Goal: Information Seeking & Learning: Check status

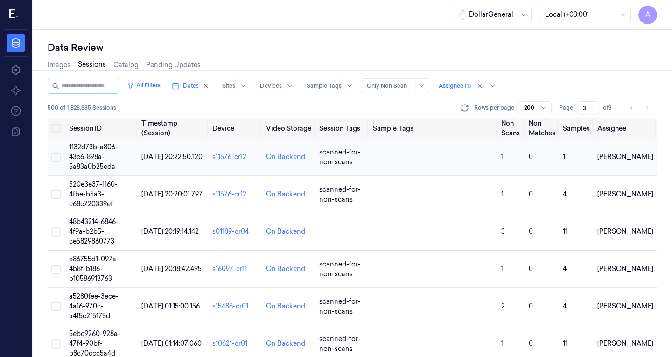
click at [145, 153] on span "[DATE] 20:22:50.120" at bounding box center [171, 157] width 61 height 8
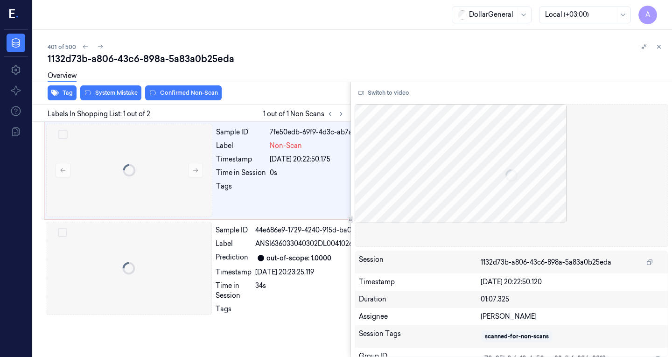
scroll to position [0, 15]
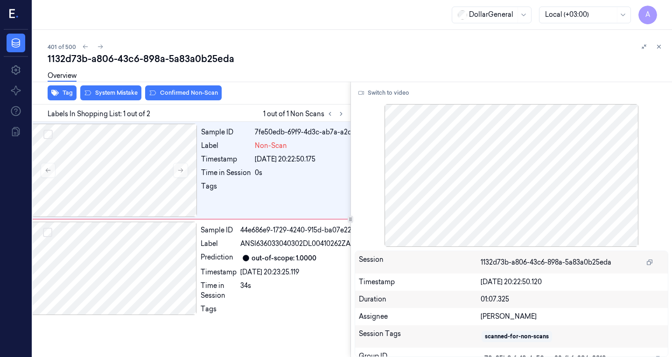
click at [295, 35] on div "401 of 500 1132d73b-a806-43c6-898a-5a83a0b25eda Overview Tag System Mistake Con…" at bounding box center [352, 193] width 639 height 327
click at [161, 242] on div at bounding box center [114, 268] width 166 height 93
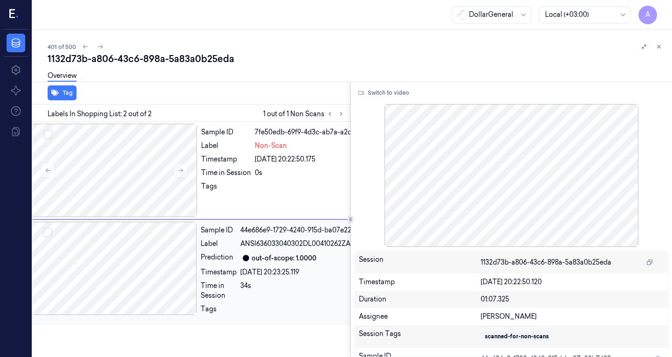
click at [127, 265] on div at bounding box center [114, 268] width 166 height 93
click at [127, 165] on div at bounding box center [114, 170] width 166 height 93
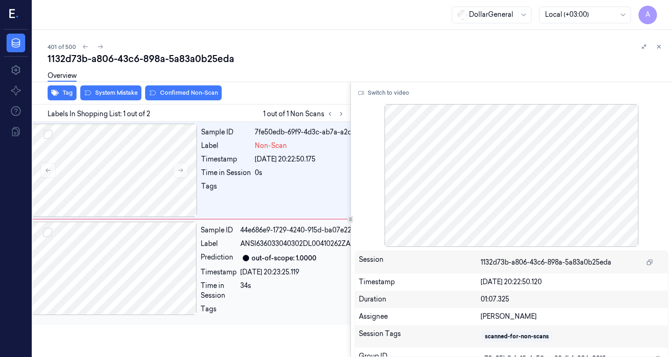
click at [142, 241] on div at bounding box center [114, 268] width 166 height 93
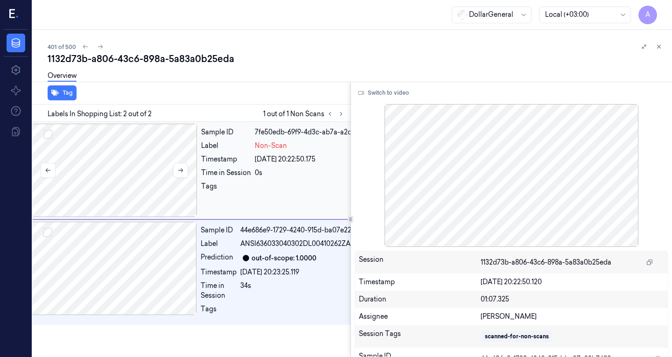
click at [125, 202] on div at bounding box center [114, 170] width 166 height 93
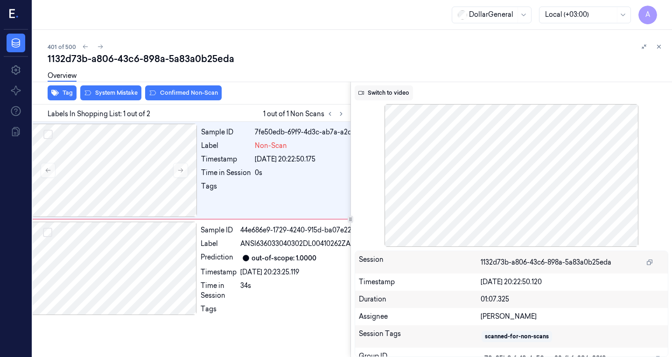
click at [382, 90] on button "Switch to video" at bounding box center [384, 92] width 58 height 15
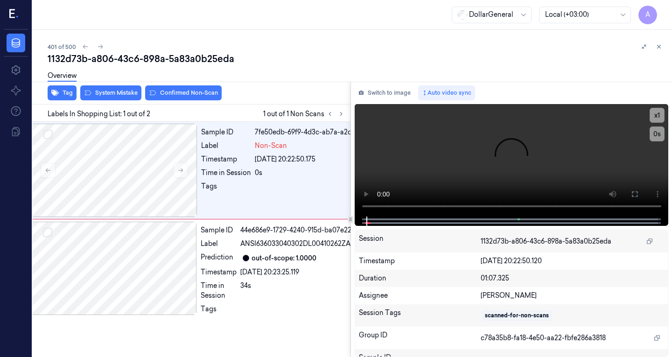
click at [0, 225] on div "Data Settings About Support Documentation" at bounding box center [16, 193] width 32 height 327
click at [482, 146] on video at bounding box center [512, 160] width 314 height 112
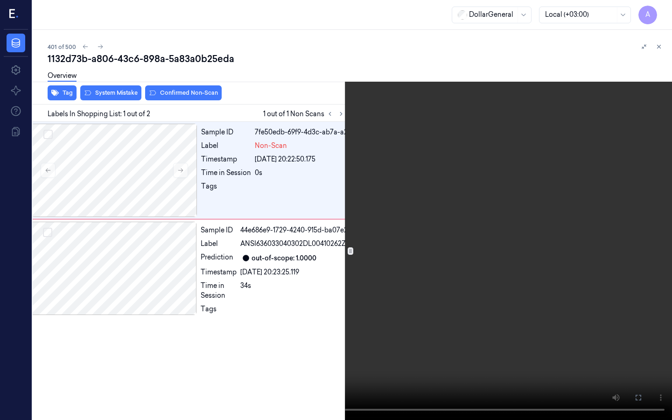
click at [482, 187] on video at bounding box center [336, 210] width 672 height 420
click at [474, 160] on video at bounding box center [336, 210] width 672 height 420
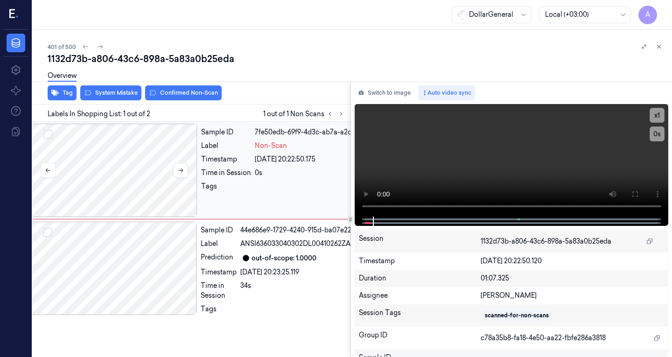
click at [135, 147] on div at bounding box center [114, 170] width 166 height 93
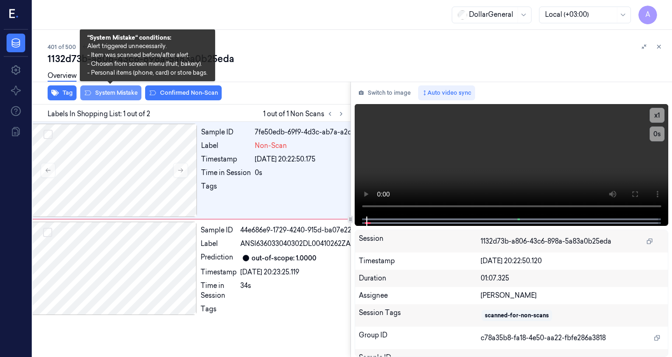
click at [116, 92] on button "System Mistake" at bounding box center [110, 92] width 61 height 15
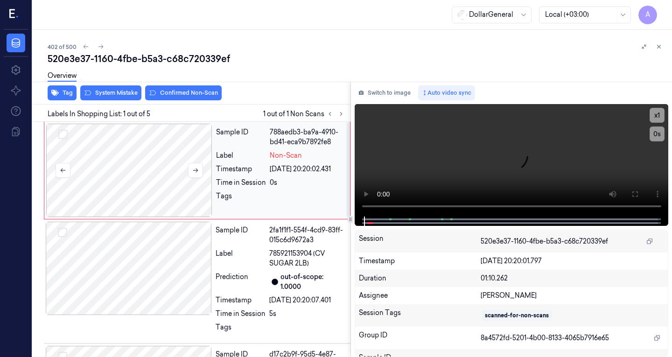
click at [119, 149] on div at bounding box center [129, 170] width 166 height 93
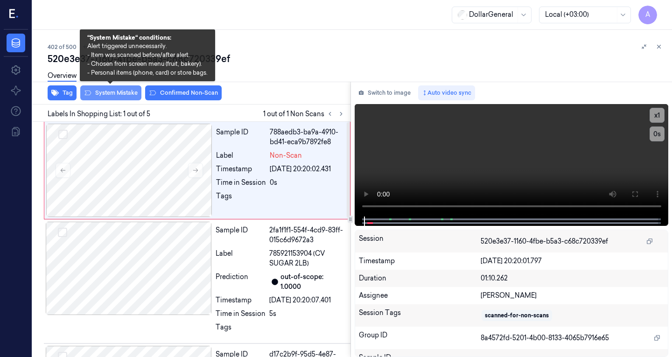
click at [112, 93] on button "System Mistake" at bounding box center [110, 92] width 61 height 15
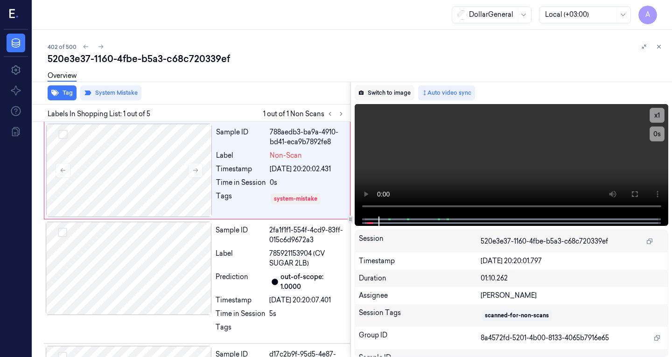
click at [395, 93] on button "Switch to image" at bounding box center [385, 92] width 60 height 15
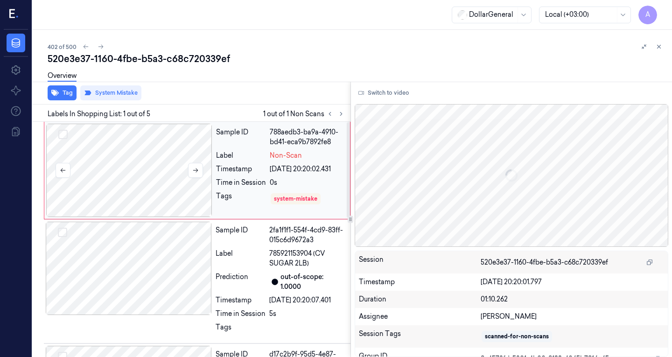
click at [150, 161] on div at bounding box center [129, 170] width 166 height 93
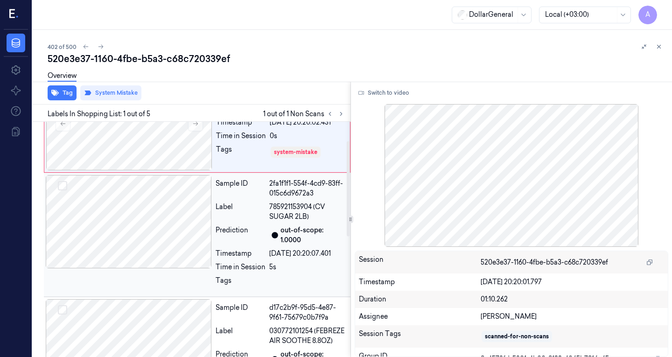
click at [147, 200] on div at bounding box center [129, 221] width 166 height 93
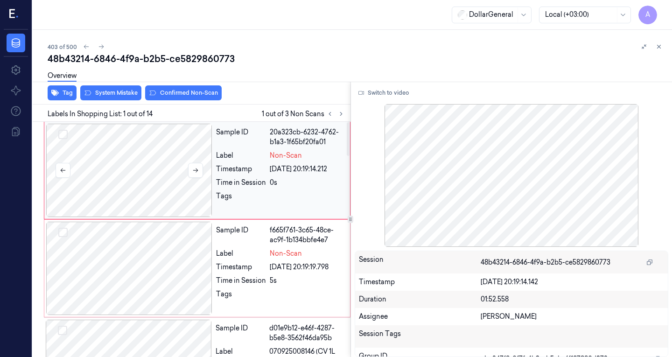
click at [144, 156] on div at bounding box center [129, 170] width 166 height 93
click at [171, 264] on div at bounding box center [129, 268] width 166 height 93
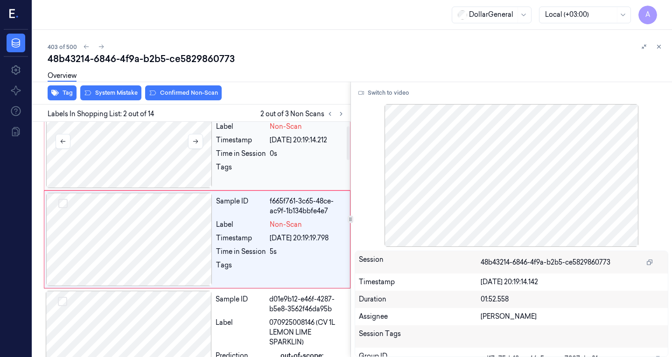
click at [161, 162] on div at bounding box center [129, 141] width 166 height 93
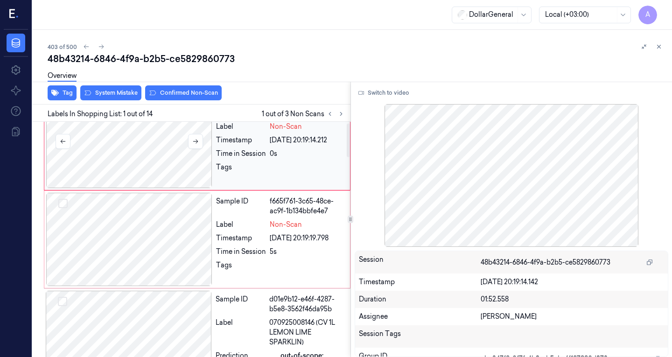
scroll to position [0, 0]
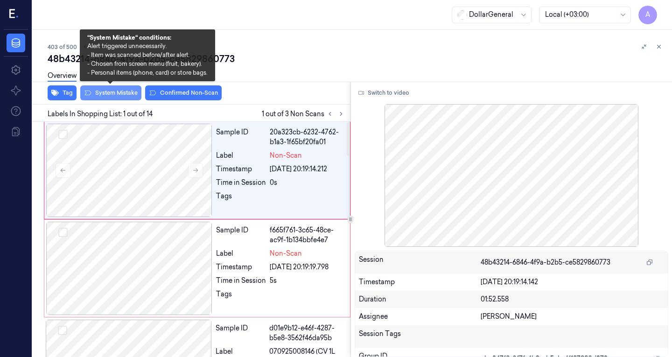
click at [129, 93] on button "System Mistake" at bounding box center [110, 92] width 61 height 15
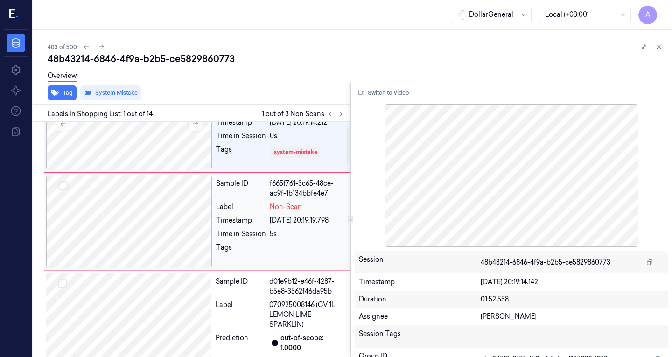
click at [157, 225] on div at bounding box center [129, 221] width 166 height 93
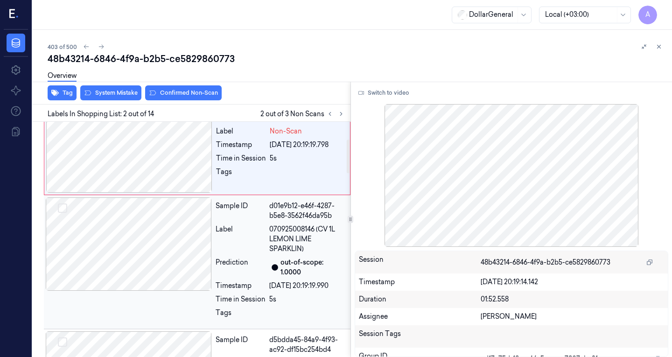
click at [154, 226] on div at bounding box center [129, 243] width 166 height 93
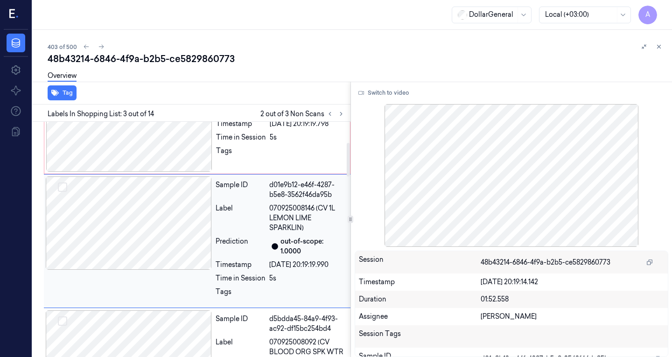
scroll to position [145, 0]
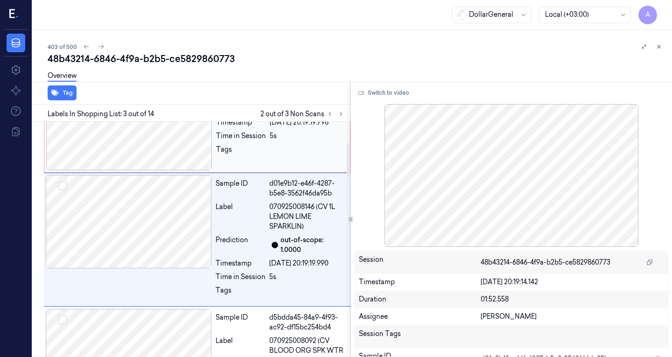
click at [154, 129] on div at bounding box center [129, 123] width 166 height 93
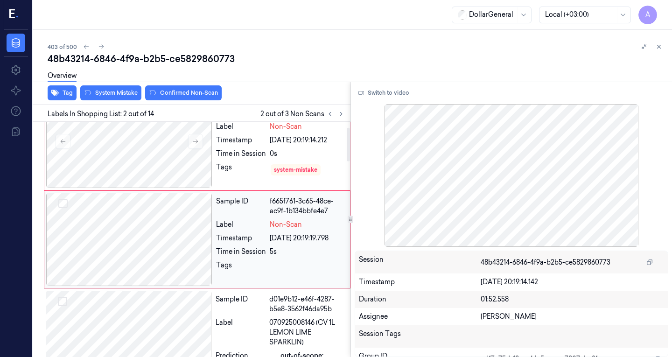
scroll to position [29, 0]
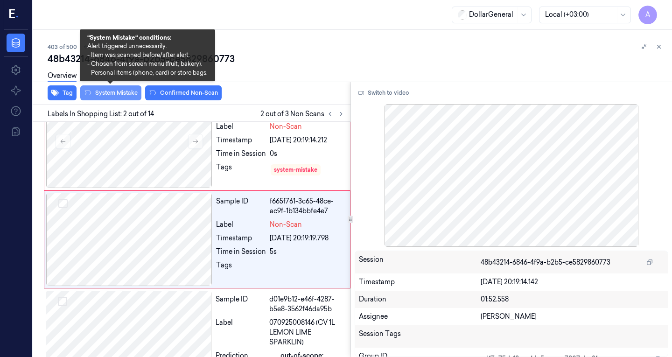
click at [118, 94] on button "System Mistake" at bounding box center [110, 92] width 61 height 15
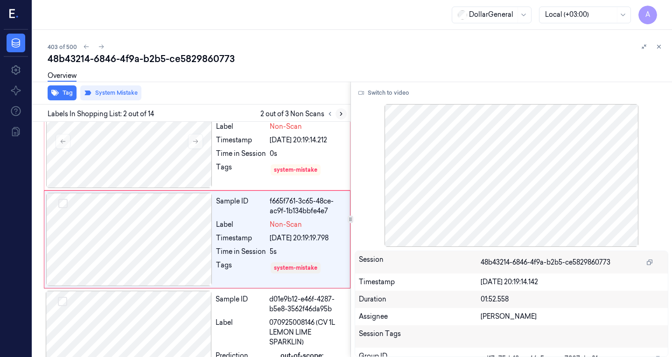
click at [339, 114] on icon at bounding box center [341, 114] width 7 height 7
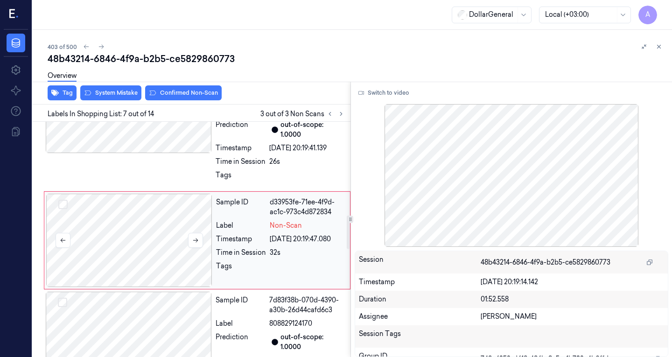
scroll to position [663, 0]
click at [160, 226] on div at bounding box center [129, 239] width 166 height 93
click at [198, 236] on button at bounding box center [195, 239] width 15 height 15
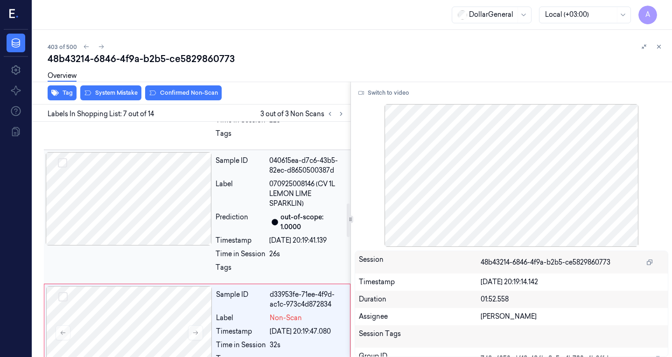
click at [145, 220] on div at bounding box center [129, 198] width 166 height 93
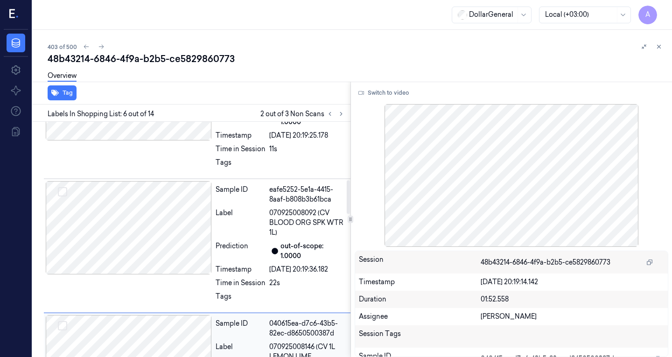
click at [145, 220] on div at bounding box center [129, 227] width 166 height 93
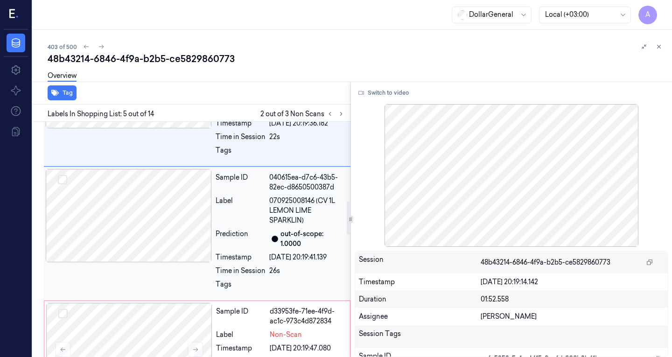
click at [152, 234] on div at bounding box center [129, 215] width 166 height 93
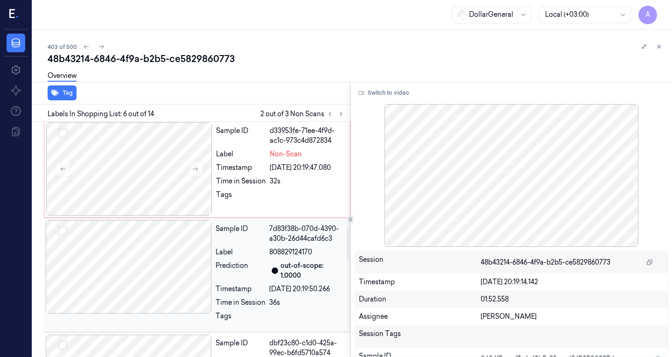
click at [161, 253] on div at bounding box center [129, 266] width 166 height 93
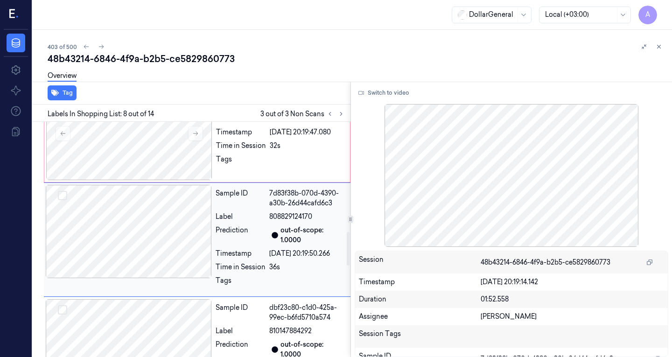
click at [165, 243] on div at bounding box center [129, 231] width 166 height 93
click at [160, 147] on div at bounding box center [129, 133] width 166 height 93
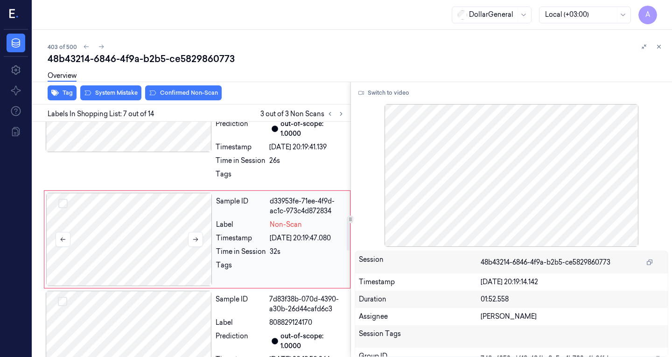
scroll to position [663, 0]
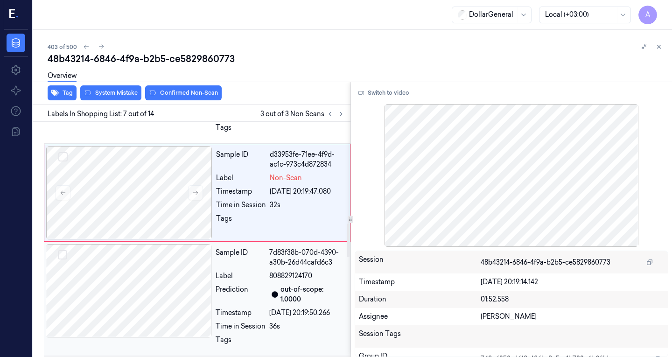
click at [176, 268] on div at bounding box center [129, 290] width 166 height 93
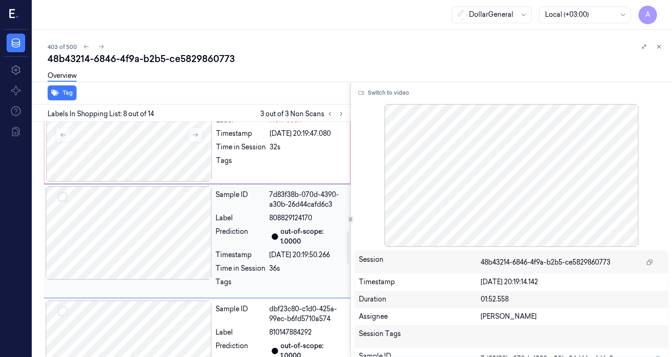
scroll to position [769, 0]
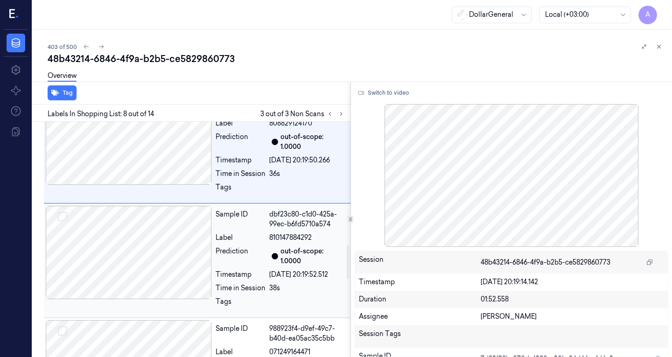
click at [150, 246] on div at bounding box center [129, 252] width 166 height 93
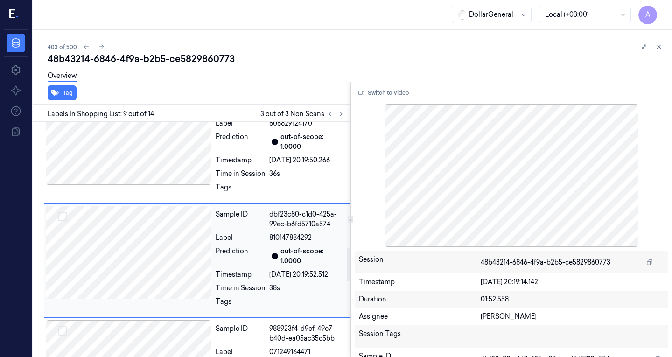
scroll to position [883, 0]
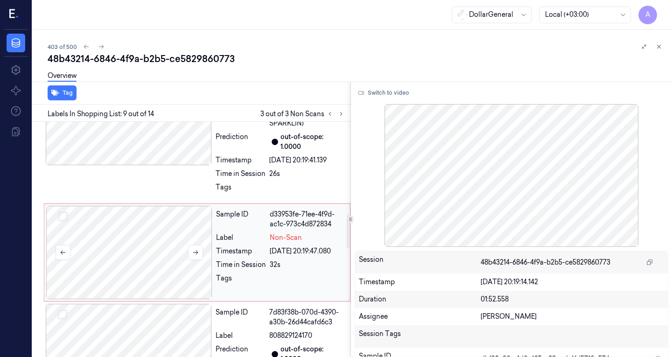
click at [151, 242] on div at bounding box center [129, 252] width 166 height 93
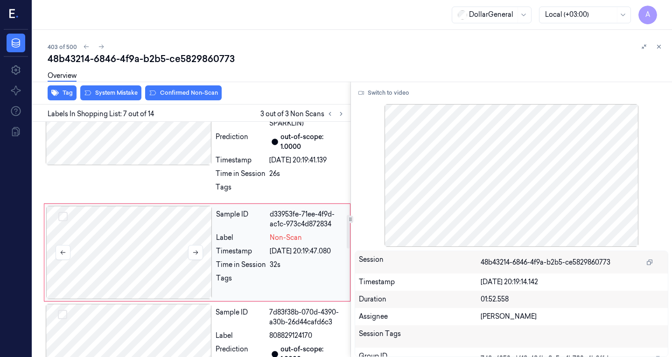
scroll to position [663, 0]
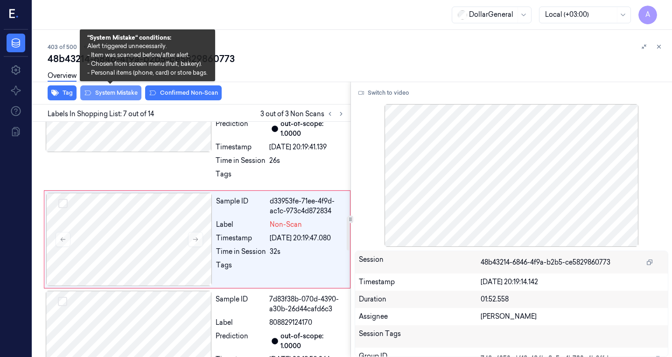
click at [123, 90] on button "System Mistake" at bounding box center [110, 92] width 61 height 15
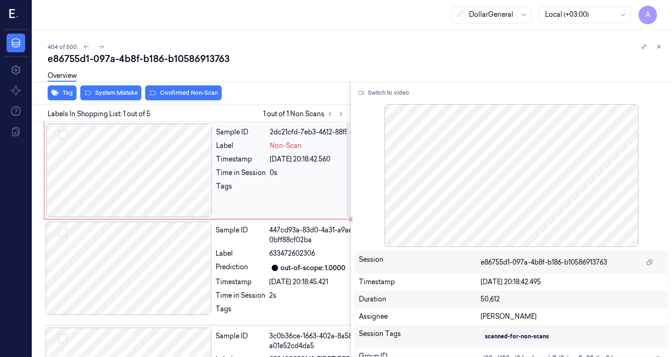
click at [172, 171] on div at bounding box center [129, 170] width 166 height 93
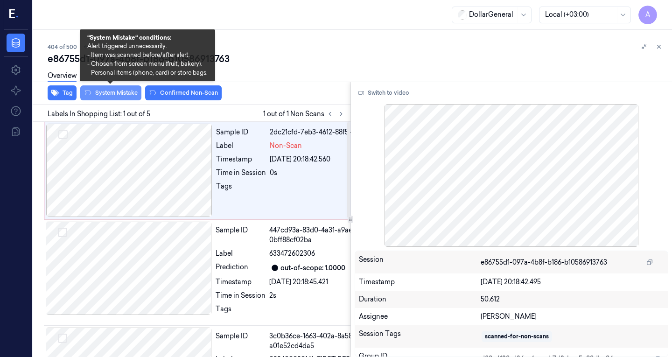
click at [118, 93] on button "System Mistake" at bounding box center [110, 92] width 61 height 15
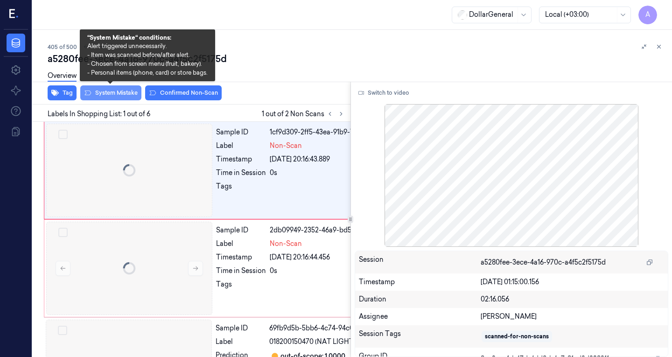
scroll to position [0, 15]
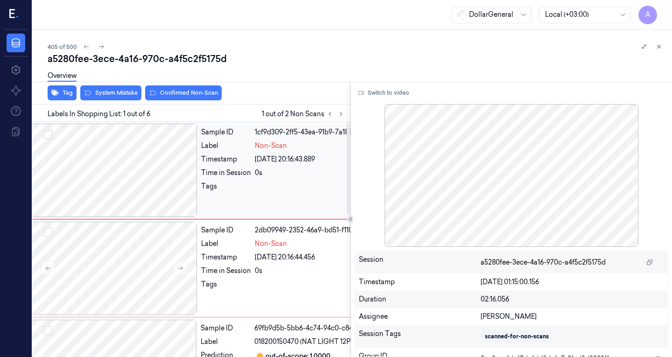
click at [122, 168] on div at bounding box center [114, 170] width 166 height 93
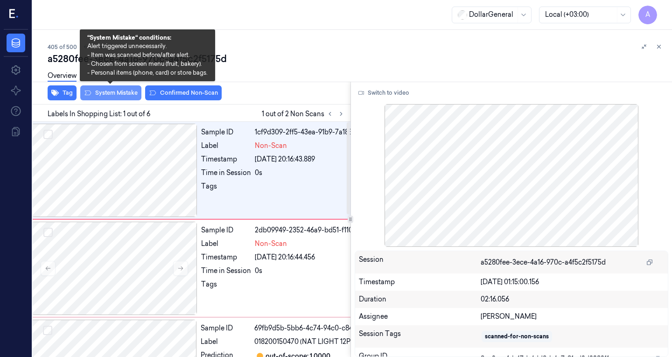
click at [120, 92] on button "System Mistake" at bounding box center [110, 92] width 61 height 15
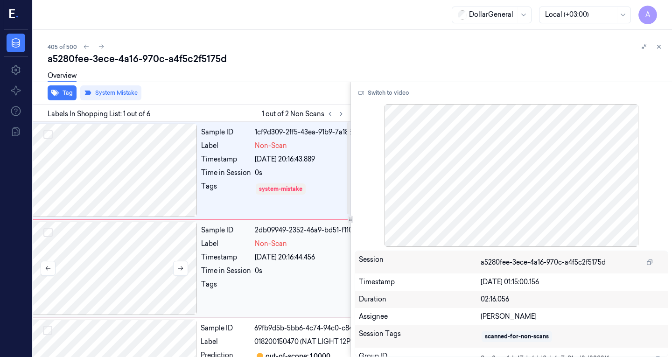
click at [169, 249] on div at bounding box center [114, 268] width 166 height 93
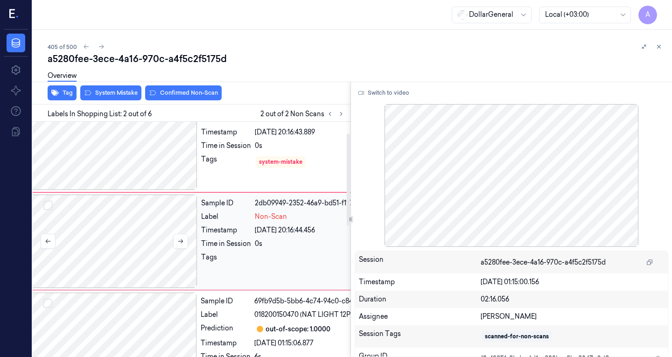
scroll to position [29, 15]
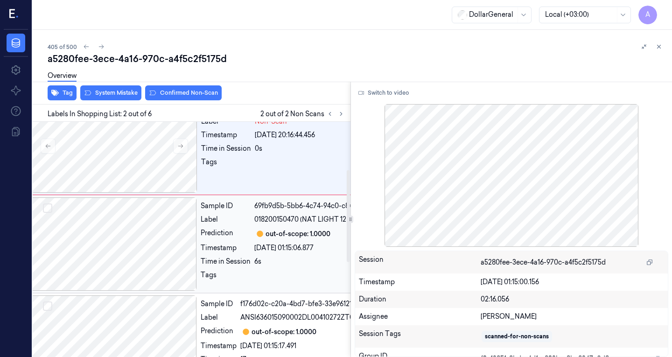
click at [144, 233] on div at bounding box center [114, 243] width 166 height 93
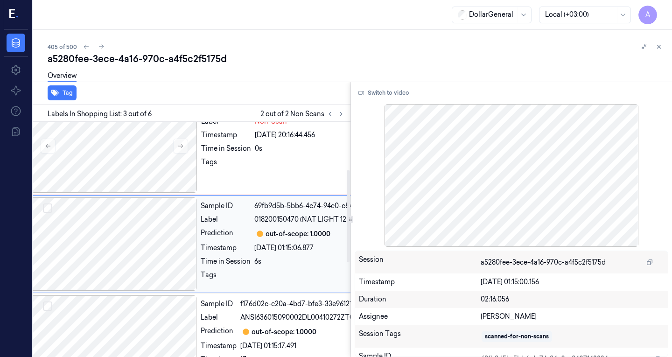
scroll to position [127, 15]
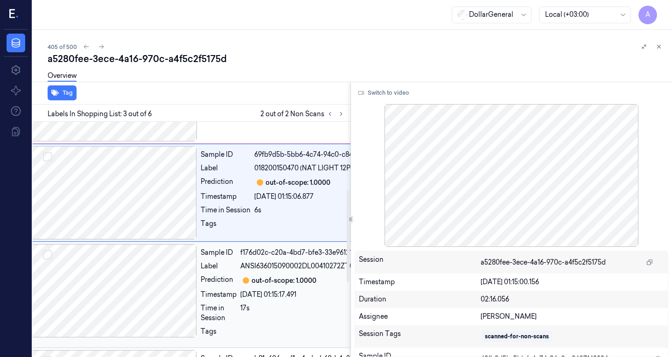
click at [146, 292] on div at bounding box center [114, 290] width 166 height 93
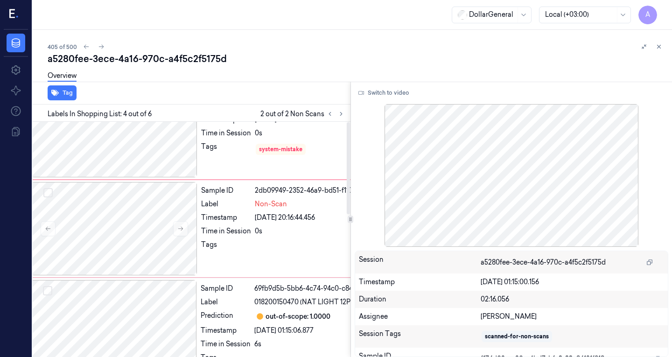
scroll to position [0, 15]
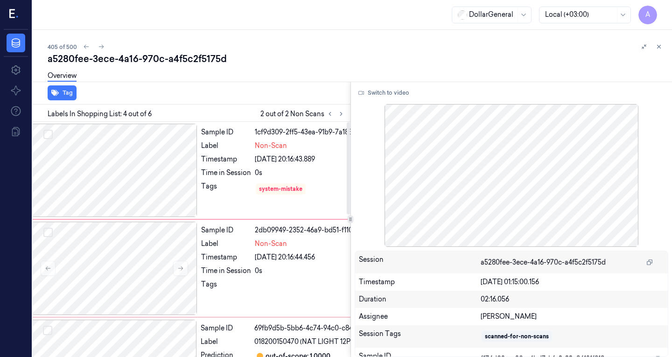
drag, startPoint x: 168, startPoint y: 188, endPoint x: 261, endPoint y: 113, distance: 119.8
click at [168, 188] on div at bounding box center [114, 170] width 166 height 93
click at [161, 170] on div at bounding box center [114, 170] width 166 height 93
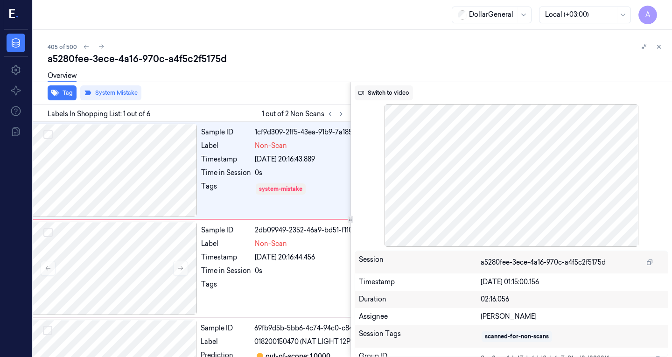
click at [399, 92] on button "Switch to video" at bounding box center [384, 92] width 58 height 15
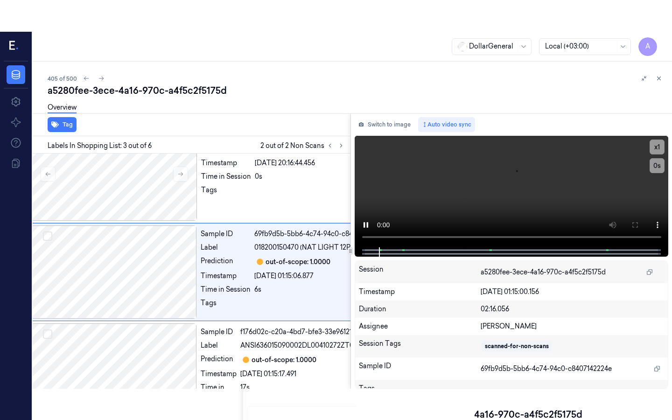
scroll to position [127, 15]
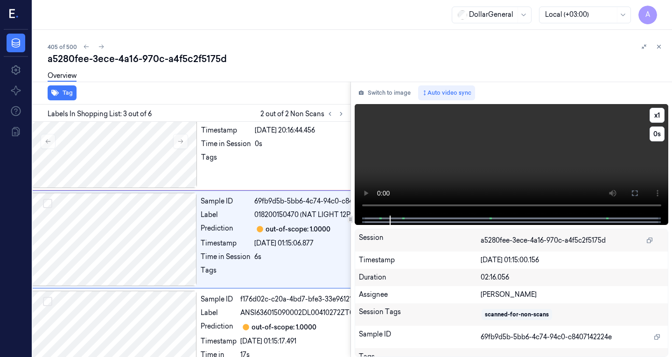
click at [441, 148] on video at bounding box center [512, 160] width 314 height 112
click at [442, 148] on video at bounding box center [512, 160] width 314 height 112
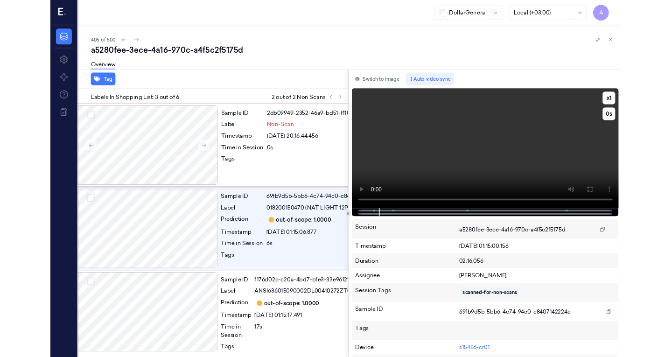
scroll to position [95, 15]
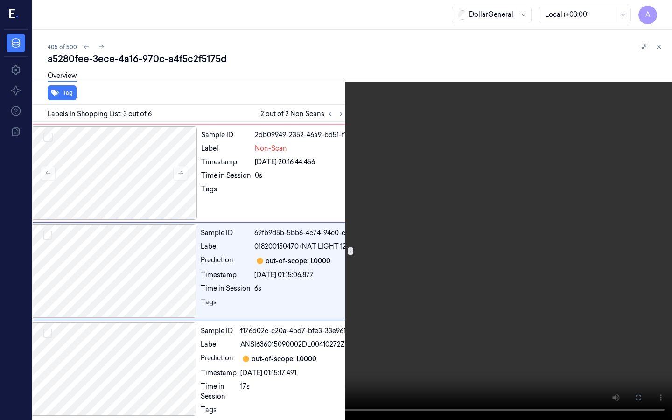
click at [324, 190] on video at bounding box center [336, 210] width 672 height 420
drag, startPoint x: 324, startPoint y: 190, endPoint x: 325, endPoint y: 149, distance: 40.1
click at [325, 190] on video at bounding box center [336, 210] width 672 height 420
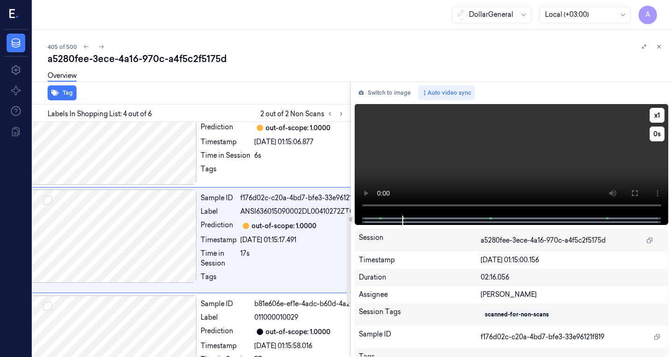
click at [419, 179] on video at bounding box center [512, 160] width 314 height 112
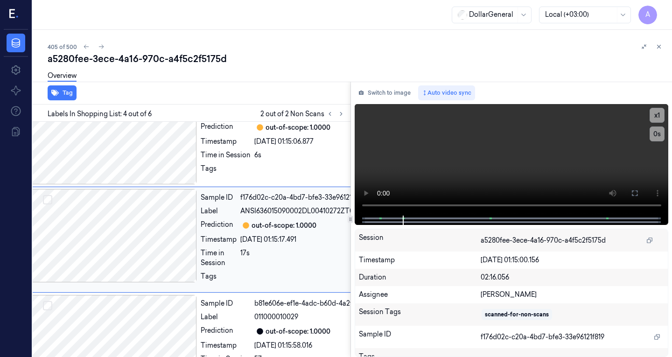
click at [348, 213] on div "Tag Labels In Shopping List: 4 out of 6 2 out of 2 Non Scans Sample ID 1cf9d309…" at bounding box center [350, 219] width 643 height 275
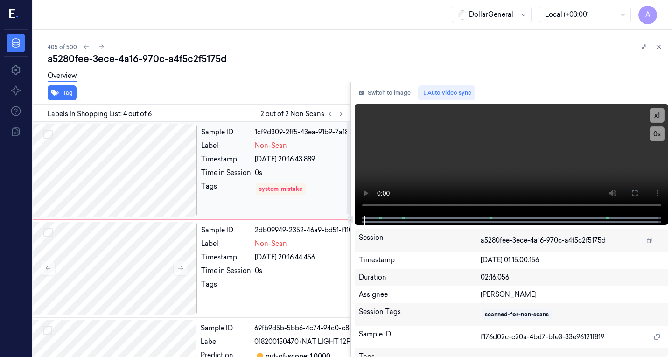
click at [131, 177] on div at bounding box center [114, 170] width 166 height 93
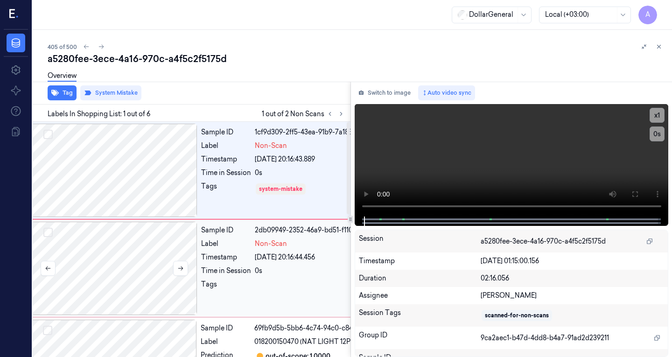
click at [136, 234] on div at bounding box center [114, 268] width 166 height 93
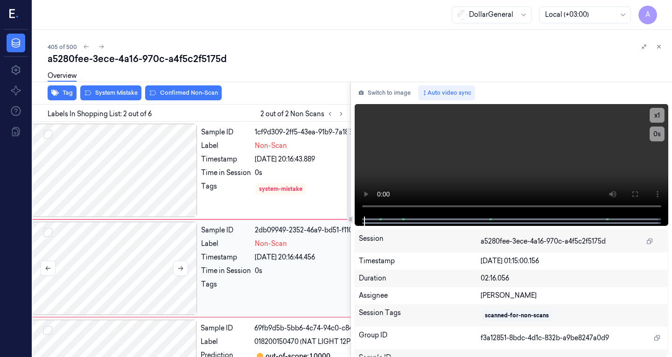
scroll to position [29, 15]
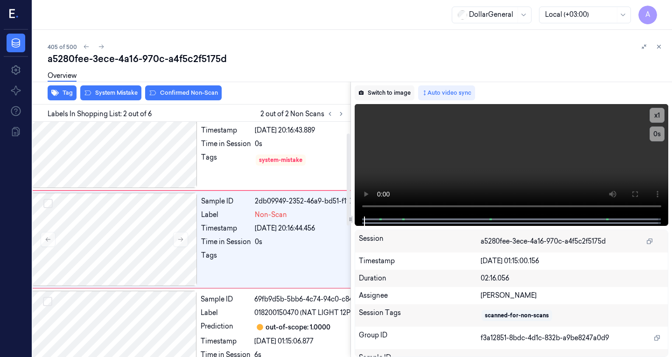
click at [397, 94] on button "Switch to image" at bounding box center [385, 92] width 60 height 15
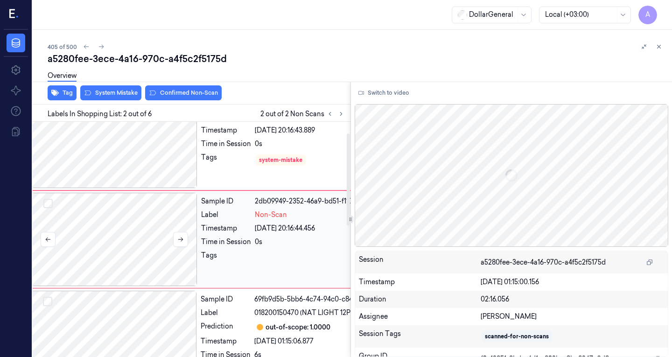
click at [147, 226] on div at bounding box center [114, 239] width 166 height 93
click at [526, 139] on div at bounding box center [512, 175] width 314 height 143
click at [141, 164] on div at bounding box center [114, 141] width 166 height 93
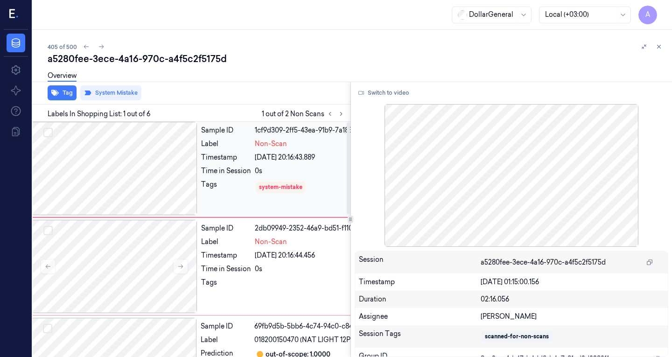
scroll to position [0, 15]
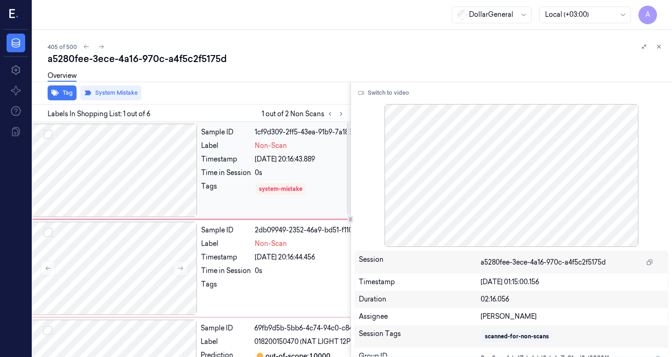
click at [145, 166] on div at bounding box center [114, 170] width 166 height 93
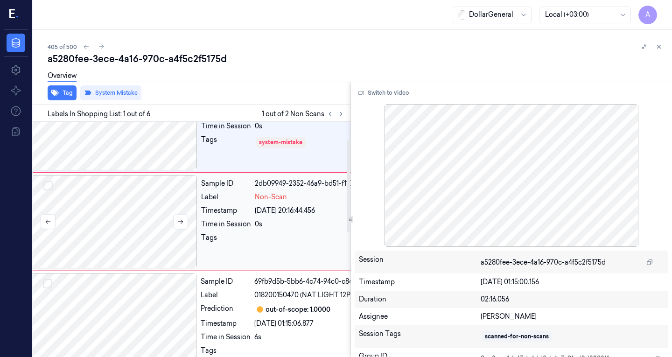
click at [135, 225] on div at bounding box center [114, 221] width 166 height 93
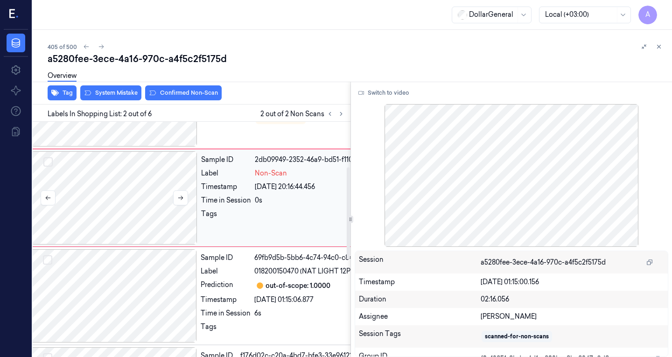
scroll to position [122, 15]
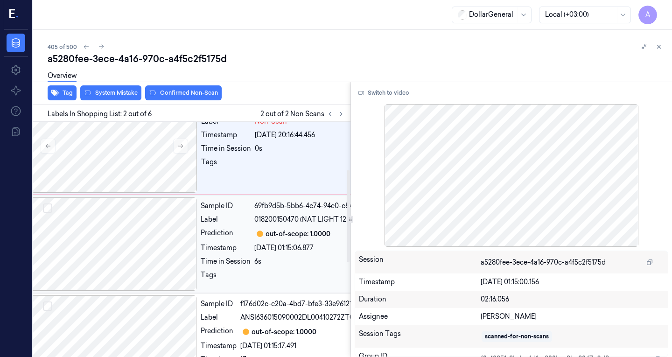
click at [137, 233] on div at bounding box center [114, 243] width 166 height 93
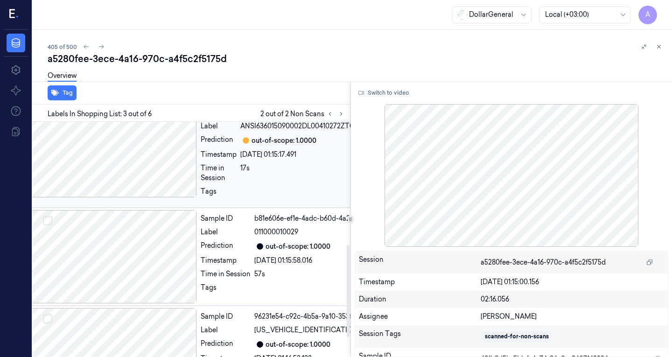
click at [130, 167] on div at bounding box center [114, 150] width 166 height 93
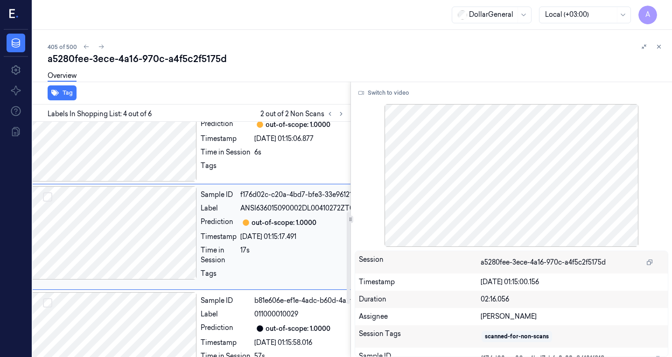
scroll to position [229, 15]
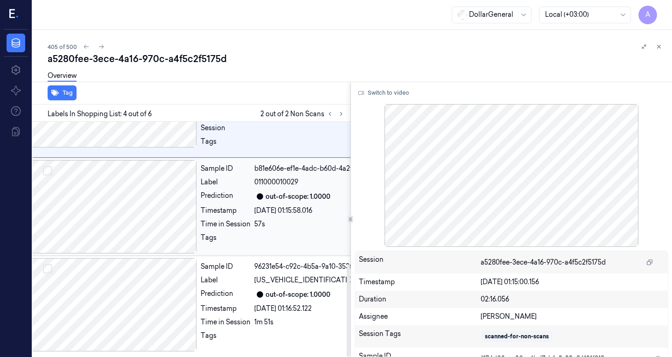
click at [134, 231] on div at bounding box center [114, 206] width 166 height 93
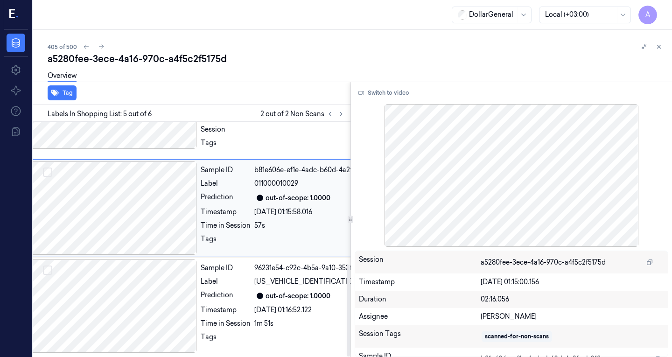
scroll to position [364, 15]
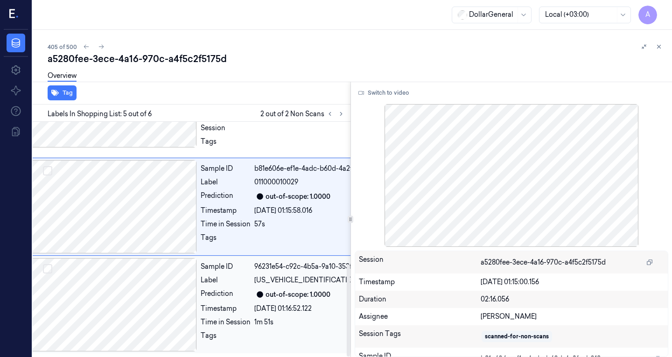
click at [146, 282] on div at bounding box center [114, 304] width 166 height 93
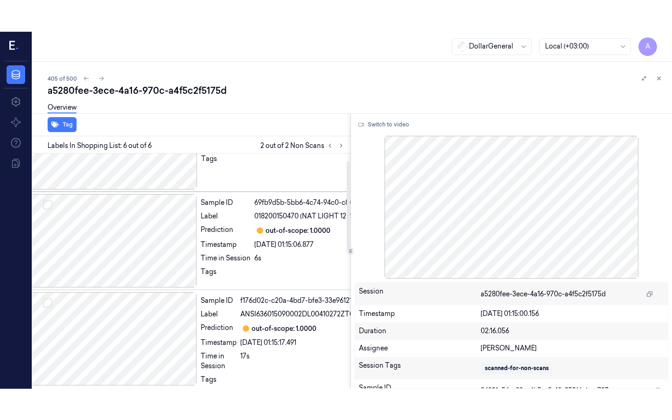
scroll to position [0, 15]
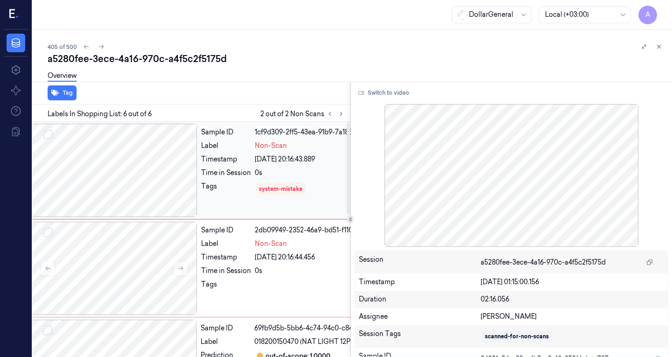
click at [153, 173] on div at bounding box center [114, 170] width 166 height 93
click at [139, 172] on div at bounding box center [114, 170] width 166 height 93
click at [366, 94] on button "Switch to video" at bounding box center [384, 92] width 58 height 15
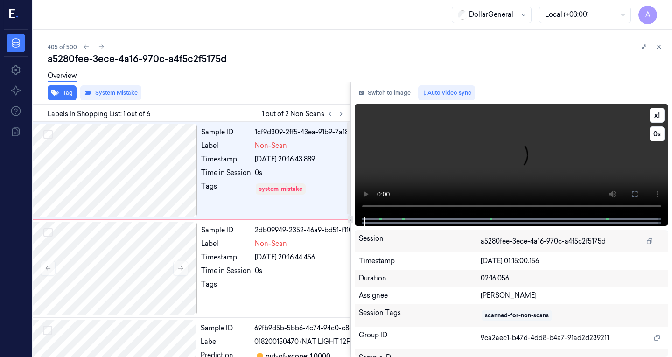
click at [459, 148] on video at bounding box center [512, 160] width 314 height 112
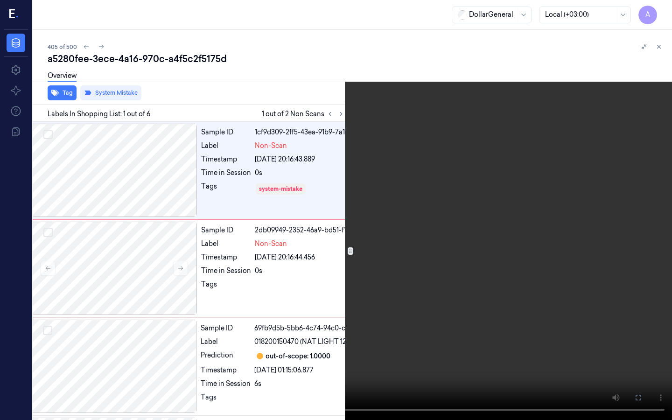
click at [661, 10] on button "x 1" at bounding box center [660, 11] width 15 height 15
click at [661, 10] on button "x 2" at bounding box center [660, 11] width 15 height 15
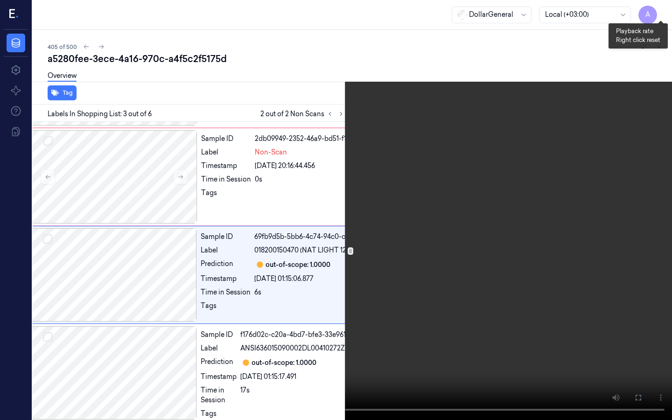
scroll to position [95, 15]
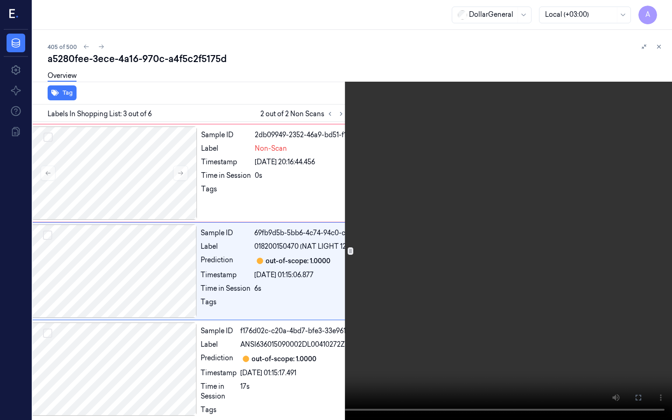
click at [228, 270] on video at bounding box center [336, 210] width 672 height 420
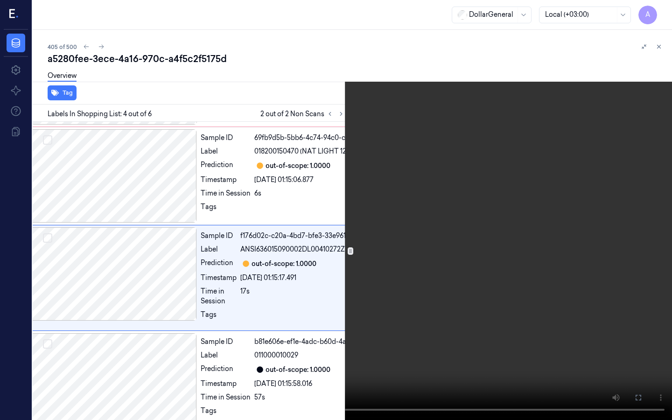
scroll to position [197, 15]
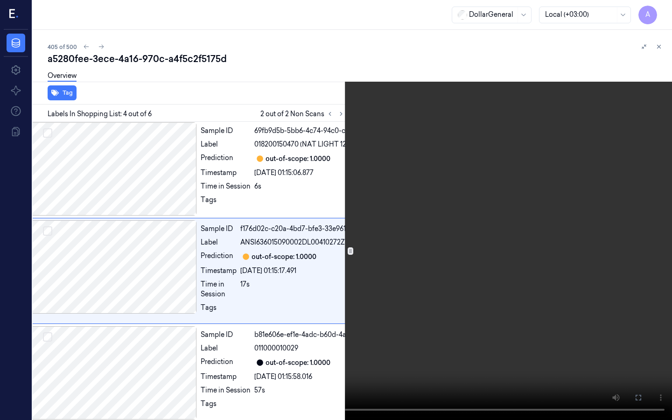
click at [355, 224] on video at bounding box center [336, 210] width 672 height 420
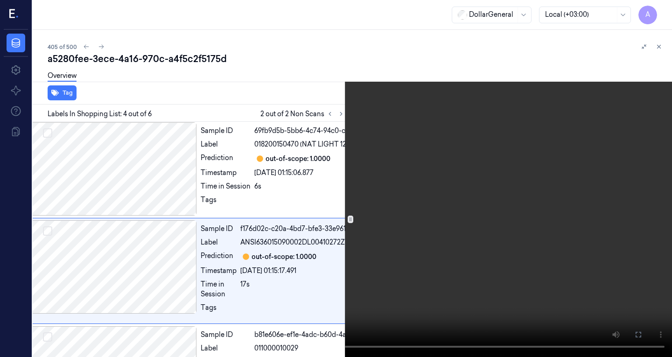
click at [501, 162] on video at bounding box center [336, 178] width 672 height 357
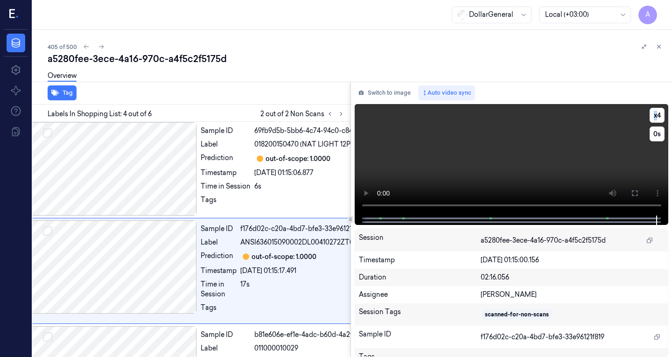
click at [501, 162] on video at bounding box center [512, 160] width 314 height 112
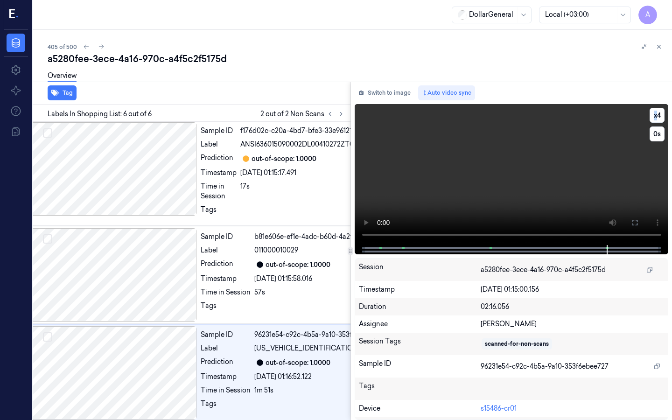
scroll to position [301, 15]
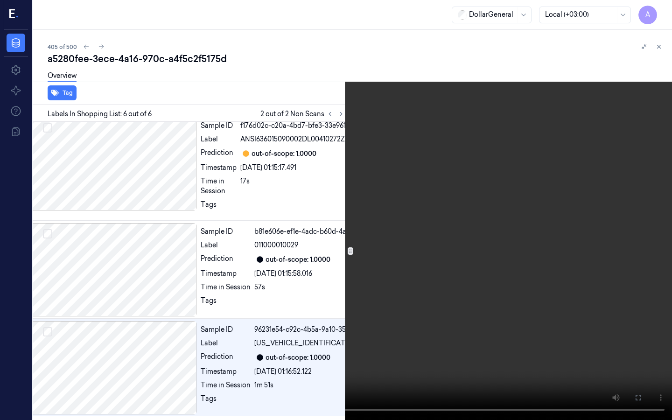
click at [398, 253] on video at bounding box center [336, 210] width 672 height 420
click at [350, 256] on video at bounding box center [336, 210] width 672 height 420
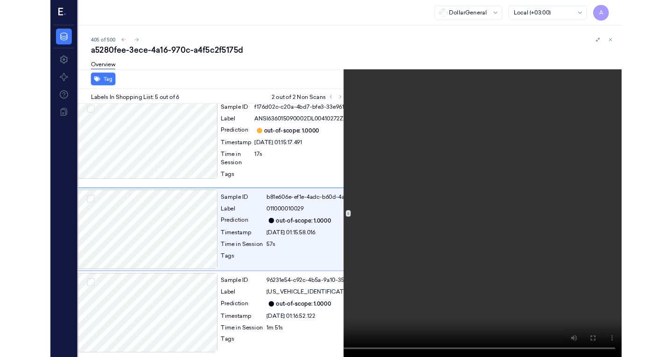
scroll to position [299, 15]
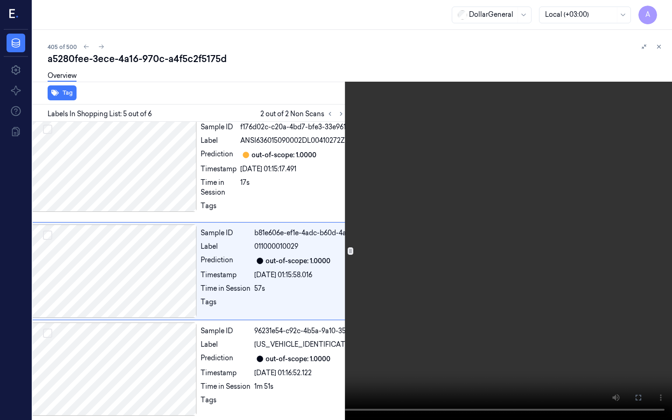
click at [260, 249] on video at bounding box center [336, 210] width 672 height 420
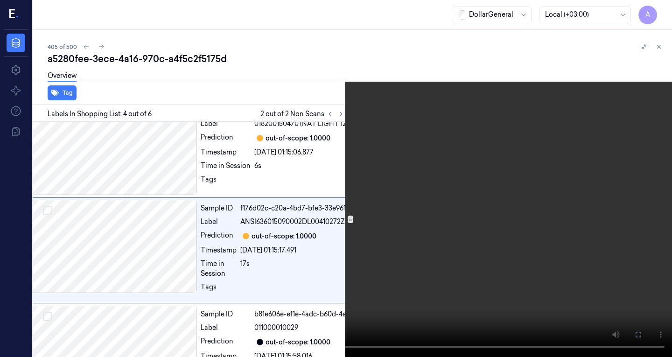
scroll to position [229, 15]
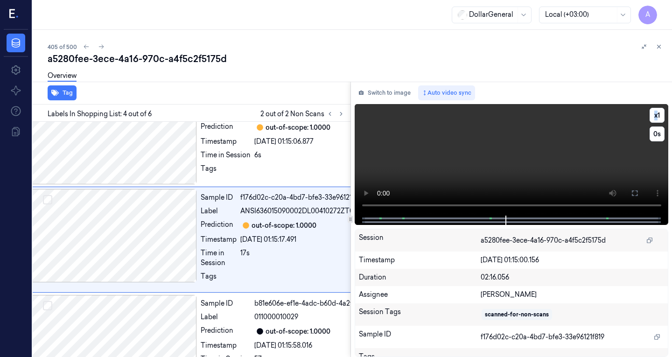
click at [638, 164] on video at bounding box center [512, 160] width 314 height 112
click at [485, 163] on video at bounding box center [512, 160] width 314 height 112
click at [483, 161] on video at bounding box center [512, 160] width 314 height 112
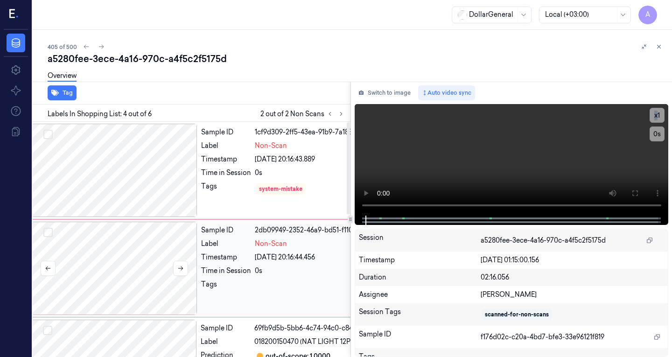
click at [119, 251] on div at bounding box center [114, 268] width 166 height 93
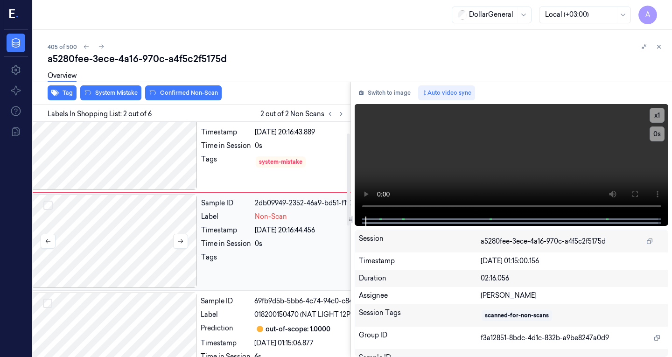
scroll to position [29, 15]
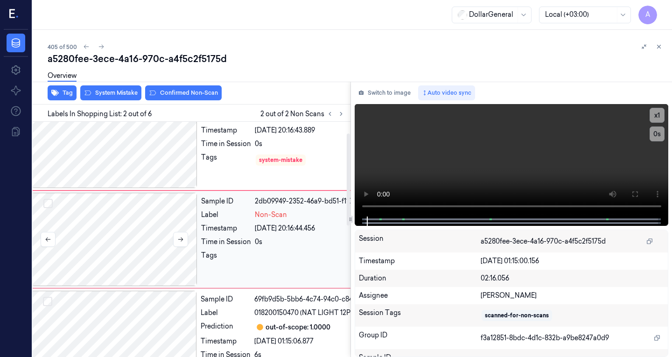
click at [127, 243] on div at bounding box center [114, 239] width 166 height 93
click at [390, 92] on button "Switch to image" at bounding box center [385, 92] width 60 height 15
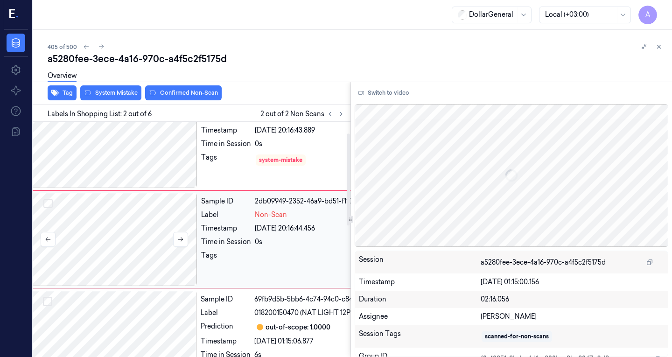
click at [149, 225] on div at bounding box center [114, 239] width 166 height 93
click at [159, 145] on div at bounding box center [114, 141] width 166 height 93
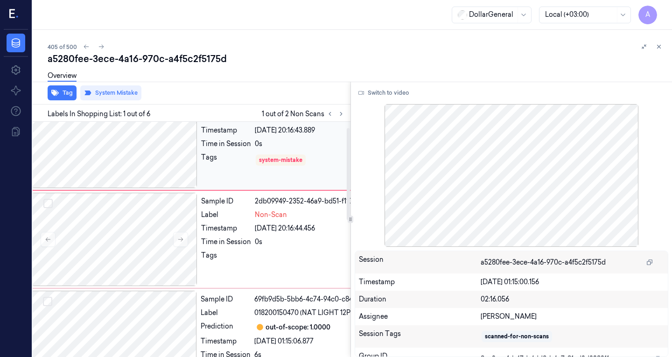
scroll to position [0, 15]
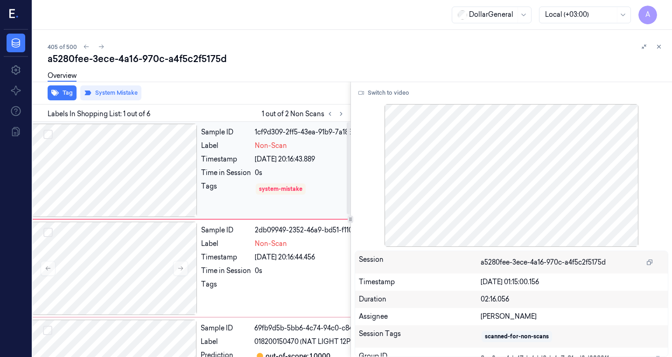
click at [163, 166] on div at bounding box center [114, 170] width 166 height 93
click at [180, 237] on div at bounding box center [114, 268] width 166 height 93
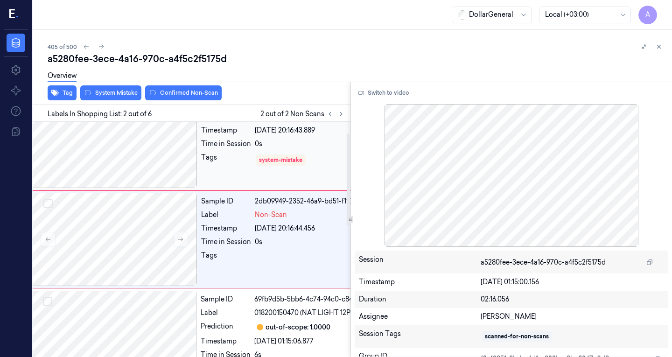
click at [162, 160] on div at bounding box center [114, 141] width 166 height 93
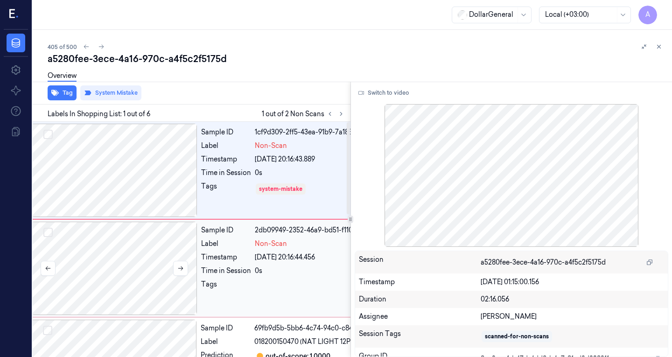
click at [161, 251] on div at bounding box center [114, 268] width 166 height 93
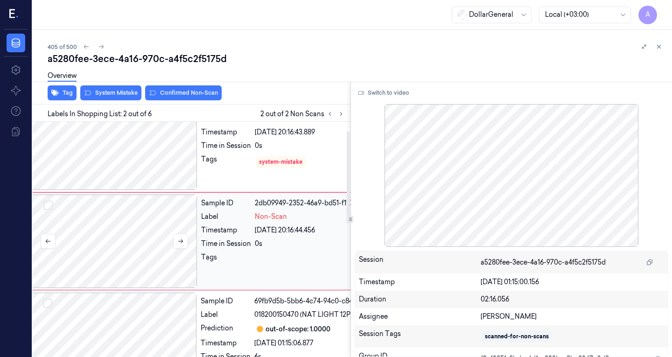
scroll to position [29, 15]
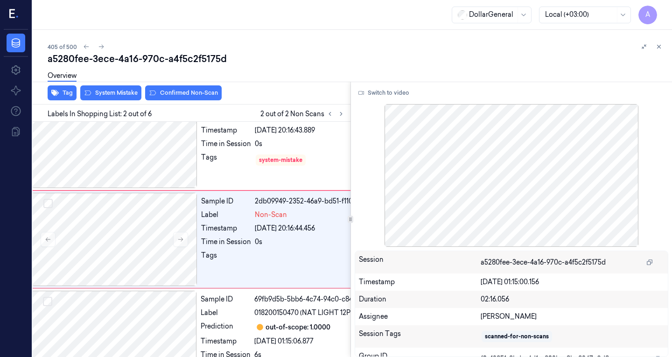
click at [355, 62] on div "a5280fee-3ece-4a16-970c-a4f5c2f5175d" at bounding box center [356, 58] width 617 height 13
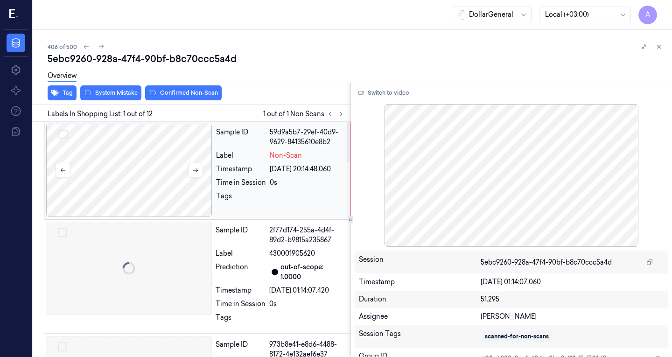
click at [159, 164] on div at bounding box center [129, 170] width 166 height 93
click at [130, 174] on div at bounding box center [129, 170] width 166 height 93
click at [153, 277] on div at bounding box center [129, 268] width 166 height 93
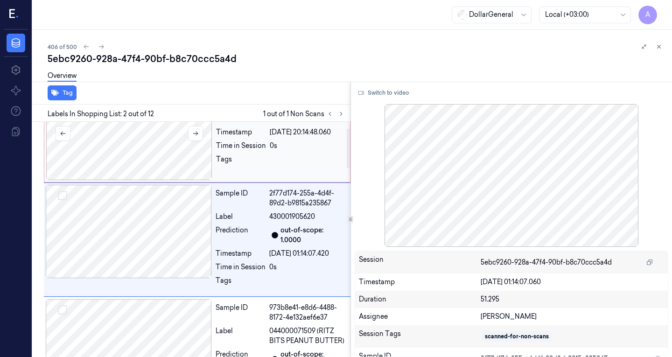
click at [165, 164] on div at bounding box center [129, 133] width 166 height 93
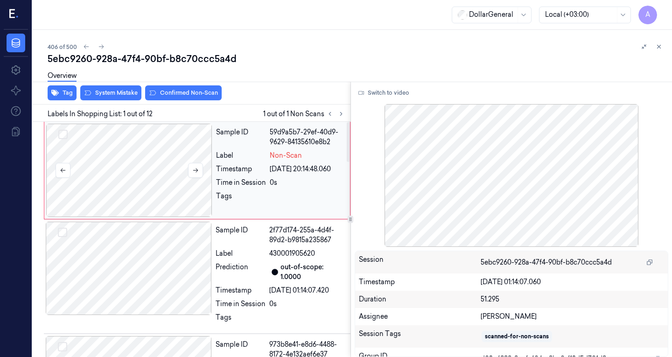
click at [170, 184] on div at bounding box center [129, 170] width 166 height 93
click at [167, 273] on div at bounding box center [129, 268] width 166 height 93
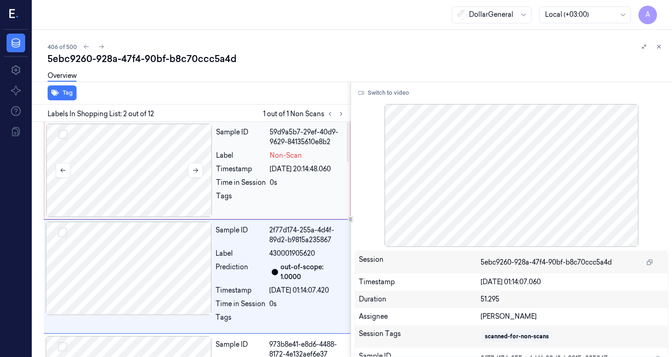
click at [149, 161] on div at bounding box center [129, 170] width 166 height 93
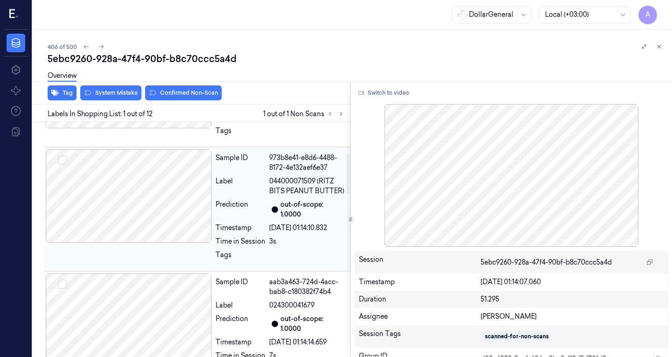
click at [157, 205] on div at bounding box center [129, 195] width 166 height 93
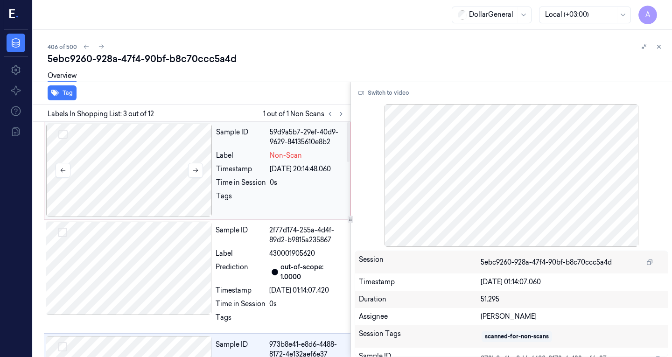
click at [158, 196] on div at bounding box center [129, 170] width 166 height 93
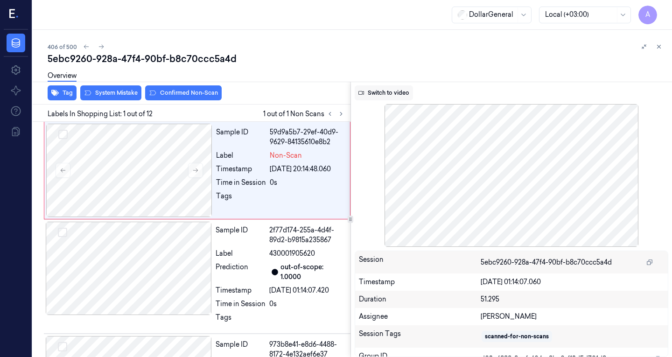
click at [375, 91] on button "Switch to video" at bounding box center [384, 92] width 58 height 15
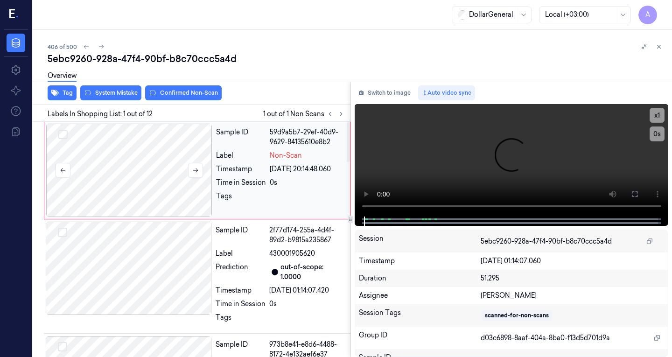
click at [109, 171] on div at bounding box center [129, 170] width 166 height 93
click at [419, 171] on video at bounding box center [512, 160] width 314 height 112
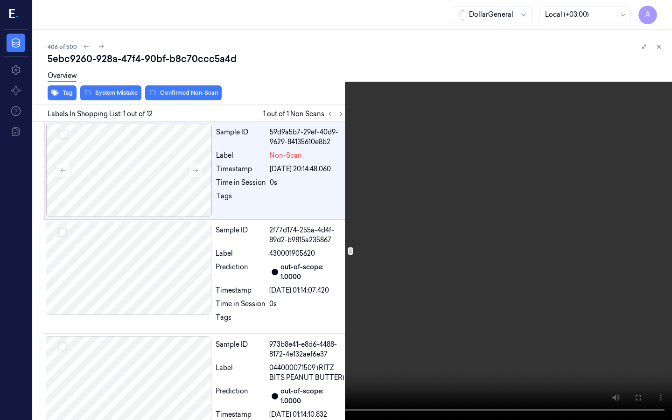
click at [227, 248] on video at bounding box center [336, 210] width 672 height 420
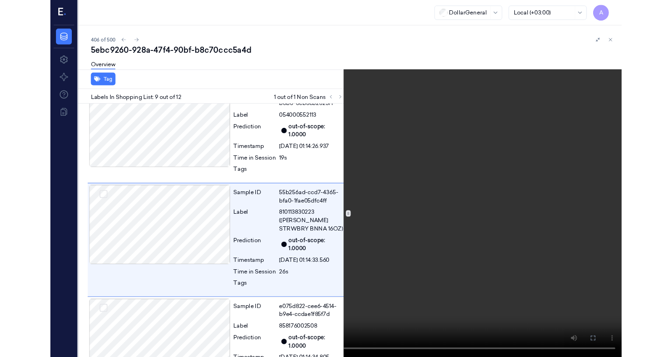
scroll to position [821, 0]
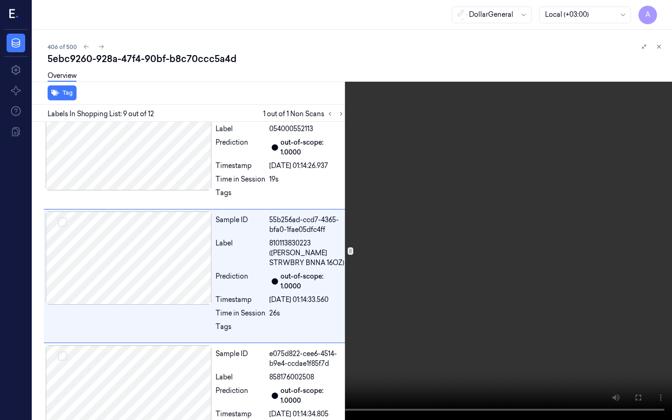
click at [419, 260] on video at bounding box center [336, 210] width 672 height 420
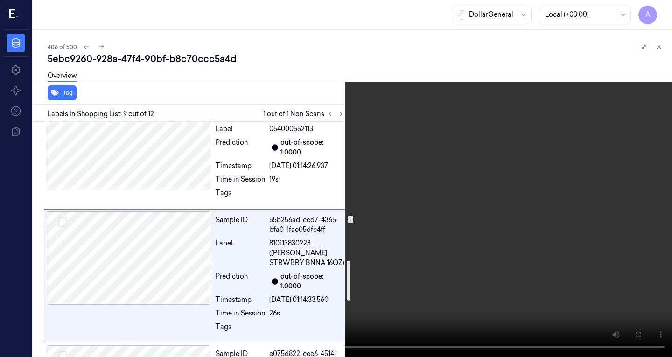
click at [471, 156] on video at bounding box center [336, 178] width 672 height 357
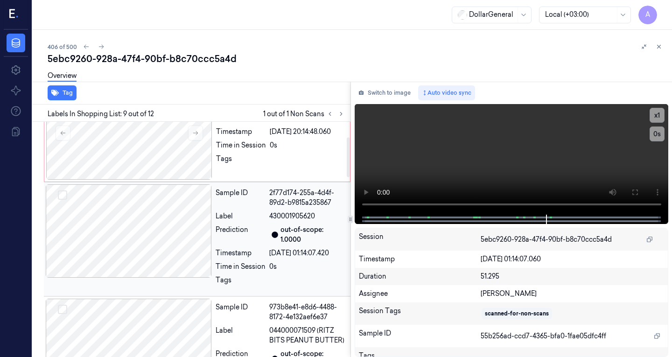
scroll to position [0, 0]
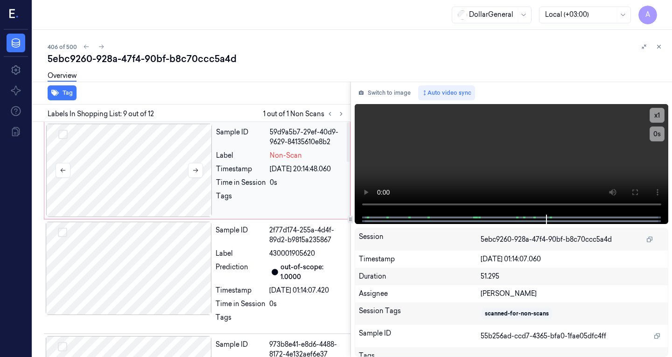
click at [127, 152] on div at bounding box center [129, 170] width 166 height 93
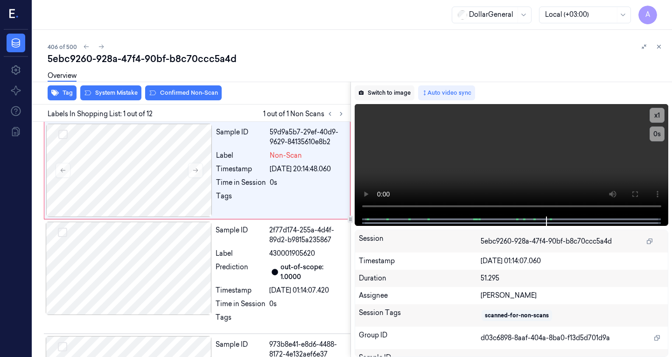
click at [381, 89] on button "Switch to image" at bounding box center [385, 92] width 60 height 15
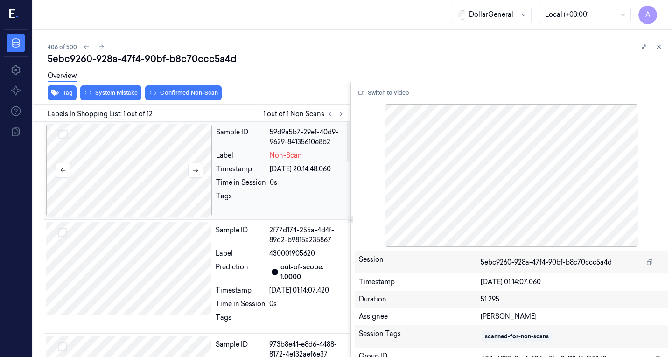
click at [160, 176] on div at bounding box center [129, 170] width 166 height 93
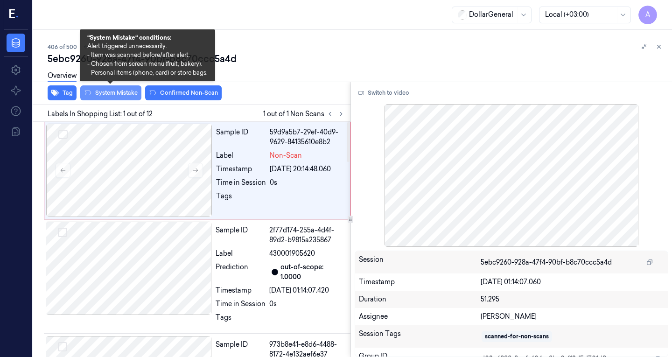
click at [114, 96] on button "System Mistake" at bounding box center [110, 92] width 61 height 15
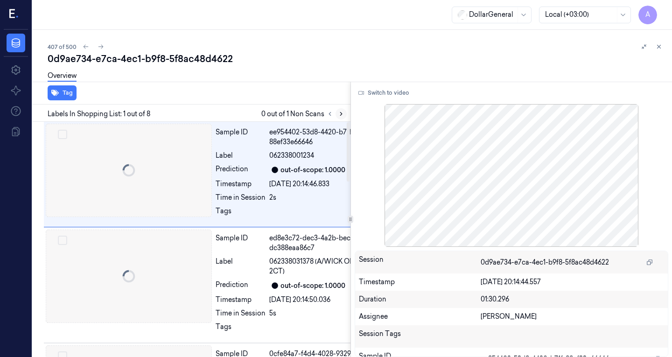
click at [342, 113] on icon at bounding box center [341, 114] width 7 height 7
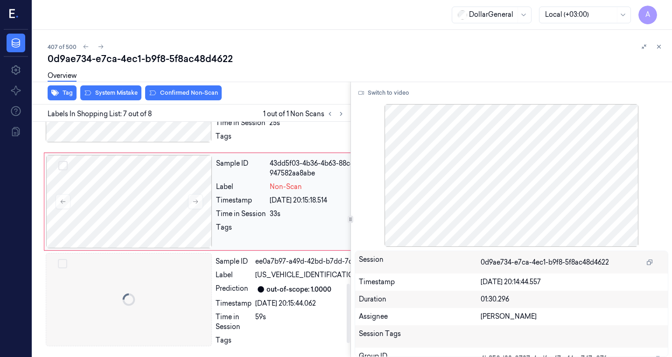
scroll to position [646, 0]
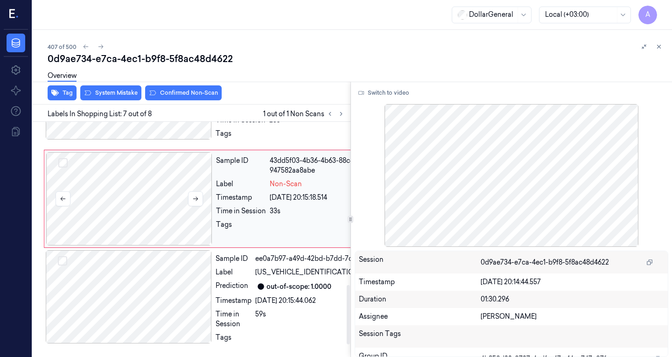
click at [154, 232] on div at bounding box center [129, 198] width 166 height 93
click at [153, 140] on div at bounding box center [129, 92] width 166 height 93
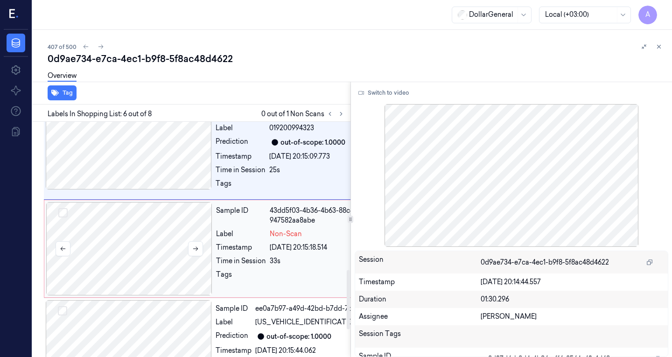
click at [152, 270] on div at bounding box center [129, 248] width 166 height 93
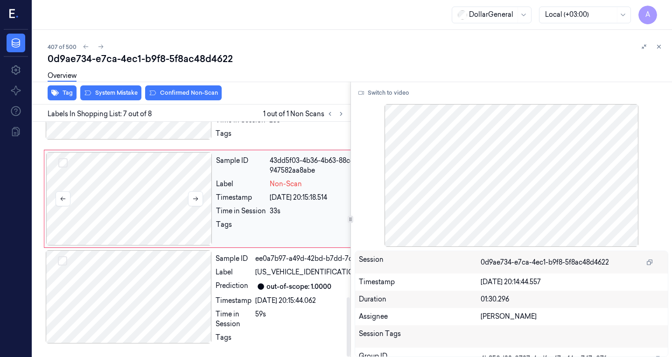
click at [139, 201] on div at bounding box center [129, 198] width 166 height 93
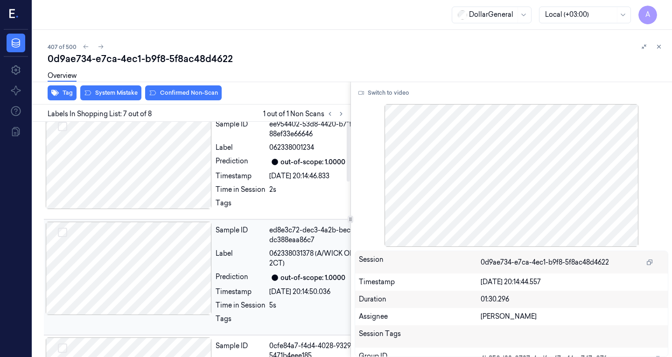
scroll to position [0, 0]
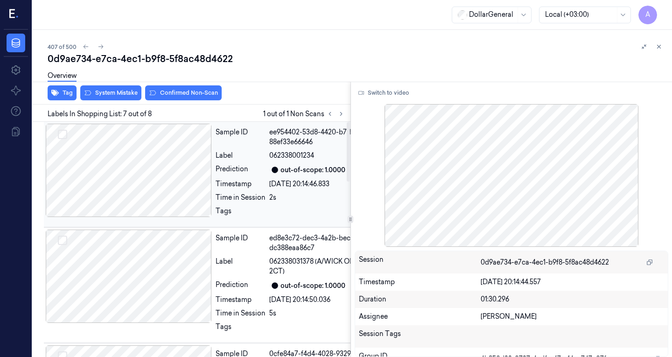
click at [144, 183] on div at bounding box center [129, 170] width 166 height 93
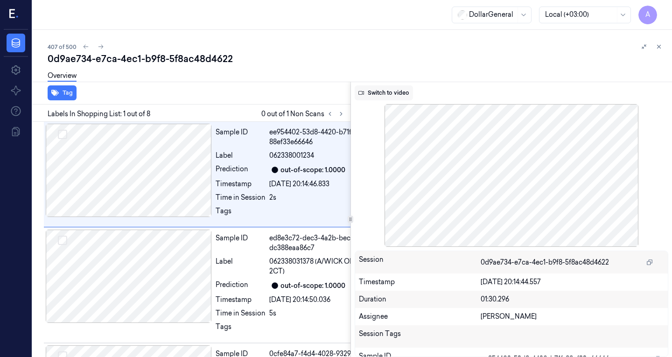
click at [398, 95] on button "Switch to video" at bounding box center [384, 92] width 58 height 15
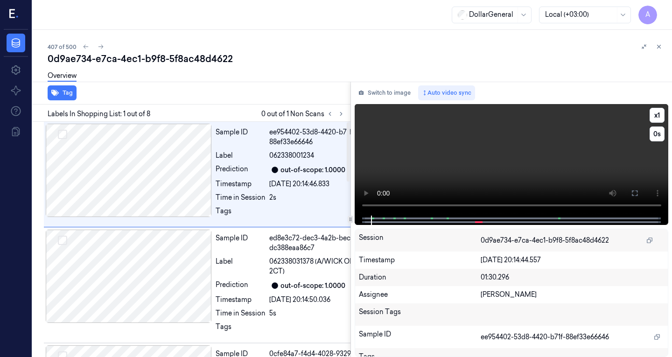
click at [416, 151] on video at bounding box center [512, 160] width 314 height 112
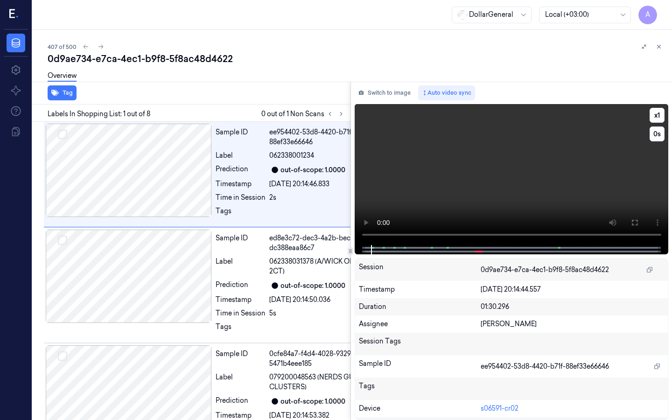
drag, startPoint x: 107, startPoint y: 335, endPoint x: 98, endPoint y: 344, distance: 12.9
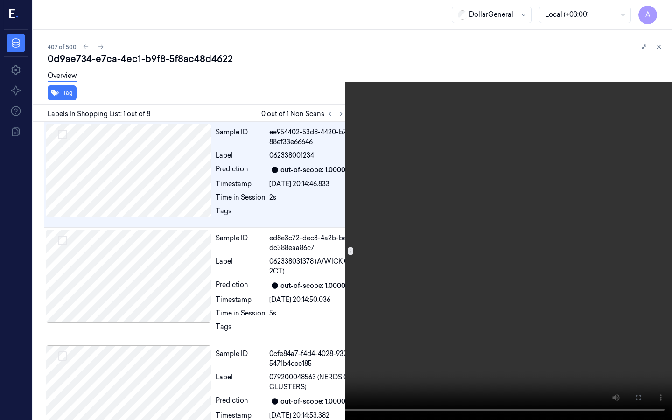
click at [107, 334] on video at bounding box center [336, 210] width 672 height 420
click at [283, 232] on video at bounding box center [336, 210] width 672 height 420
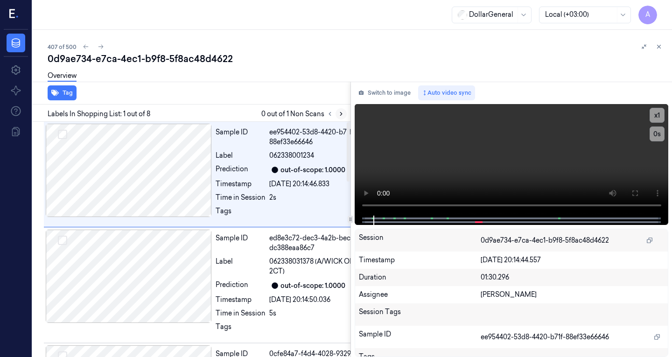
click at [343, 117] on icon at bounding box center [341, 114] width 7 height 7
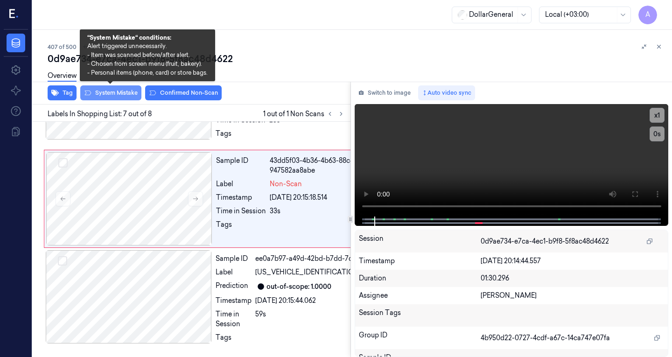
scroll to position [646, 0]
click at [116, 96] on button "System Mistake" at bounding box center [110, 92] width 61 height 15
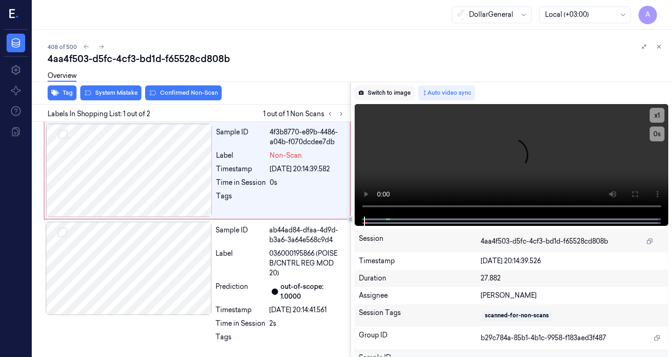
click at [368, 95] on button "Switch to image" at bounding box center [385, 92] width 60 height 15
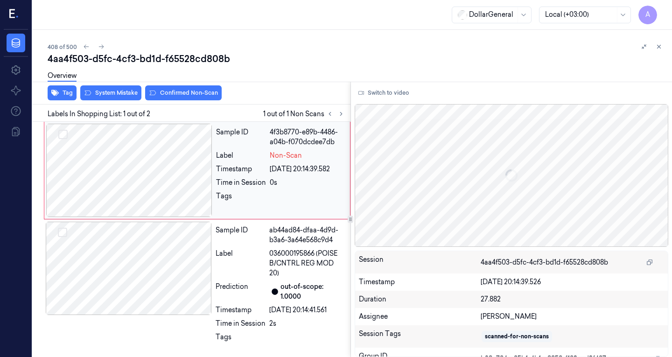
click at [119, 163] on div at bounding box center [129, 170] width 166 height 93
click at [157, 252] on div at bounding box center [129, 268] width 166 height 93
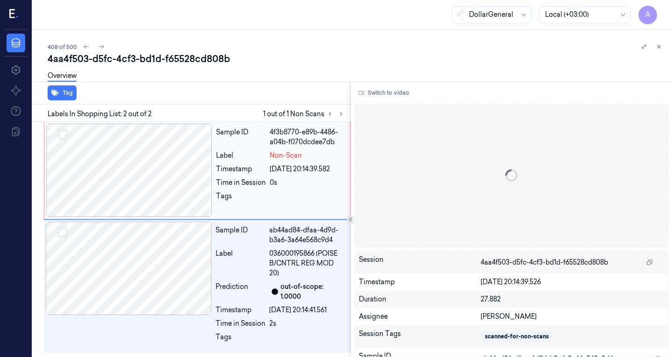
click at [160, 179] on div at bounding box center [129, 170] width 166 height 93
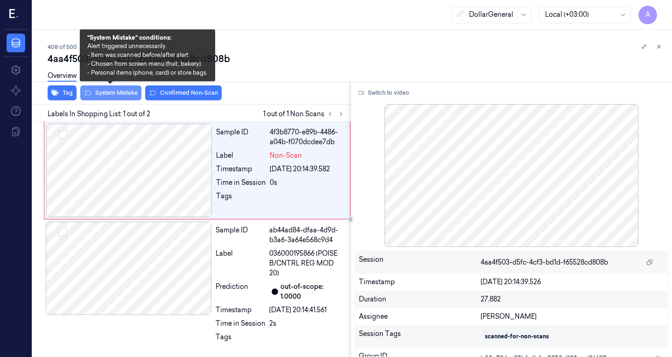
click at [119, 92] on button "System Mistake" at bounding box center [110, 92] width 61 height 15
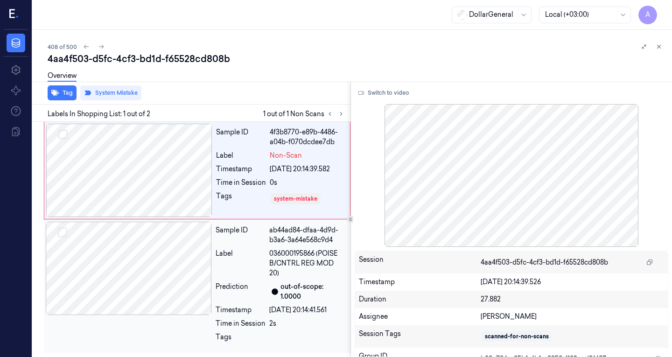
click at [151, 286] on div at bounding box center [129, 268] width 166 height 93
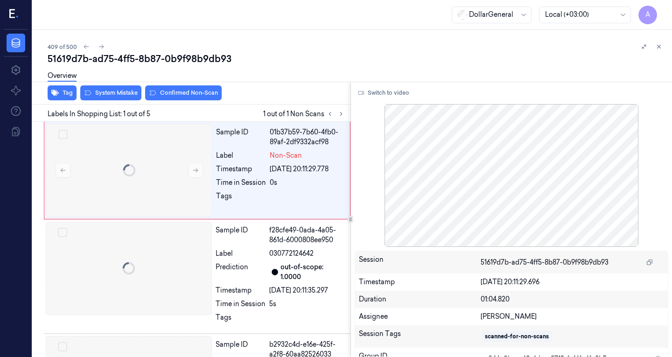
scroll to position [0, 0]
click at [118, 170] on div at bounding box center [129, 169] width 166 height 93
click at [146, 234] on div at bounding box center [129, 268] width 166 height 93
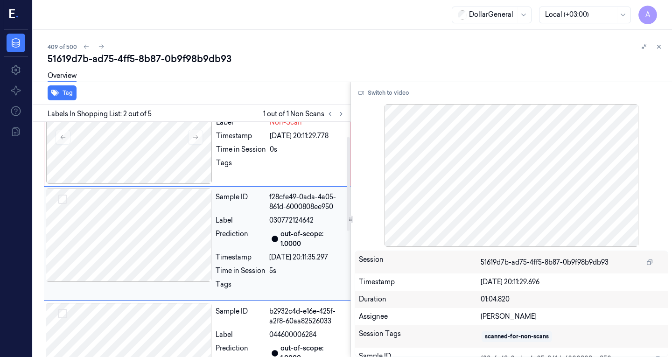
scroll to position [37, 0]
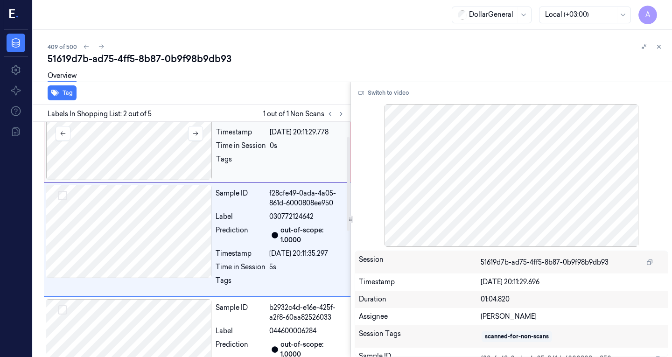
click at [151, 161] on div at bounding box center [129, 133] width 166 height 93
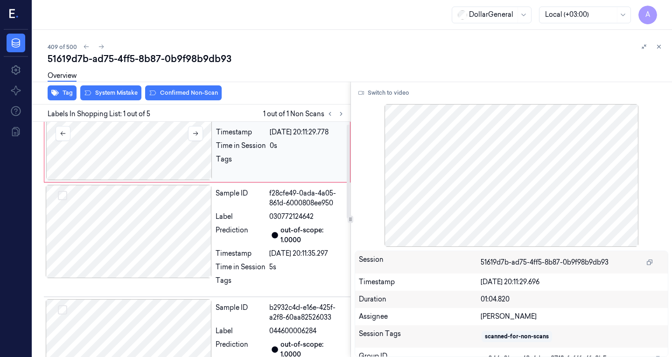
scroll to position [0, 0]
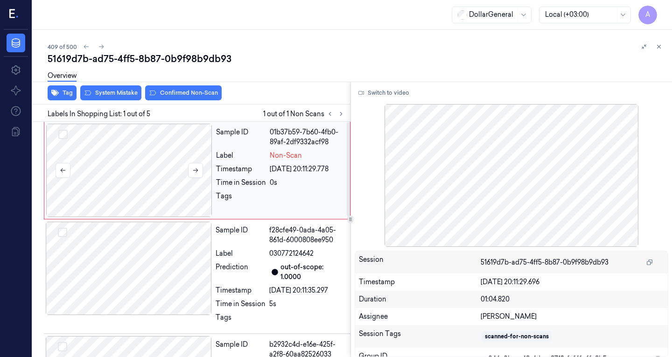
click at [165, 165] on div at bounding box center [129, 170] width 166 height 93
click at [385, 95] on button "Switch to video" at bounding box center [384, 92] width 58 height 15
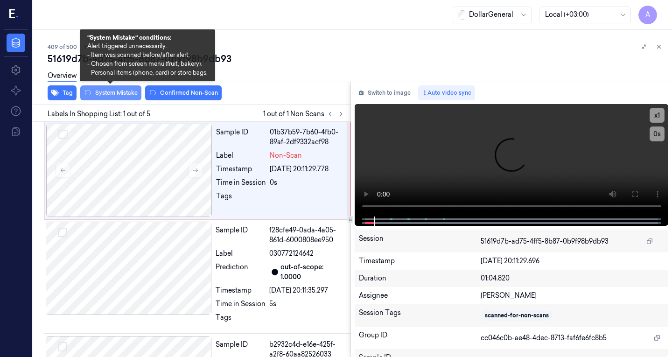
click at [112, 95] on button "System Mistake" at bounding box center [110, 92] width 61 height 15
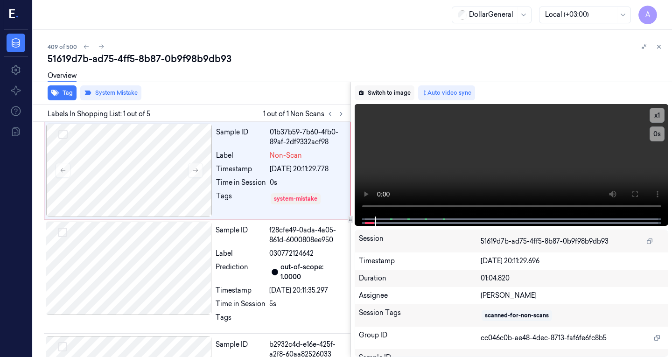
click at [392, 91] on button "Switch to image" at bounding box center [385, 92] width 60 height 15
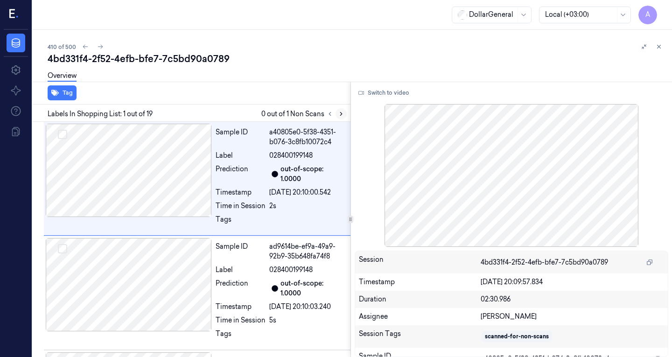
click at [344, 116] on icon at bounding box center [341, 114] width 7 height 7
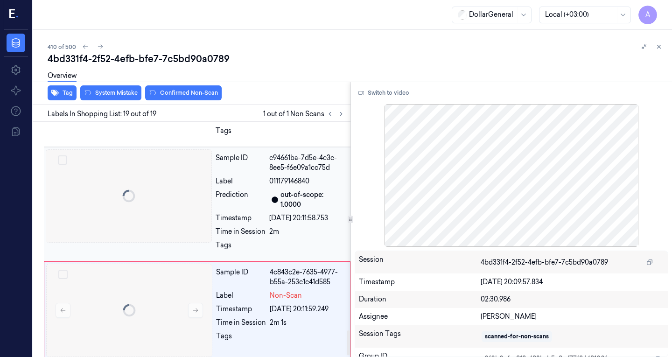
scroll to position [1973, 0]
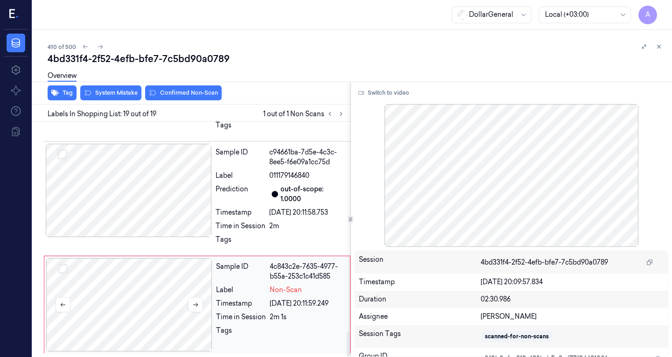
click at [153, 286] on div at bounding box center [129, 304] width 166 height 93
click at [157, 202] on div at bounding box center [129, 190] width 166 height 93
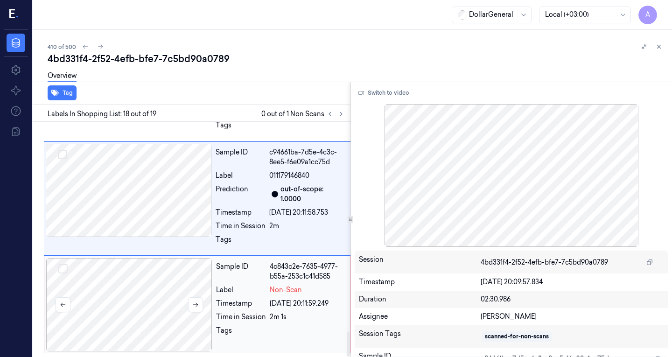
click at [156, 282] on div at bounding box center [129, 304] width 166 height 93
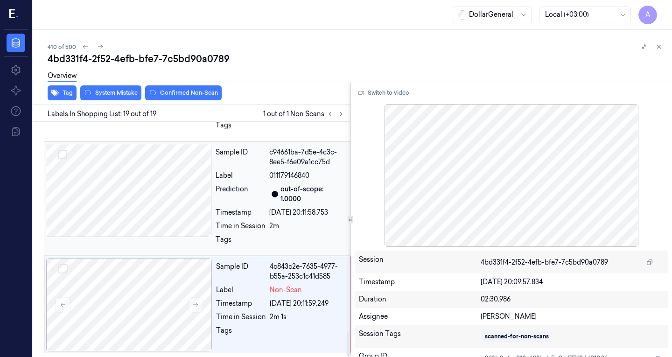
click at [165, 177] on div at bounding box center [129, 190] width 166 height 93
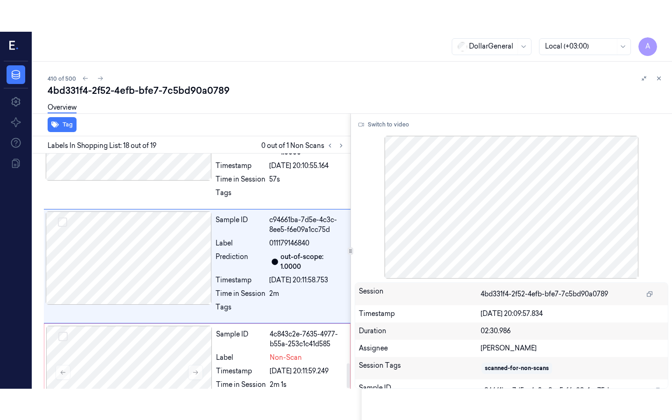
scroll to position [1932, 0]
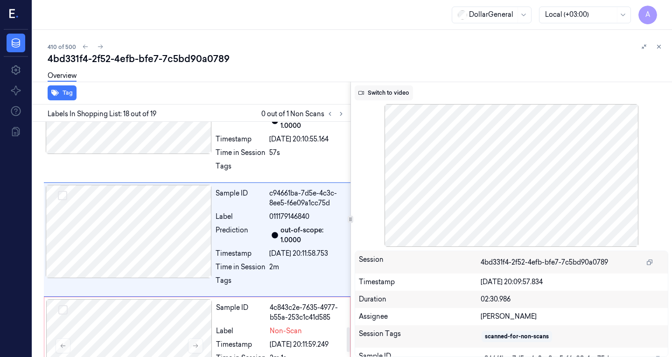
click at [397, 89] on button "Switch to video" at bounding box center [384, 92] width 58 height 15
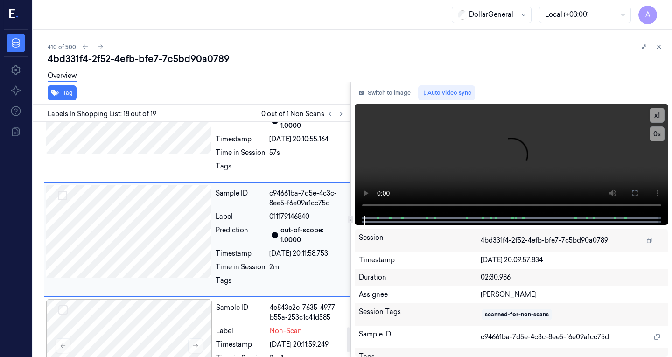
click at [140, 234] on div at bounding box center [129, 231] width 166 height 93
click at [450, 150] on video at bounding box center [512, 160] width 314 height 112
click at [460, 138] on video at bounding box center [512, 160] width 314 height 112
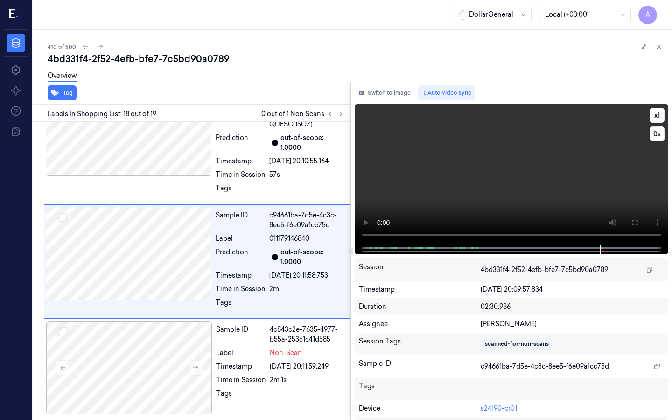
scroll to position [1910, 0]
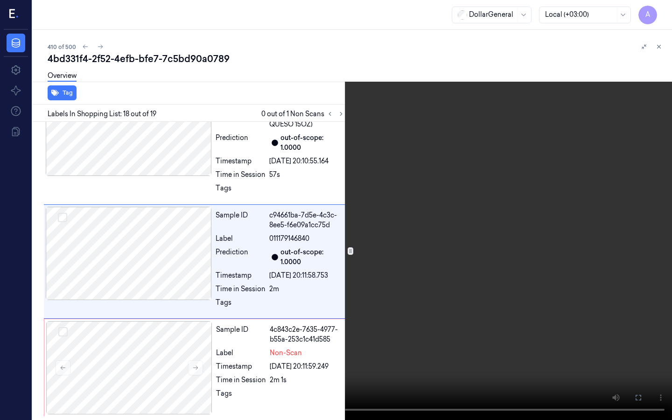
click at [417, 210] on video at bounding box center [336, 210] width 672 height 420
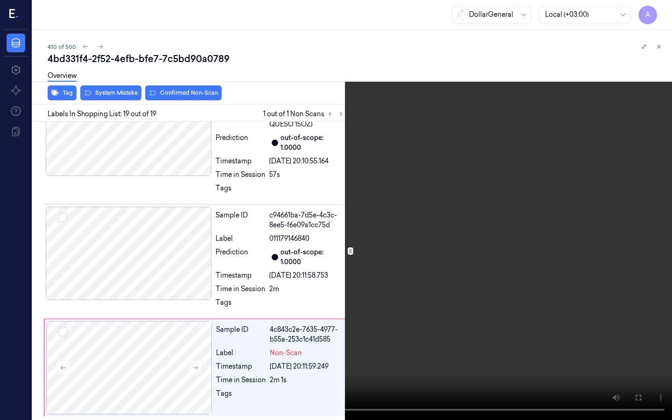
click at [417, 210] on video at bounding box center [336, 210] width 672 height 420
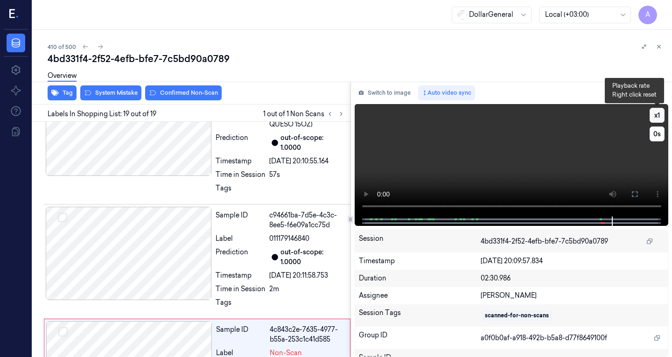
click at [654, 110] on button "x 1" at bounding box center [657, 115] width 15 height 15
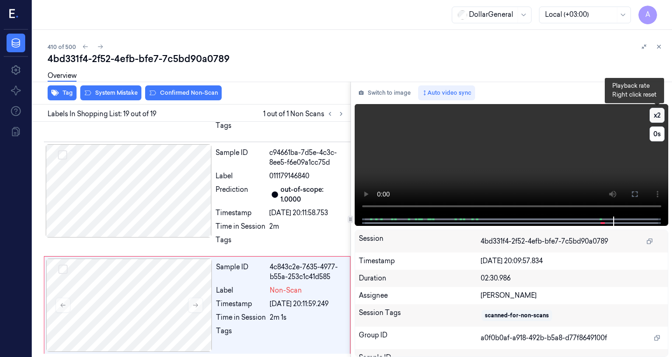
scroll to position [1973, 0]
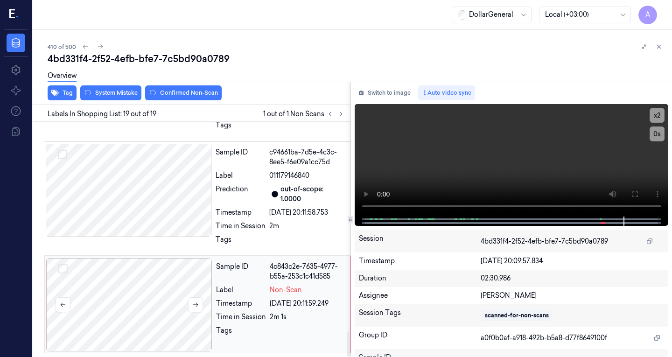
click at [119, 297] on div at bounding box center [129, 304] width 166 height 93
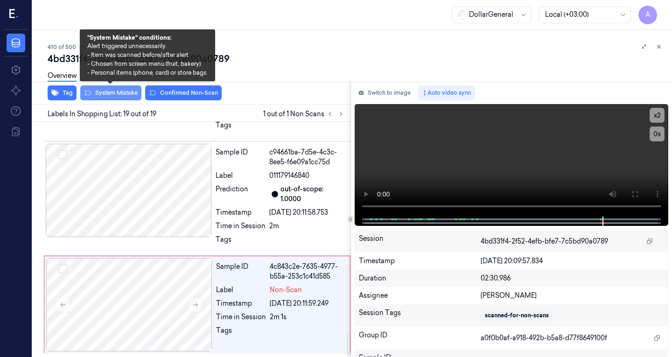
click at [124, 90] on button "System Mistake" at bounding box center [110, 92] width 61 height 15
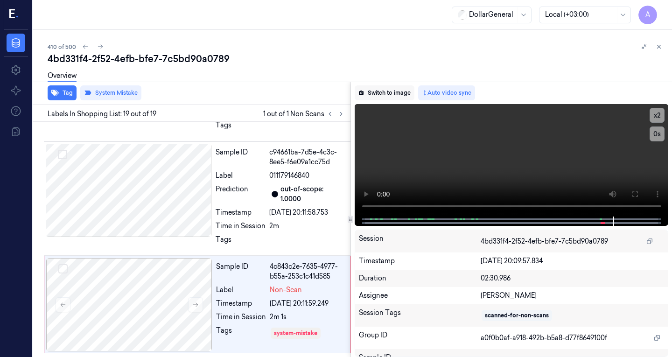
click at [397, 95] on button "Switch to image" at bounding box center [385, 92] width 60 height 15
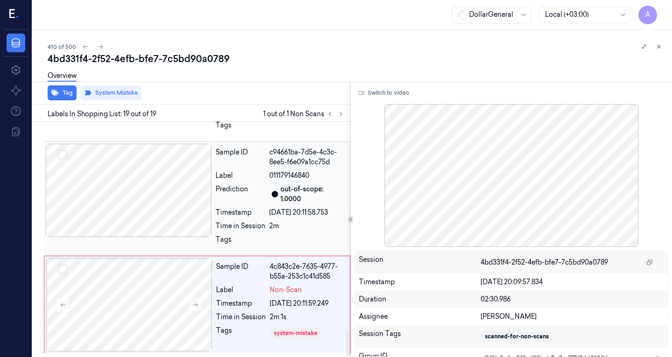
click at [155, 187] on div at bounding box center [129, 190] width 166 height 93
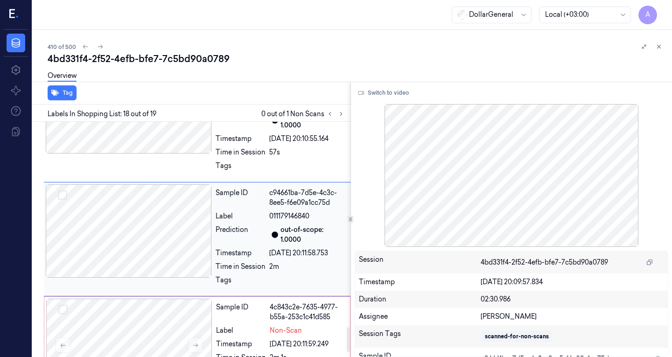
scroll to position [1932, 0]
click at [183, 291] on div "Sample ID c94661ba-7d5e-4c3c-8ee5-f6e09a1cc75d Label 011179146840 Prediction ou…" at bounding box center [197, 240] width 307 height 114
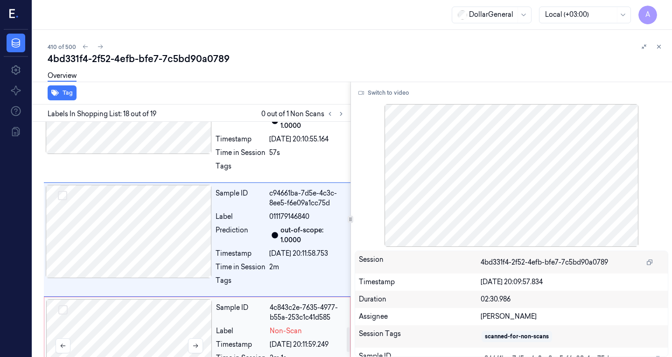
click at [187, 305] on div at bounding box center [129, 345] width 166 height 93
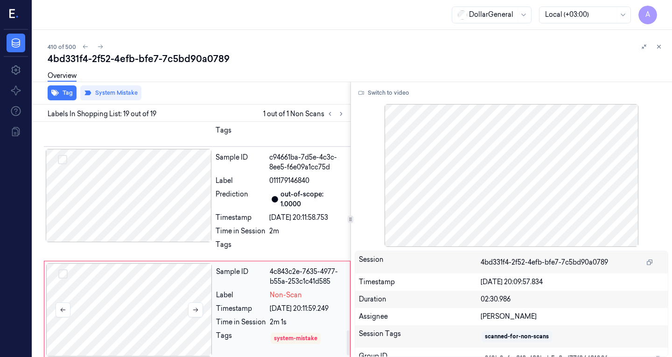
scroll to position [1973, 0]
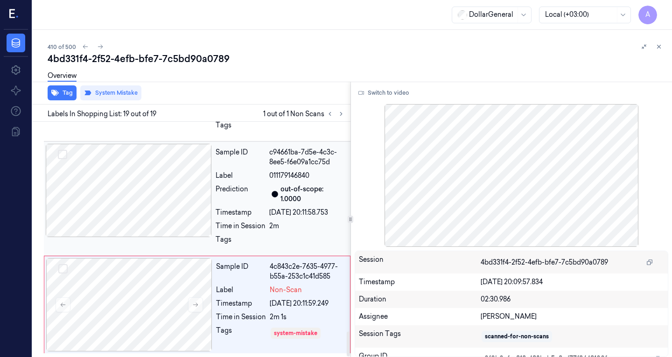
click at [190, 171] on div at bounding box center [129, 190] width 166 height 93
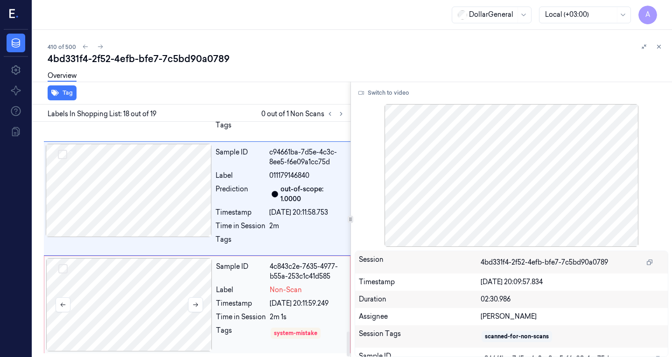
click at [192, 283] on div at bounding box center [129, 304] width 166 height 93
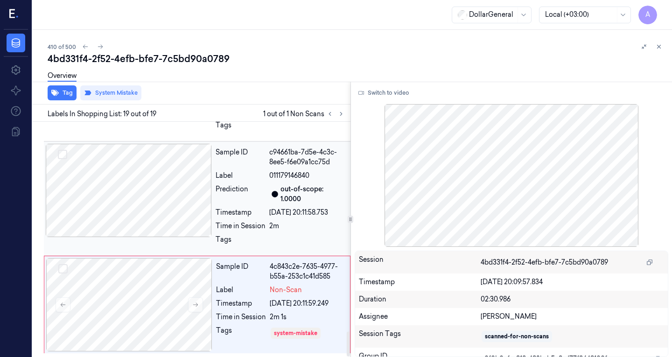
click at [137, 210] on div at bounding box center [129, 190] width 166 height 93
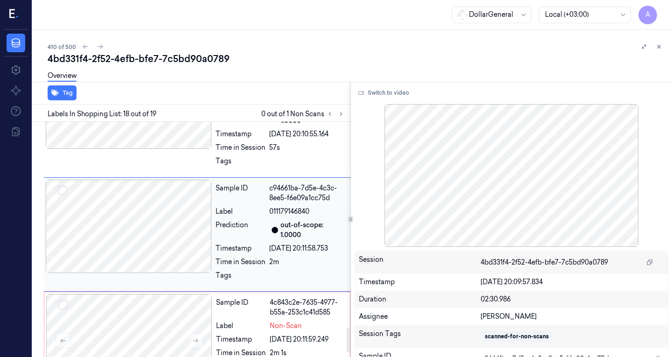
scroll to position [1932, 0]
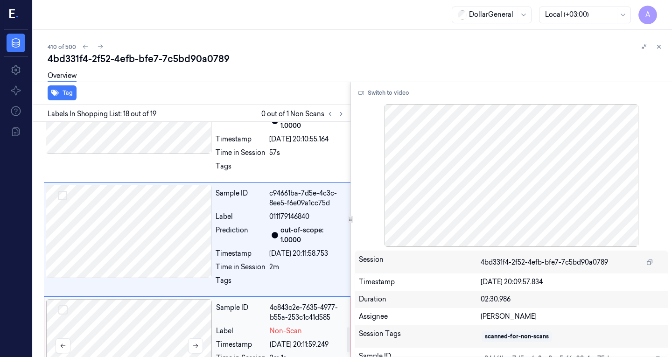
click at [146, 302] on div at bounding box center [129, 345] width 166 height 93
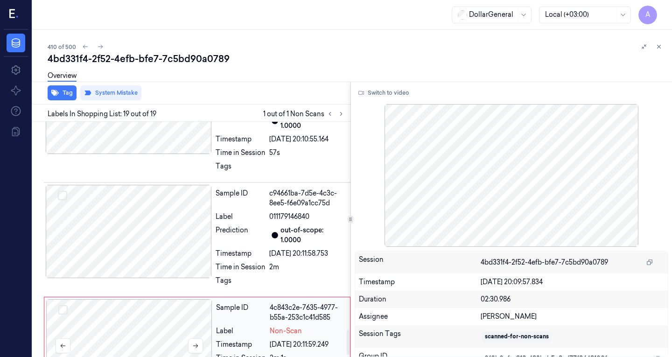
scroll to position [1973, 0]
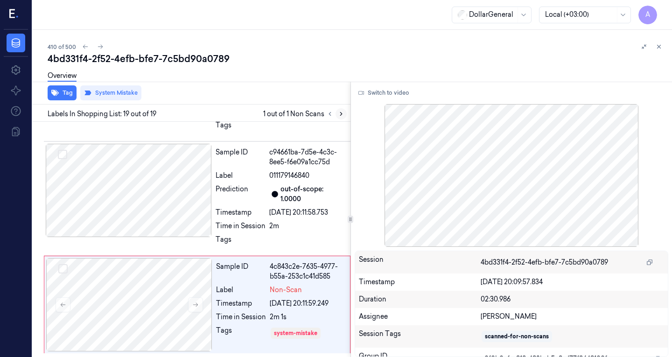
click at [343, 114] on icon at bounding box center [341, 114] width 7 height 7
click at [337, 114] on button at bounding box center [341, 113] width 11 height 11
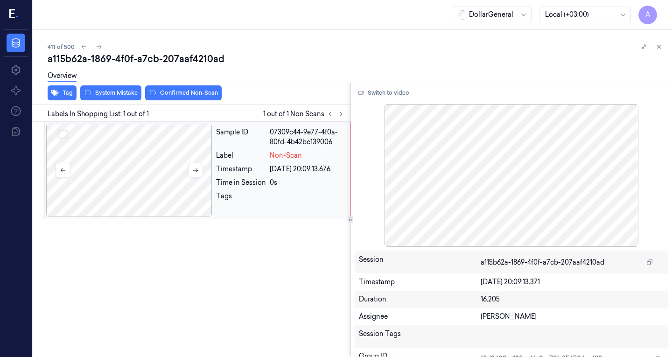
click at [161, 158] on div at bounding box center [129, 170] width 166 height 93
click at [197, 169] on icon at bounding box center [195, 170] width 7 height 7
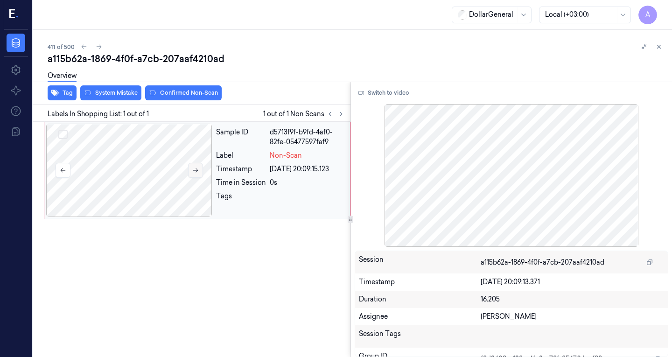
click at [197, 169] on icon at bounding box center [195, 170] width 7 height 7
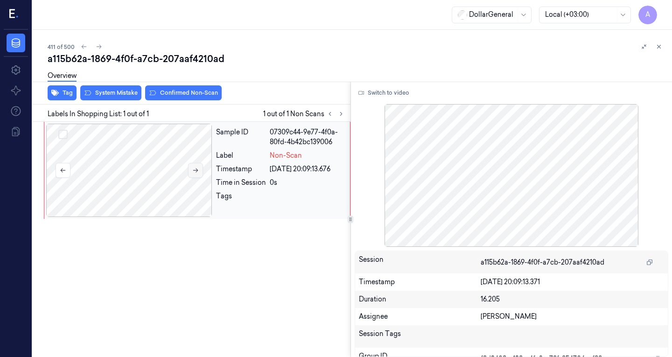
click at [197, 169] on icon at bounding box center [195, 170] width 7 height 7
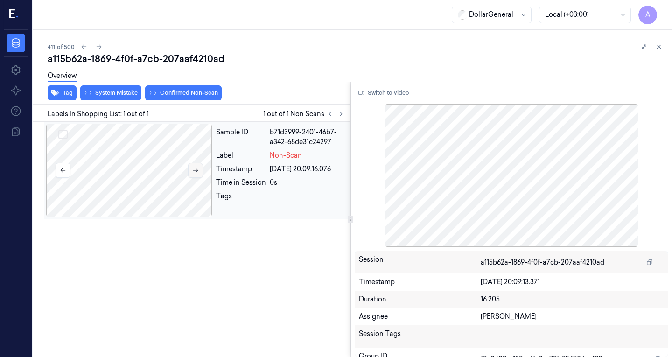
click at [197, 169] on icon at bounding box center [195, 170] width 7 height 7
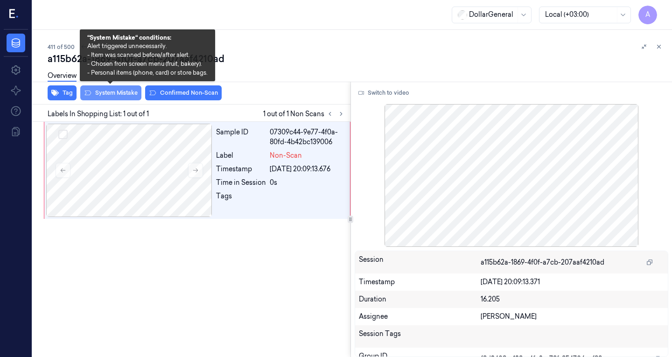
click at [108, 93] on button "System Mistake" at bounding box center [110, 92] width 61 height 15
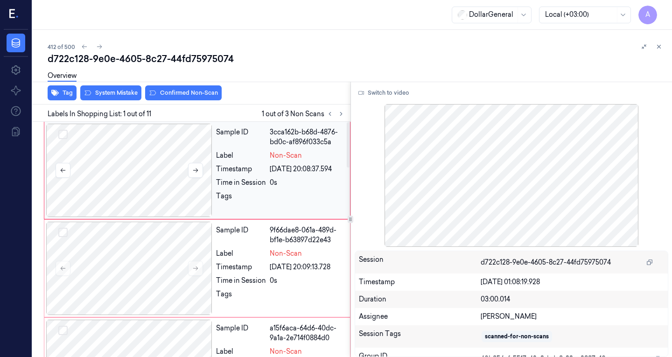
click at [137, 161] on div at bounding box center [129, 170] width 166 height 93
click at [158, 257] on div at bounding box center [129, 268] width 166 height 93
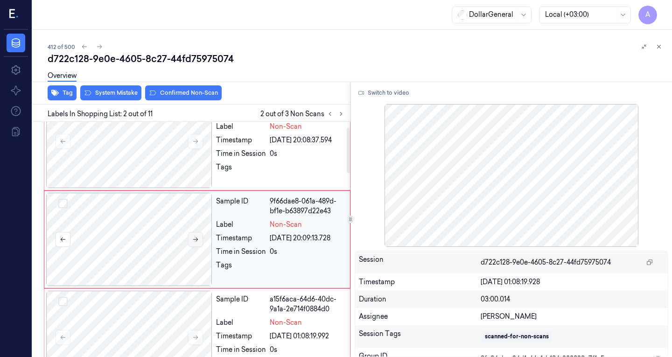
click at [198, 241] on icon at bounding box center [195, 239] width 7 height 7
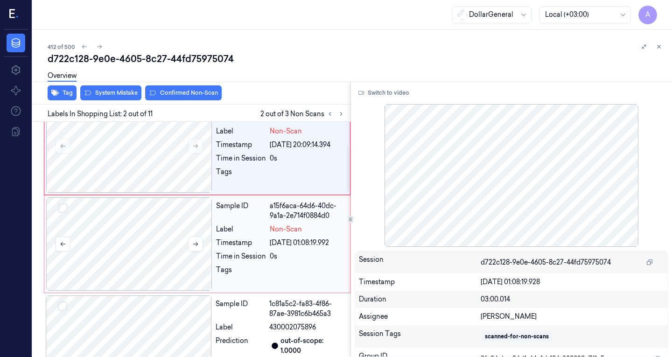
click at [174, 244] on div at bounding box center [129, 243] width 166 height 93
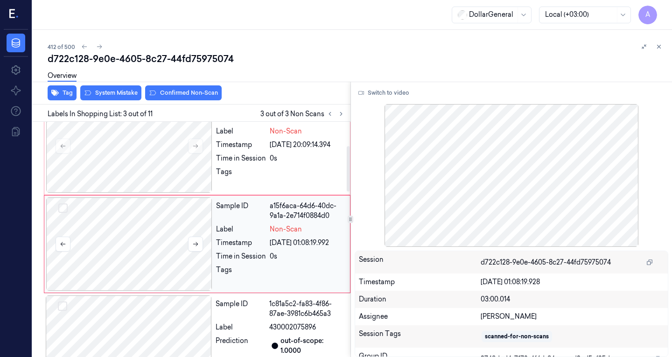
scroll to position [127, 0]
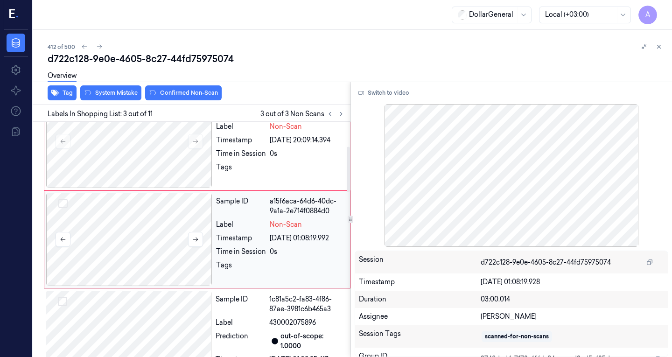
click at [134, 228] on div at bounding box center [129, 239] width 166 height 93
click at [202, 245] on button at bounding box center [195, 239] width 15 height 15
click at [200, 244] on button at bounding box center [195, 239] width 15 height 15
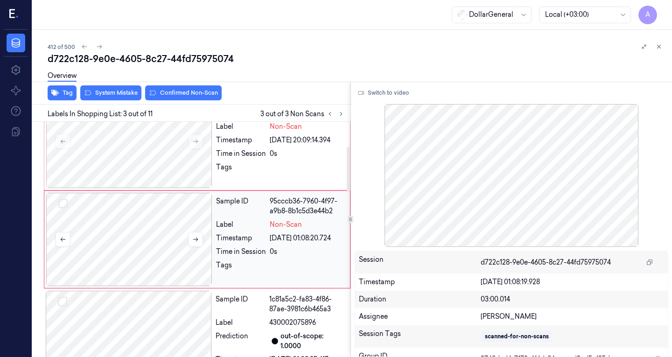
click at [147, 231] on div at bounding box center [129, 239] width 166 height 93
click at [147, 232] on div at bounding box center [129, 239] width 166 height 93
click at [161, 299] on div at bounding box center [129, 337] width 166 height 93
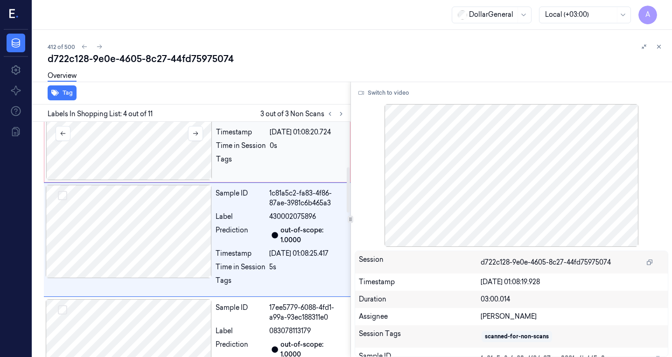
click at [165, 170] on div at bounding box center [129, 133] width 166 height 93
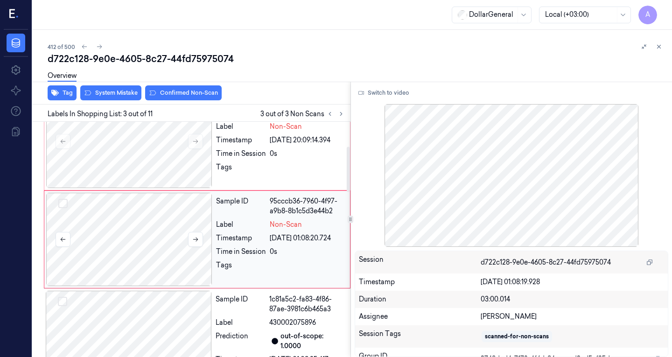
click at [156, 230] on div at bounding box center [129, 239] width 166 height 93
click at [202, 242] on button at bounding box center [195, 239] width 15 height 15
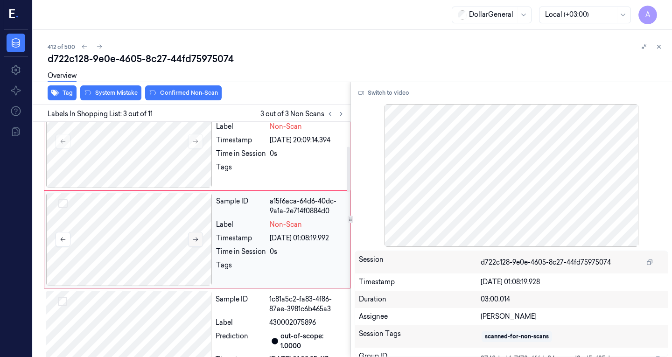
click at [202, 242] on button at bounding box center [195, 239] width 15 height 15
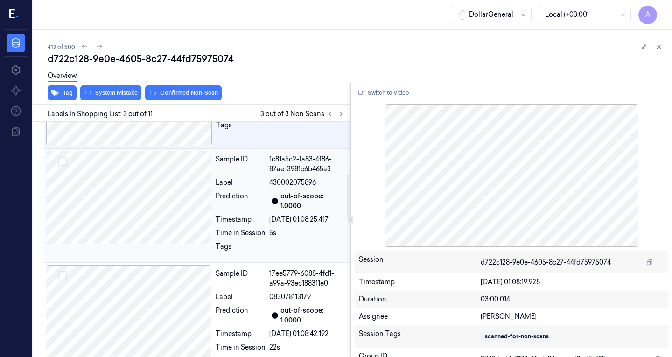
click at [146, 194] on div at bounding box center [129, 197] width 166 height 93
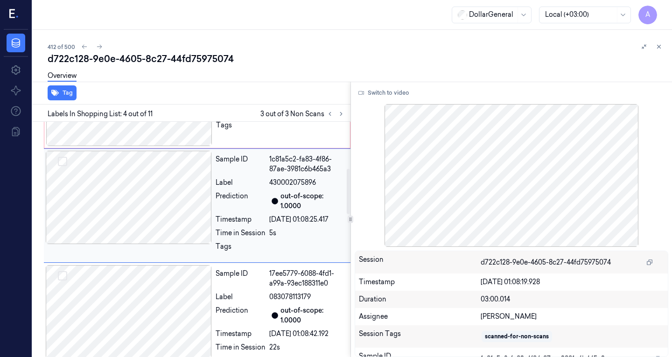
scroll to position [233, 0]
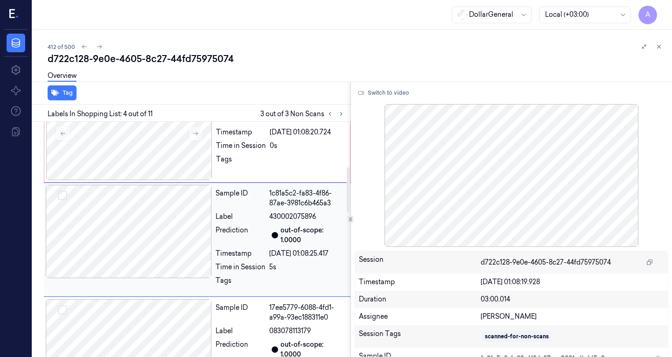
click at [149, 231] on div at bounding box center [129, 231] width 166 height 93
click at [168, 234] on div at bounding box center [129, 231] width 166 height 93
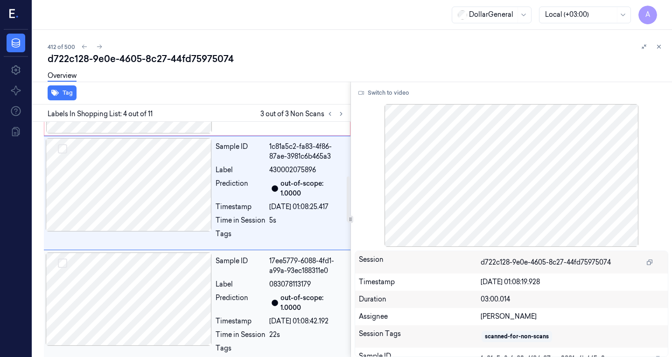
click at [159, 273] on div at bounding box center [129, 299] width 166 height 93
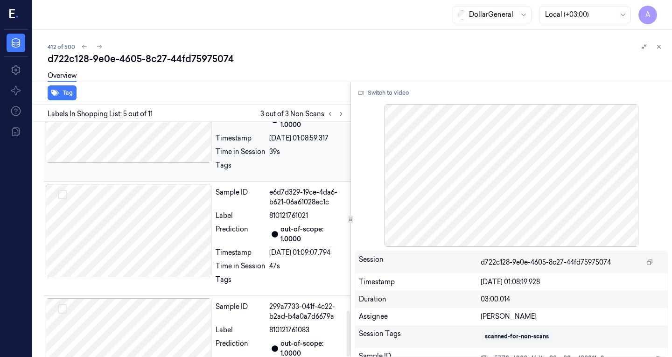
scroll to position [976, 0]
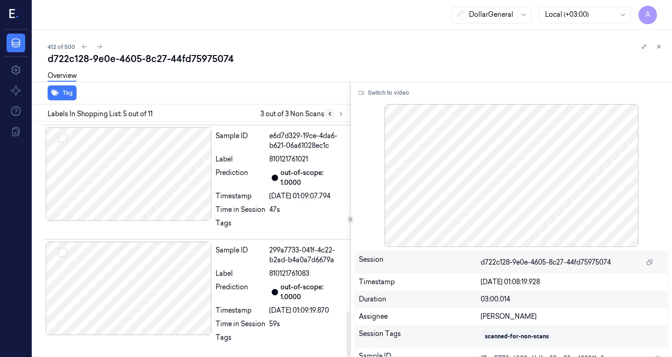
click at [334, 112] on button at bounding box center [329, 113] width 11 height 11
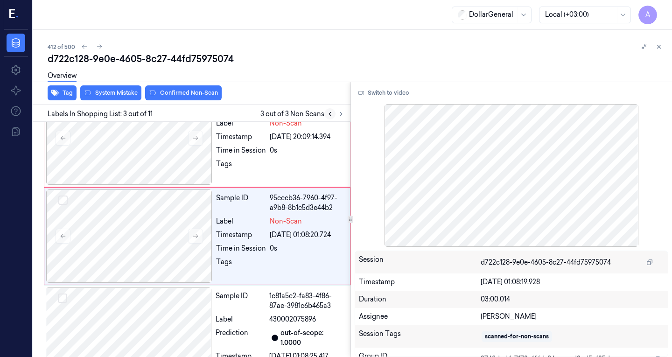
scroll to position [127, 0]
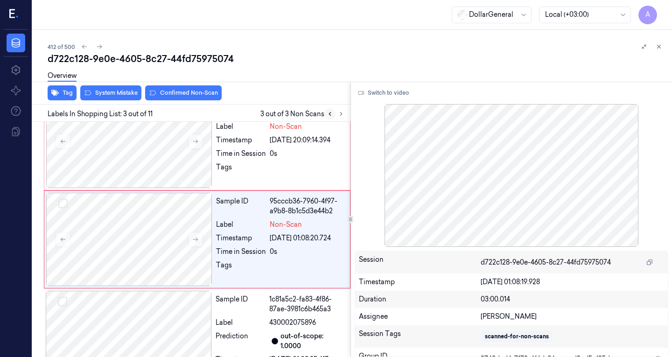
click at [330, 118] on button at bounding box center [329, 113] width 11 height 11
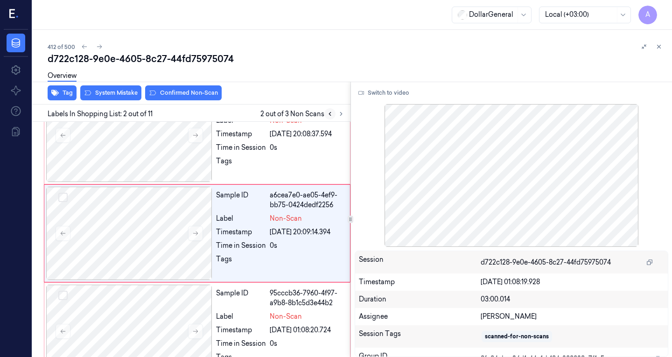
scroll to position [29, 0]
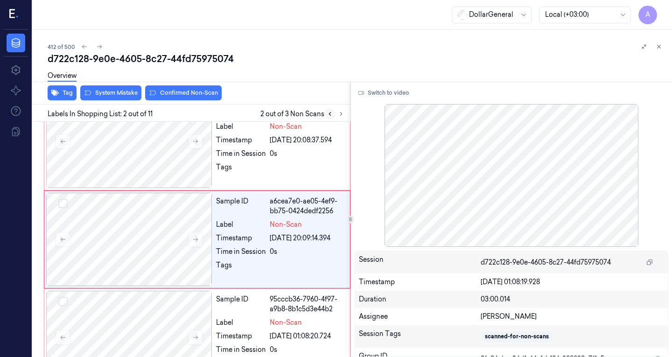
click at [330, 118] on button at bounding box center [329, 113] width 11 height 11
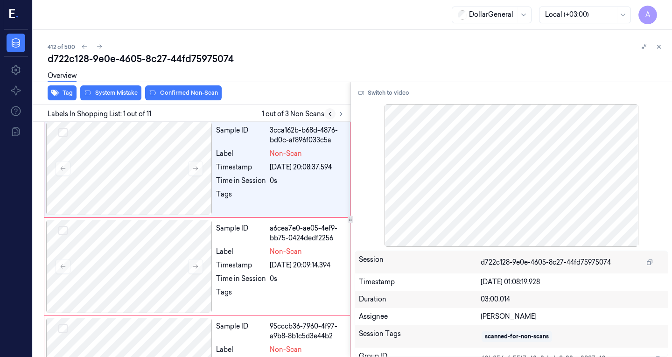
scroll to position [0, 0]
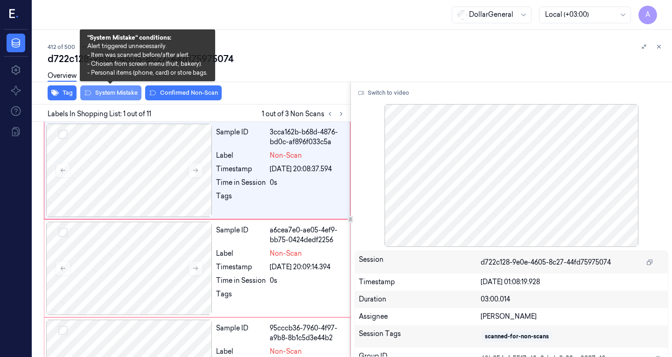
click at [124, 92] on button "System Mistake" at bounding box center [110, 92] width 61 height 15
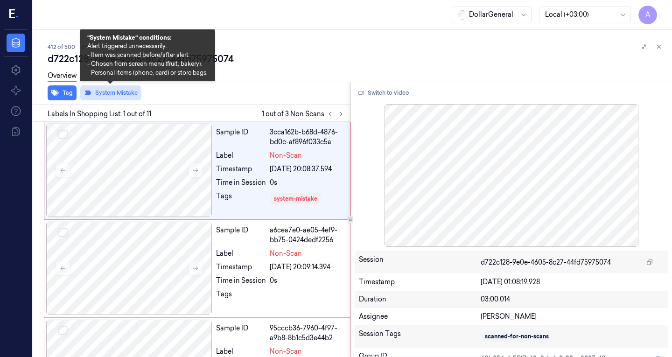
click at [113, 94] on button "System Mistake" at bounding box center [110, 92] width 61 height 15
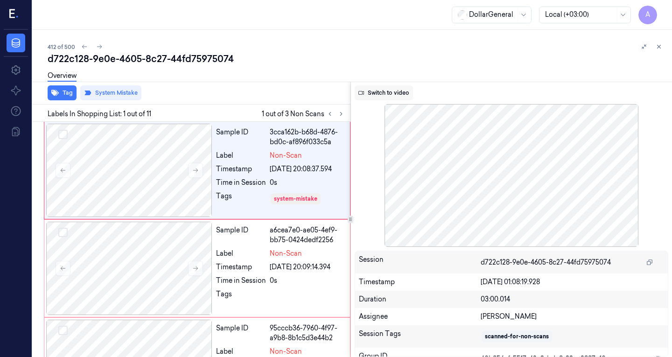
click at [381, 95] on button "Switch to video" at bounding box center [384, 92] width 58 height 15
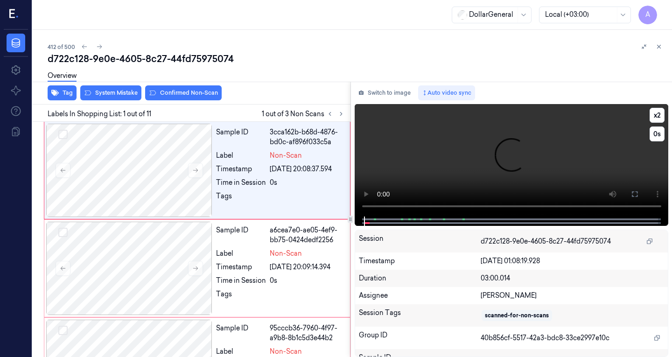
click at [411, 168] on video at bounding box center [512, 160] width 314 height 112
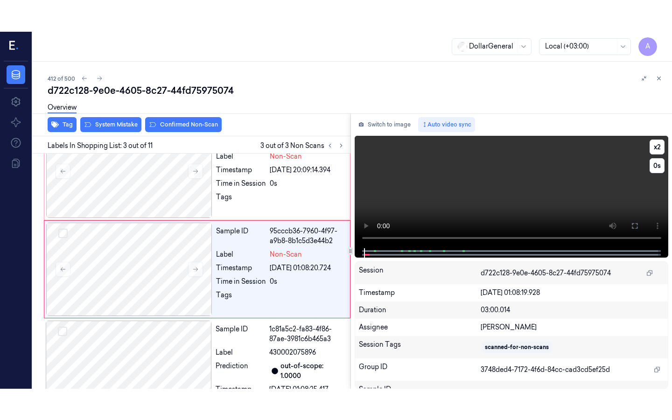
scroll to position [127, 0]
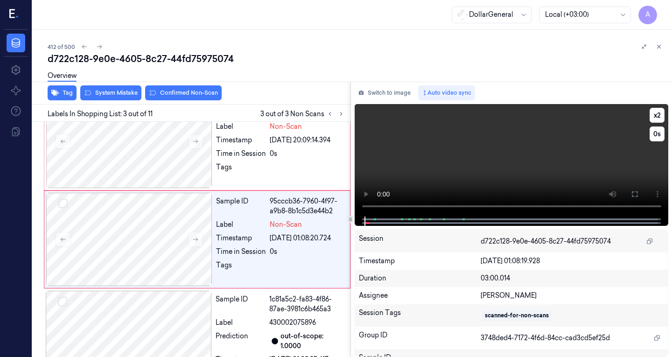
click at [453, 132] on video at bounding box center [512, 160] width 314 height 112
click at [453, 133] on video at bounding box center [512, 160] width 314 height 112
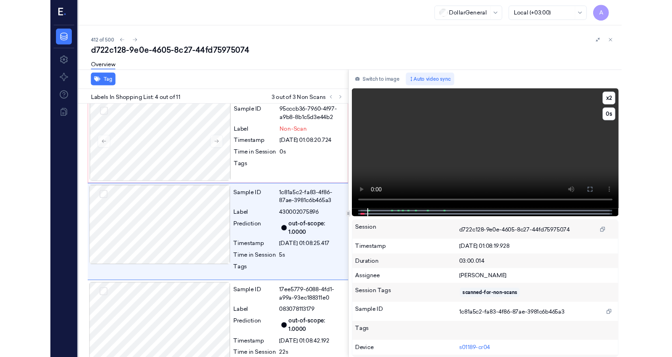
scroll to position [202, 0]
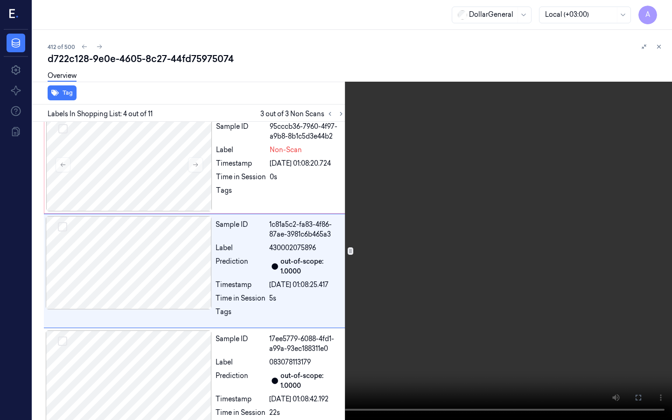
click at [204, 185] on video at bounding box center [336, 210] width 672 height 420
click at [339, 195] on video at bounding box center [336, 210] width 672 height 420
click at [197, 291] on video at bounding box center [336, 210] width 672 height 420
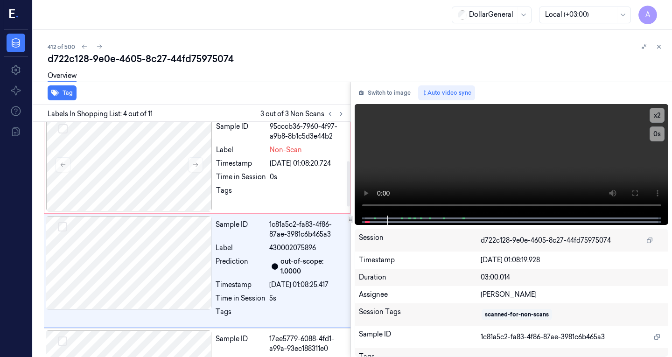
click at [347, 171] on div at bounding box center [348, 183] width 3 height 45
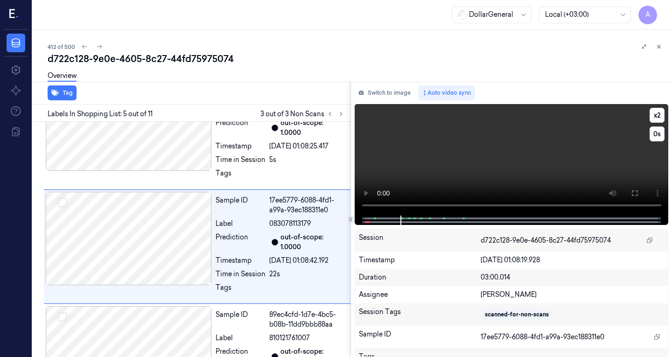
scroll to position [347, 0]
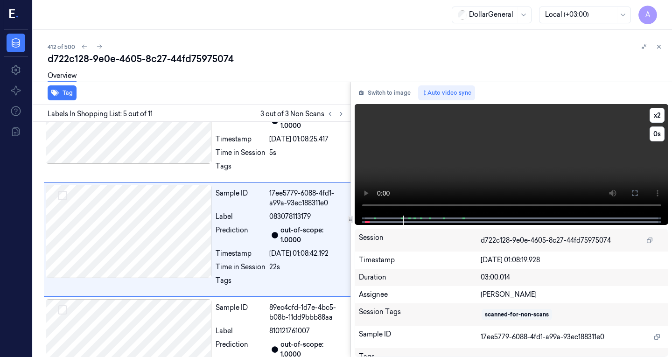
click at [505, 151] on video at bounding box center [512, 160] width 314 height 112
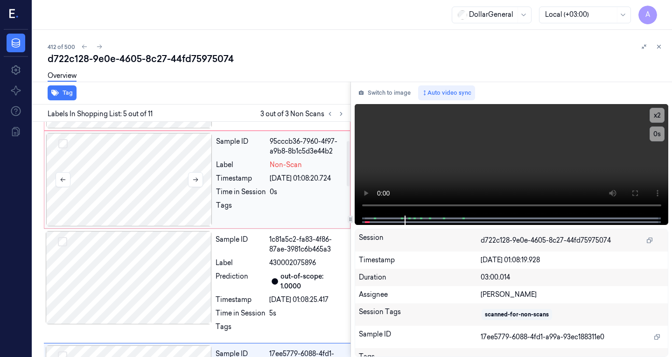
scroll to position [0, 0]
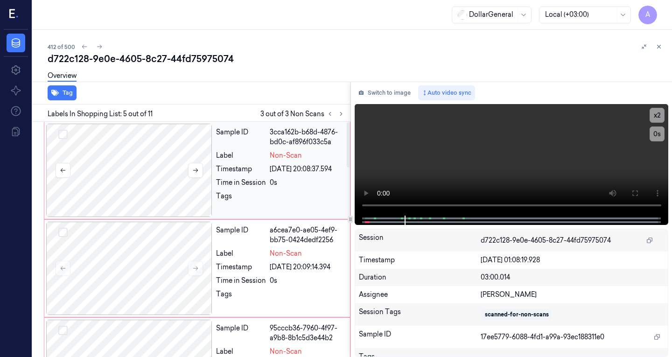
click at [161, 178] on div at bounding box center [129, 170] width 166 height 93
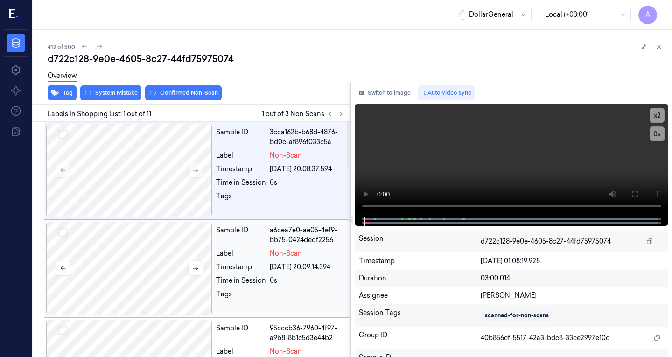
click at [164, 242] on div at bounding box center [129, 268] width 166 height 93
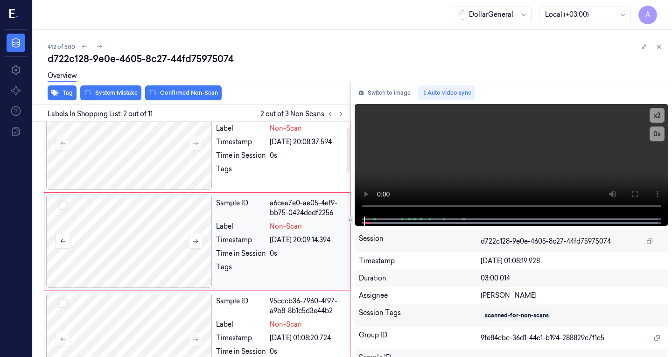
scroll to position [29, 0]
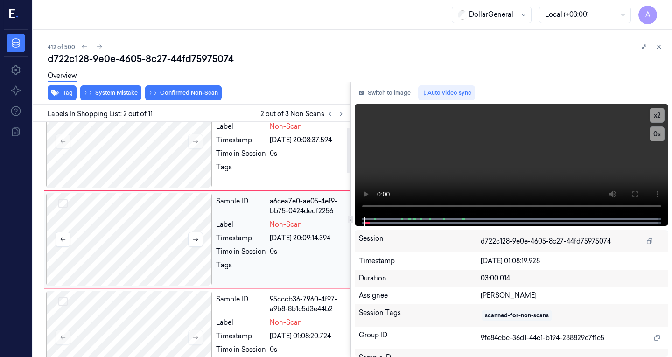
click at [163, 237] on div at bounding box center [129, 239] width 166 height 93
click at [392, 150] on video at bounding box center [512, 160] width 314 height 112
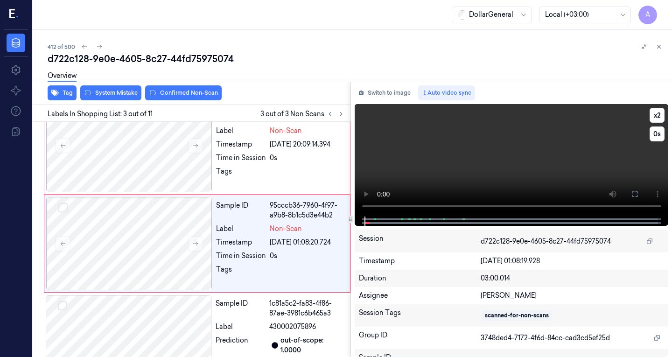
scroll to position [127, 0]
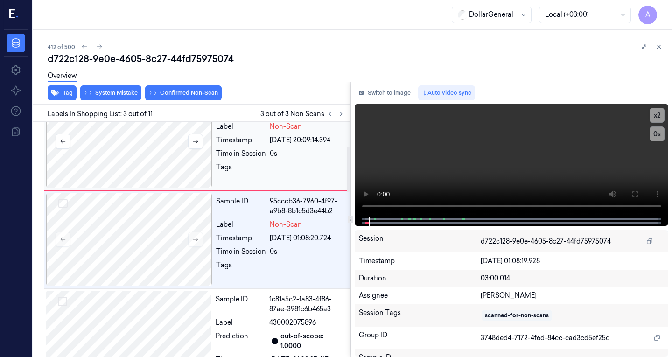
click at [172, 160] on div at bounding box center [129, 141] width 166 height 93
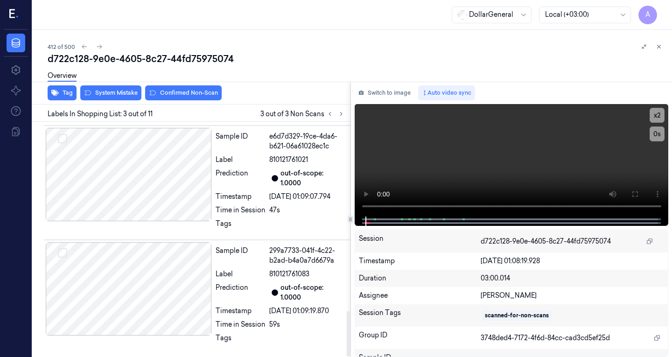
scroll to position [976, 0]
click at [165, 248] on div at bounding box center [129, 288] width 166 height 93
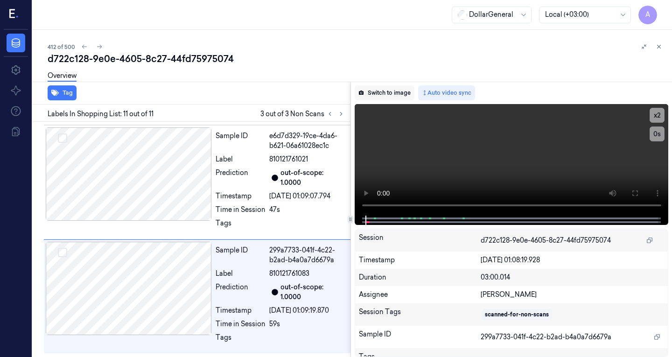
click at [399, 89] on button "Switch to image" at bounding box center [385, 92] width 60 height 15
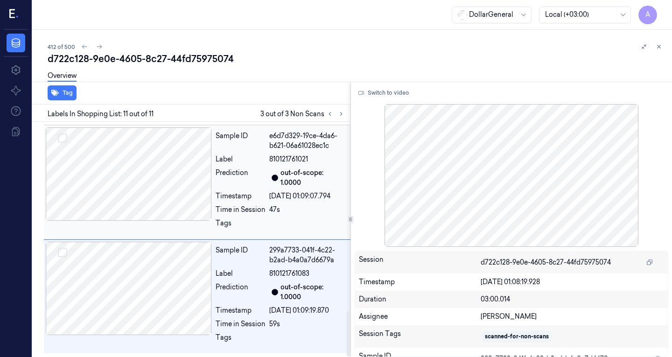
click at [150, 193] on div at bounding box center [129, 173] width 166 height 93
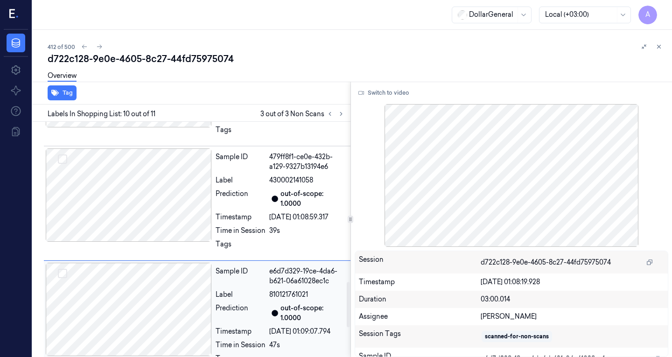
scroll to position [826, 0]
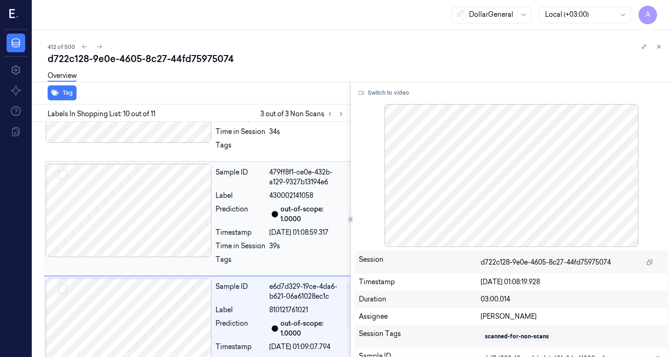
click at [152, 201] on div at bounding box center [129, 210] width 166 height 93
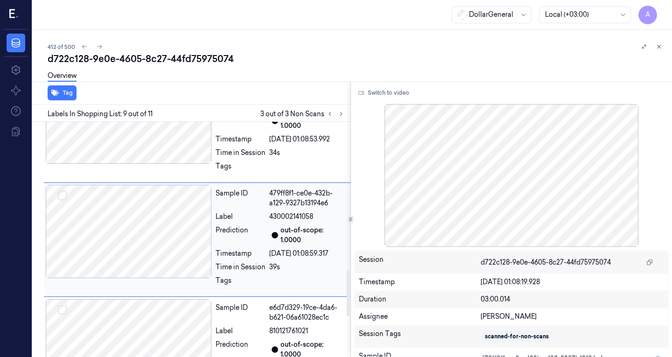
scroll to position [758, 0]
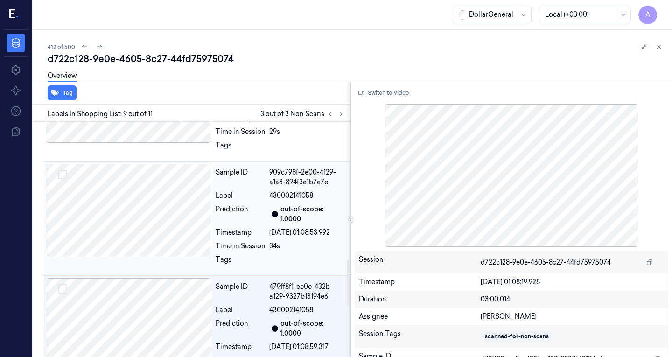
click at [153, 201] on div at bounding box center [129, 210] width 166 height 93
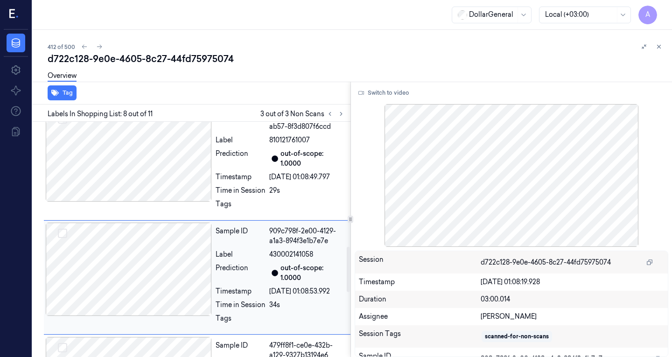
scroll to position [644, 0]
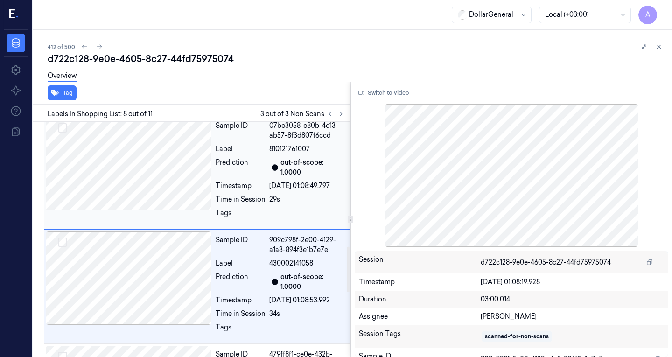
click at [154, 199] on div at bounding box center [129, 163] width 166 height 93
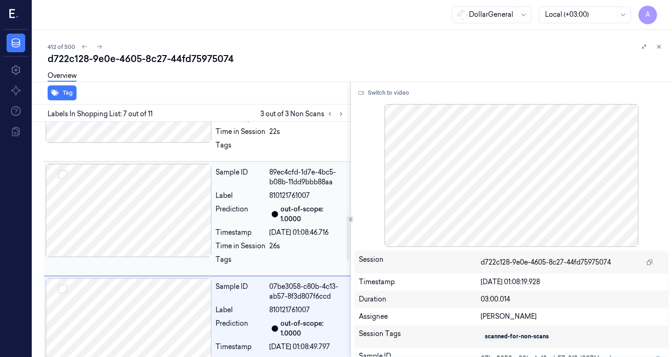
click at [154, 199] on div at bounding box center [129, 210] width 166 height 93
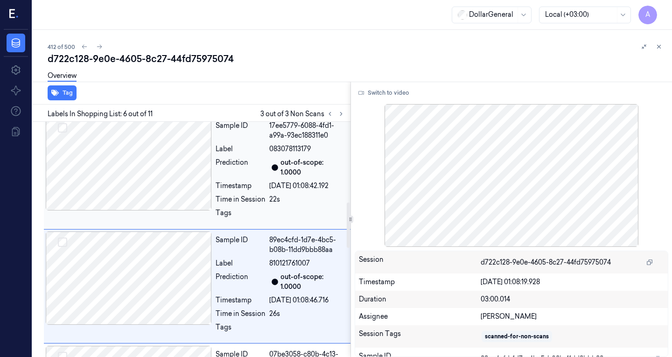
click at [154, 193] on div at bounding box center [129, 163] width 166 height 93
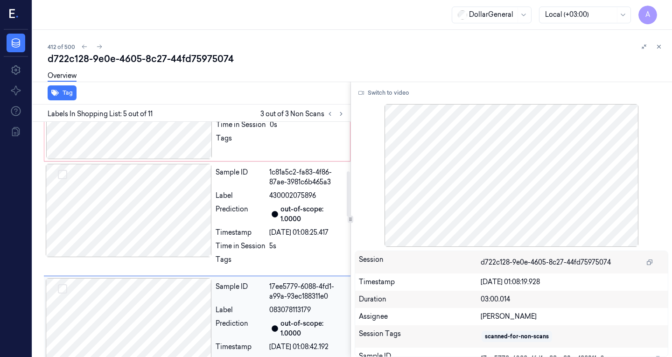
click at [154, 194] on div at bounding box center [129, 210] width 166 height 93
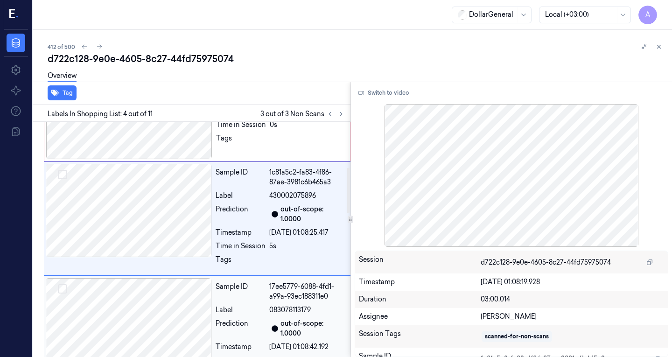
scroll to position [233, 0]
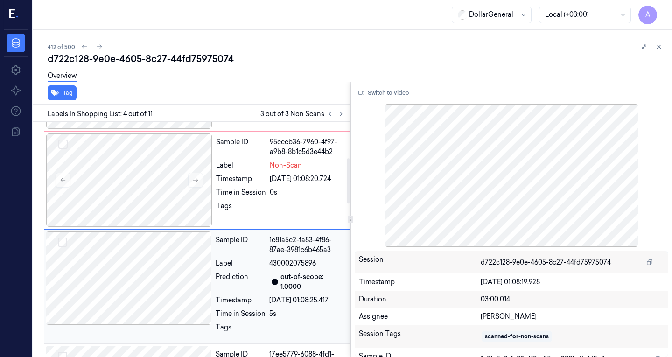
click at [154, 195] on div at bounding box center [129, 179] width 166 height 93
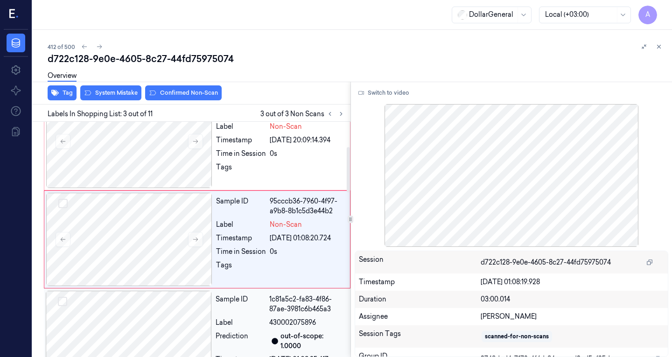
scroll to position [127, 0]
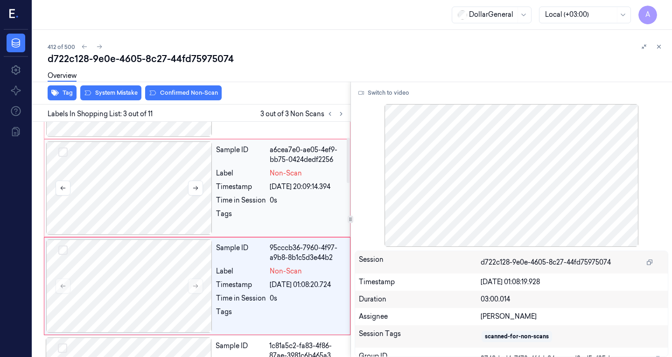
click at [125, 207] on div at bounding box center [129, 187] width 166 height 93
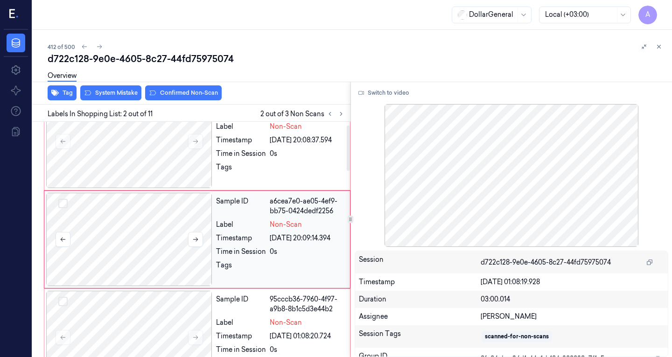
scroll to position [0, 0]
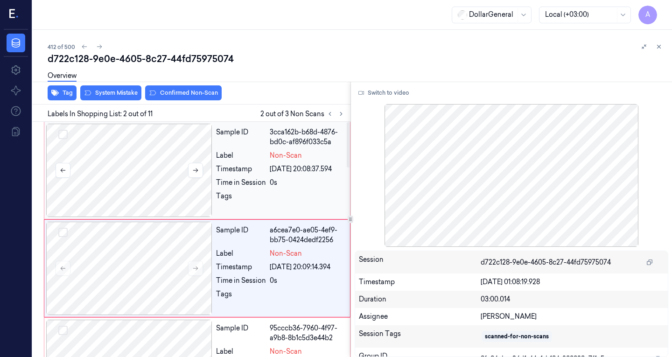
click at [138, 189] on div at bounding box center [129, 170] width 166 height 93
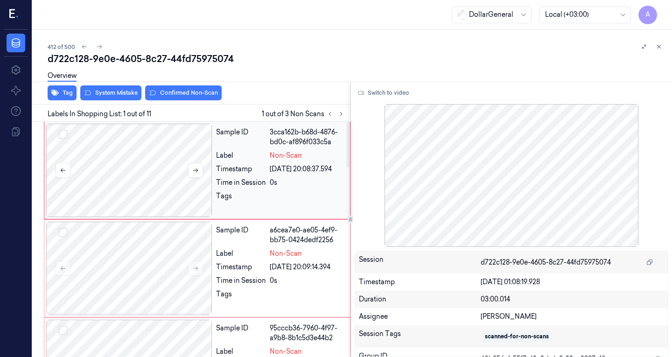
click at [138, 189] on div at bounding box center [129, 170] width 166 height 93
click at [147, 178] on div at bounding box center [129, 170] width 166 height 93
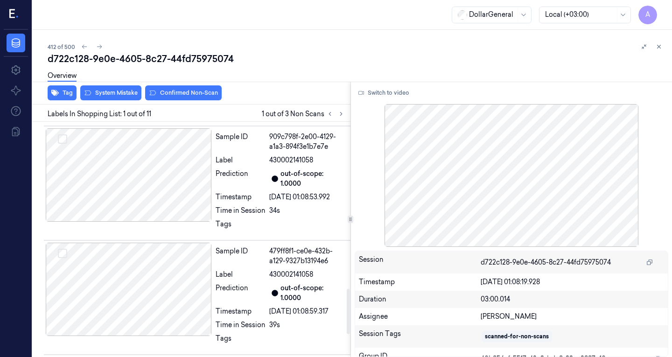
scroll to position [934, 0]
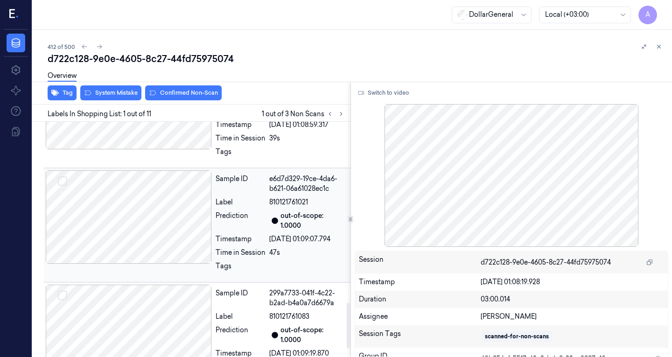
click at [138, 206] on div at bounding box center [129, 216] width 166 height 93
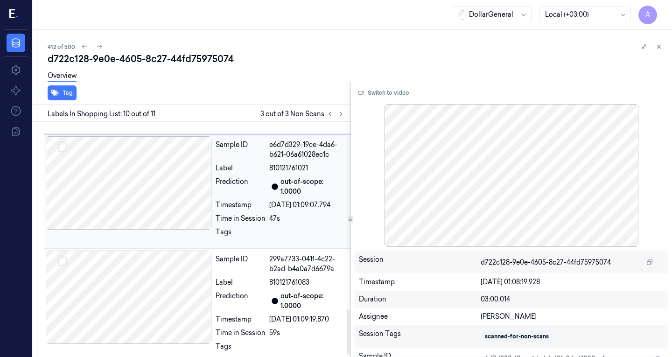
scroll to position [976, 0]
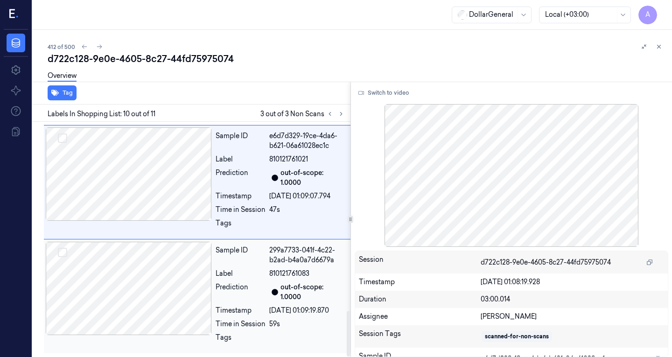
click at [153, 288] on div at bounding box center [129, 288] width 166 height 93
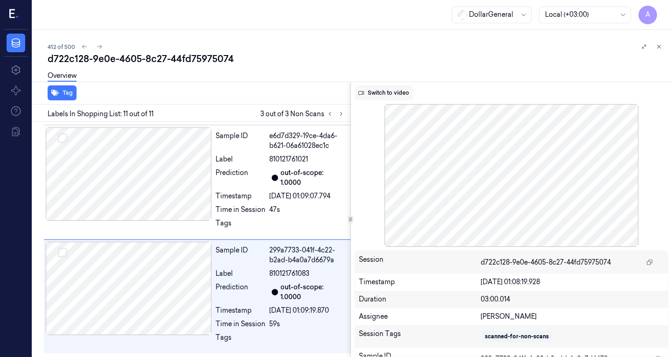
click at [383, 91] on button "Switch to video" at bounding box center [384, 92] width 58 height 15
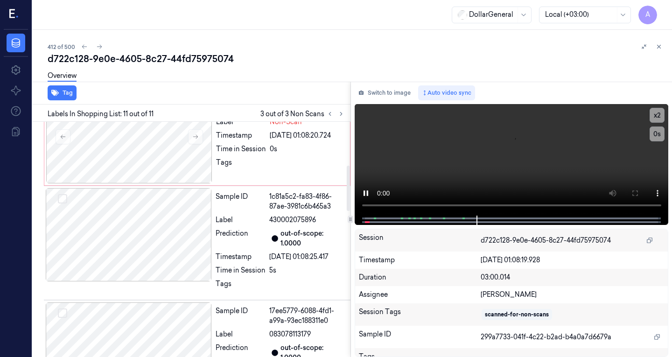
scroll to position [90, 0]
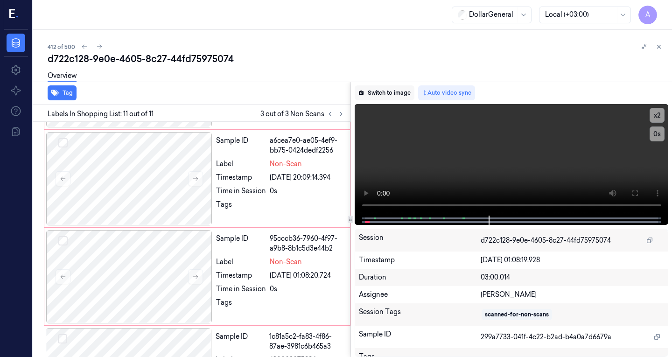
click at [403, 91] on button "Switch to image" at bounding box center [385, 92] width 60 height 15
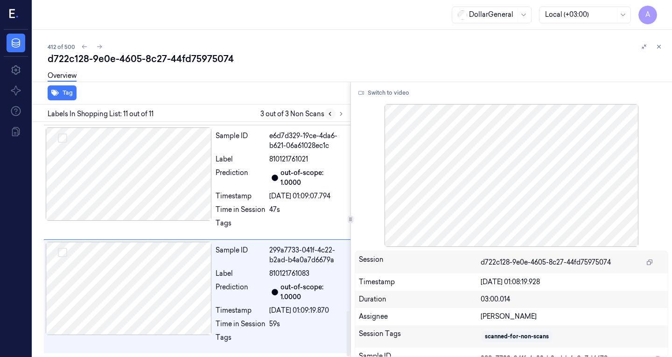
click at [332, 116] on icon at bounding box center [330, 114] width 7 height 7
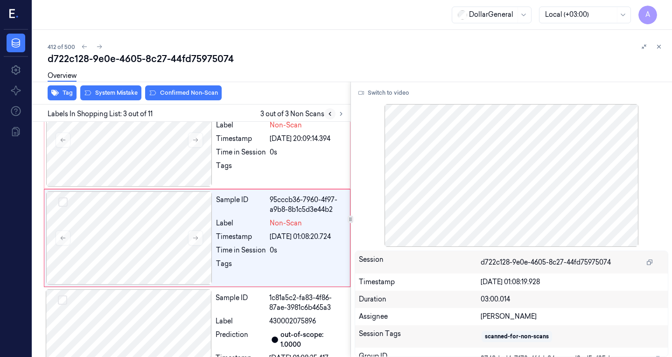
scroll to position [127, 0]
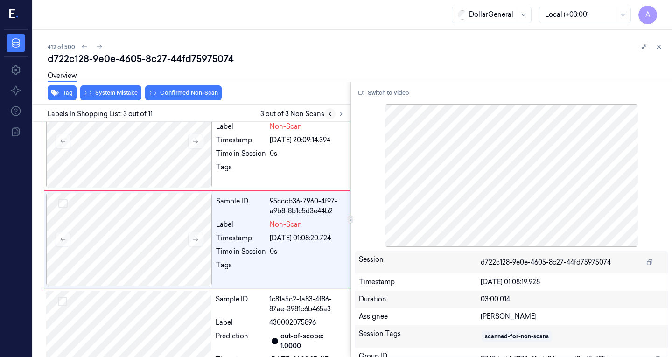
click at [332, 116] on icon at bounding box center [330, 114] width 7 height 7
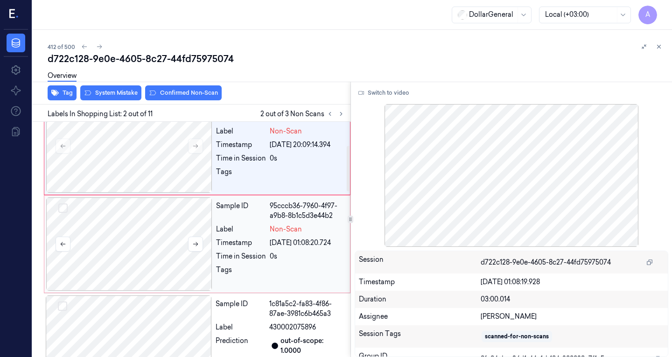
click at [60, 217] on div at bounding box center [129, 243] width 166 height 93
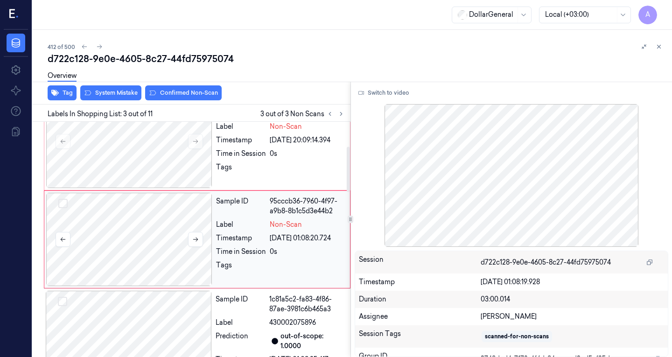
click at [65, 201] on button "Select row" at bounding box center [62, 203] width 9 height 9
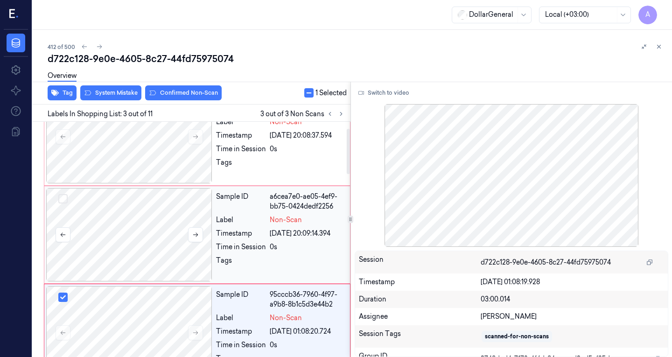
click at [62, 199] on button "Select row" at bounding box center [62, 198] width 9 height 9
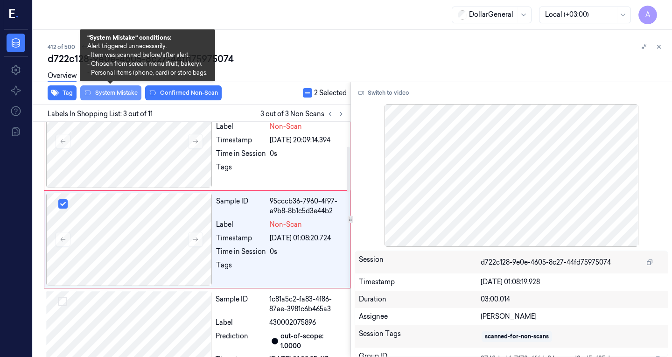
click at [122, 90] on button "System Mistake" at bounding box center [110, 92] width 61 height 15
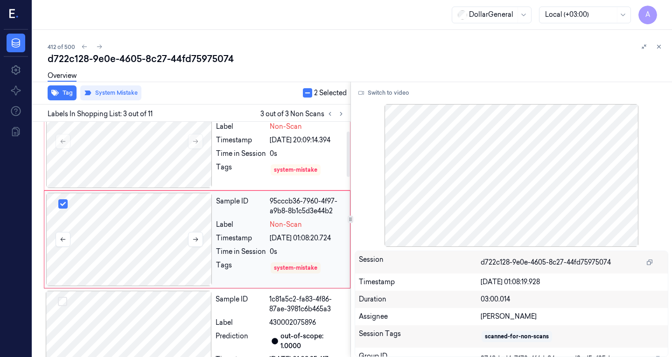
scroll to position [0, 0]
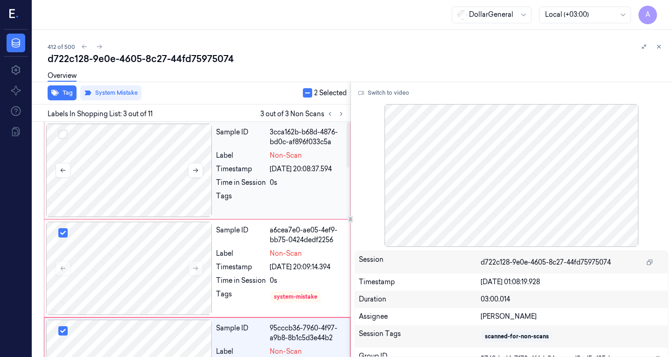
click at [159, 181] on div at bounding box center [129, 170] width 166 height 93
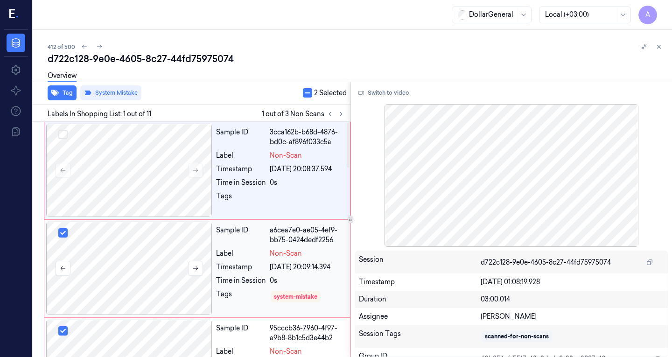
click at [112, 273] on div at bounding box center [129, 268] width 166 height 93
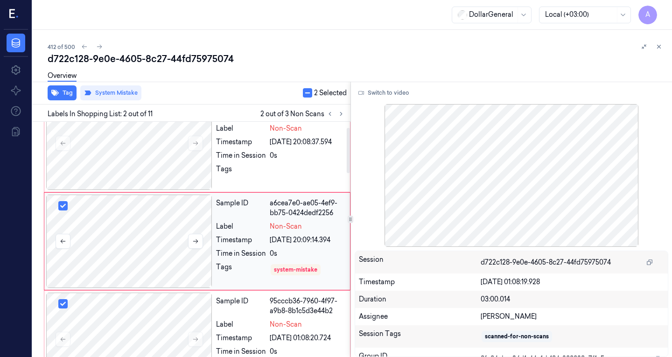
scroll to position [29, 0]
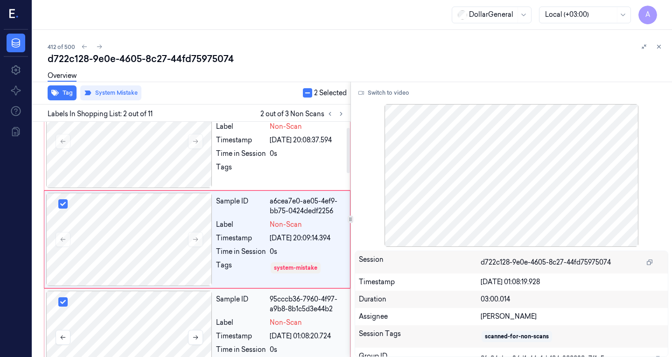
click at [140, 311] on div at bounding box center [129, 337] width 166 height 93
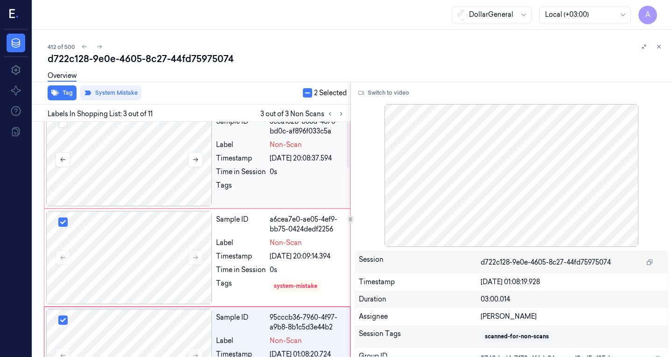
scroll to position [0, 0]
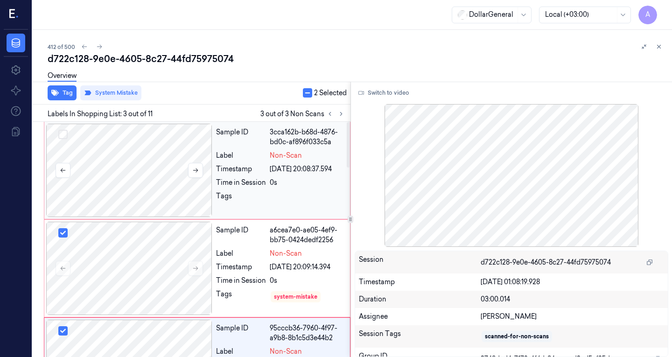
click at [131, 166] on div at bounding box center [129, 170] width 166 height 93
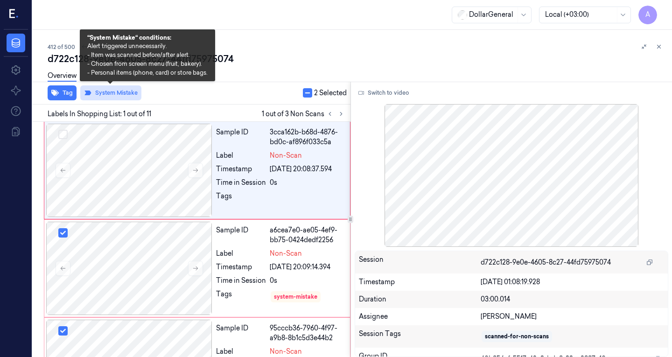
click at [111, 94] on button "System Mistake" at bounding box center [110, 92] width 61 height 15
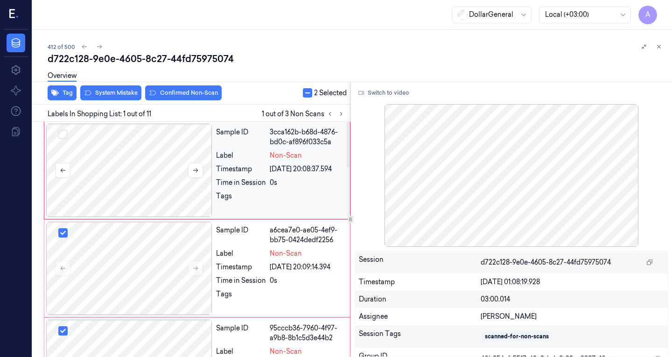
click at [65, 137] on button "Select row" at bounding box center [62, 134] width 9 height 9
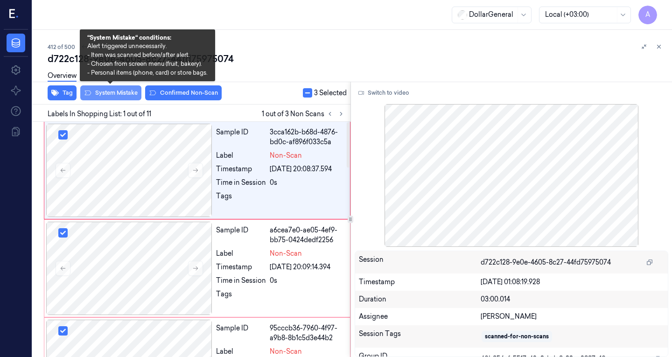
click at [108, 90] on button "System Mistake" at bounding box center [110, 92] width 61 height 15
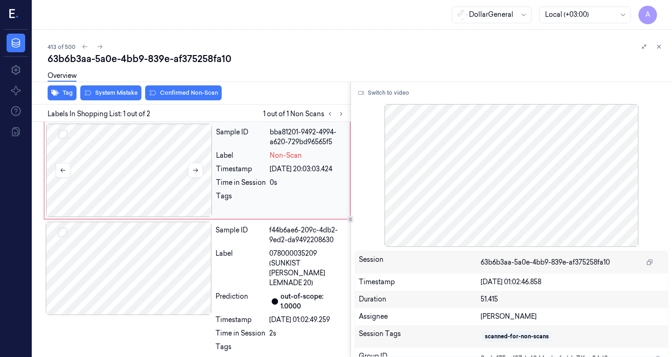
click at [160, 159] on div at bounding box center [129, 170] width 166 height 93
click at [205, 170] on div at bounding box center [129, 170] width 166 height 93
click at [202, 169] on button at bounding box center [195, 170] width 15 height 15
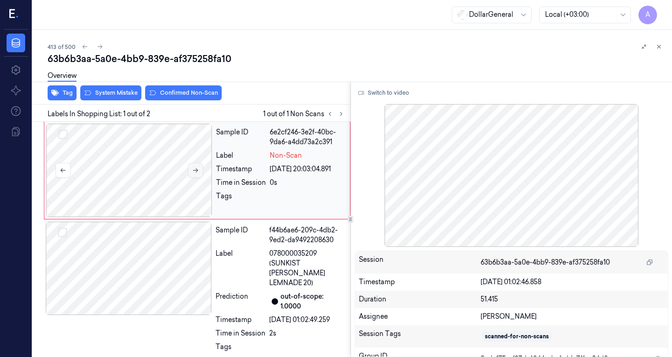
click at [202, 169] on button at bounding box center [195, 170] width 15 height 15
click at [499, 123] on div at bounding box center [512, 175] width 314 height 143
click at [111, 253] on div at bounding box center [129, 268] width 166 height 93
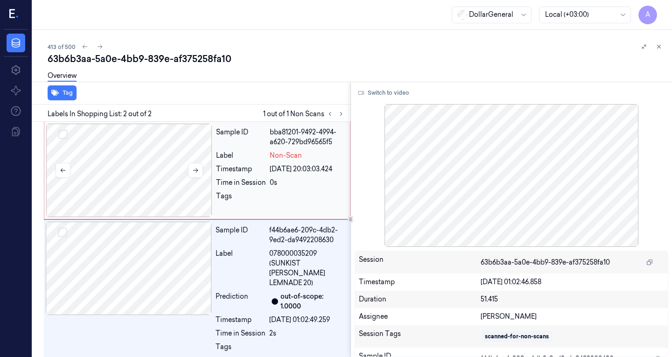
click at [132, 170] on div at bounding box center [129, 170] width 166 height 93
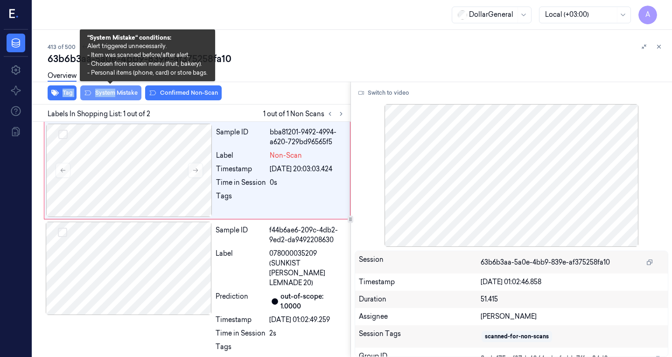
click at [114, 89] on div "63b6b3aa-5a0e-4bb9-839e-af375258fa10 Overview Tag System Mistake Confirmed Non-…" at bounding box center [356, 204] width 617 height 305
click at [132, 98] on button "System Mistake" at bounding box center [110, 92] width 61 height 15
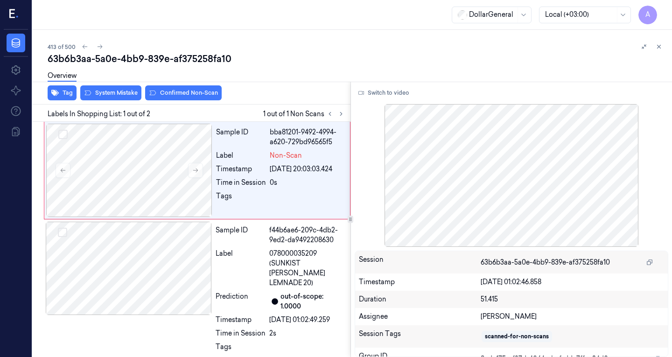
click at [269, 91] on div "Tag System Mistake Confirmed Non-Scan" at bounding box center [190, 93] width 322 height 23
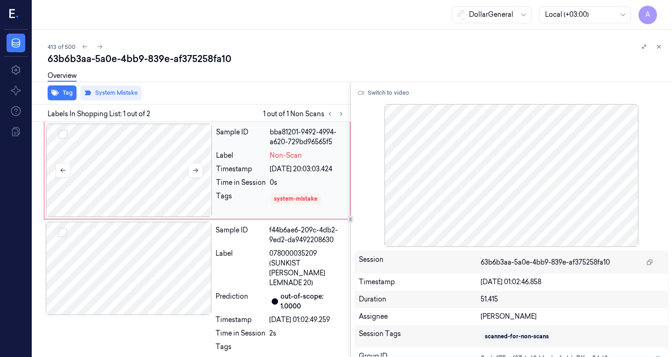
click at [167, 169] on div at bounding box center [129, 170] width 166 height 93
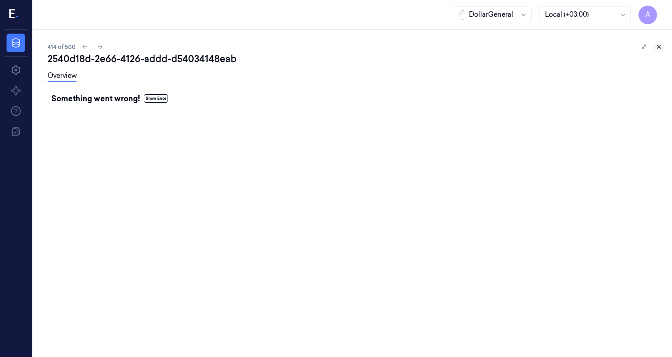
click at [661, 51] on button at bounding box center [658, 46] width 11 height 11
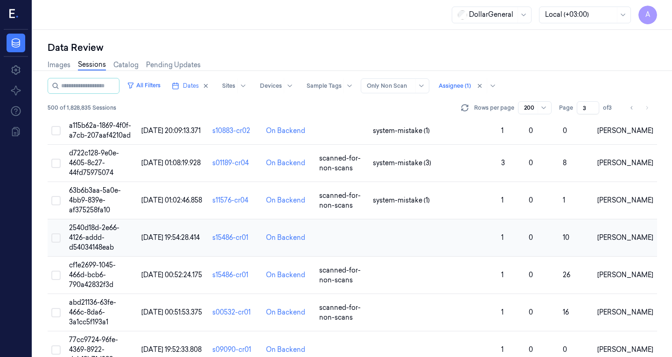
scroll to position [373, 0]
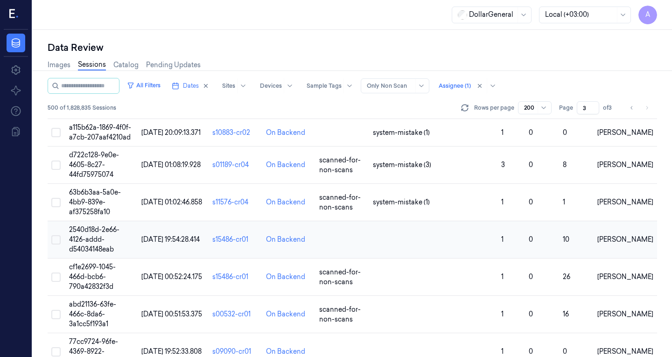
click at [177, 225] on td "01/09/2025 19:54:28.414" at bounding box center [173, 239] width 71 height 37
click at [177, 225] on div "Data Review Images Sessions Catalog Pending Updates All Filters Dates Sites Dev…" at bounding box center [352, 193] width 639 height 327
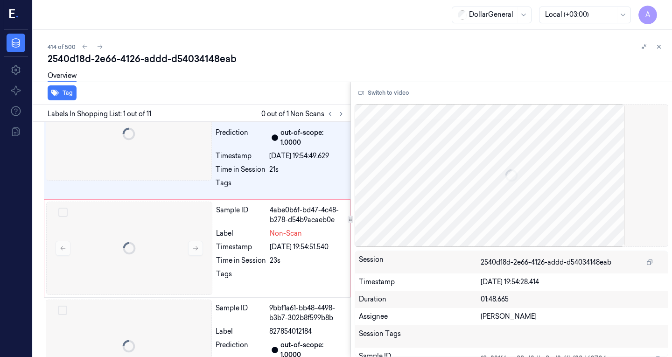
scroll to position [36, 0]
click at [340, 115] on icon at bounding box center [341, 113] width 2 height 3
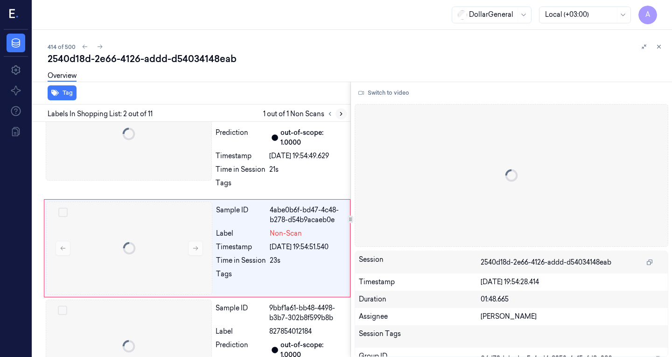
scroll to position [45, 0]
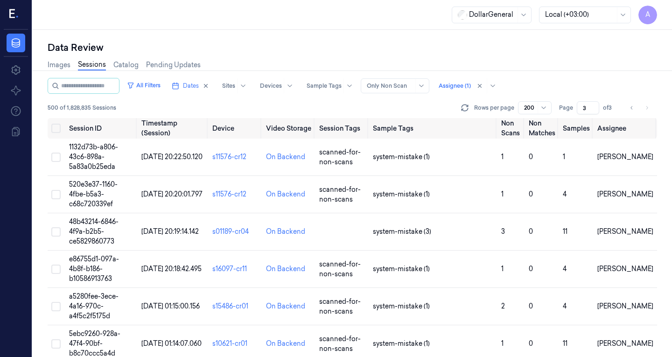
scroll to position [365, 0]
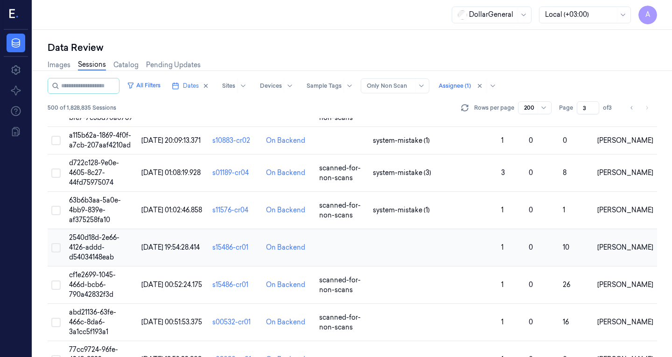
click at [168, 243] on span "[DATE] 19:54:28.414" at bounding box center [170, 247] width 58 height 8
click at [169, 240] on div "Data Review Images Sessions Catalog Pending Updates All Filters Dates Sites Dev…" at bounding box center [352, 193] width 639 height 327
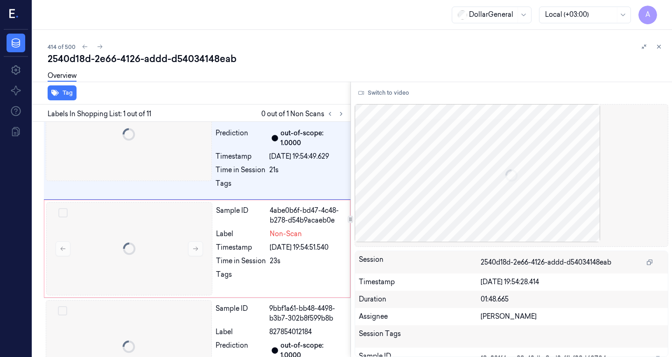
scroll to position [36, 0]
click at [347, 115] on div "Labels In Shopping List: 1 out of 11 0 out of 1 Non Scans" at bounding box center [190, 113] width 322 height 17
click at [345, 115] on button at bounding box center [341, 113] width 11 height 11
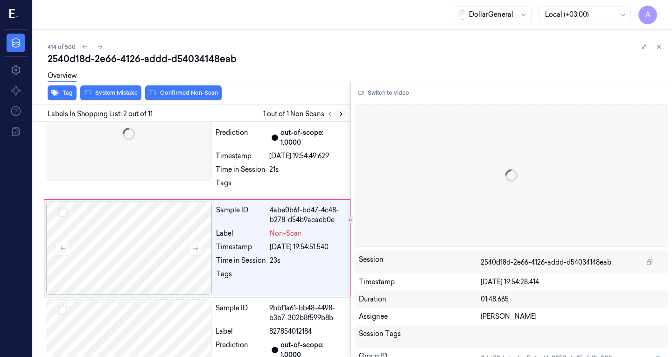
scroll to position [45, 0]
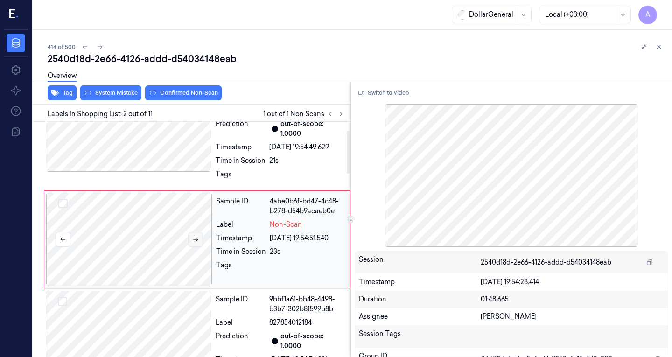
click at [195, 238] on icon at bounding box center [195, 239] width 7 height 7
click at [196, 238] on icon at bounding box center [195, 239] width 7 height 7
click at [197, 238] on icon at bounding box center [195, 240] width 5 height 4
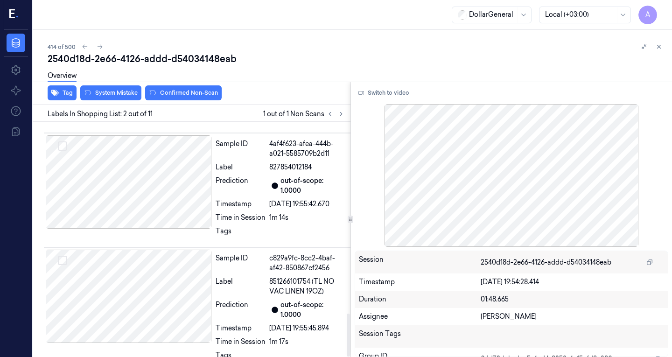
scroll to position [1048, 0]
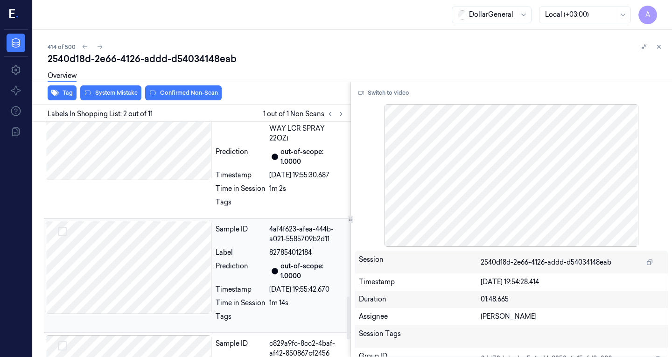
click at [148, 241] on div at bounding box center [129, 267] width 166 height 93
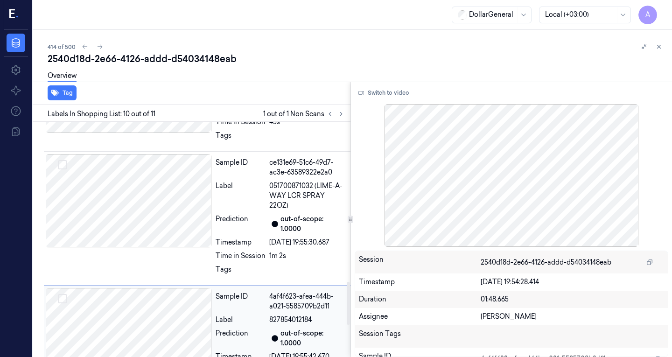
scroll to position [794, 0]
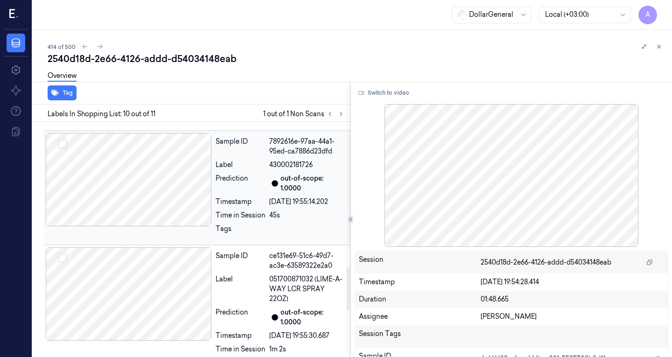
click at [150, 225] on div at bounding box center [129, 179] width 166 height 93
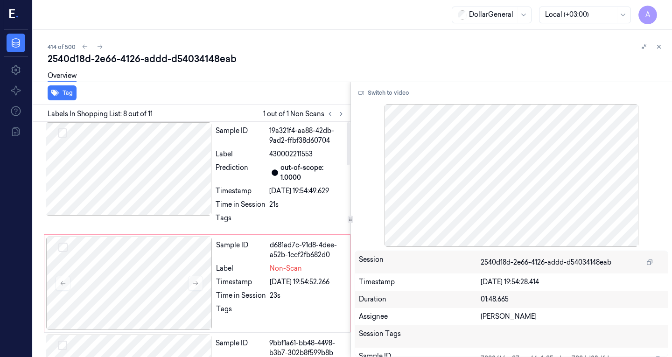
scroll to position [0, 0]
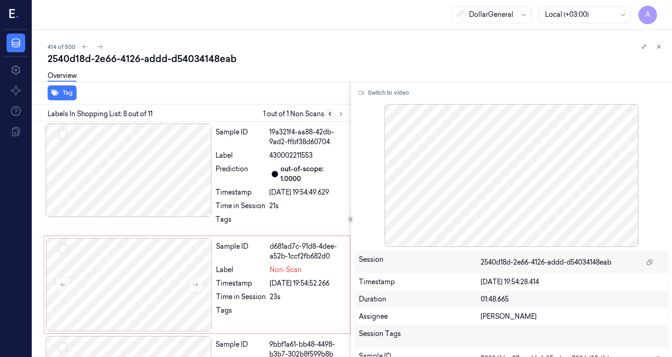
click at [331, 116] on icon at bounding box center [330, 114] width 7 height 7
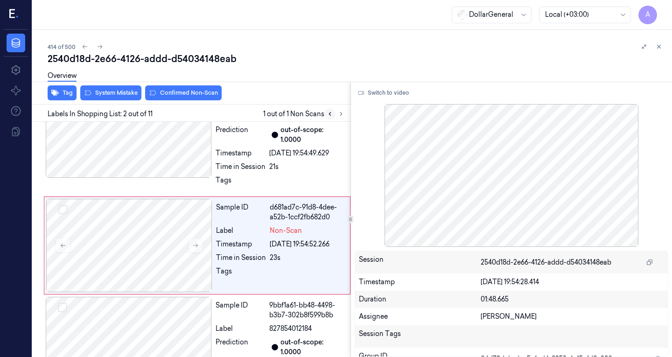
scroll to position [45, 0]
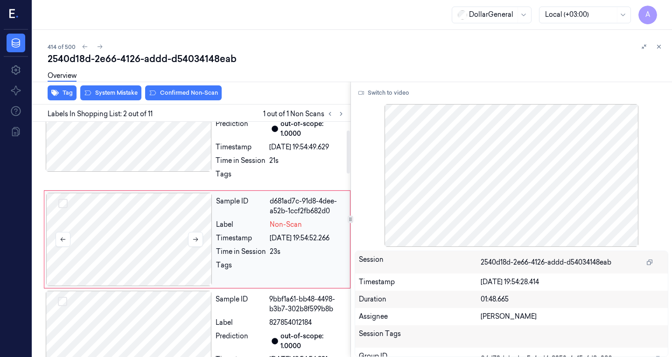
click at [112, 245] on div at bounding box center [129, 239] width 166 height 93
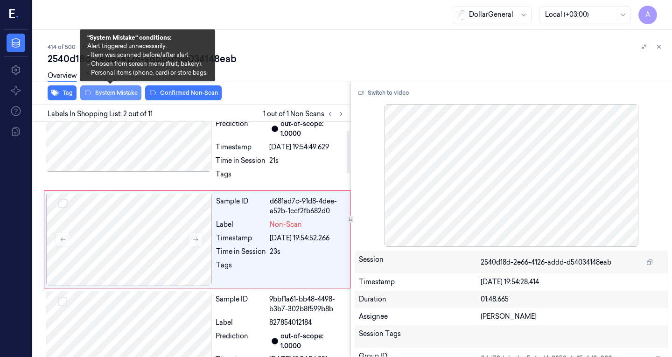
click at [126, 96] on button "System Mistake" at bounding box center [110, 92] width 61 height 15
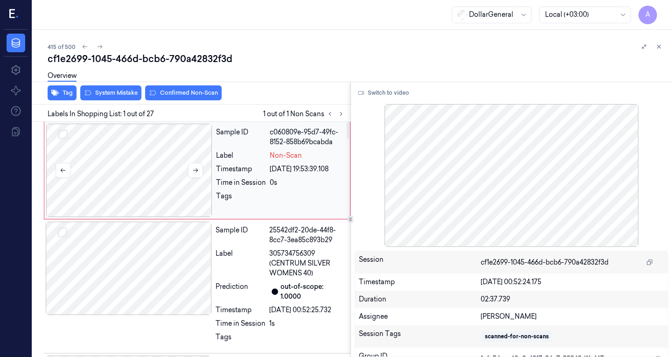
click at [156, 141] on div at bounding box center [129, 170] width 166 height 93
click at [160, 242] on div at bounding box center [129, 268] width 166 height 93
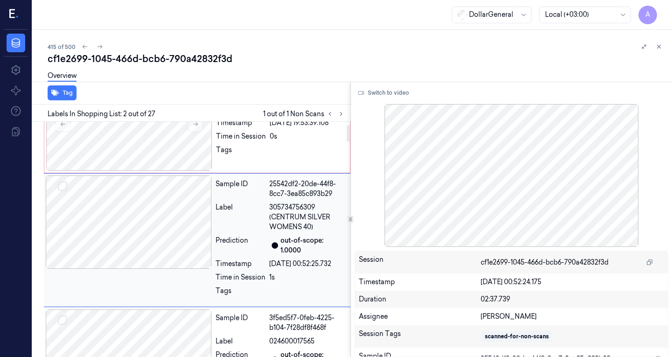
scroll to position [47, 0]
click at [162, 150] on div at bounding box center [129, 123] width 166 height 93
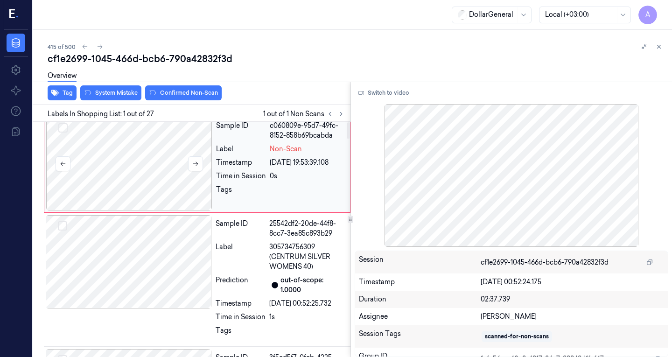
scroll to position [0, 0]
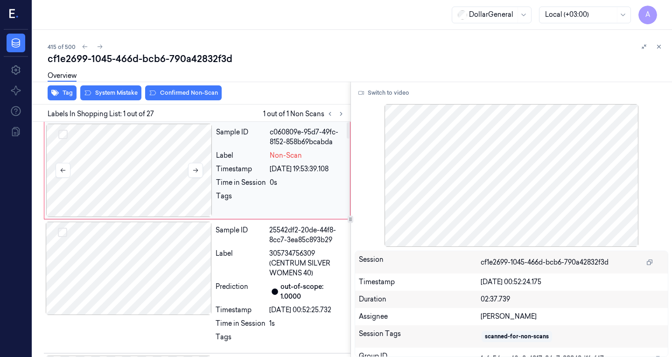
click at [164, 151] on div at bounding box center [129, 170] width 166 height 93
click at [64, 174] on button at bounding box center [63, 170] width 15 height 15
click at [102, 223] on div at bounding box center [129, 268] width 166 height 93
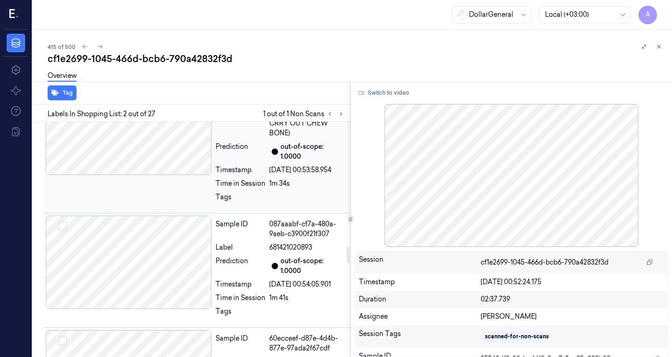
scroll to position [1820, 0]
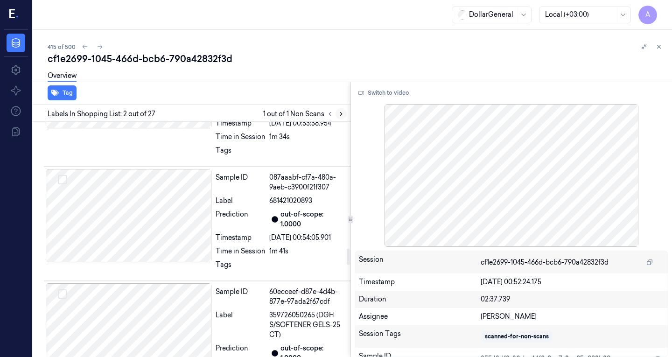
click at [338, 113] on icon at bounding box center [341, 114] width 7 height 7
click at [325, 112] on button at bounding box center [329, 113] width 11 height 11
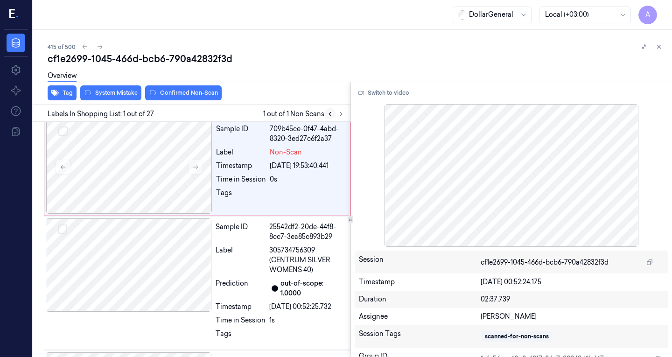
scroll to position [0, 0]
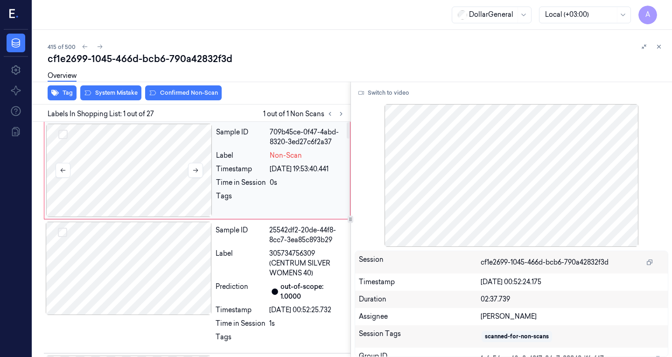
click at [95, 166] on div at bounding box center [129, 170] width 166 height 93
click at [128, 253] on div at bounding box center [129, 268] width 166 height 93
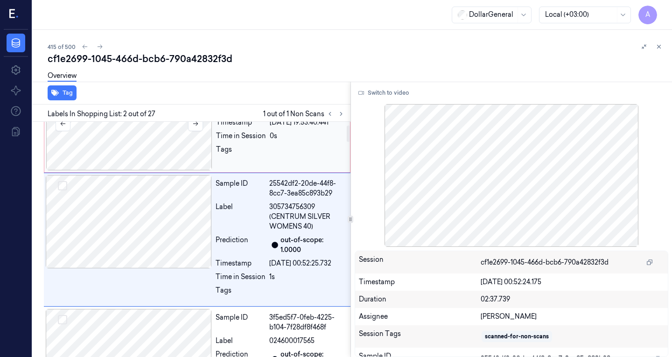
click at [139, 146] on div at bounding box center [129, 123] width 166 height 93
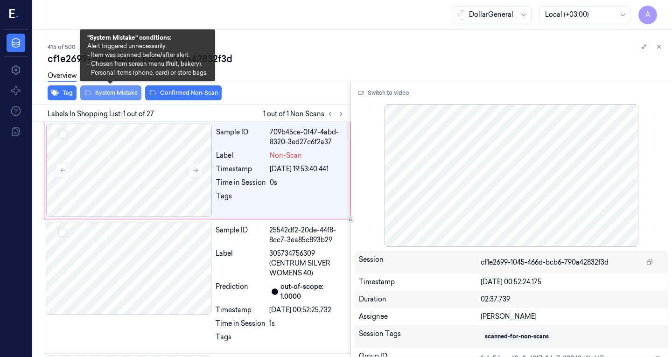
click at [116, 93] on button "System Mistake" at bounding box center [110, 92] width 61 height 15
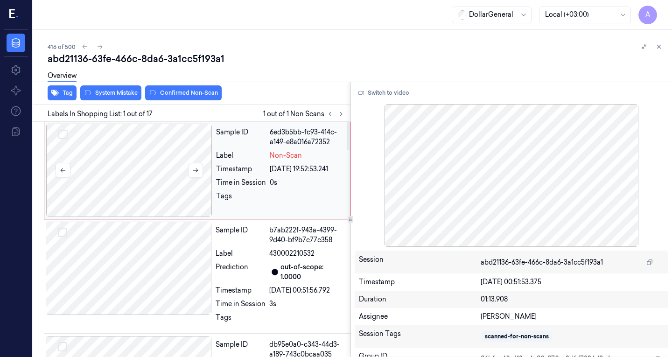
click at [156, 170] on div at bounding box center [129, 170] width 166 height 93
click at [204, 170] on div at bounding box center [129, 170] width 166 height 93
click at [203, 169] on button at bounding box center [195, 170] width 15 height 15
click at [200, 169] on button at bounding box center [195, 170] width 15 height 15
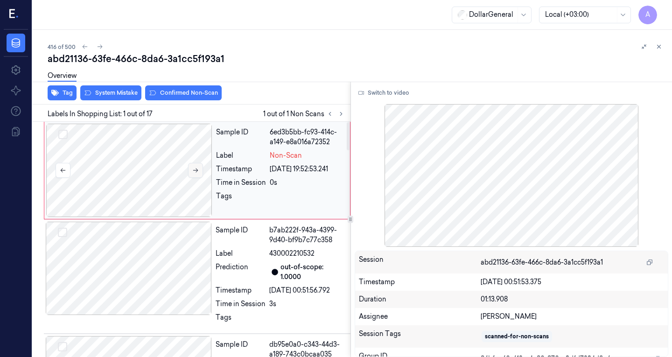
click at [200, 169] on button at bounding box center [195, 170] width 15 height 15
click at [386, 93] on button "Switch to video" at bounding box center [384, 92] width 58 height 15
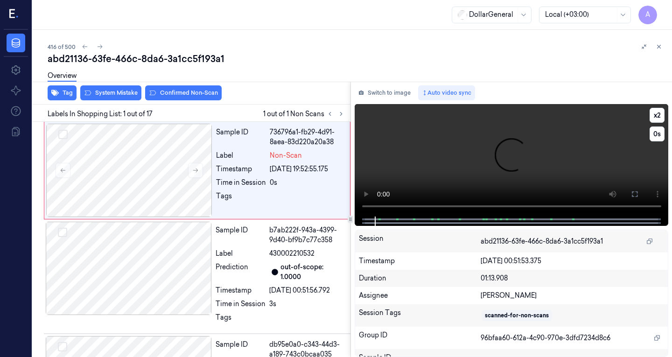
click at [451, 156] on video at bounding box center [512, 160] width 314 height 112
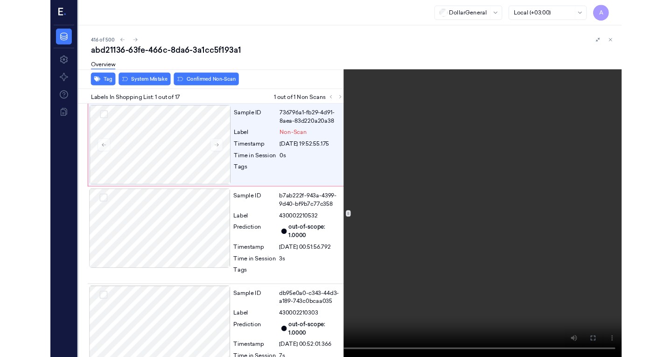
scroll to position [6, 0]
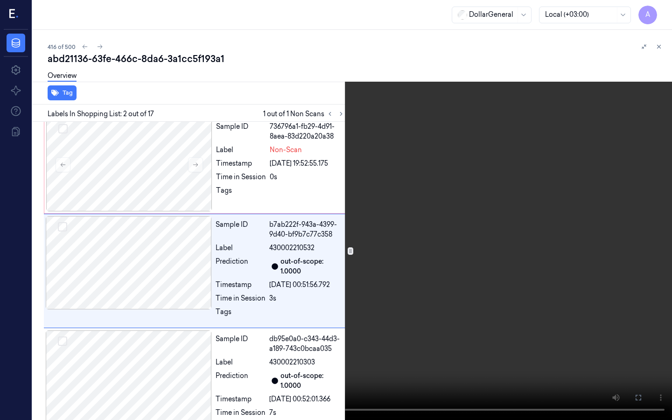
click at [43, 357] on video at bounding box center [336, 210] width 672 height 420
click at [236, 254] on video at bounding box center [336, 210] width 672 height 420
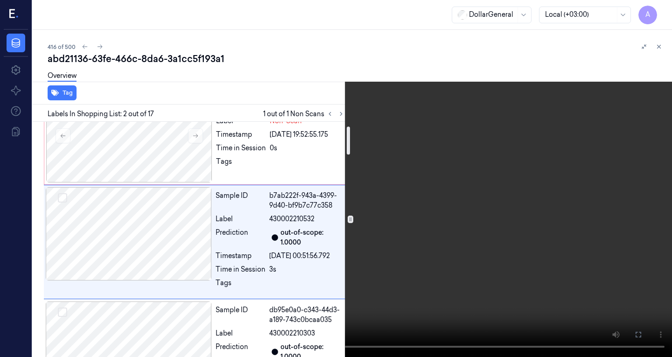
scroll to position [37, 0]
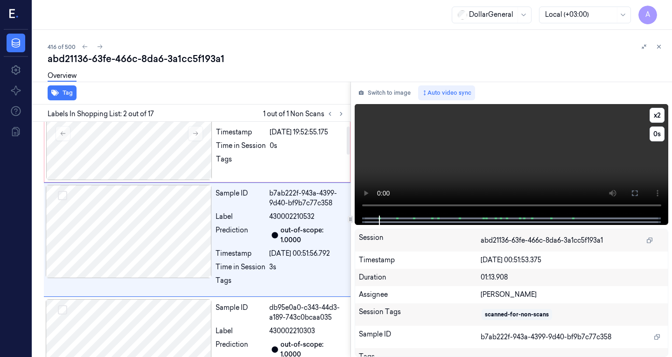
click at [419, 164] on video at bounding box center [512, 160] width 314 height 112
click at [328, 116] on icon at bounding box center [330, 114] width 7 height 7
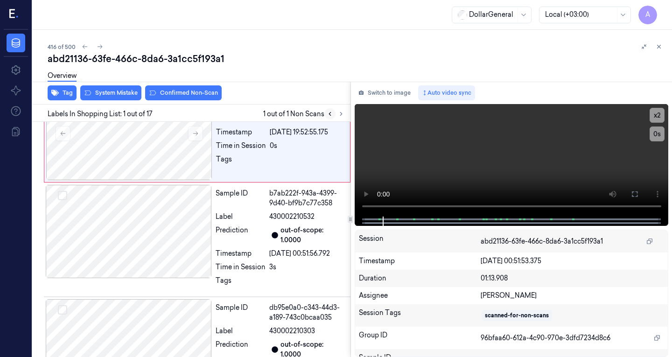
scroll to position [0, 0]
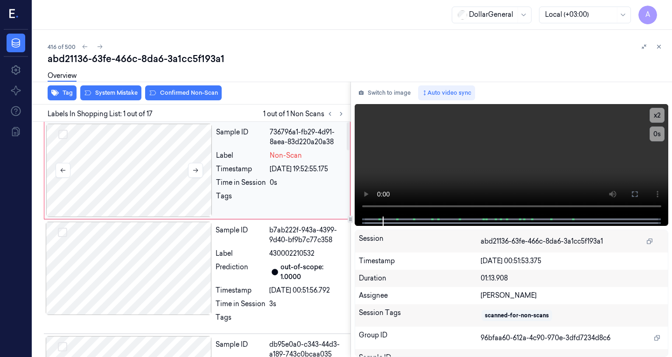
click at [145, 176] on div at bounding box center [129, 170] width 166 height 93
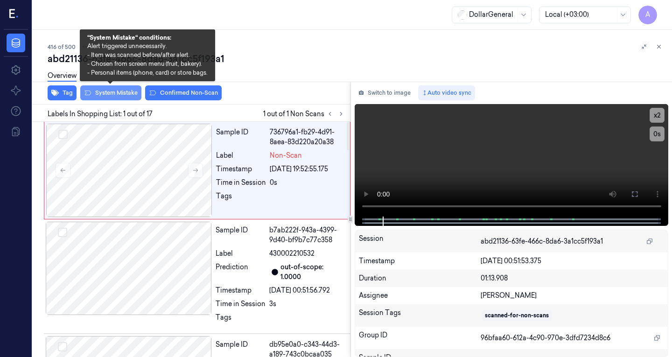
click at [114, 95] on button "System Mistake" at bounding box center [110, 92] width 61 height 15
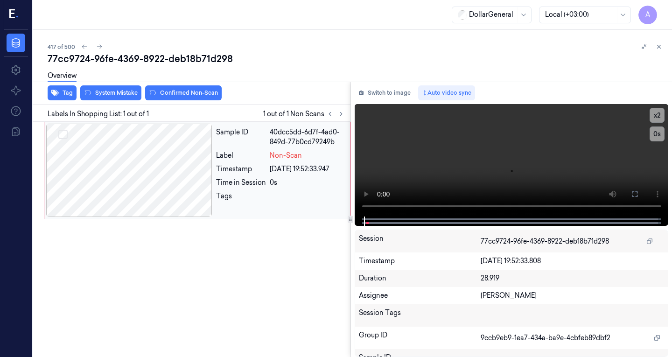
click at [160, 165] on div at bounding box center [129, 170] width 166 height 93
click at [590, 151] on video at bounding box center [512, 160] width 314 height 112
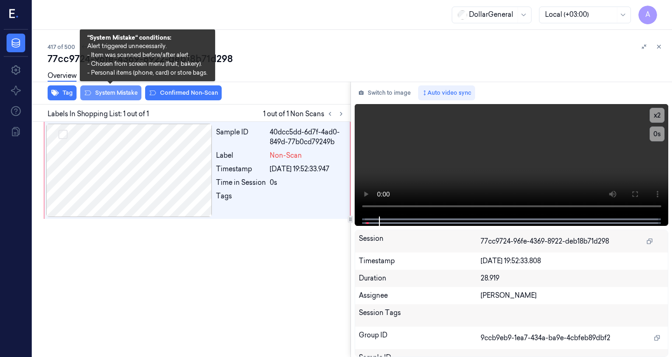
click at [117, 91] on button "System Mistake" at bounding box center [110, 92] width 61 height 15
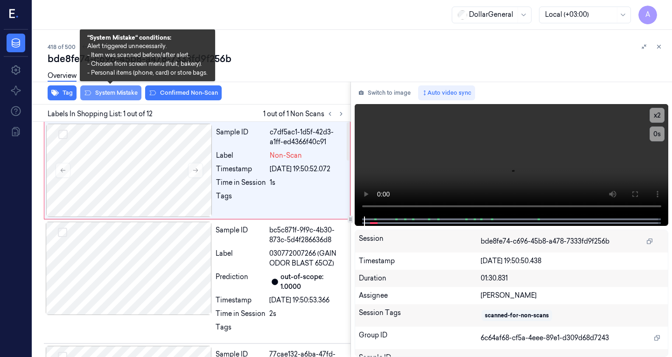
click at [119, 92] on button "System Mistake" at bounding box center [110, 92] width 61 height 15
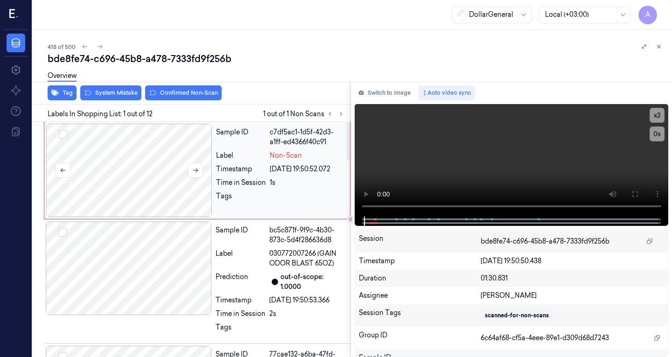
click at [157, 184] on div at bounding box center [129, 170] width 166 height 93
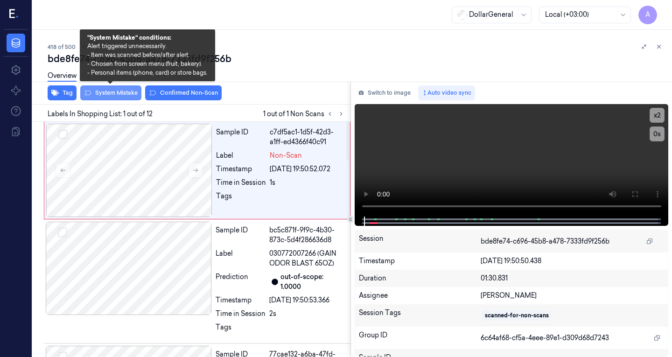
click at [125, 95] on button "System Mistake" at bounding box center [110, 92] width 61 height 15
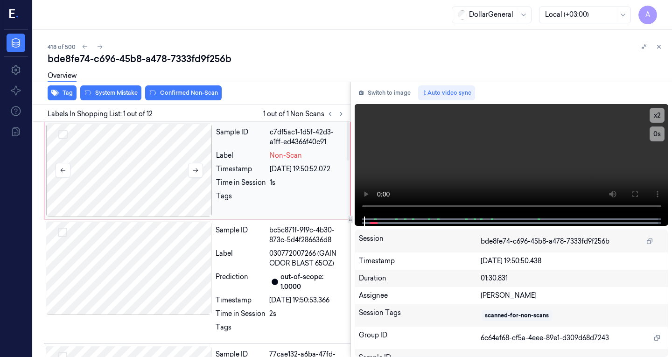
click at [150, 176] on div at bounding box center [129, 170] width 166 height 93
click at [114, 94] on button "System Mistake" at bounding box center [110, 92] width 61 height 15
click at [379, 97] on button "Switch to image" at bounding box center [385, 92] width 60 height 15
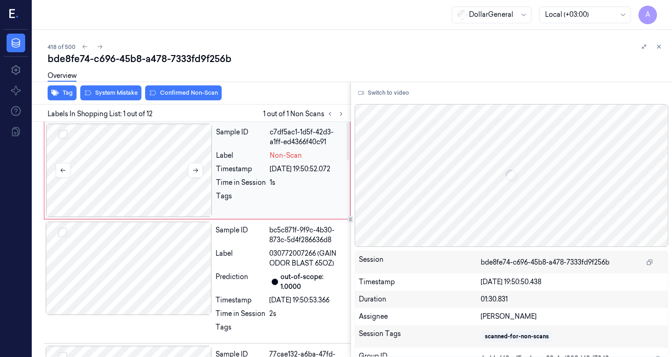
click at [134, 165] on div at bounding box center [129, 170] width 166 height 93
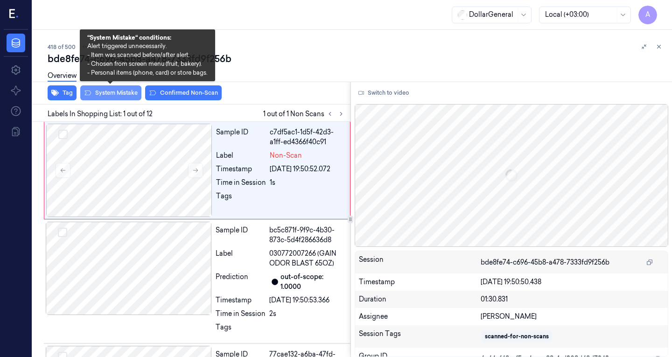
click at [124, 97] on button "System Mistake" at bounding box center [110, 92] width 61 height 15
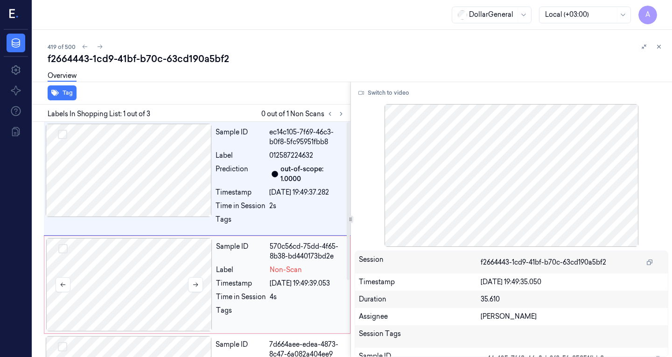
click at [152, 269] on div at bounding box center [129, 284] width 166 height 93
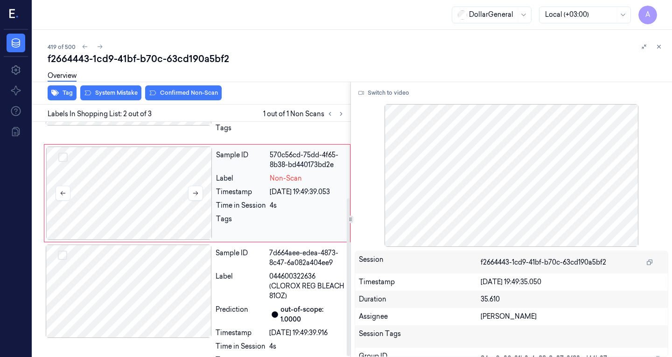
scroll to position [114, 0]
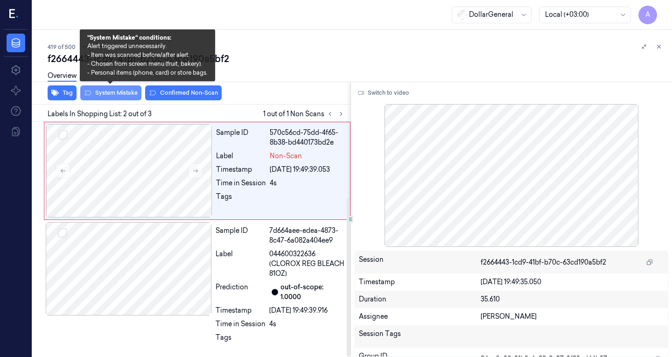
click at [124, 95] on button "System Mistake" at bounding box center [110, 92] width 61 height 15
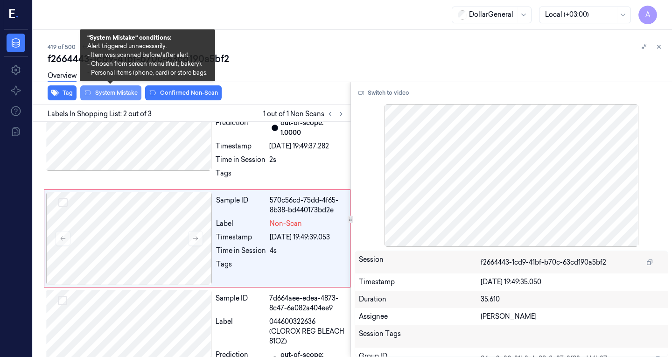
scroll to position [45, 0]
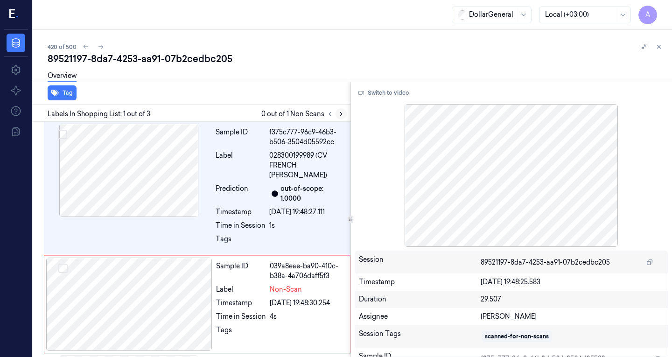
click at [343, 113] on icon at bounding box center [341, 114] width 7 height 7
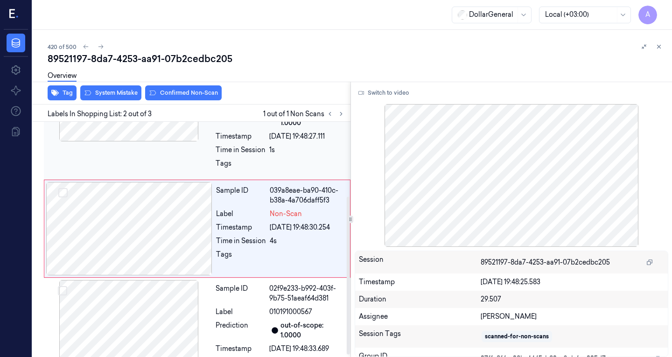
scroll to position [114, 0]
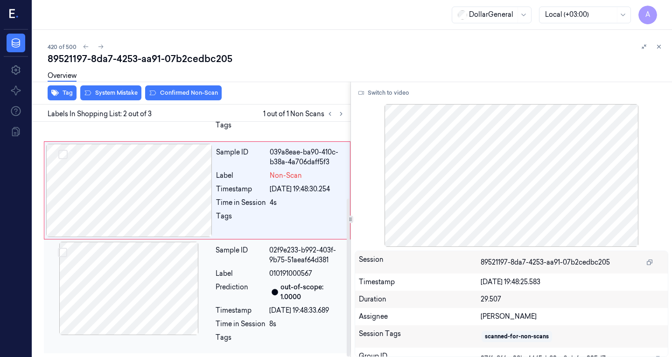
click at [156, 284] on div at bounding box center [129, 288] width 166 height 93
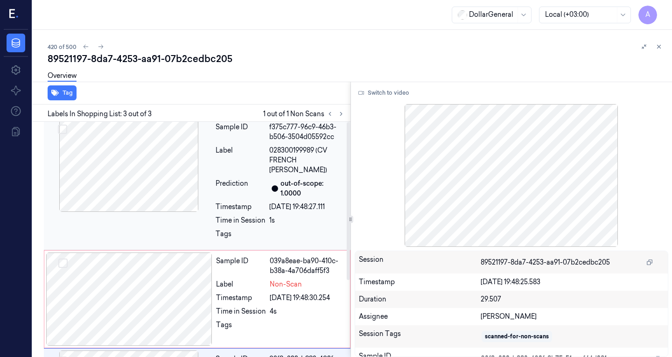
scroll to position [0, 0]
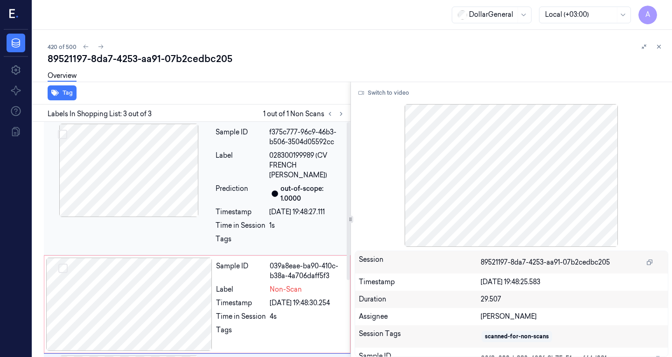
click at [161, 163] on div at bounding box center [129, 170] width 166 height 93
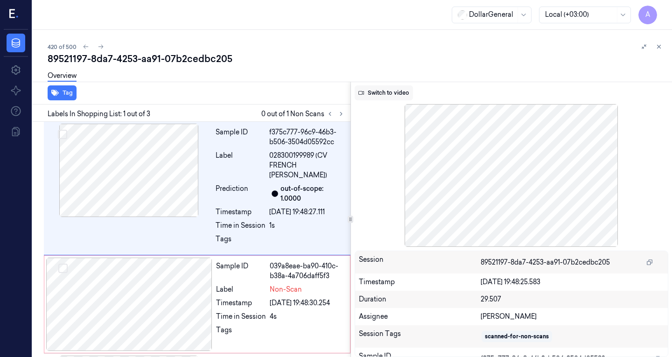
click at [396, 91] on button "Switch to video" at bounding box center [384, 92] width 58 height 15
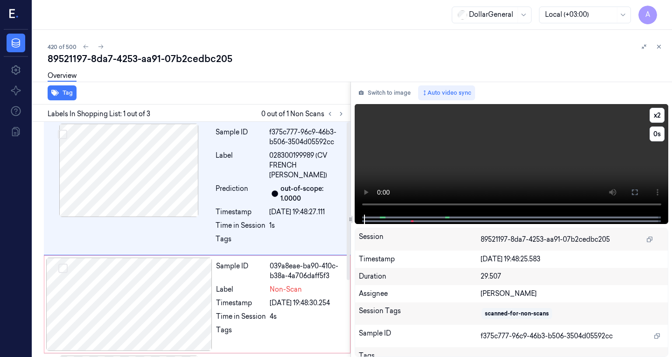
click at [479, 114] on video at bounding box center [512, 159] width 314 height 111
drag, startPoint x: 154, startPoint y: 284, endPoint x: 160, endPoint y: 257, distance: 27.3
click at [154, 284] on div at bounding box center [129, 304] width 166 height 93
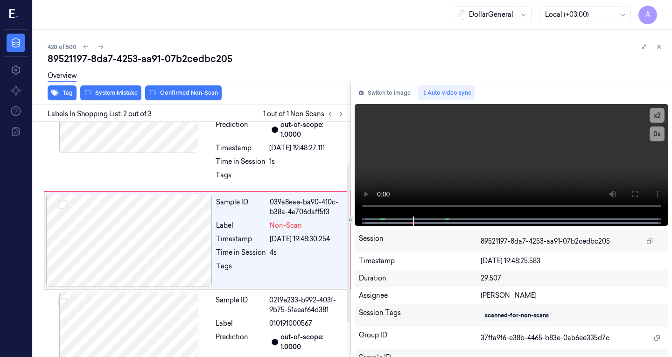
scroll to position [65, 0]
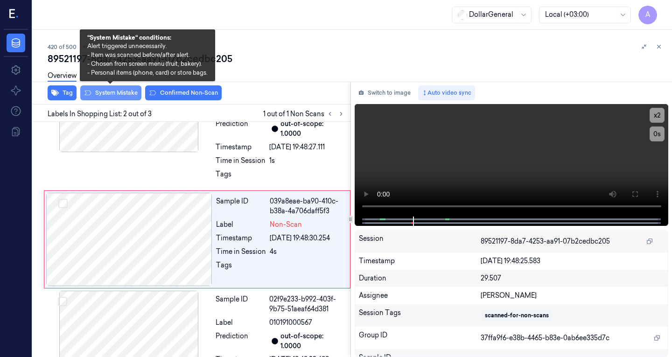
click at [122, 91] on button "System Mistake" at bounding box center [110, 92] width 61 height 15
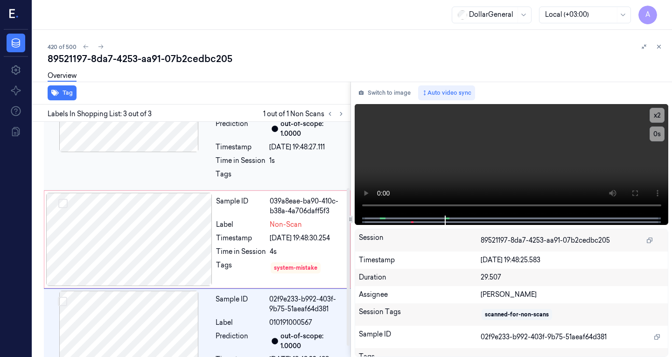
scroll to position [114, 0]
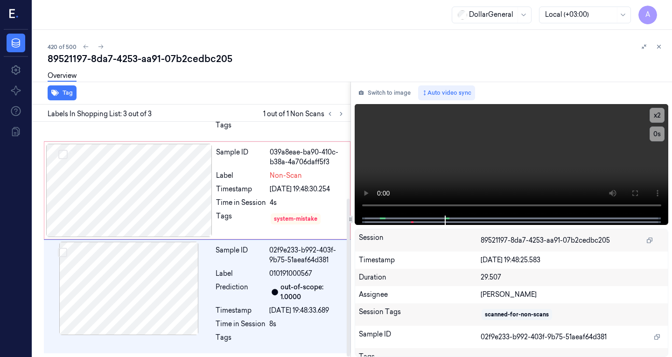
click at [318, 75] on div "Overview" at bounding box center [356, 77] width 617 height 24
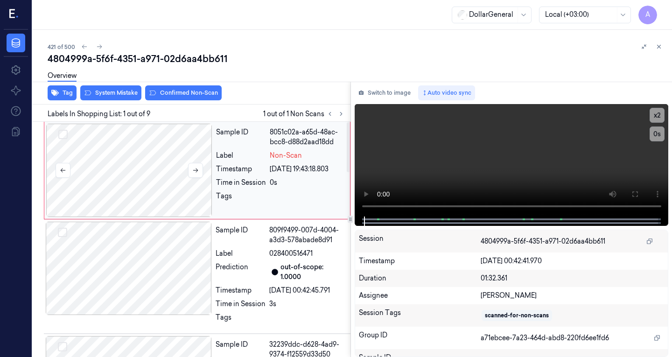
click at [140, 174] on div at bounding box center [129, 170] width 166 height 93
click at [400, 88] on button "Switch to image" at bounding box center [385, 92] width 60 height 15
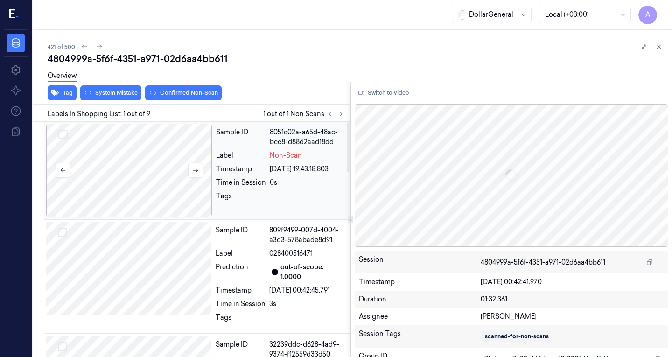
click at [109, 175] on div at bounding box center [129, 170] width 166 height 93
click at [131, 264] on div at bounding box center [129, 268] width 166 height 93
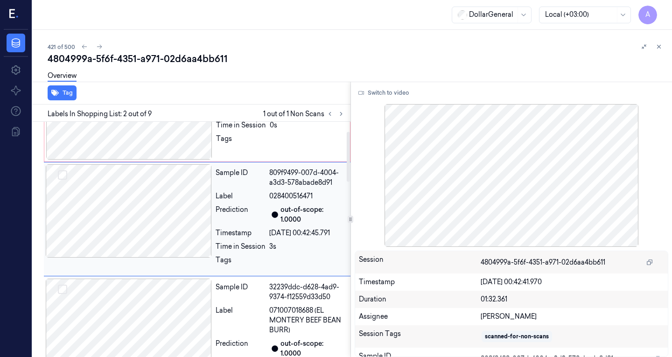
scroll to position [37, 0]
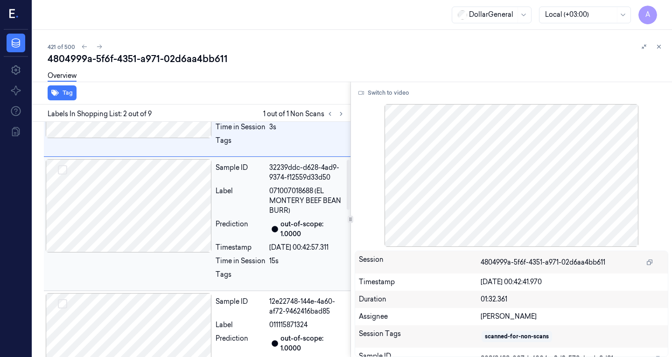
click at [148, 210] on div at bounding box center [129, 205] width 166 height 93
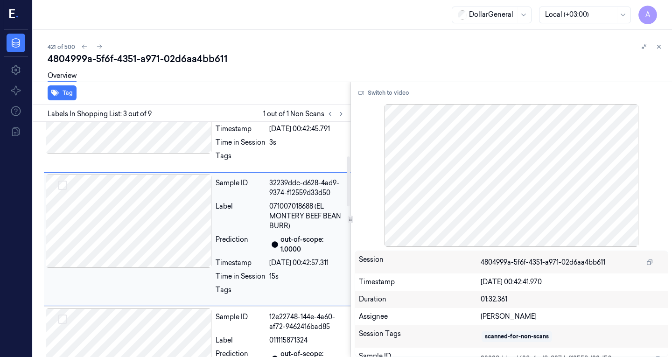
scroll to position [161, 0]
click at [131, 211] on div at bounding box center [129, 221] width 166 height 93
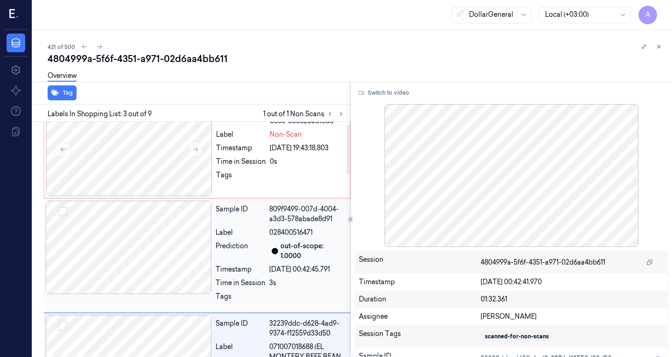
scroll to position [0, 0]
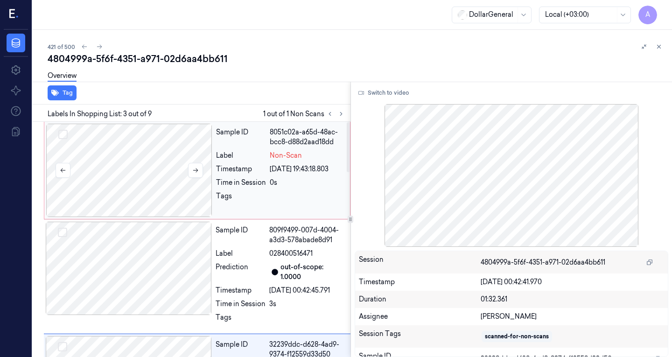
click at [159, 178] on div at bounding box center [129, 170] width 166 height 93
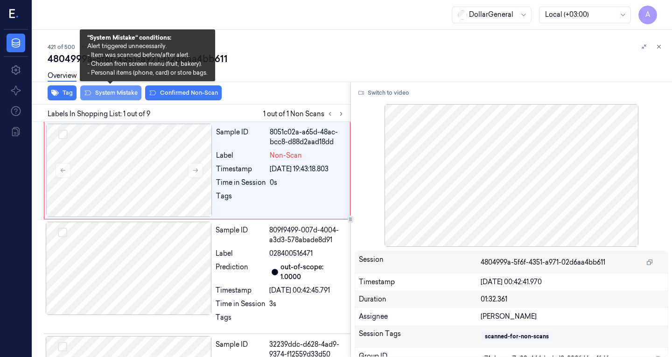
click at [122, 97] on button "System Mistake" at bounding box center [110, 92] width 61 height 15
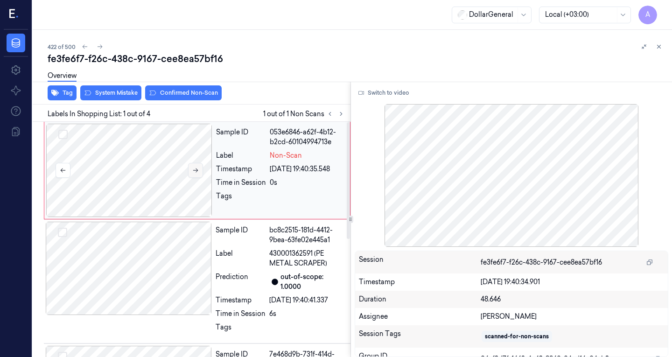
click at [196, 172] on icon at bounding box center [195, 170] width 7 height 7
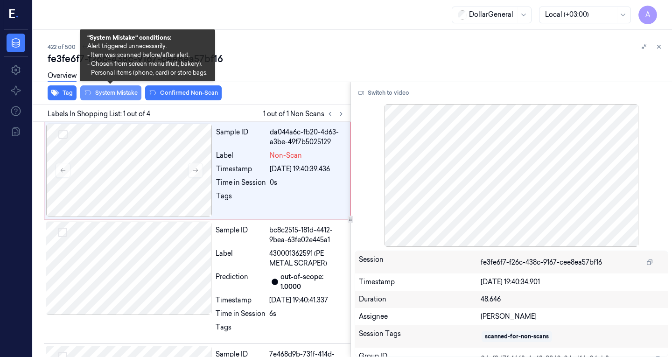
click at [124, 92] on button "System Mistake" at bounding box center [110, 92] width 61 height 15
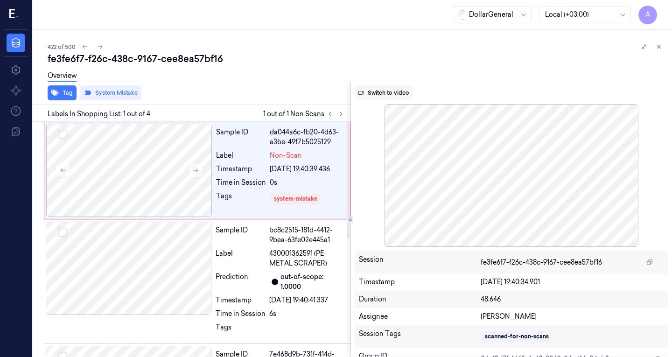
click at [375, 95] on button "Switch to video" at bounding box center [384, 92] width 58 height 15
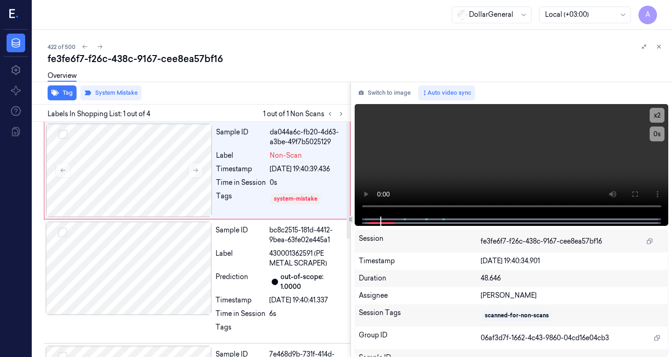
click at [250, 91] on div "Tag System Mistake" at bounding box center [190, 93] width 322 height 23
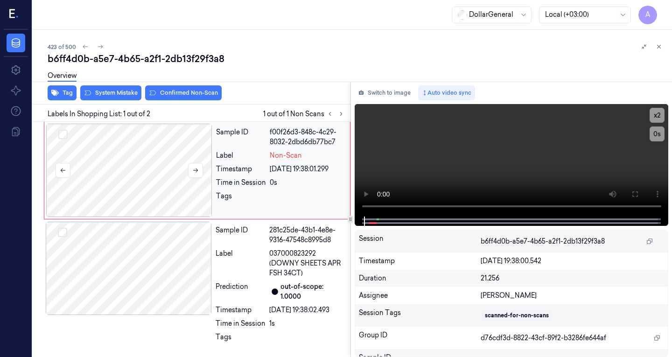
drag, startPoint x: 175, startPoint y: 148, endPoint x: 183, endPoint y: 175, distance: 28.0
click at [174, 147] on div at bounding box center [129, 170] width 166 height 93
click at [399, 91] on button "Switch to image" at bounding box center [385, 92] width 60 height 15
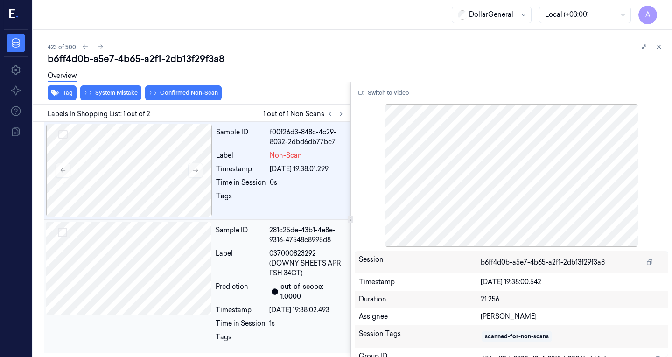
click at [173, 263] on div at bounding box center [129, 268] width 166 height 93
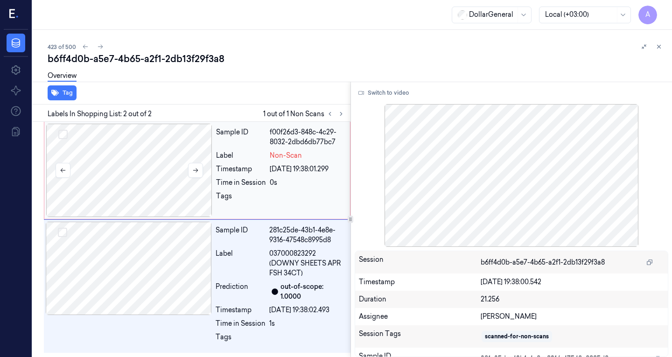
click at [147, 197] on div at bounding box center [129, 170] width 166 height 93
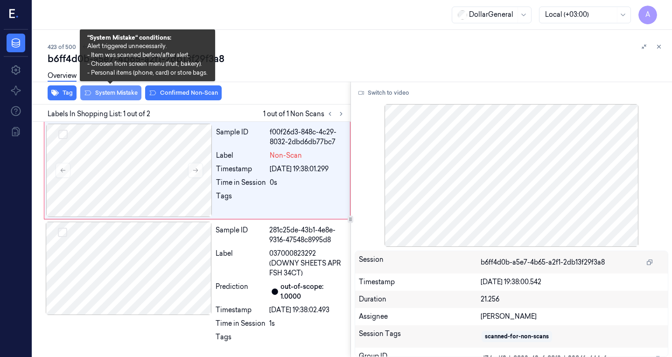
click at [109, 95] on button "System Mistake" at bounding box center [110, 92] width 61 height 15
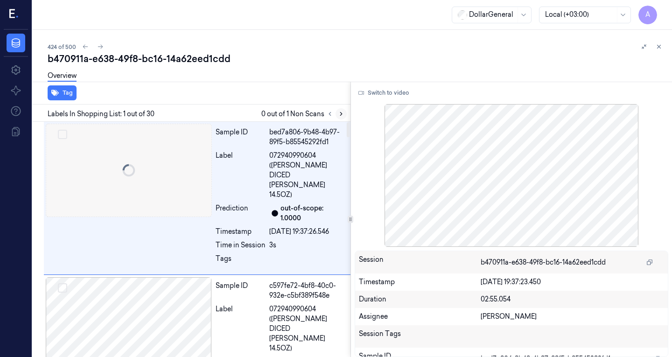
click at [340, 116] on icon at bounding box center [341, 114] width 7 height 7
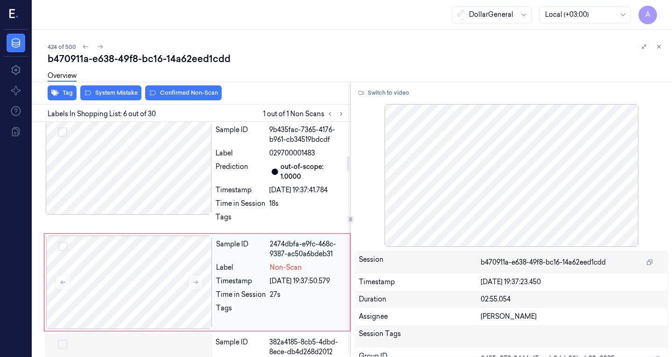
scroll to position [552, 0]
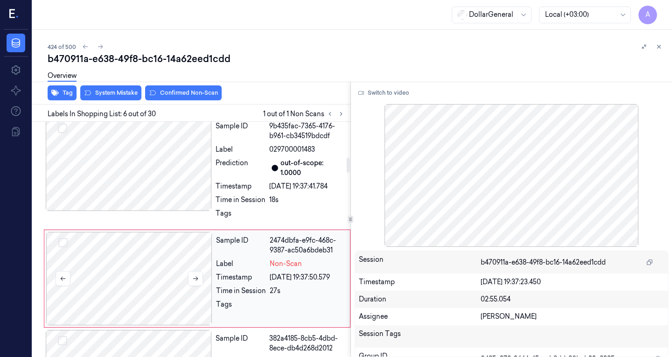
click at [136, 236] on div at bounding box center [129, 278] width 166 height 93
click at [137, 265] on div at bounding box center [129, 278] width 166 height 93
click at [148, 153] on div at bounding box center [129, 164] width 166 height 93
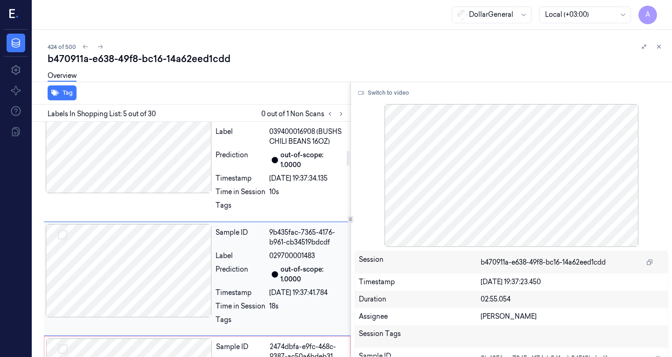
scroll to position [585, 0]
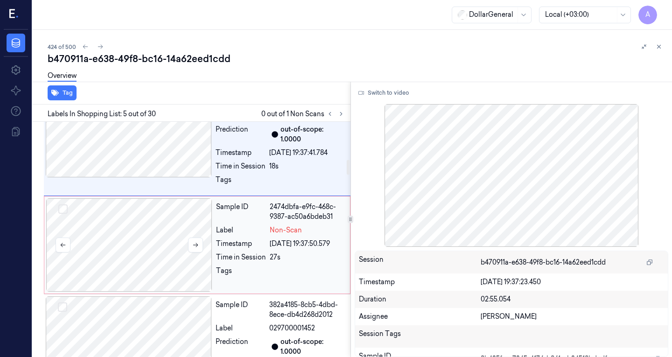
click at [149, 198] on div at bounding box center [129, 244] width 166 height 93
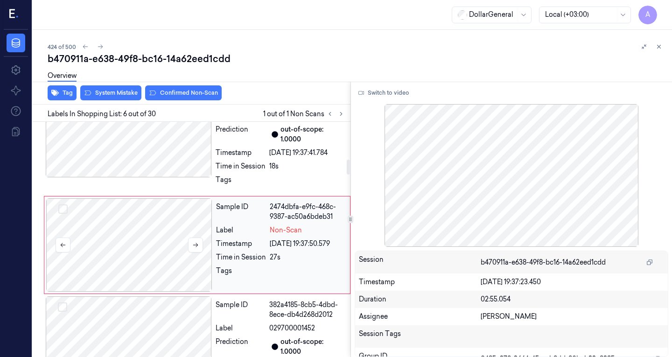
scroll to position [552, 0]
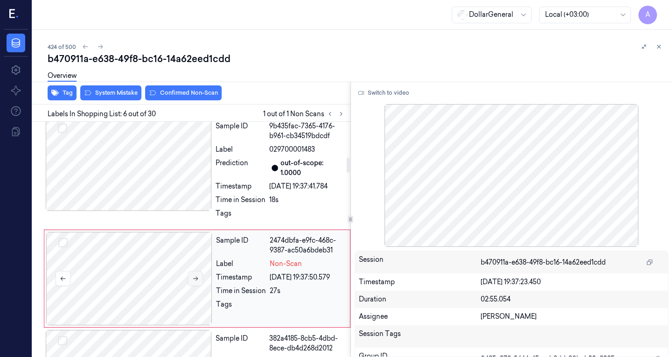
click at [201, 271] on button at bounding box center [195, 278] width 15 height 15
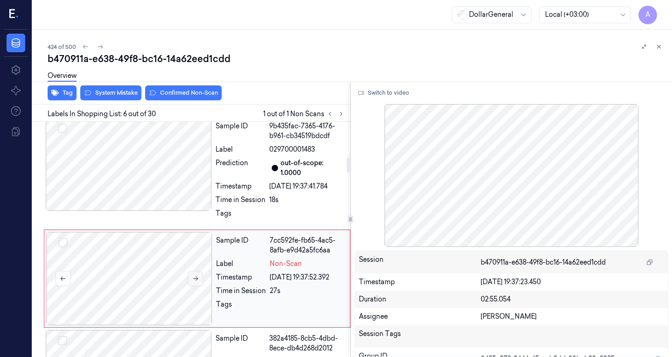
click at [201, 271] on button at bounding box center [195, 278] width 15 height 15
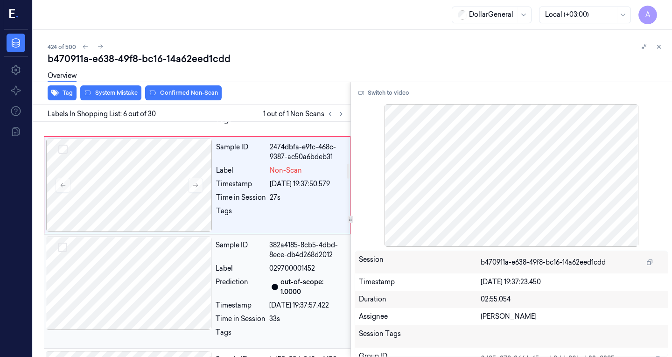
click at [138, 237] on div at bounding box center [129, 283] width 166 height 93
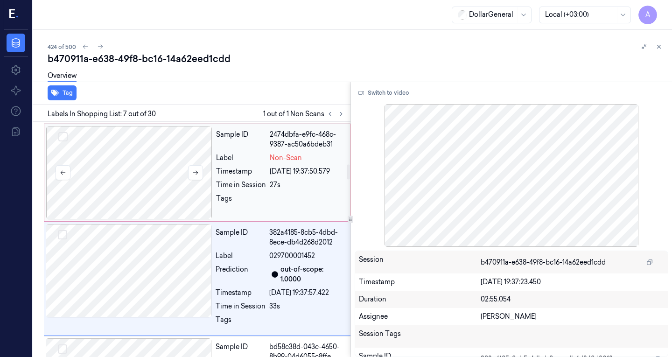
click at [155, 154] on div at bounding box center [129, 172] width 166 height 93
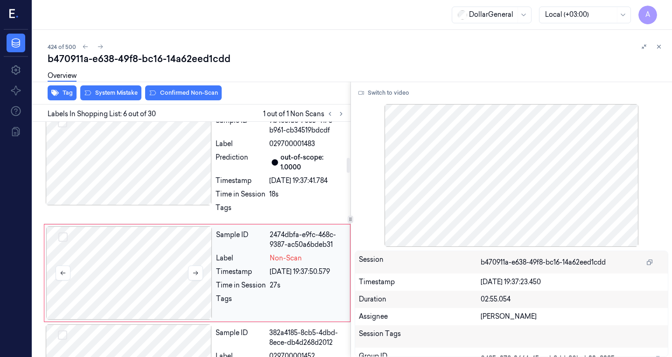
scroll to position [552, 0]
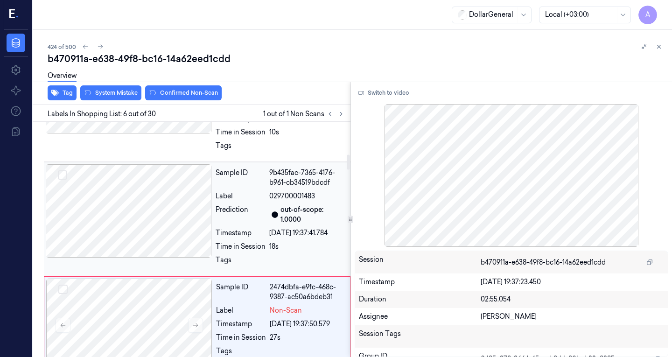
click at [162, 167] on div at bounding box center [129, 210] width 166 height 93
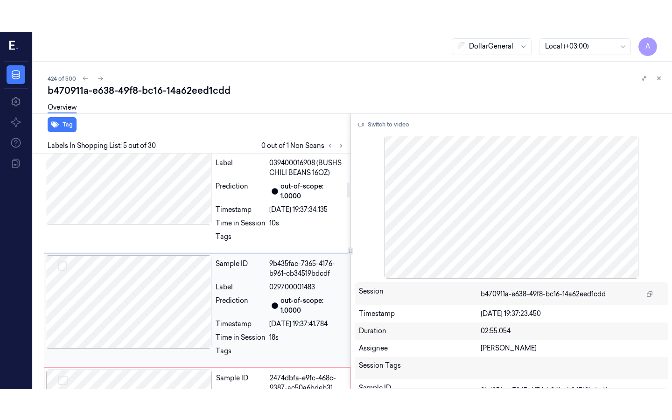
scroll to position [445, 0]
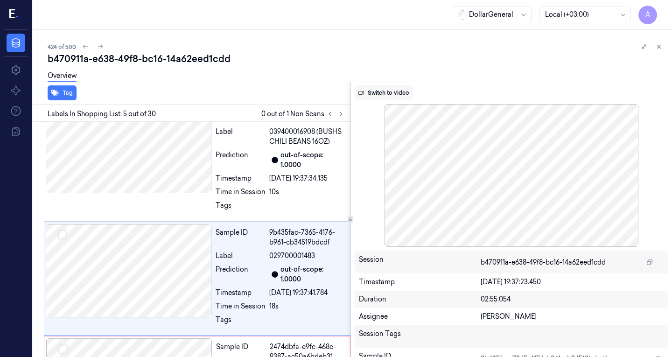
click at [397, 94] on button "Switch to video" at bounding box center [384, 92] width 58 height 15
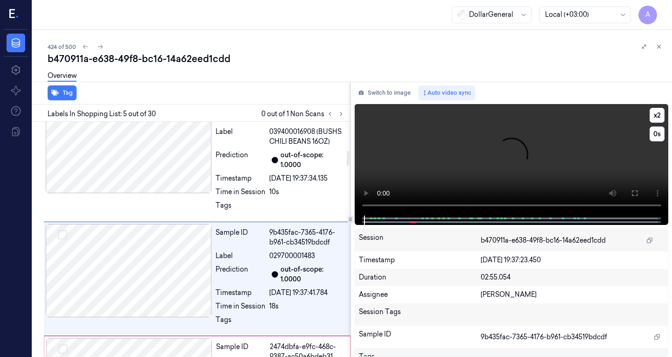
click at [424, 145] on video at bounding box center [512, 160] width 314 height 112
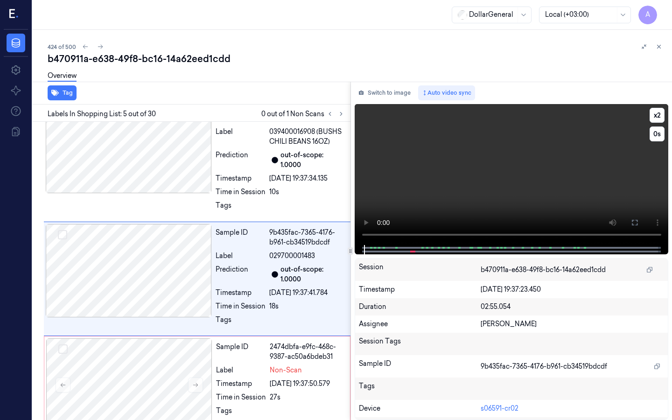
click at [365, 209] on video at bounding box center [512, 174] width 314 height 141
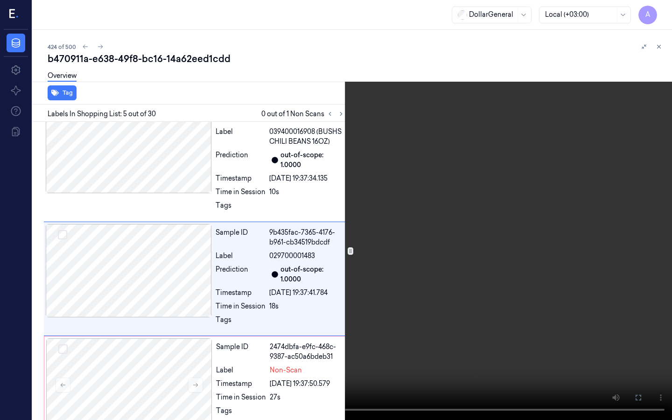
click at [365, 209] on video at bounding box center [336, 210] width 672 height 420
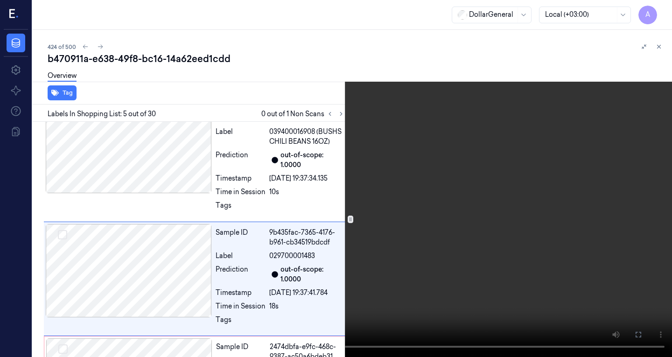
click at [391, 152] on video at bounding box center [336, 178] width 672 height 357
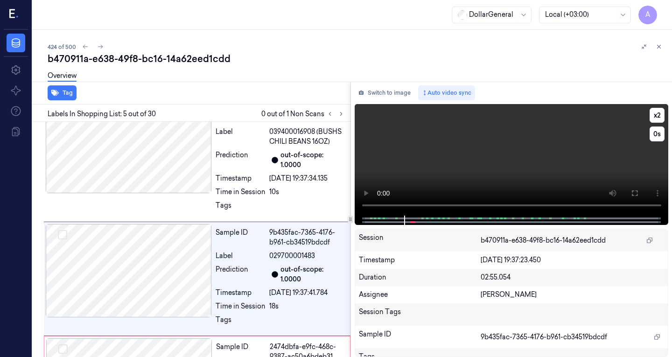
click at [498, 159] on video at bounding box center [512, 160] width 314 height 112
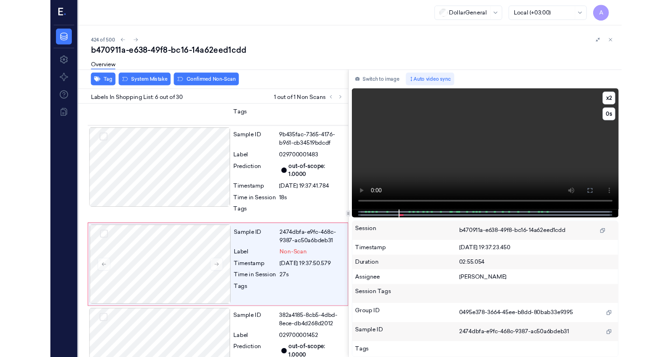
scroll to position [520, 0]
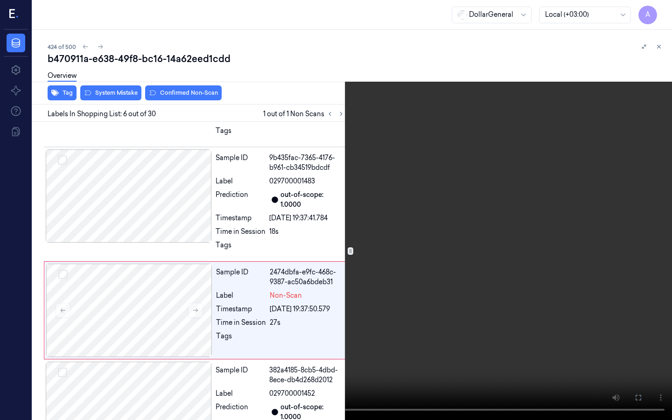
click at [498, 200] on video at bounding box center [336, 210] width 672 height 420
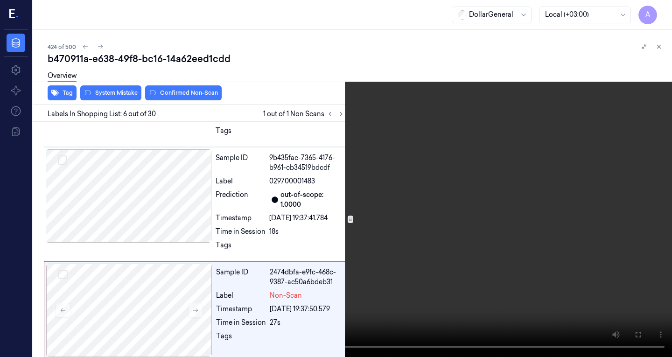
click at [494, 164] on video at bounding box center [336, 178] width 672 height 357
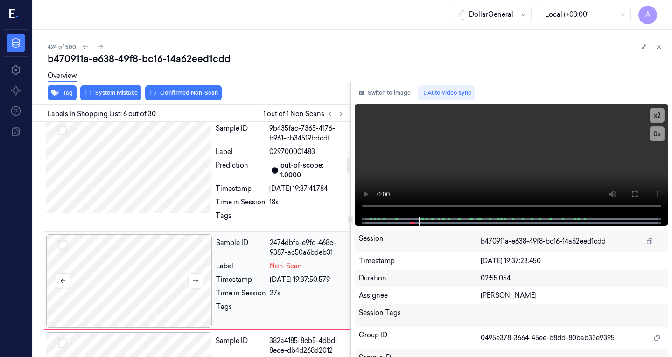
scroll to position [552, 0]
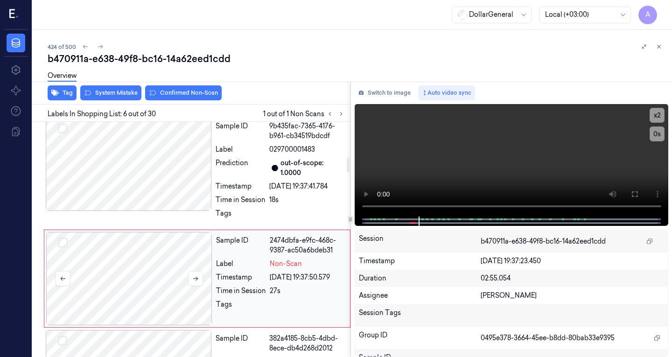
click at [98, 249] on div at bounding box center [129, 278] width 166 height 93
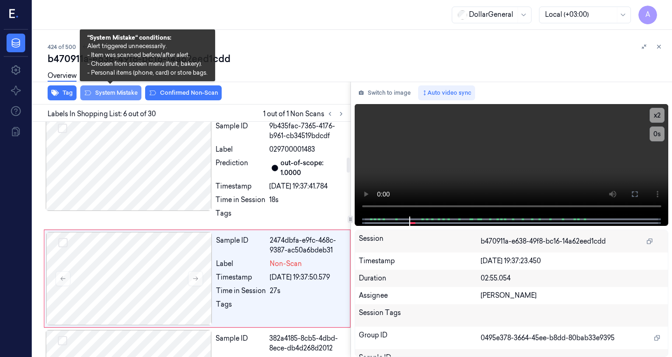
click at [124, 95] on button "System Mistake" at bounding box center [110, 92] width 61 height 15
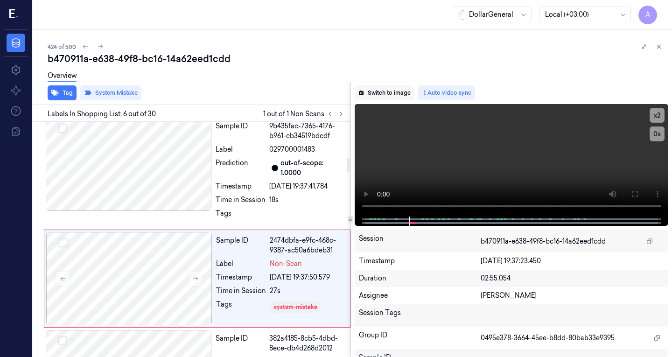
click at [387, 93] on button "Switch to image" at bounding box center [385, 92] width 60 height 15
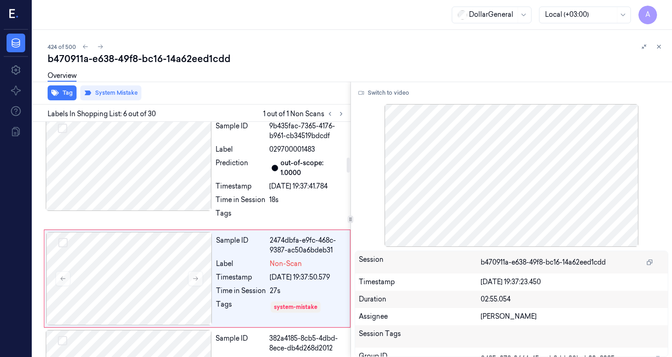
click at [298, 82] on div "Overview" at bounding box center [356, 77] width 617 height 24
click at [284, 98] on div "Tag System Mistake" at bounding box center [190, 93] width 322 height 23
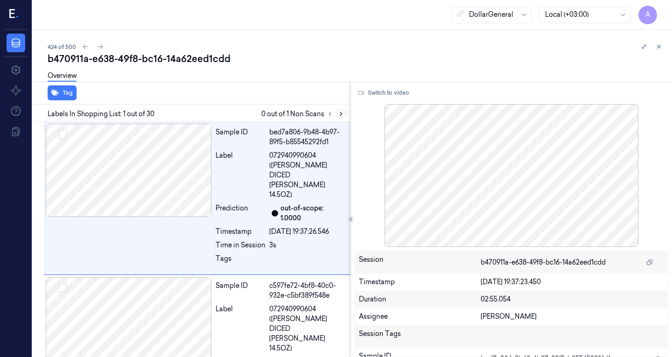
click at [342, 114] on icon at bounding box center [341, 114] width 7 height 7
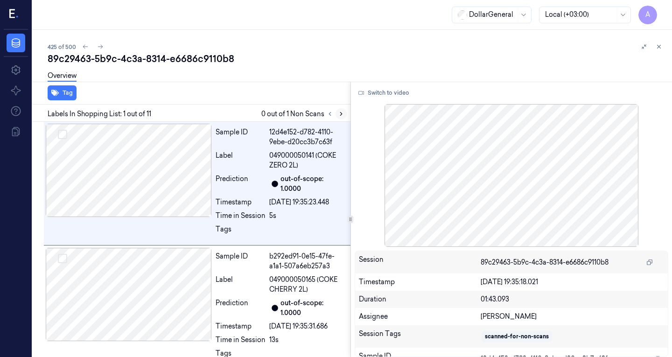
click at [342, 112] on icon at bounding box center [341, 114] width 7 height 7
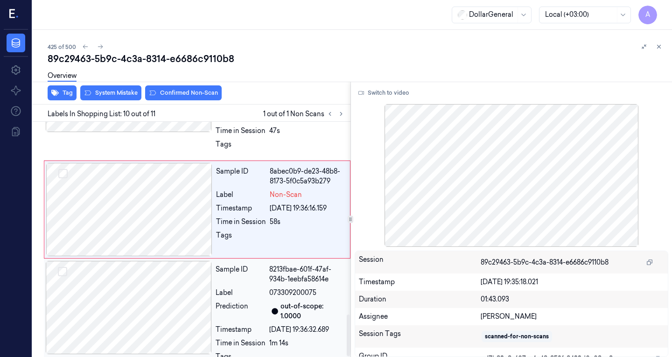
scroll to position [1088, 0]
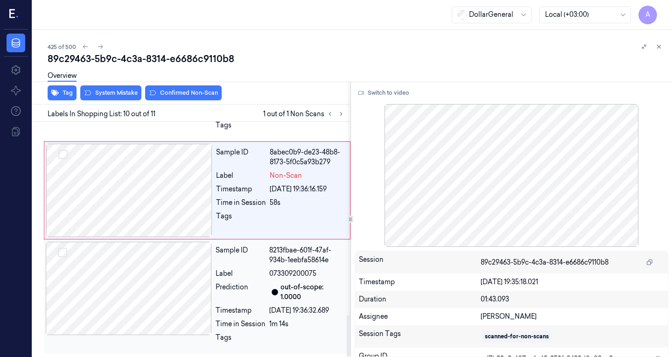
click at [146, 267] on div at bounding box center [129, 288] width 166 height 93
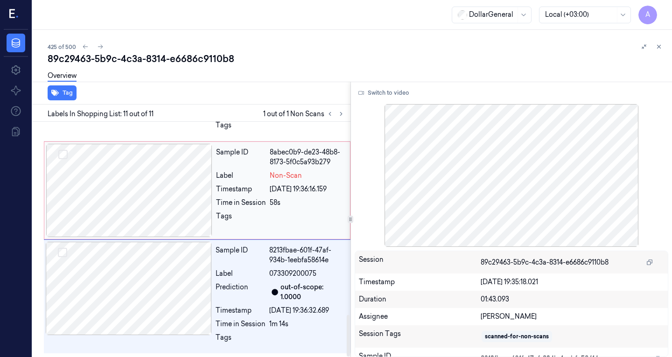
click at [153, 190] on div at bounding box center [129, 190] width 166 height 93
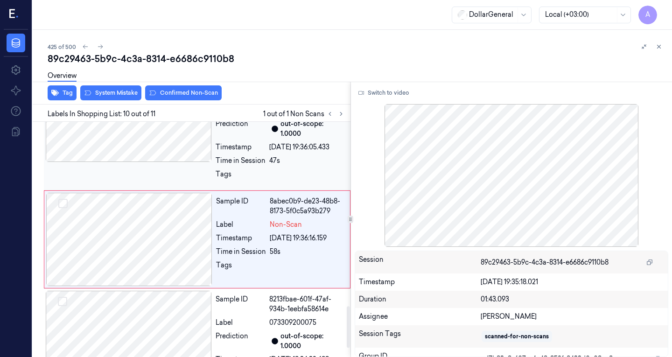
click at [146, 140] on div at bounding box center [129, 115] width 166 height 93
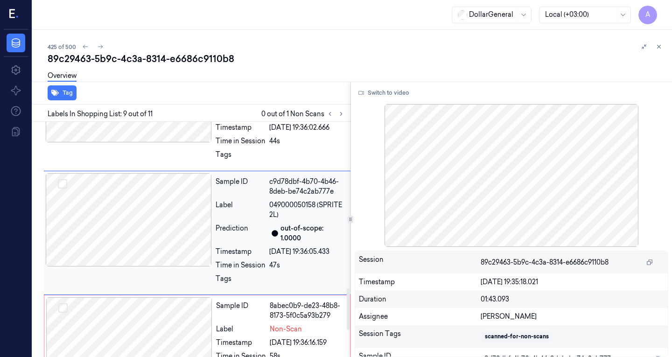
scroll to position [927, 0]
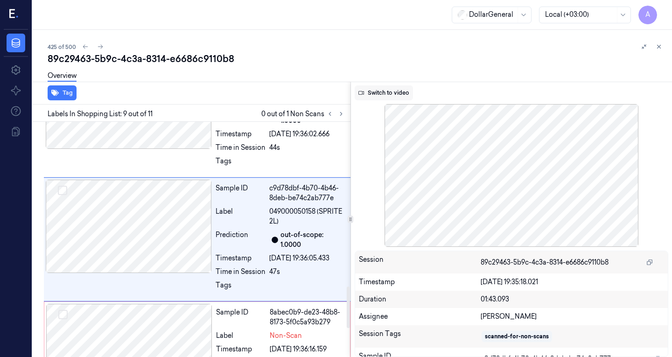
click at [390, 95] on button "Switch to video" at bounding box center [384, 92] width 58 height 15
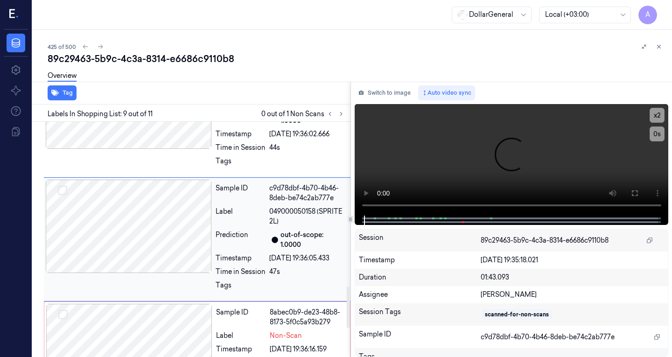
click at [105, 210] on div at bounding box center [129, 226] width 166 height 93
click at [200, 205] on div at bounding box center [129, 226] width 166 height 93
click at [449, 176] on video at bounding box center [512, 160] width 314 height 112
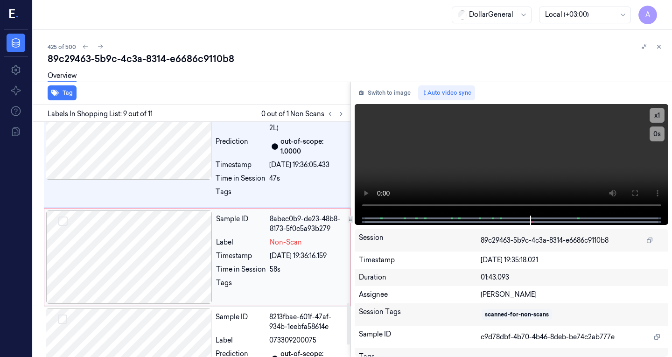
click at [143, 252] on div at bounding box center [129, 257] width 166 height 93
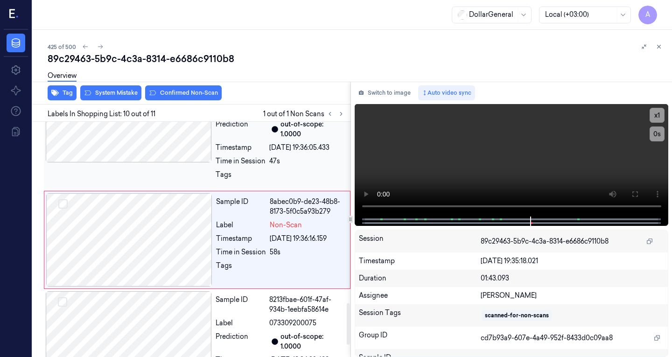
scroll to position [1039, 0]
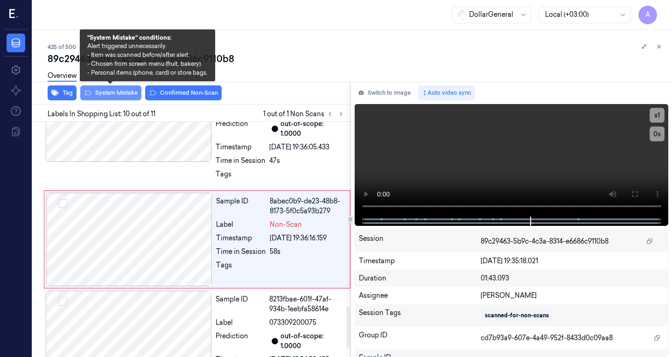
click at [123, 92] on button "System Mistake" at bounding box center [110, 92] width 61 height 15
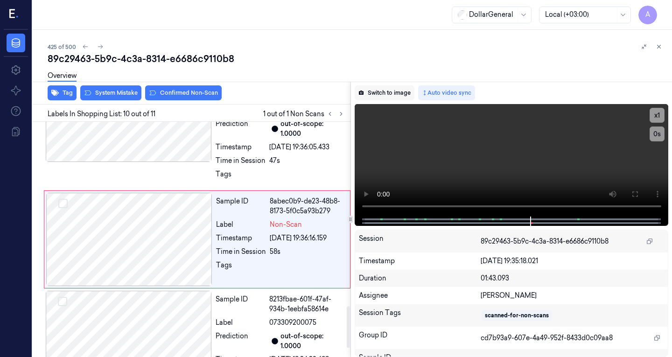
click at [383, 98] on button "Switch to image" at bounding box center [385, 92] width 60 height 15
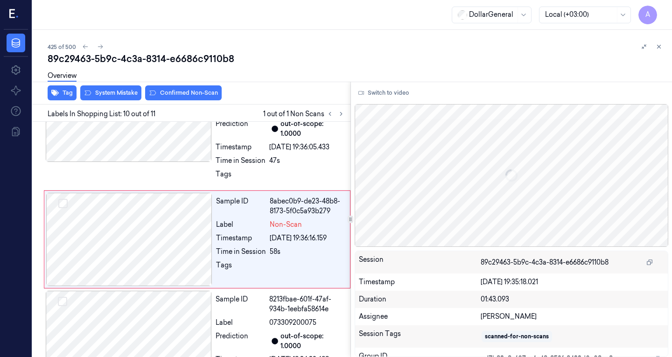
click at [278, 57] on div "89c29463-5b9c-4c3a-8314-e6686c9110b8" at bounding box center [356, 58] width 617 height 13
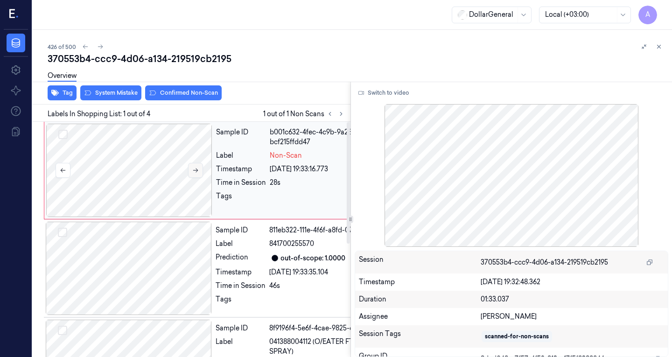
click at [199, 171] on button at bounding box center [195, 170] width 15 height 15
click at [202, 171] on button at bounding box center [195, 170] width 15 height 15
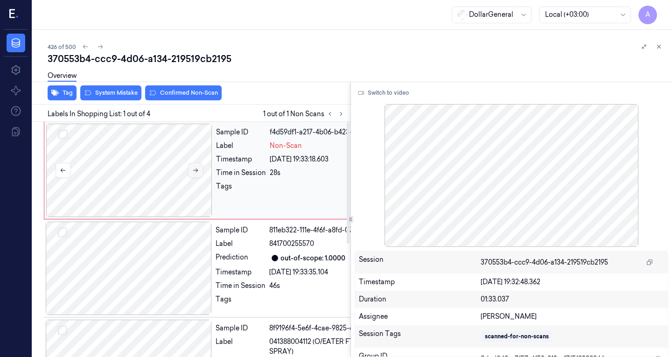
click at [202, 171] on button at bounding box center [195, 170] width 15 height 15
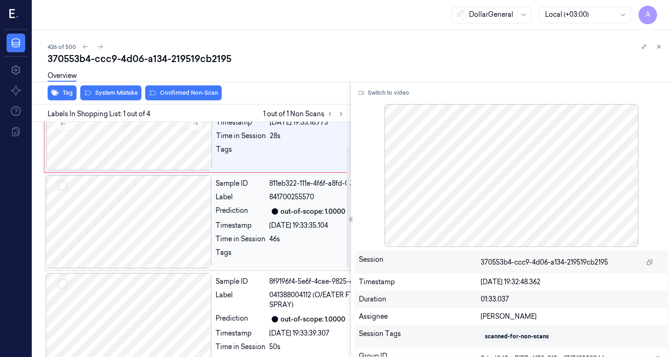
click at [132, 190] on div at bounding box center [129, 221] width 166 height 93
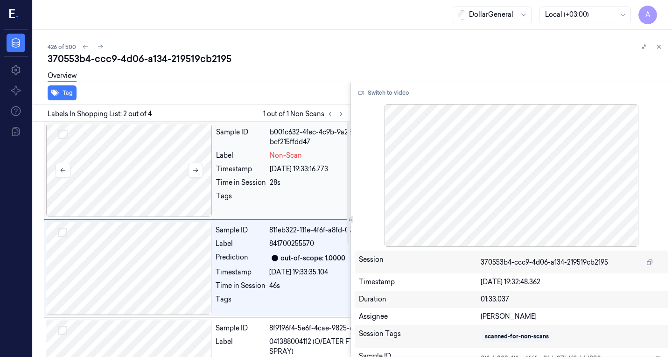
click at [147, 164] on div at bounding box center [129, 170] width 166 height 93
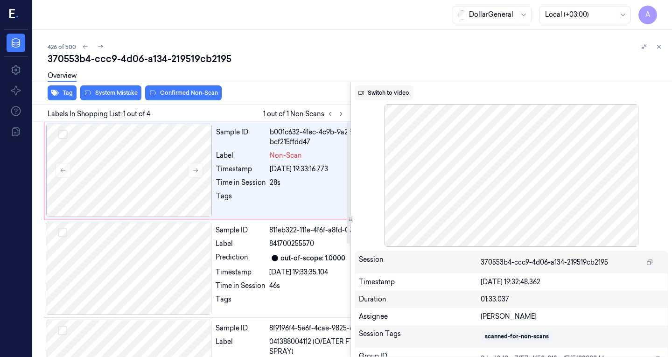
click at [405, 89] on button "Switch to video" at bounding box center [384, 92] width 58 height 15
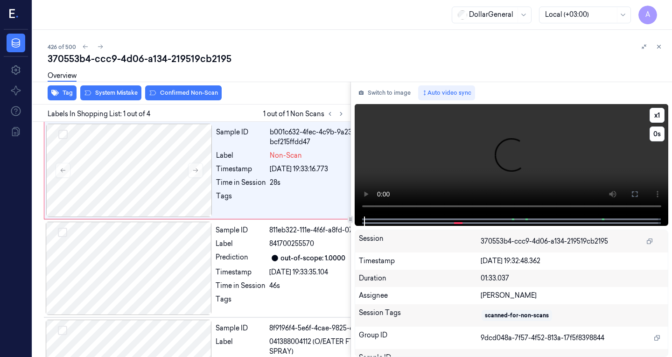
click at [381, 205] on video at bounding box center [512, 160] width 314 height 112
click at [494, 166] on video at bounding box center [512, 160] width 314 height 112
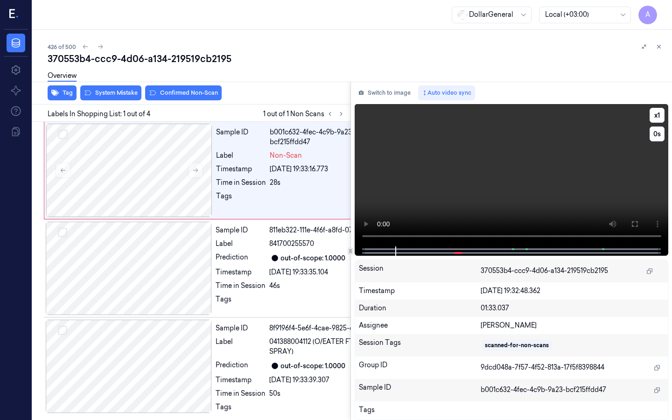
click at [378, 224] on video at bounding box center [512, 175] width 314 height 142
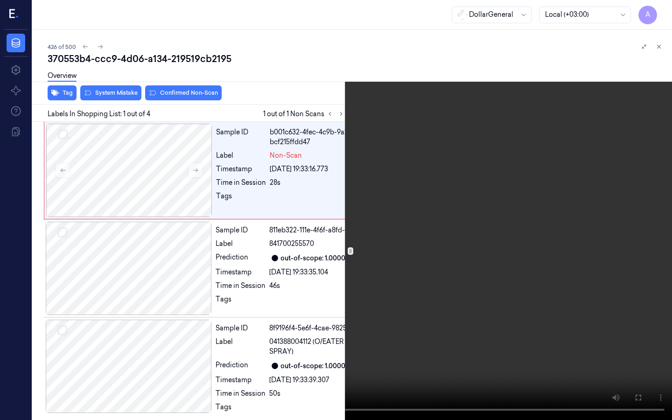
click at [378, 224] on video at bounding box center [336, 210] width 672 height 420
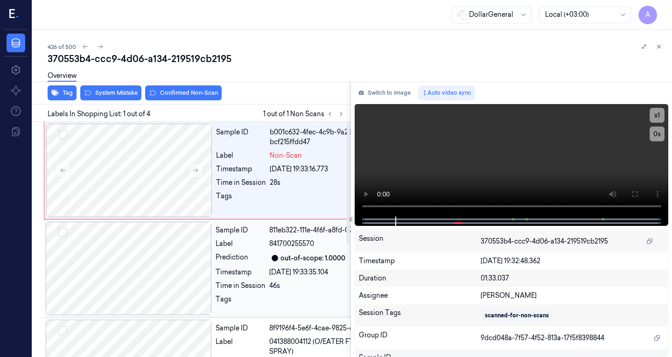
click at [126, 268] on div at bounding box center [129, 268] width 166 height 93
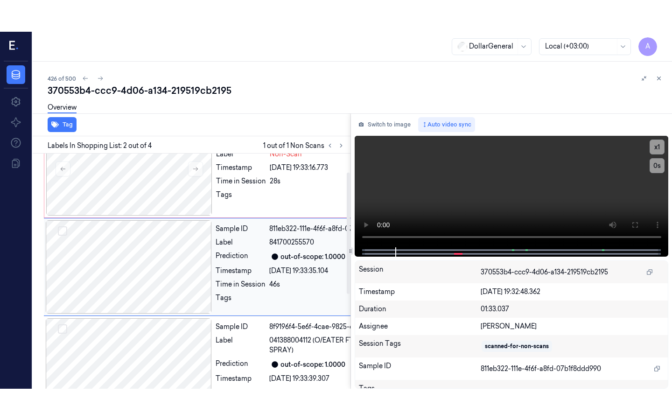
scroll to position [37, 0]
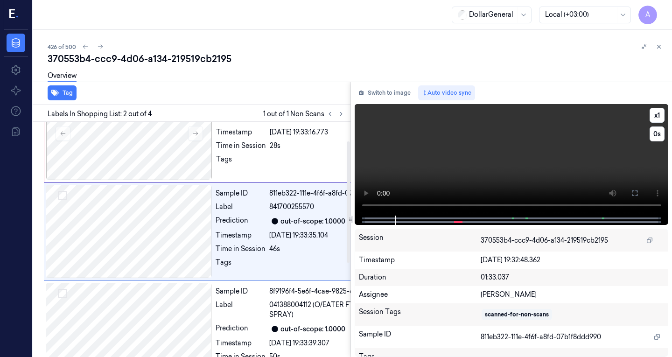
click at [457, 147] on video at bounding box center [512, 160] width 314 height 112
click at [487, 148] on video at bounding box center [512, 160] width 314 height 112
click at [461, 151] on video at bounding box center [512, 160] width 314 height 112
click at [460, 151] on video at bounding box center [512, 160] width 314 height 112
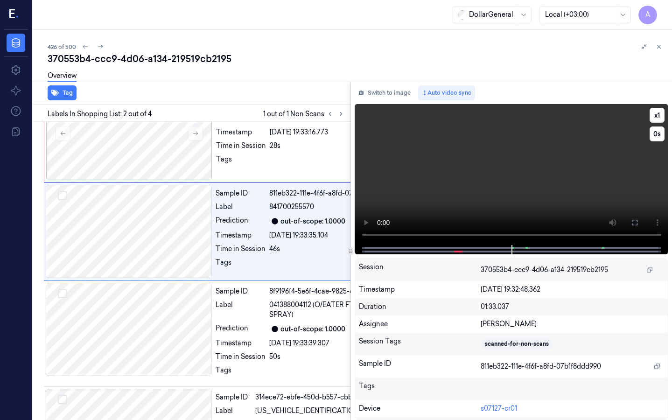
click at [371, 224] on video at bounding box center [512, 174] width 314 height 141
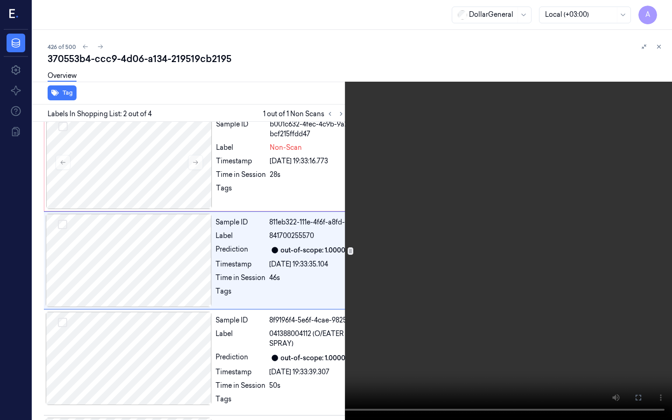
scroll to position [6, 0]
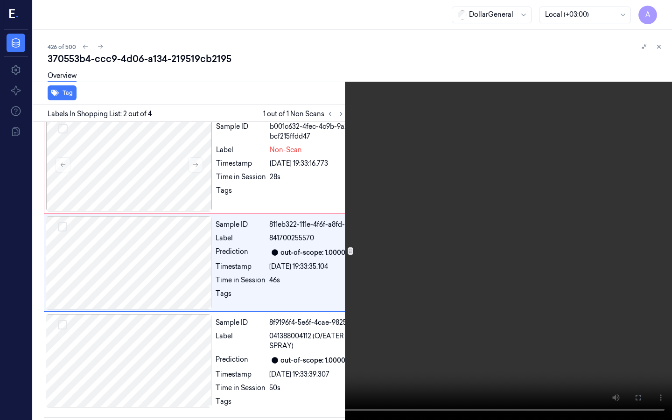
click at [207, 255] on video at bounding box center [336, 210] width 672 height 420
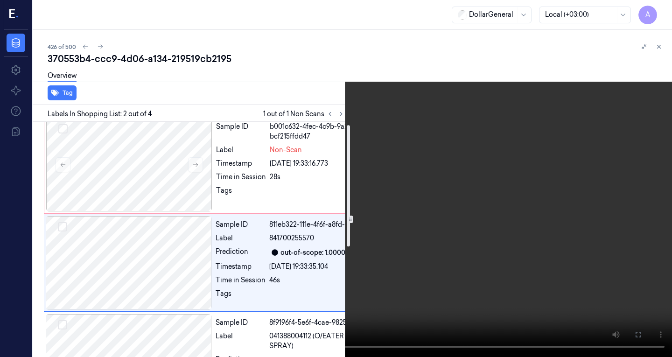
click at [425, 162] on video at bounding box center [336, 178] width 672 height 357
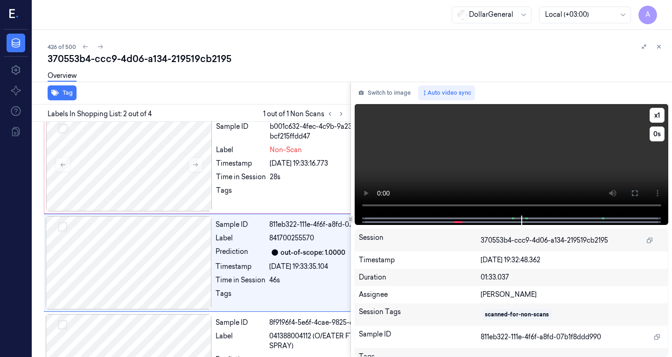
click at [425, 162] on video at bounding box center [512, 160] width 314 height 112
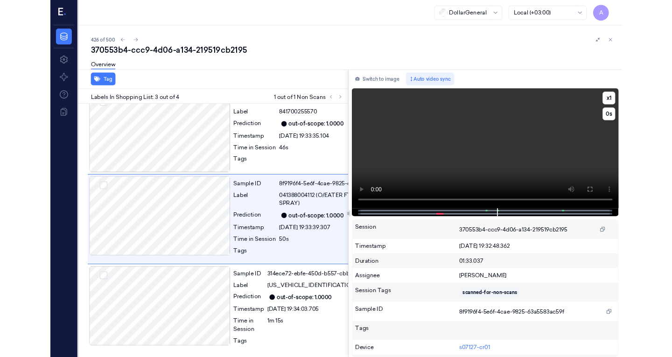
scroll to position [125, 0]
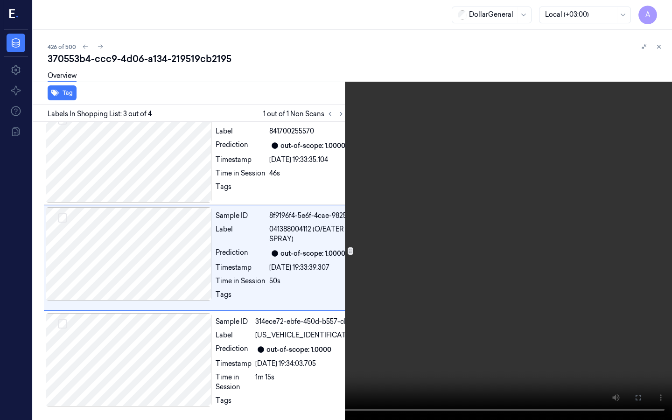
click at [293, 116] on video at bounding box center [336, 210] width 672 height 420
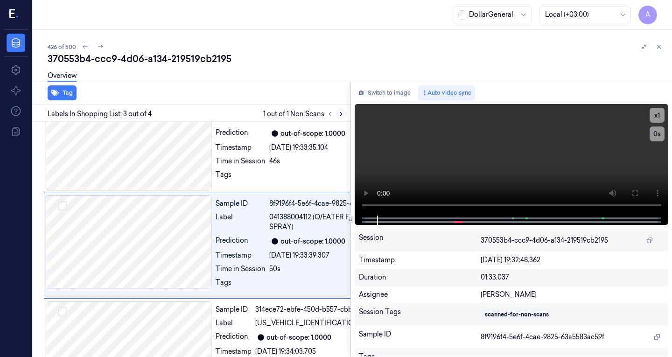
click at [340, 115] on icon at bounding box center [341, 114] width 7 height 7
click at [330, 112] on icon at bounding box center [330, 113] width 2 height 3
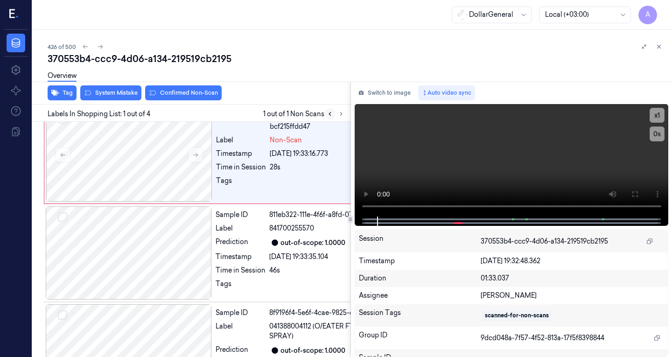
scroll to position [0, 0]
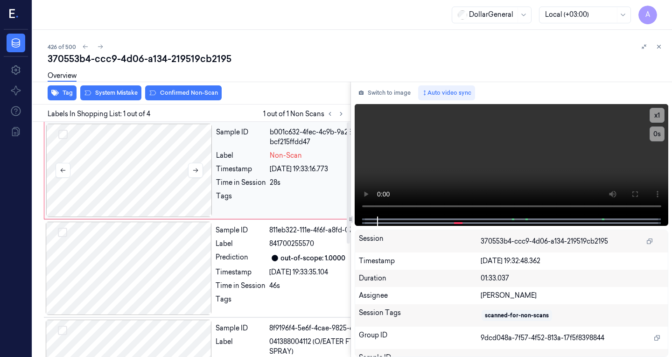
drag, startPoint x: 191, startPoint y: 150, endPoint x: 181, endPoint y: 142, distance: 13.3
click at [191, 150] on div at bounding box center [129, 170] width 166 height 93
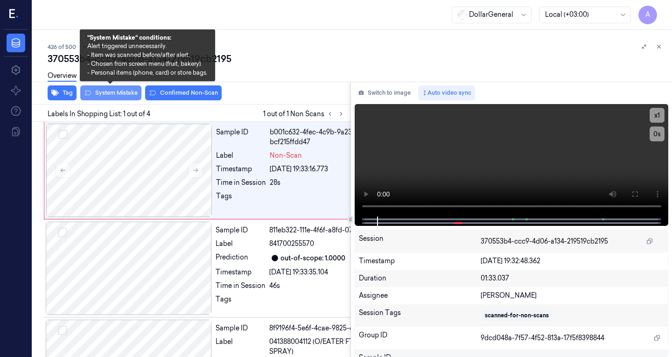
drag, startPoint x: 104, startPoint y: 95, endPoint x: 118, endPoint y: 91, distance: 14.5
click at [104, 95] on button "System Mistake" at bounding box center [110, 92] width 61 height 15
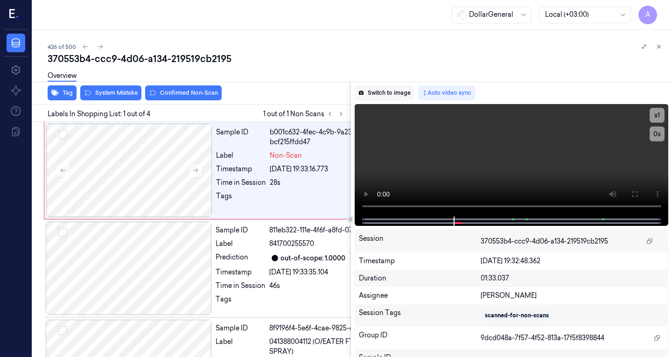
click at [386, 88] on button "Switch to image" at bounding box center [385, 92] width 60 height 15
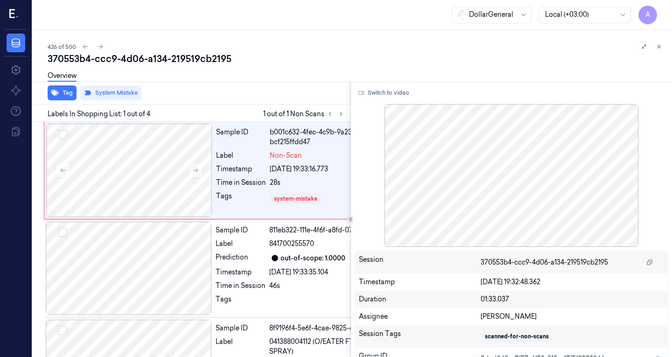
click at [286, 88] on div "Overview" at bounding box center [356, 77] width 617 height 24
click at [179, 154] on div at bounding box center [129, 170] width 166 height 93
click at [196, 174] on button at bounding box center [195, 170] width 15 height 15
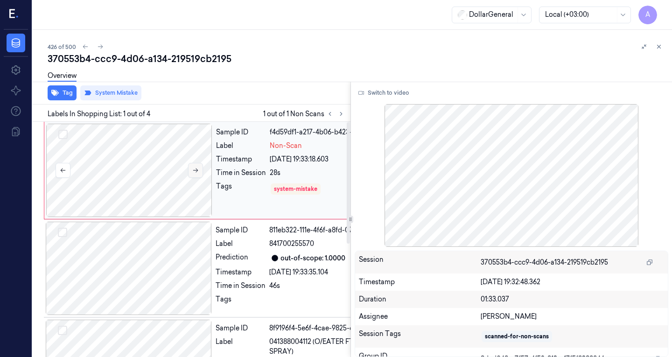
click at [196, 174] on button at bounding box center [195, 170] width 15 height 15
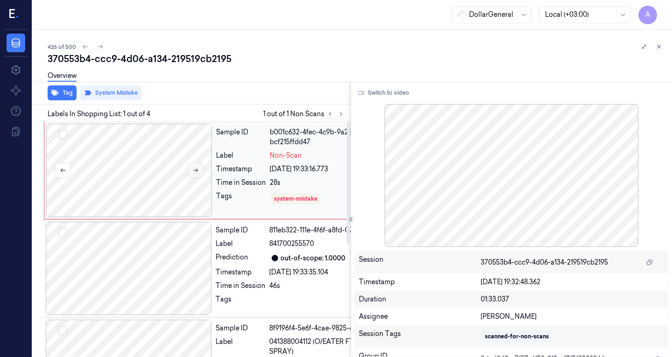
click at [196, 174] on button at bounding box center [195, 170] width 15 height 15
click at [346, 116] on button at bounding box center [341, 113] width 11 height 11
click at [304, 80] on div "Overview" at bounding box center [356, 77] width 617 height 24
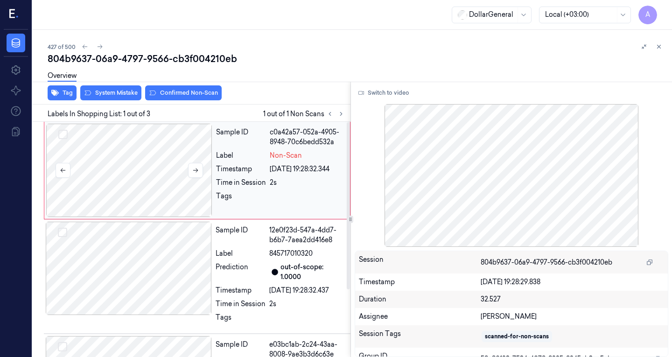
click at [133, 165] on div at bounding box center [129, 170] width 166 height 93
click at [340, 114] on icon at bounding box center [341, 114] width 7 height 7
click at [341, 115] on icon at bounding box center [341, 114] width 7 height 7
click at [138, 256] on div at bounding box center [129, 268] width 166 height 93
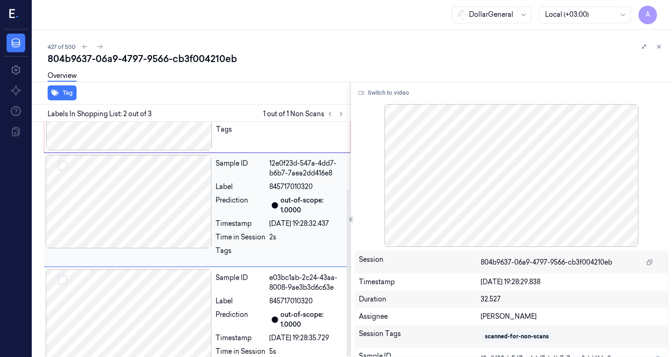
scroll to position [94, 0]
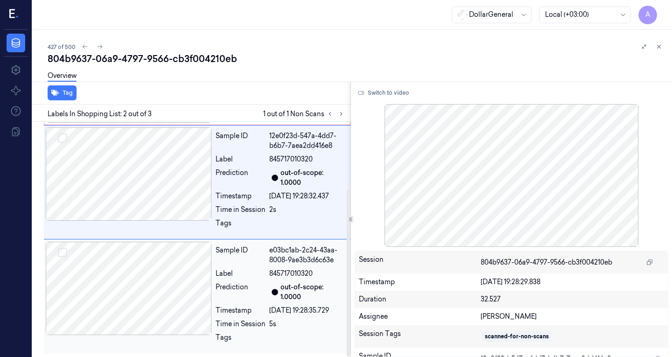
click at [147, 283] on div at bounding box center [129, 288] width 166 height 93
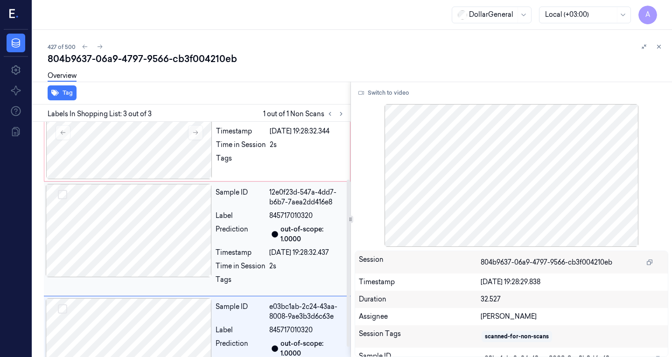
scroll to position [0, 0]
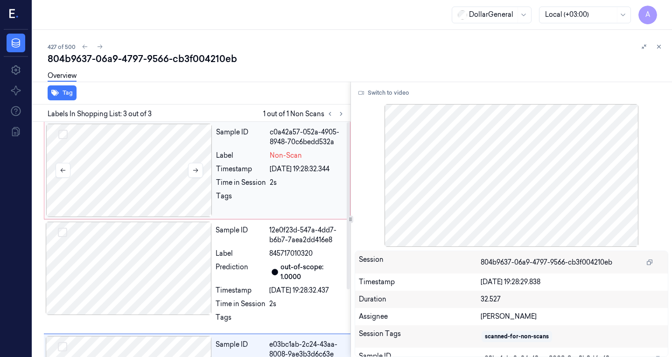
click at [146, 174] on div at bounding box center [129, 170] width 166 height 93
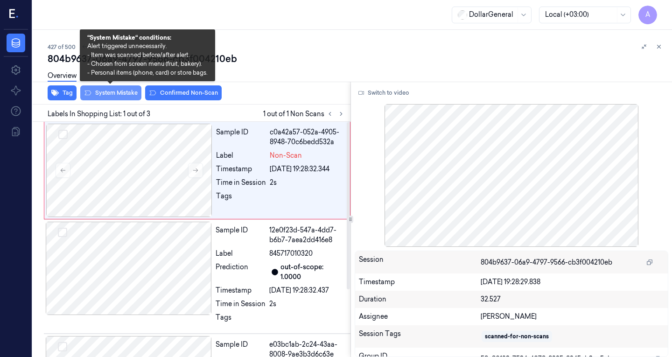
click at [118, 93] on button "System Mistake" at bounding box center [110, 92] width 61 height 15
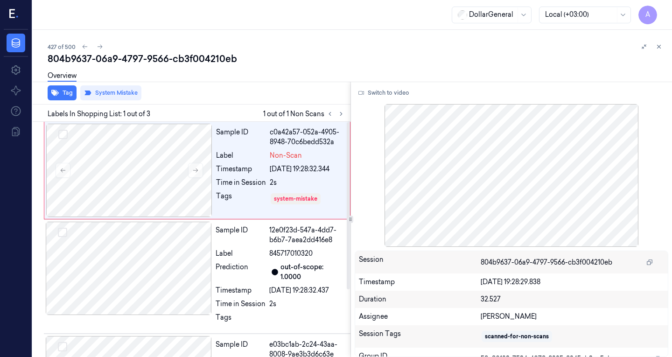
drag, startPoint x: 327, startPoint y: 44, endPoint x: 316, endPoint y: 53, distance: 14.9
click at [328, 43] on div "427 of 500" at bounding box center [356, 46] width 617 height 11
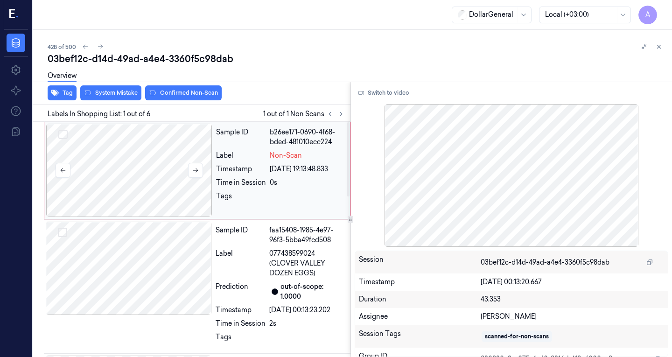
click at [113, 151] on div at bounding box center [129, 170] width 166 height 93
click at [199, 169] on button at bounding box center [195, 170] width 15 height 15
click at [198, 171] on icon at bounding box center [195, 170] width 7 height 7
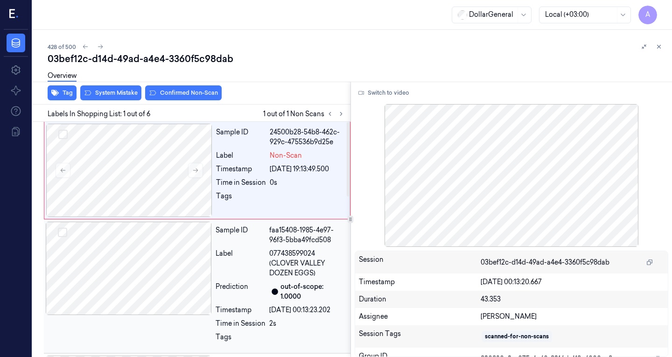
click at [130, 278] on div at bounding box center [129, 268] width 166 height 93
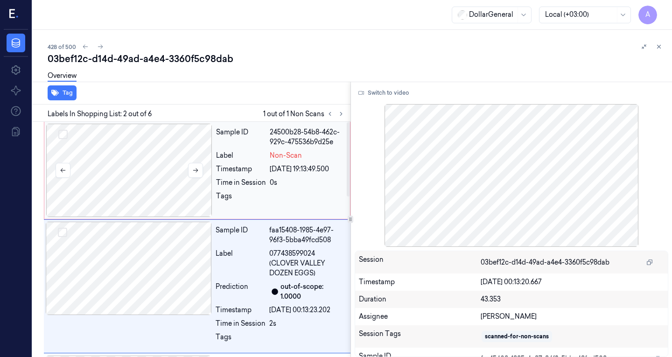
click at [154, 161] on div at bounding box center [129, 170] width 166 height 93
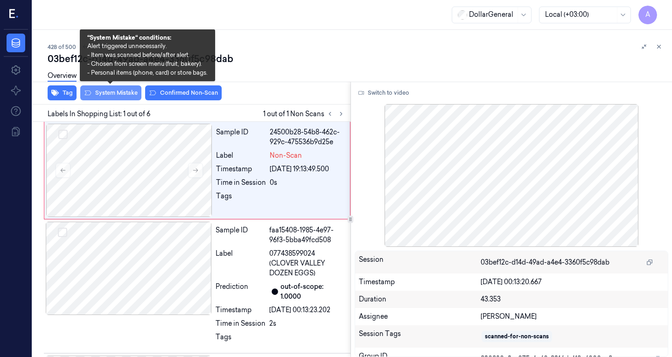
click at [109, 95] on button "System Mistake" at bounding box center [110, 92] width 61 height 15
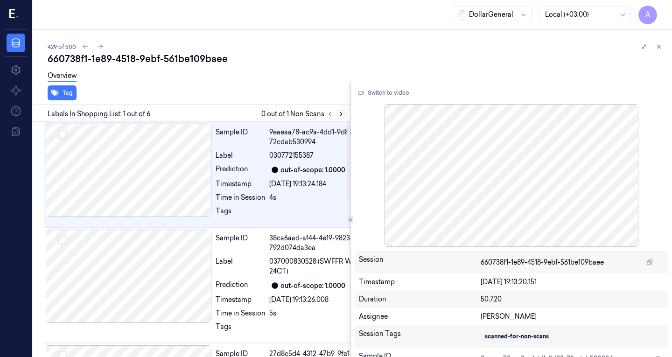
click at [345, 115] on button at bounding box center [341, 113] width 11 height 11
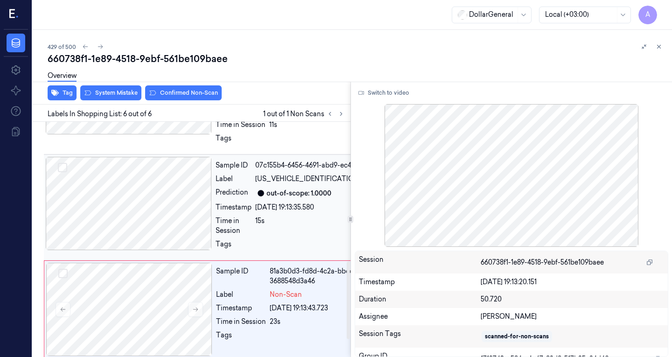
scroll to position [477, 0]
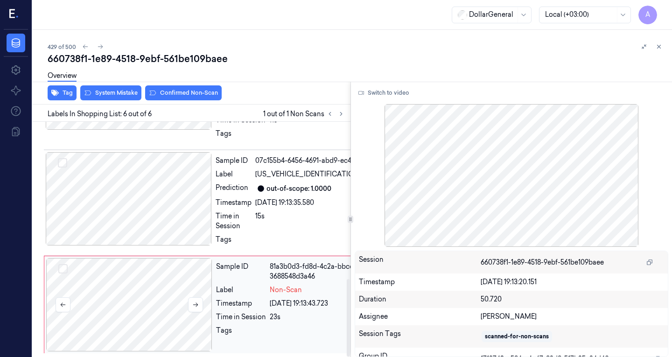
click at [122, 298] on div at bounding box center [129, 304] width 166 height 93
click at [175, 292] on div at bounding box center [129, 304] width 166 height 93
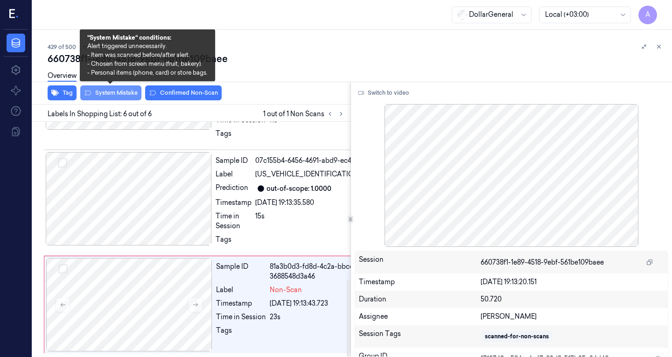
click at [119, 95] on button "System Mistake" at bounding box center [110, 92] width 61 height 15
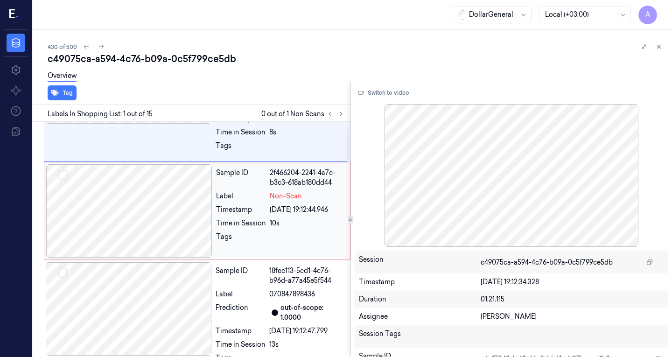
click at [136, 223] on div at bounding box center [129, 210] width 166 height 93
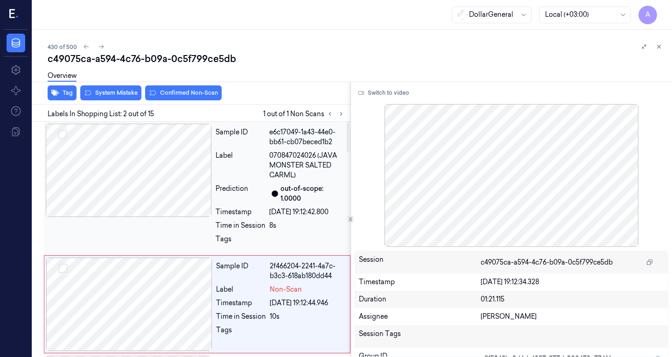
click at [146, 190] on div at bounding box center [129, 170] width 166 height 93
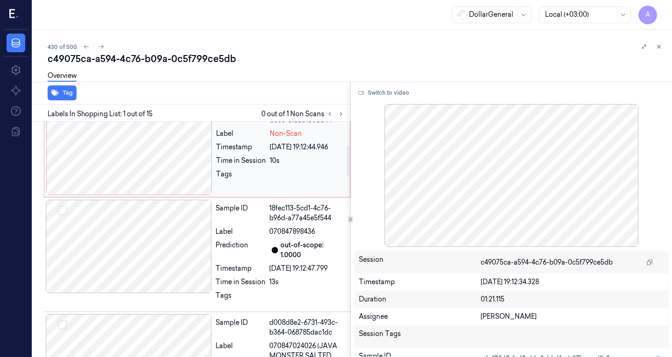
scroll to position [187, 0]
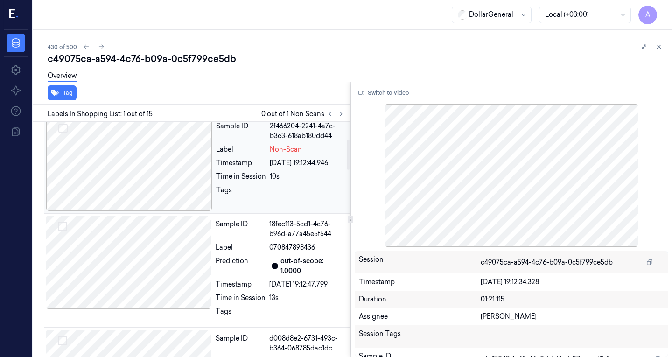
click at [154, 175] on div at bounding box center [129, 164] width 166 height 93
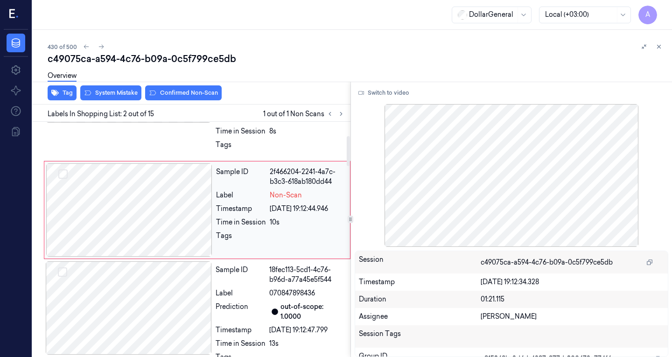
scroll to position [112, 0]
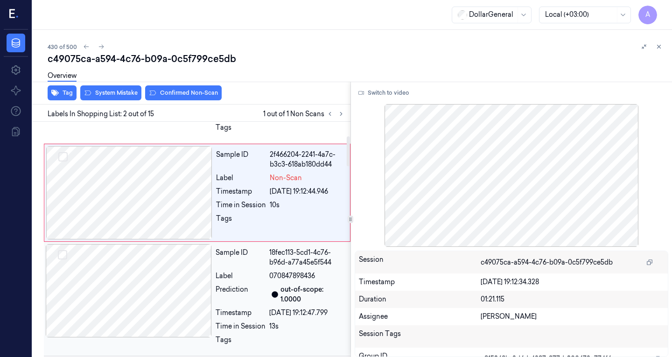
click at [166, 252] on div at bounding box center [129, 290] width 166 height 93
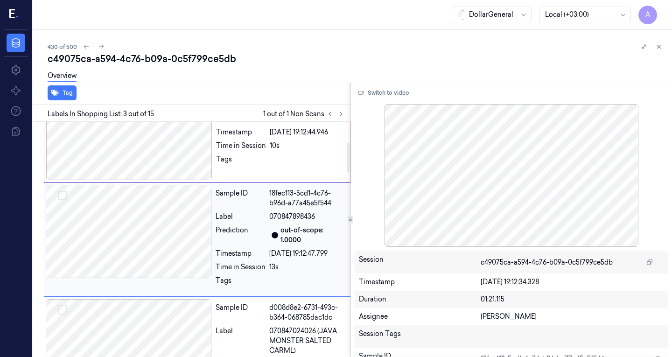
scroll to position [171, 0]
click at [166, 171] on div at bounding box center [129, 133] width 166 height 93
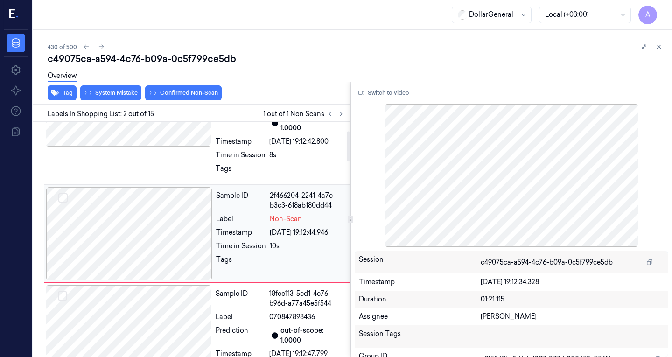
scroll to position [65, 0]
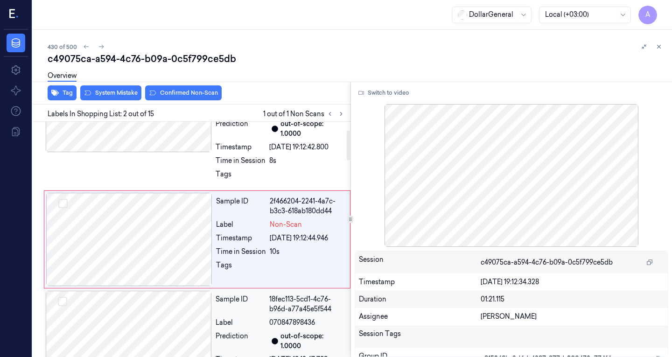
click at [167, 299] on div at bounding box center [129, 337] width 166 height 93
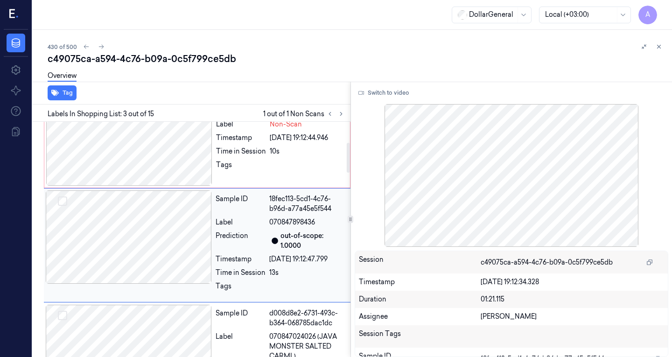
scroll to position [171, 0]
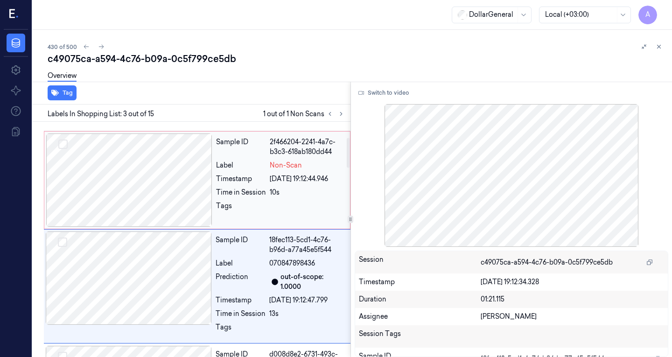
click at [161, 160] on div at bounding box center [129, 179] width 166 height 93
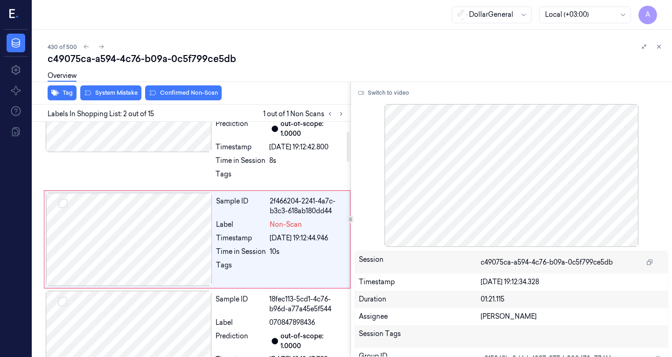
scroll to position [65, 0]
click at [110, 90] on button "System Mistake" at bounding box center [110, 92] width 61 height 15
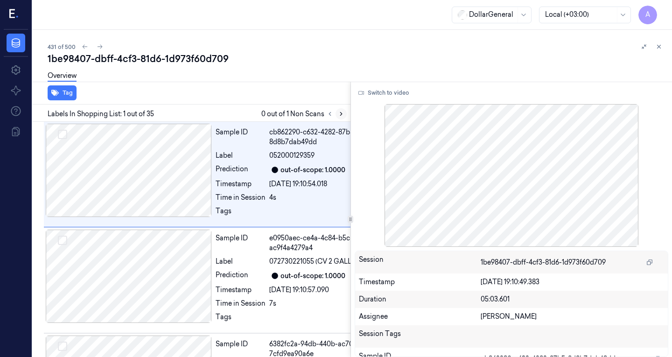
click at [339, 113] on icon at bounding box center [341, 114] width 7 height 7
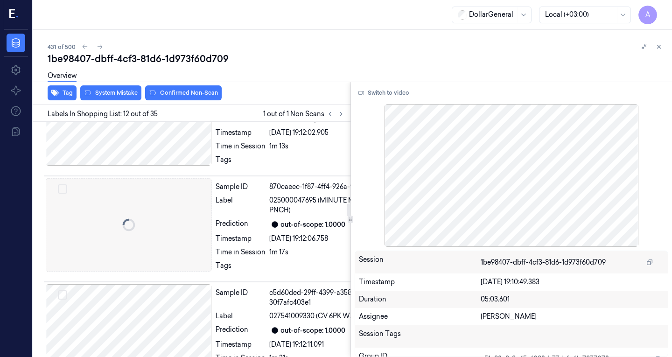
scroll to position [1456, 0]
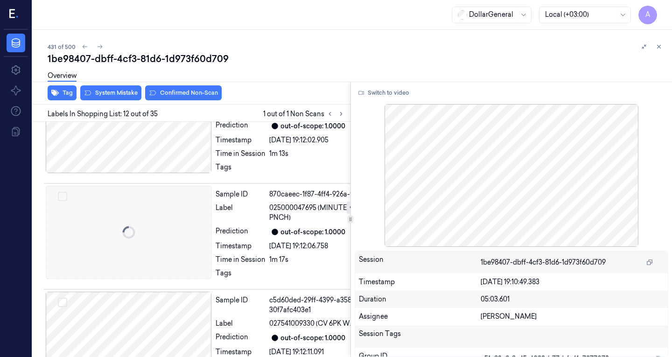
click at [158, 57] on div at bounding box center [129, 10] width 166 height 93
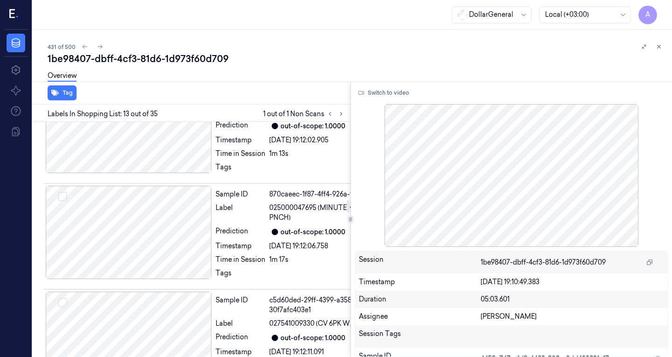
scroll to position [1432, 0]
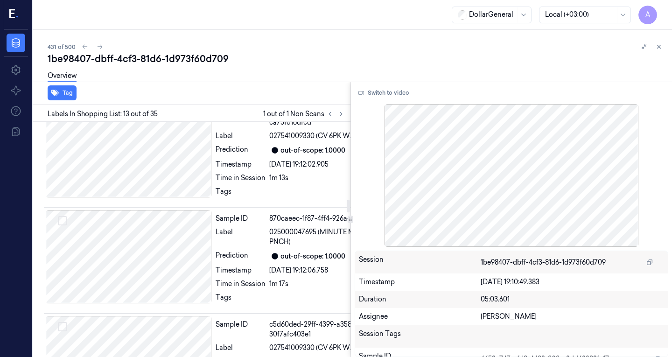
click at [131, 82] on div at bounding box center [129, 34] width 166 height 93
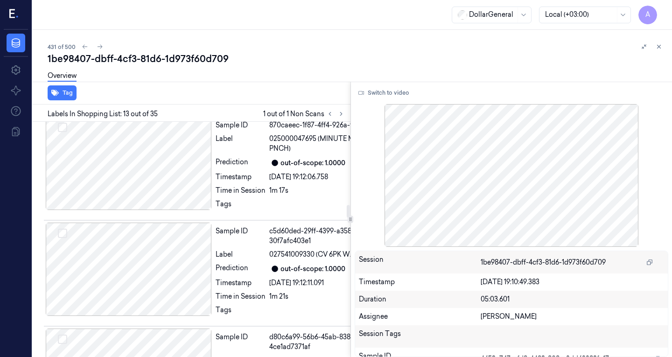
click at [139, 104] on div at bounding box center [129, 57] width 166 height 93
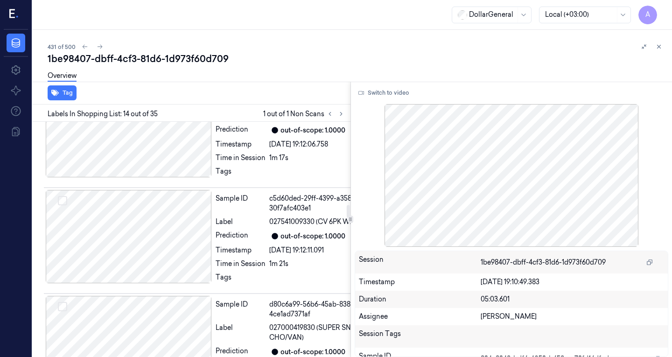
scroll to position [1561, 0]
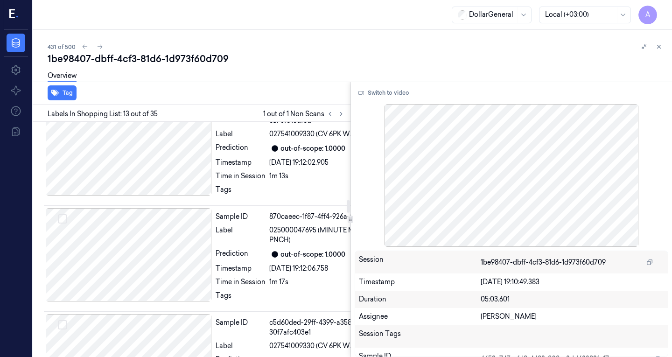
scroll to position [1432, 0]
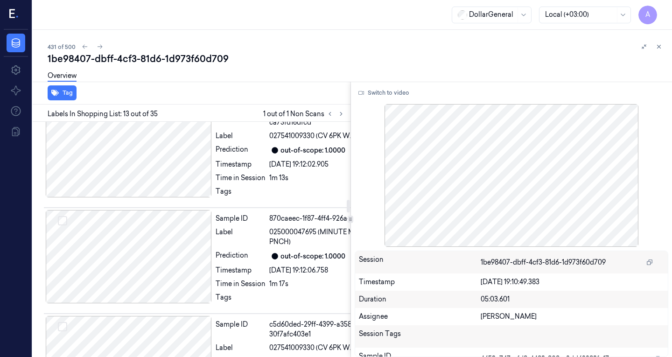
click at [152, 82] on div at bounding box center [129, 34] width 166 height 93
click at [148, 82] on div at bounding box center [129, 34] width 166 height 93
click at [658, 47] on icon at bounding box center [659, 46] width 3 height 3
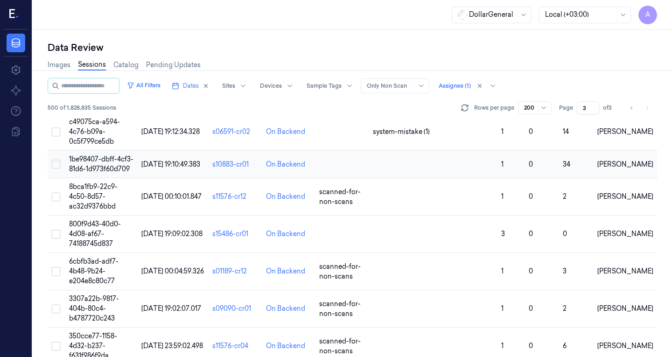
scroll to position [981, 0]
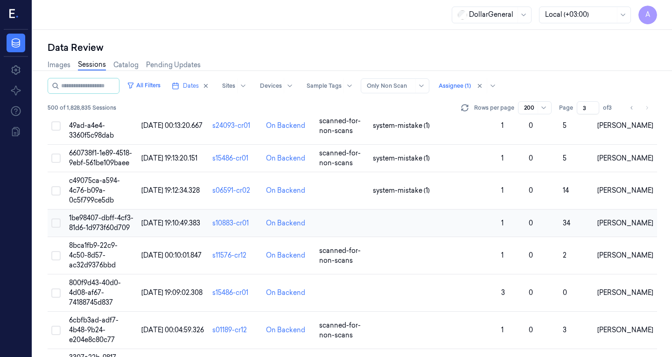
click at [165, 219] on span "01/09/2025 19:10:49.383" at bounding box center [170, 223] width 59 height 8
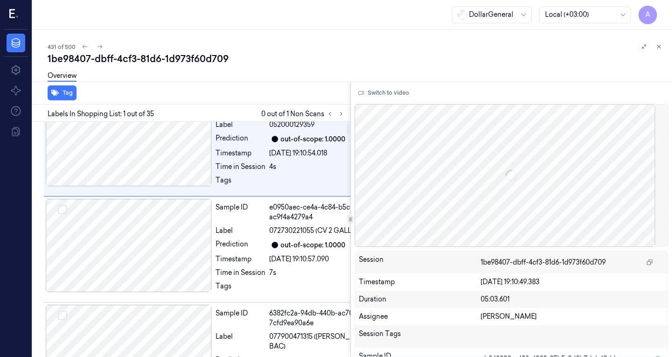
scroll to position [31, 0]
click at [343, 114] on icon at bounding box center [341, 114] width 7 height 7
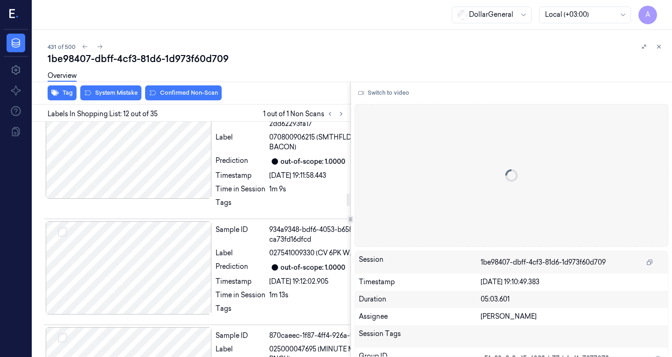
scroll to position [1316, 0]
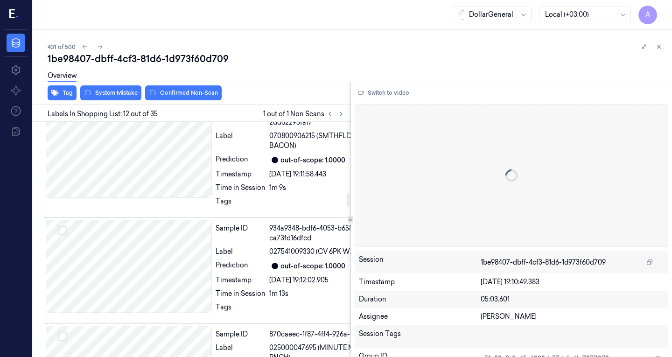
click at [137, 99] on div at bounding box center [129, 52] width 166 height 93
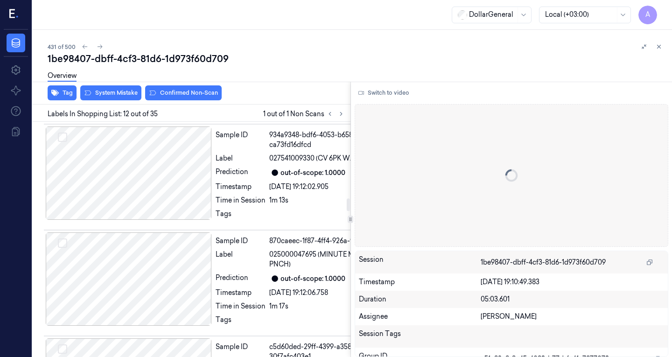
scroll to position [1363, 0]
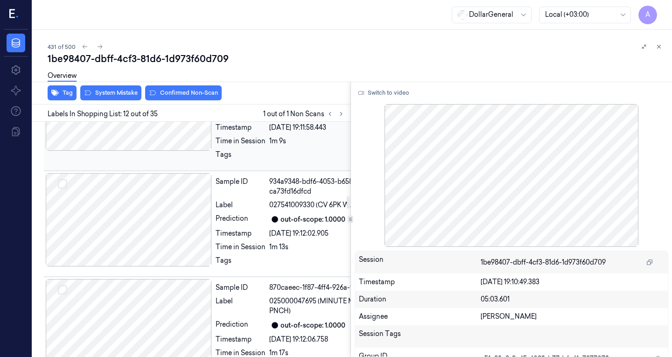
click at [132, 151] on div at bounding box center [129, 103] width 166 height 93
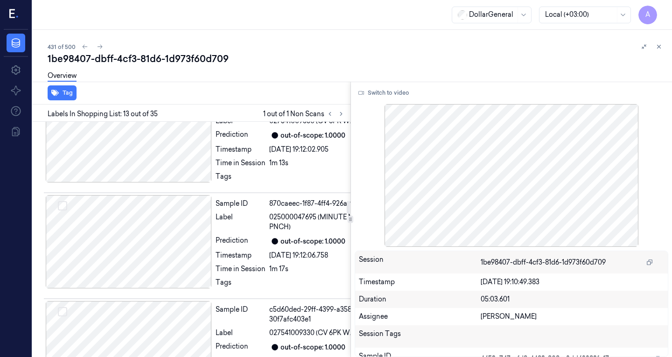
scroll to position [1587, 0]
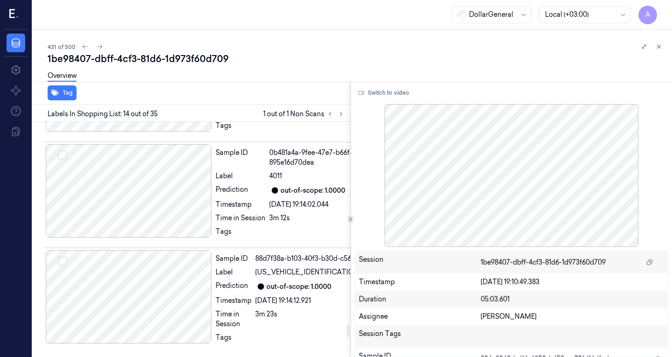
scroll to position [3714, 0]
click at [329, 113] on icon at bounding box center [330, 113] width 2 height 3
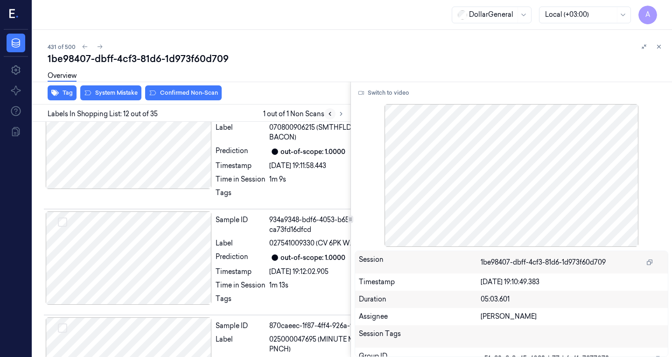
scroll to position [1316, 0]
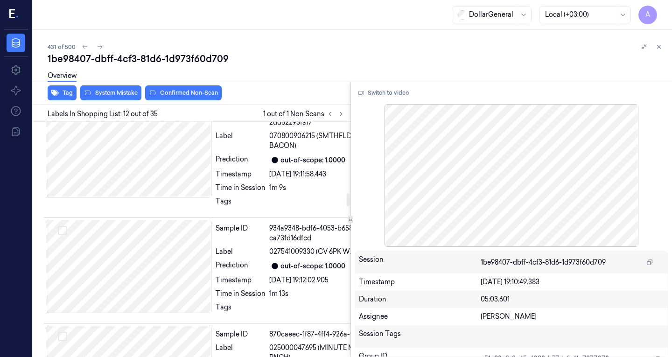
click at [111, 99] on div at bounding box center [129, 52] width 166 height 93
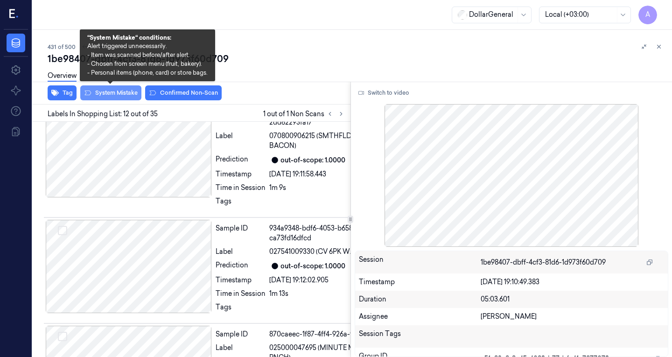
click at [125, 96] on button "System Mistake" at bounding box center [110, 92] width 61 height 15
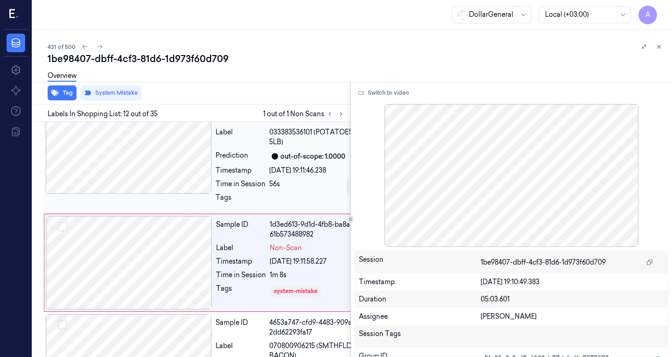
scroll to position [1036, 0]
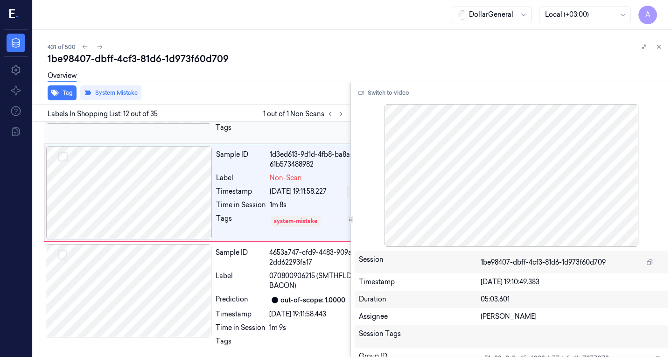
click at [151, 124] on div at bounding box center [129, 76] width 166 height 93
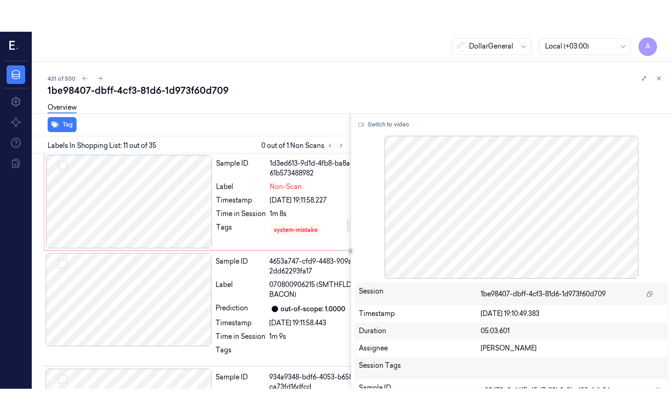
scroll to position [1200, 0]
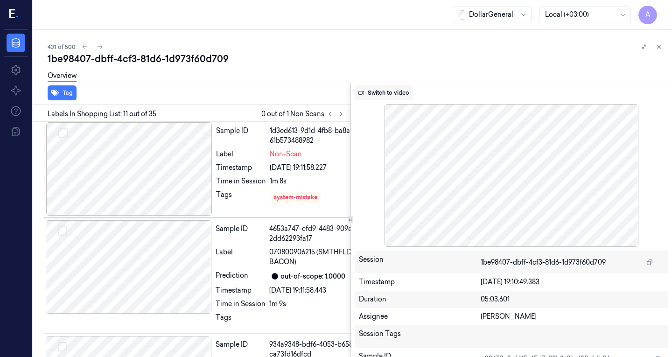
click at [386, 96] on button "Switch to video" at bounding box center [384, 92] width 58 height 15
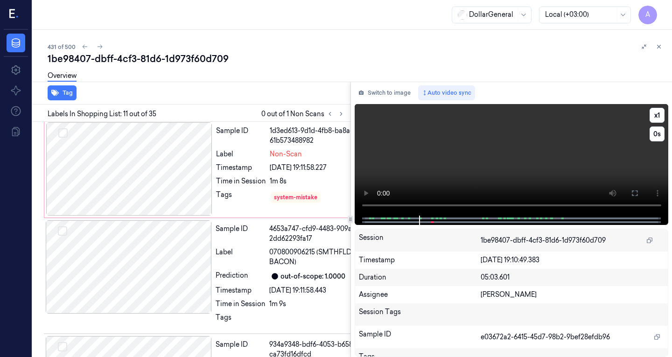
click at [449, 142] on video at bounding box center [512, 160] width 314 height 112
click at [660, 112] on button "x 1" at bounding box center [657, 115] width 15 height 15
click at [459, 146] on video at bounding box center [512, 160] width 314 height 112
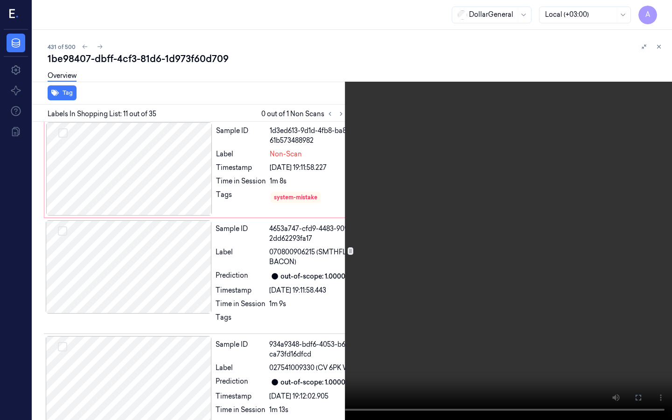
click at [338, 139] on video at bounding box center [336, 210] width 672 height 420
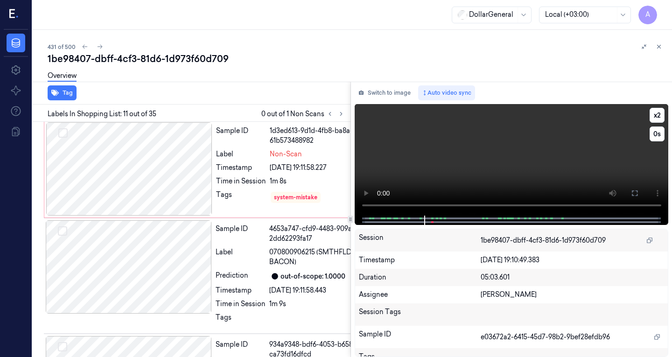
click at [492, 135] on video at bounding box center [512, 160] width 314 height 112
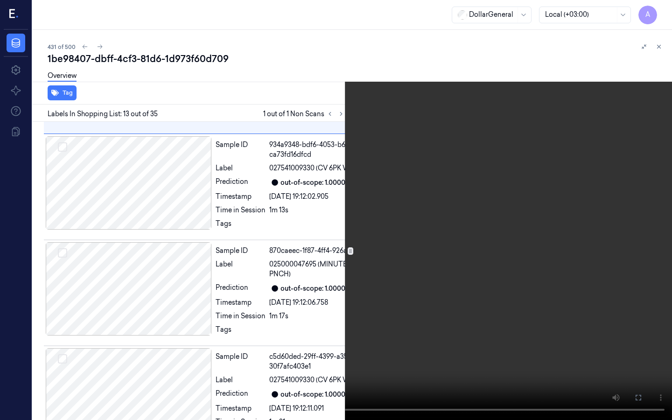
scroll to position [1401, 0]
click at [323, 292] on video at bounding box center [336, 210] width 672 height 420
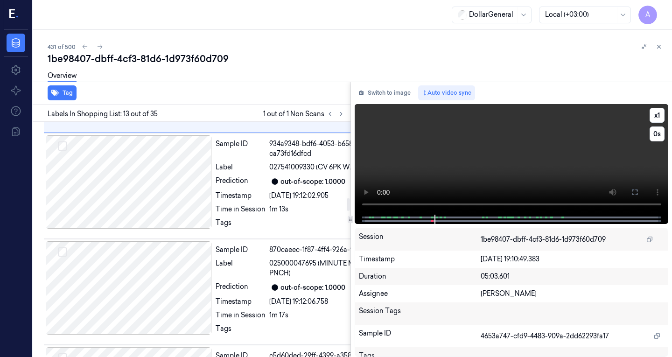
click at [470, 152] on video at bounding box center [512, 159] width 314 height 111
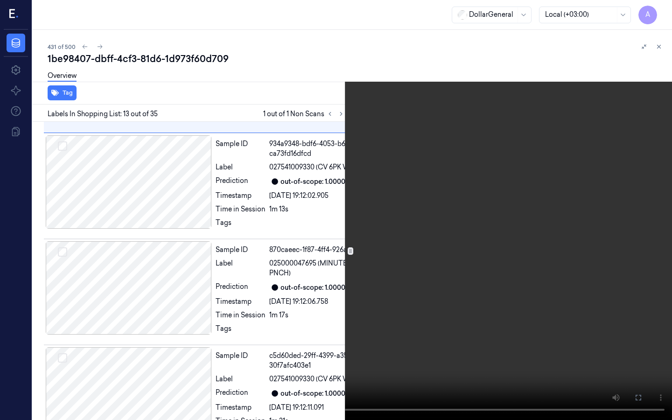
click at [161, 284] on video at bounding box center [336, 210] width 672 height 420
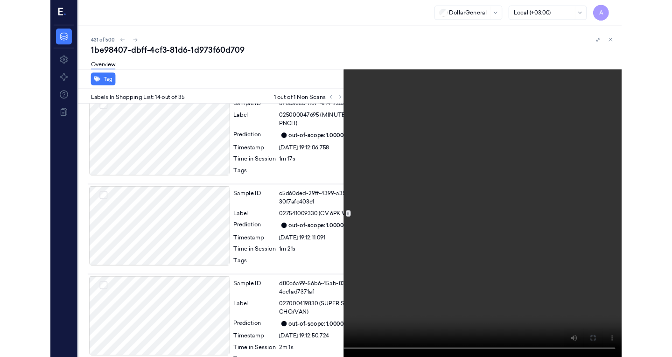
scroll to position [1530, 0]
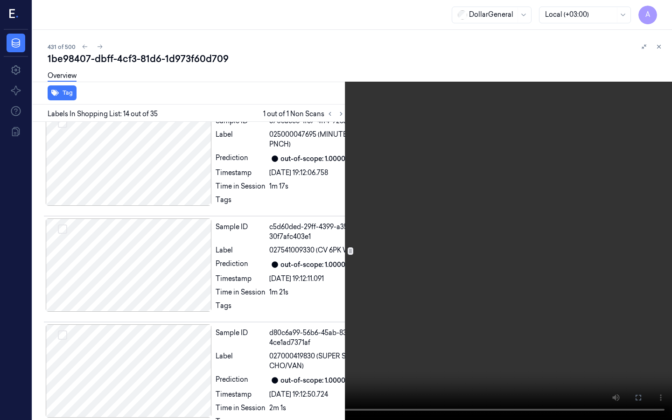
click at [229, 269] on video at bounding box center [336, 210] width 672 height 420
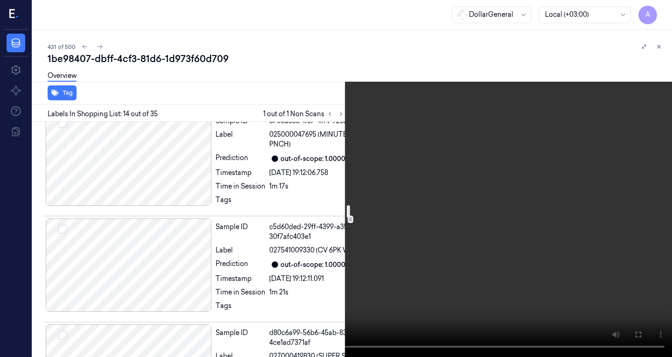
click at [415, 172] on video at bounding box center [336, 178] width 672 height 357
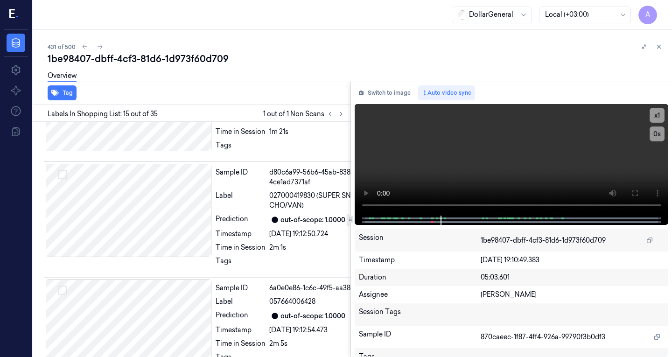
scroll to position [1550, 0]
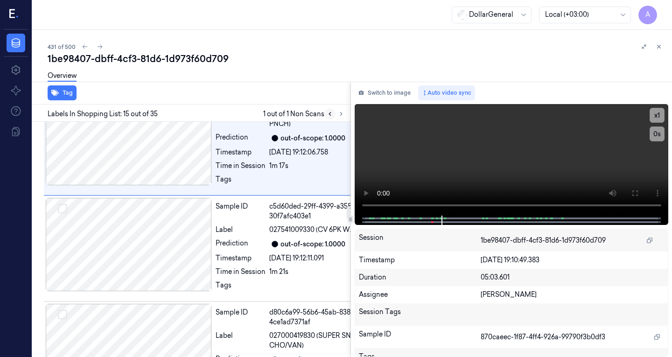
click at [330, 114] on icon at bounding box center [330, 114] width 7 height 7
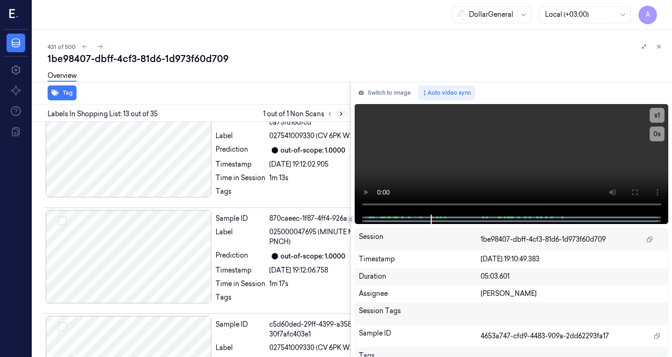
scroll to position [1432, 0]
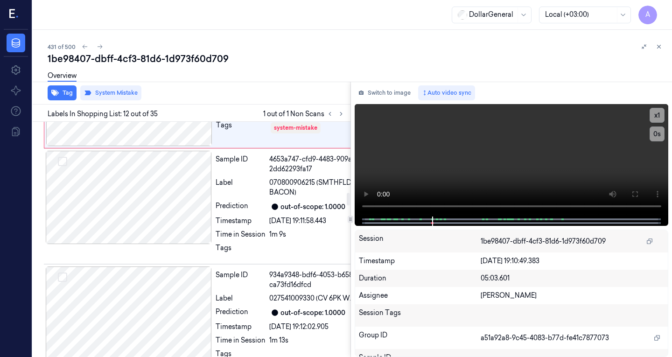
scroll to position [1316, 0]
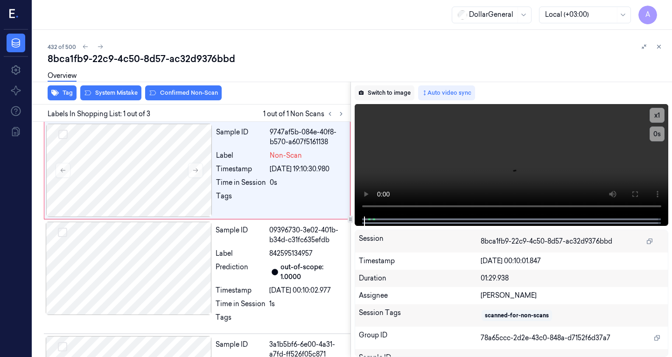
click at [397, 99] on button "Switch to image" at bounding box center [385, 92] width 60 height 15
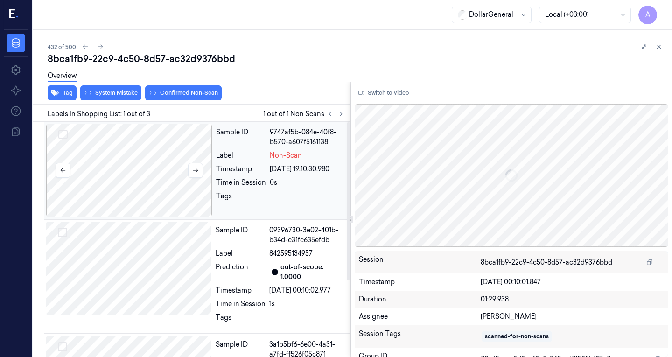
click at [134, 165] on div at bounding box center [129, 170] width 166 height 93
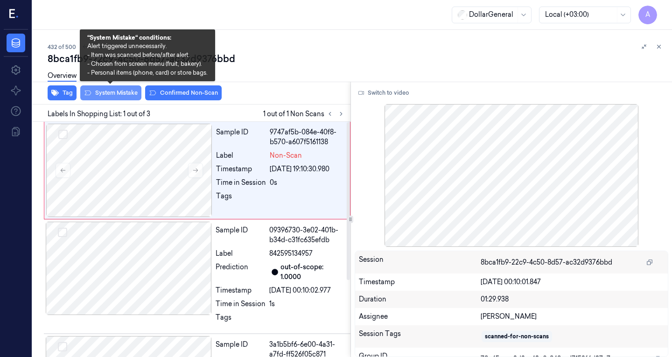
click at [109, 90] on button "System Mistake" at bounding box center [110, 92] width 61 height 15
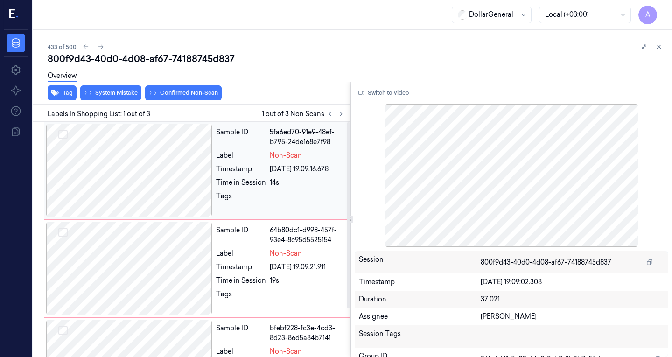
click at [174, 129] on div at bounding box center [129, 170] width 166 height 93
click at [402, 89] on button "Switch to video" at bounding box center [384, 92] width 58 height 15
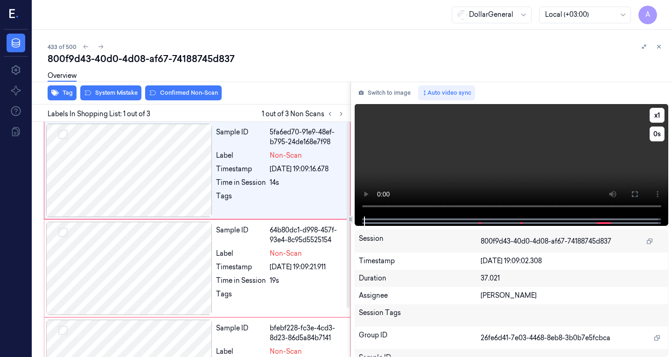
click at [509, 136] on video at bounding box center [512, 160] width 314 height 112
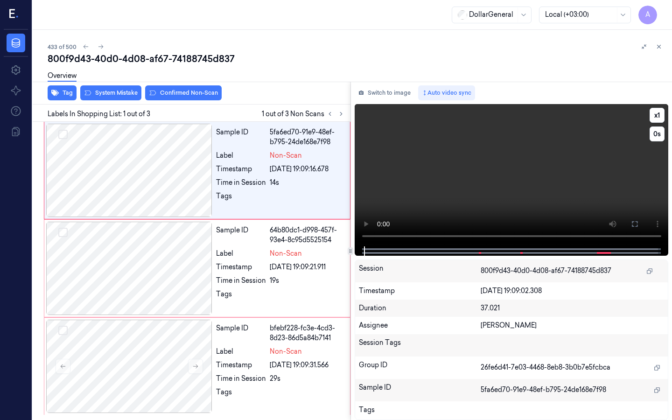
click at [355, 224] on video at bounding box center [512, 175] width 314 height 142
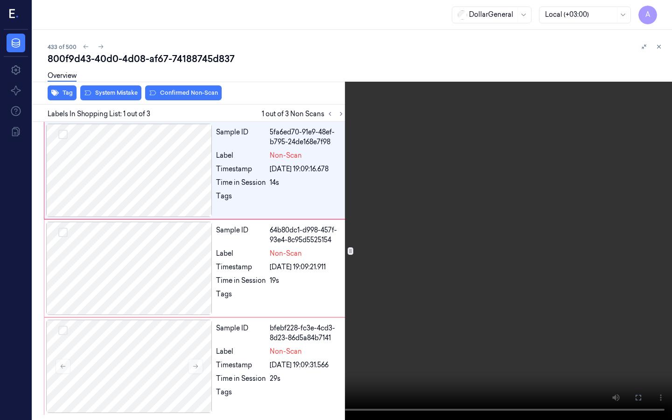
click at [302, 175] on video at bounding box center [336, 210] width 672 height 420
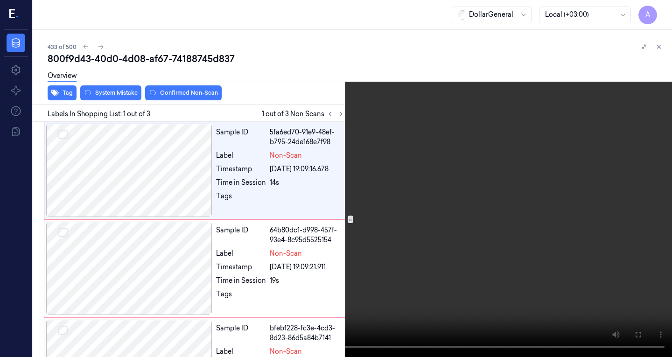
click at [474, 139] on video at bounding box center [336, 178] width 672 height 357
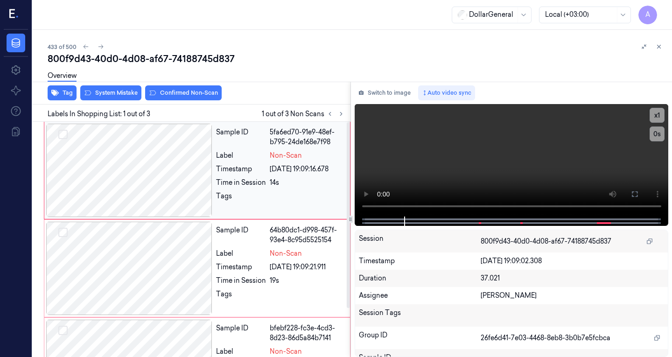
click at [64, 135] on button "Select row" at bounding box center [62, 134] width 9 height 9
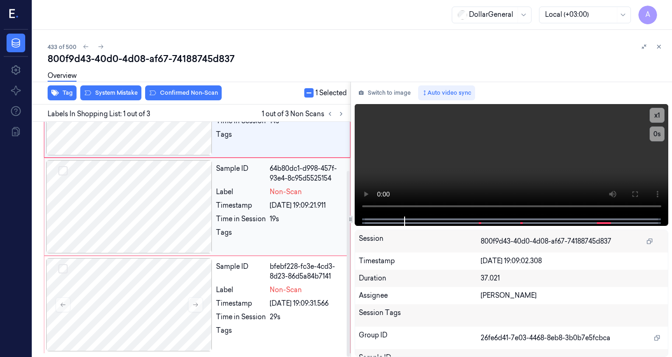
click at [65, 176] on div at bounding box center [62, 171] width 9 height 11
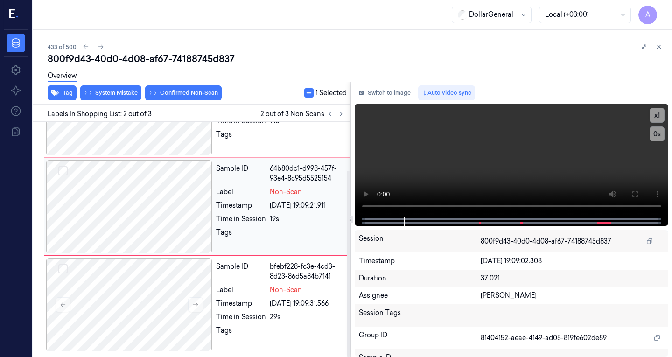
click at [63, 173] on button "Select row" at bounding box center [62, 170] width 9 height 9
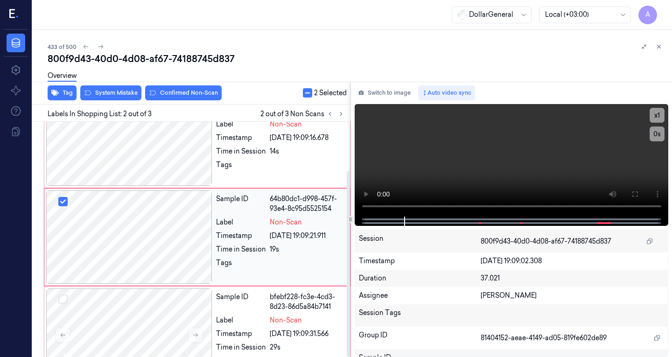
scroll to position [29, 0]
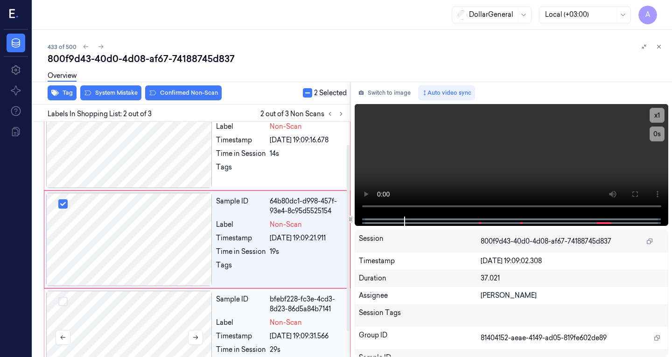
click at [61, 304] on button "Select row" at bounding box center [62, 301] width 9 height 9
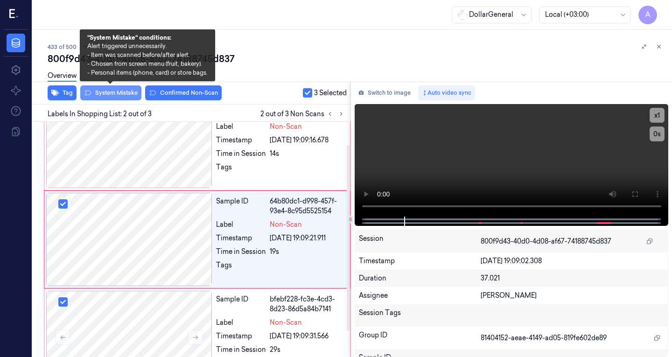
click at [124, 97] on button "System Mistake" at bounding box center [110, 92] width 61 height 15
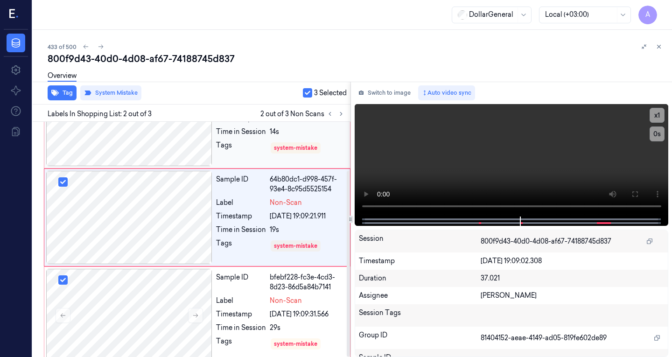
scroll to position [62, 0]
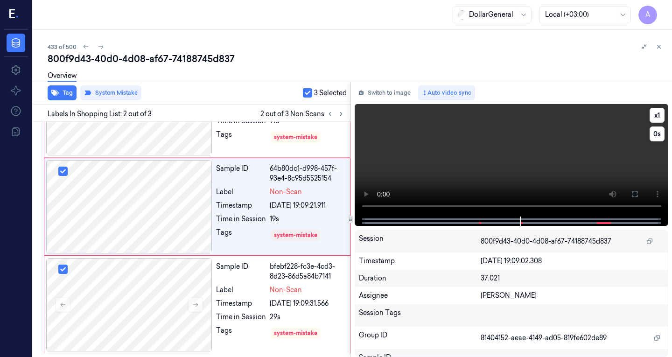
click at [563, 157] on video at bounding box center [512, 160] width 314 height 112
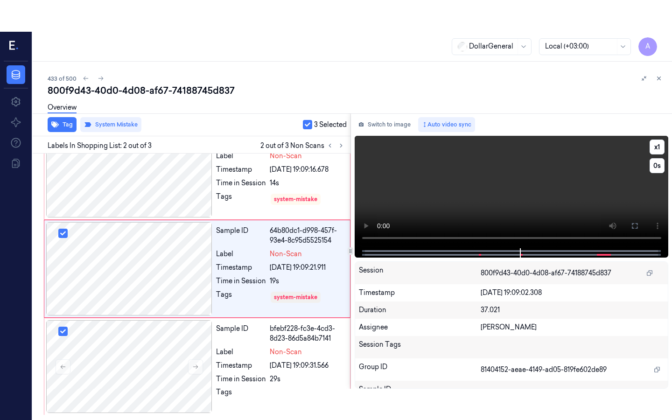
scroll to position [29, 0]
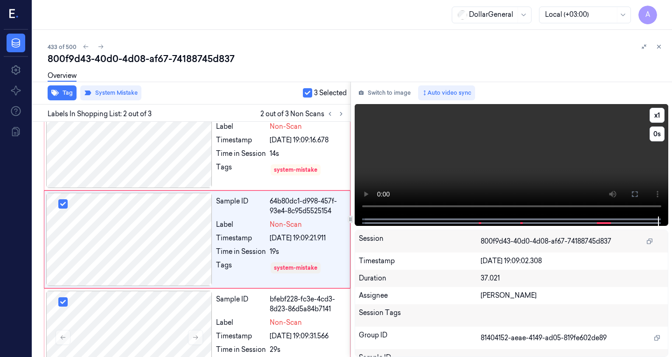
click at [533, 164] on video at bounding box center [512, 160] width 314 height 112
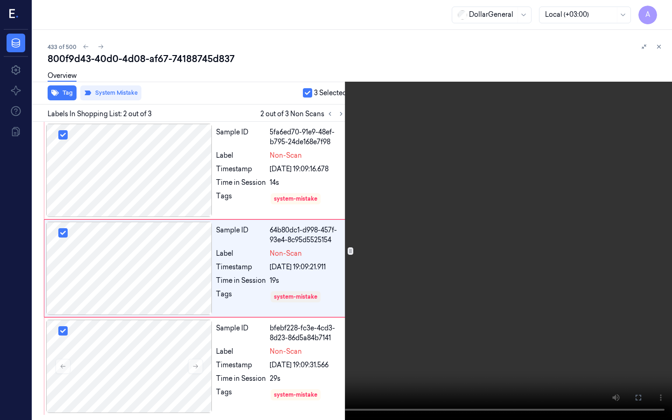
click at [392, 192] on video at bounding box center [336, 210] width 672 height 420
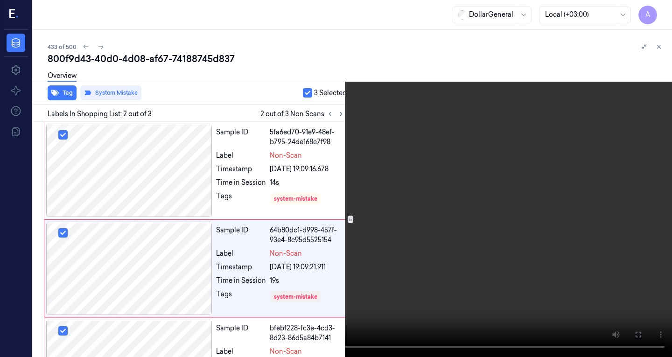
click at [437, 136] on video at bounding box center [336, 178] width 672 height 357
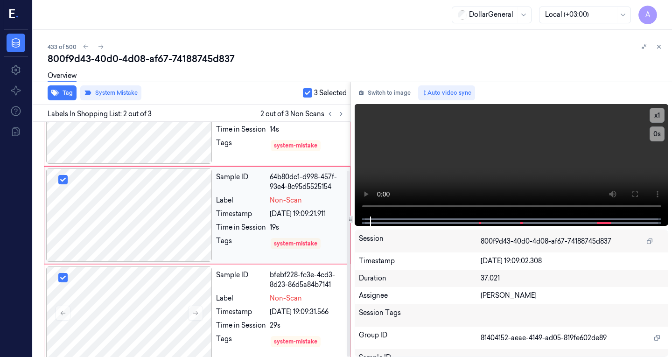
scroll to position [62, 0]
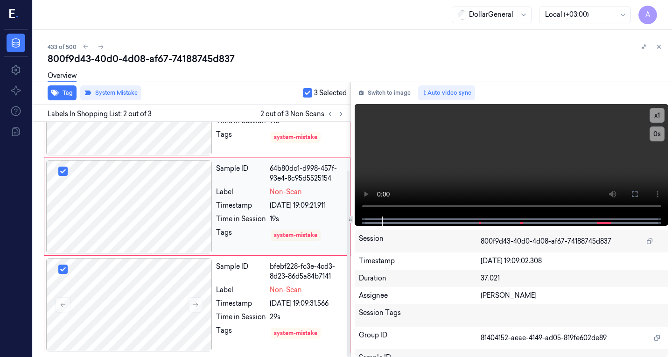
scroll to position [29, 0]
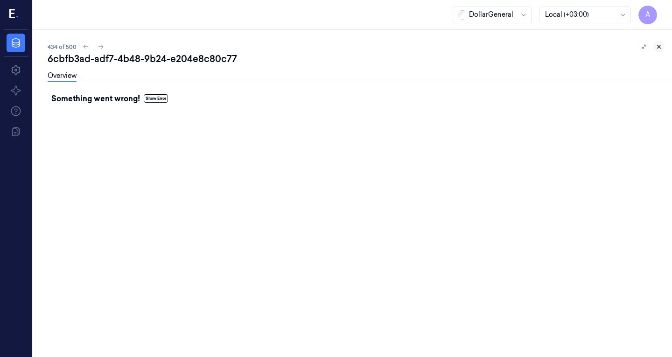
click at [656, 49] on icon at bounding box center [659, 46] width 7 height 7
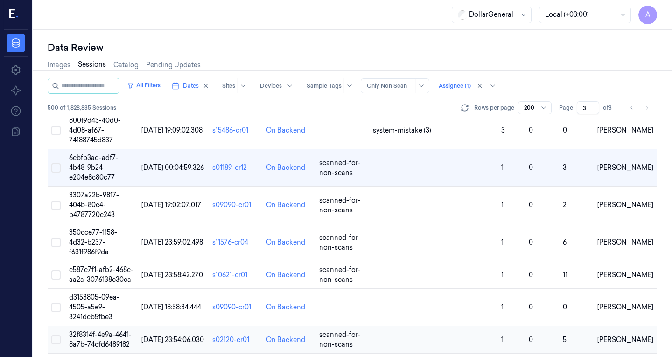
scroll to position [1068, 0]
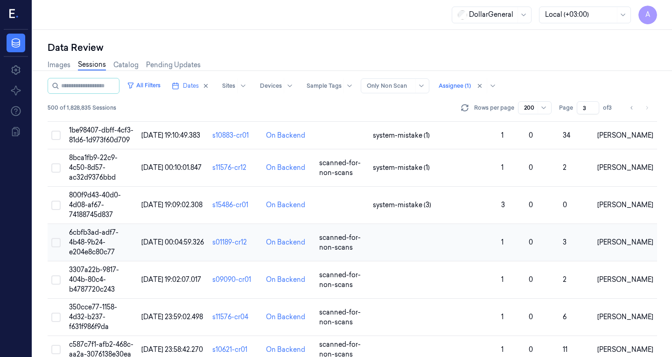
click at [174, 238] on span "02/09/2025 00:04:59.326" at bounding box center [172, 242] width 63 height 8
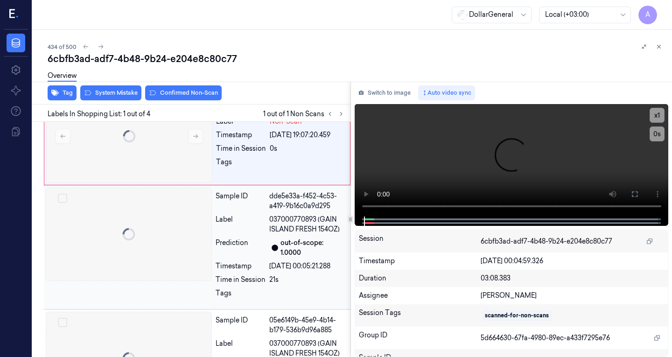
scroll to position [38, 0]
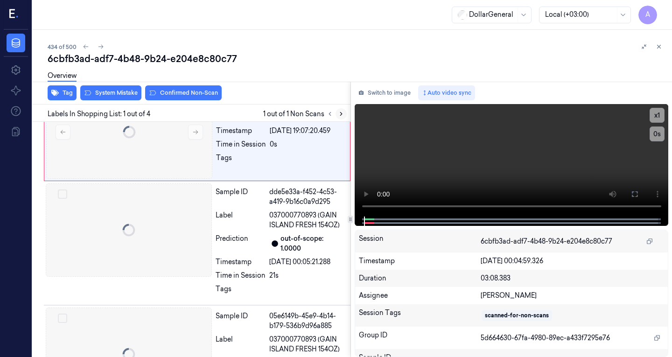
click at [339, 113] on icon at bounding box center [341, 114] width 7 height 7
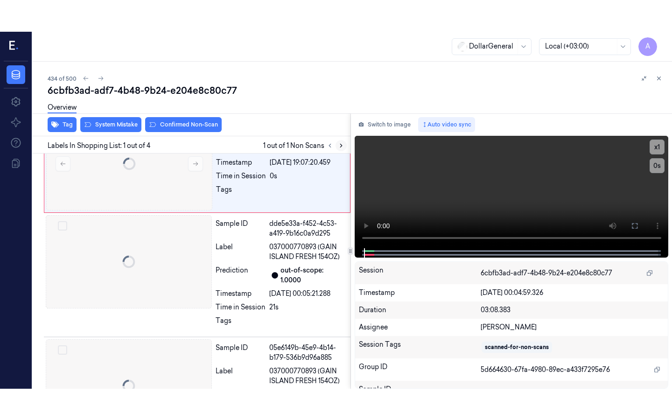
scroll to position [0, 0]
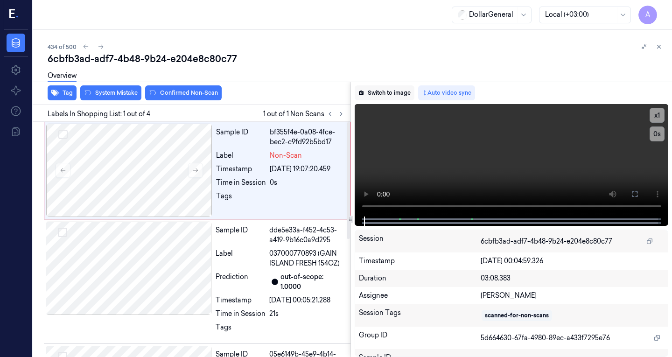
click at [386, 94] on button "Switch to image" at bounding box center [385, 92] width 60 height 15
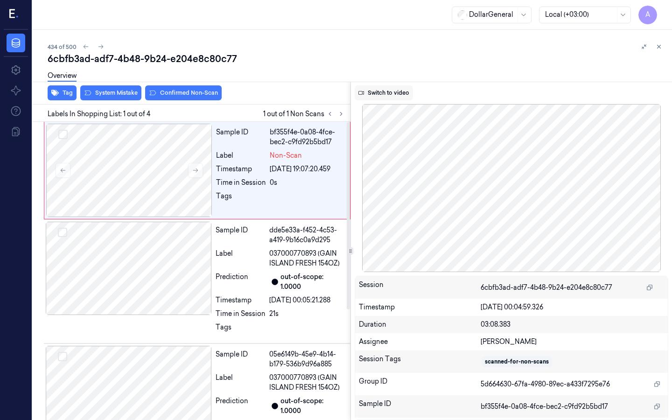
click at [407, 92] on button "Switch to video" at bounding box center [384, 92] width 58 height 15
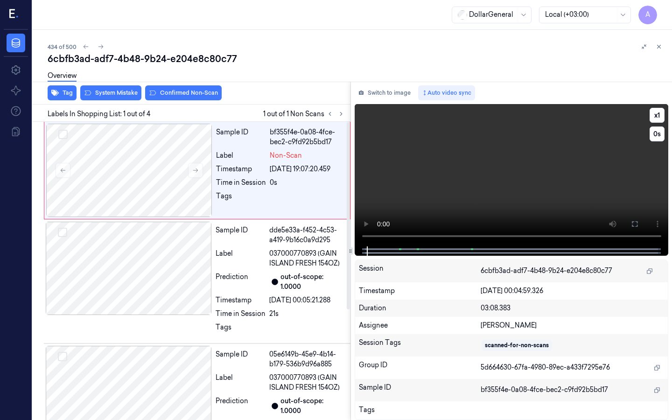
click at [524, 169] on video at bounding box center [512, 175] width 314 height 142
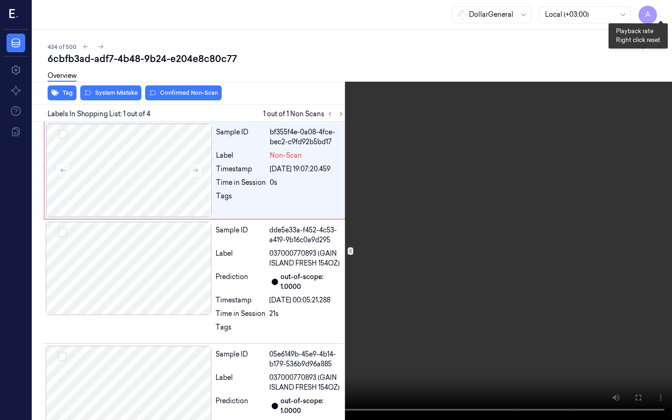
click at [661, 7] on button "x 1" at bounding box center [660, 11] width 15 height 15
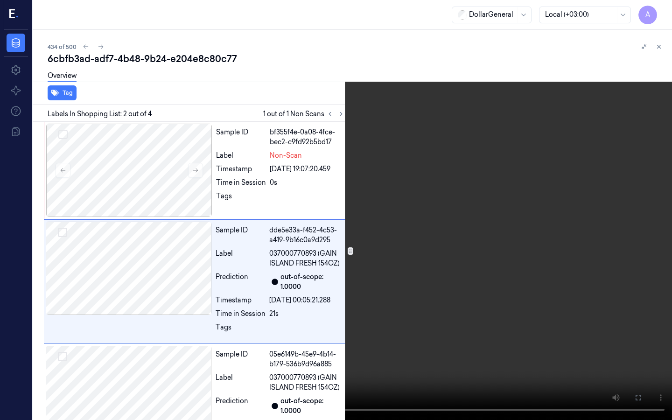
scroll to position [10, 0]
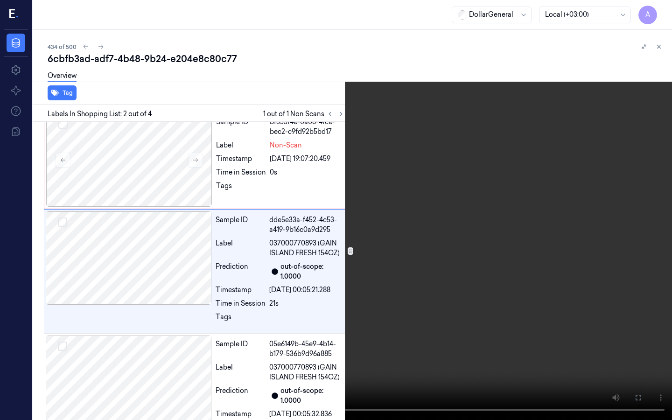
click at [206, 266] on video at bounding box center [336, 210] width 672 height 420
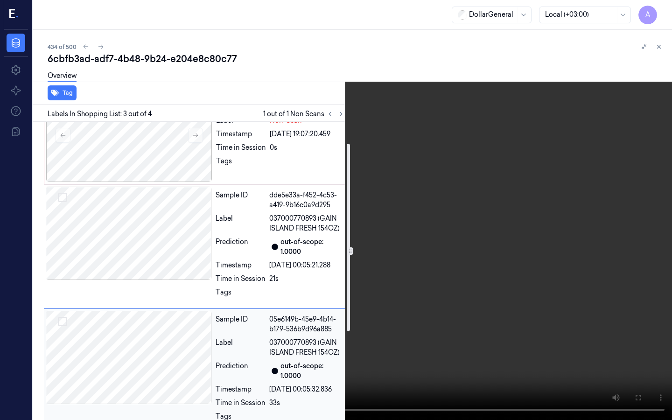
scroll to position [0, 0]
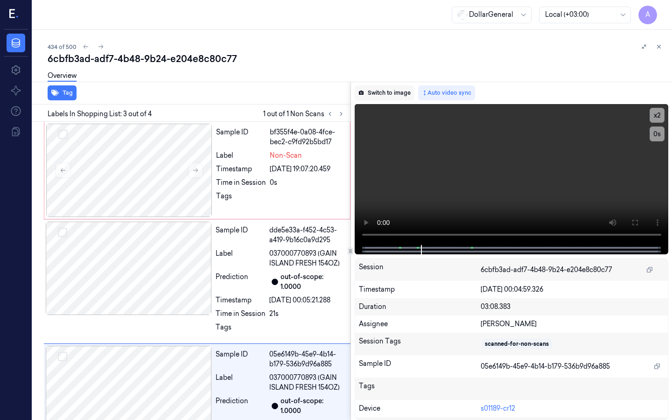
click at [392, 87] on button "Switch to image" at bounding box center [385, 92] width 60 height 15
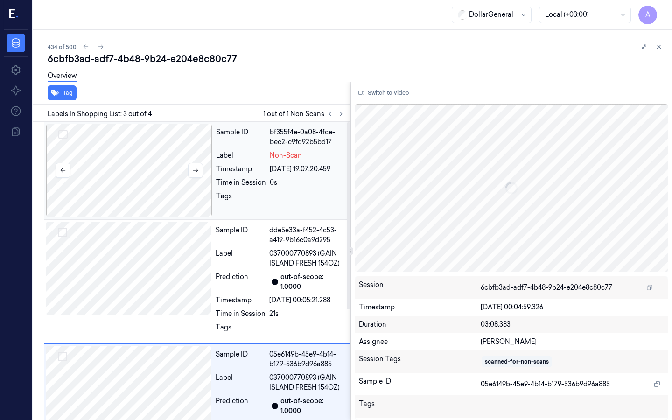
click at [118, 148] on div at bounding box center [129, 170] width 166 height 93
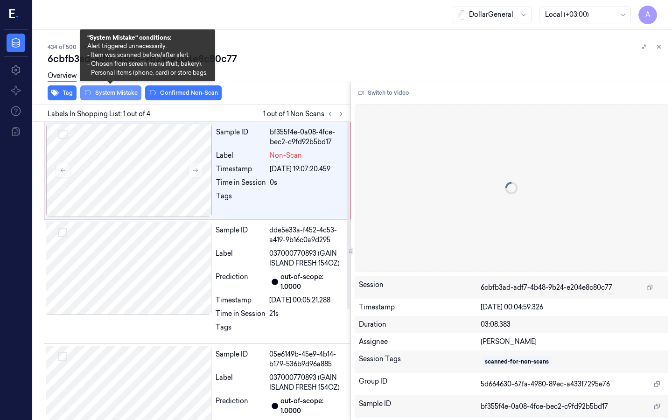
click at [120, 94] on button "System Mistake" at bounding box center [110, 92] width 61 height 15
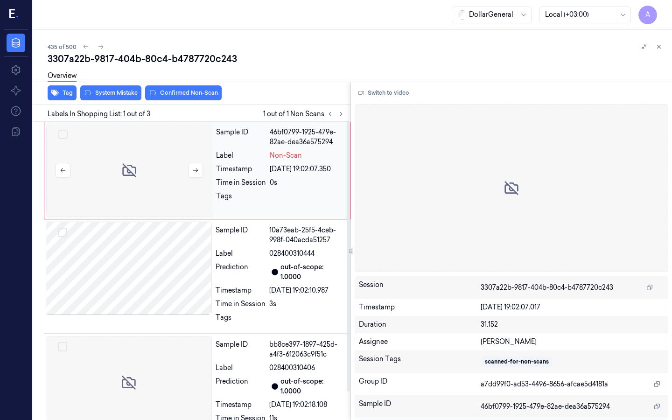
click at [148, 160] on div at bounding box center [129, 170] width 166 height 93
click at [147, 260] on div at bounding box center [129, 268] width 166 height 93
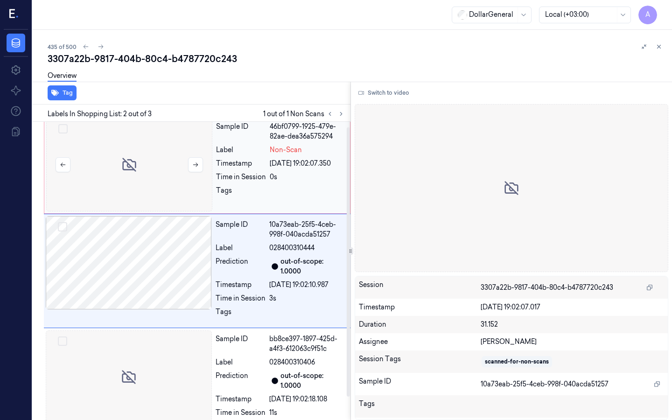
click at [176, 161] on div at bounding box center [129, 164] width 166 height 93
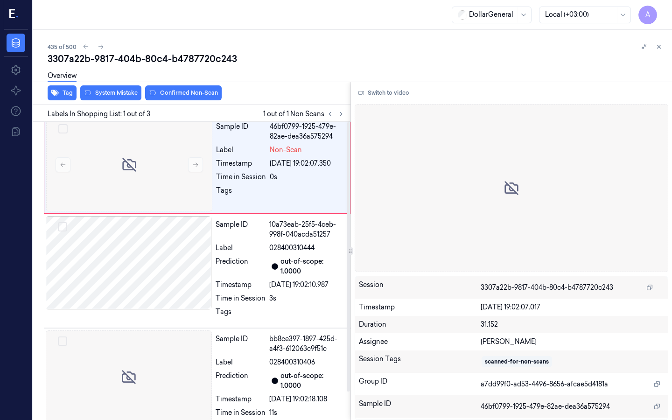
scroll to position [0, 0]
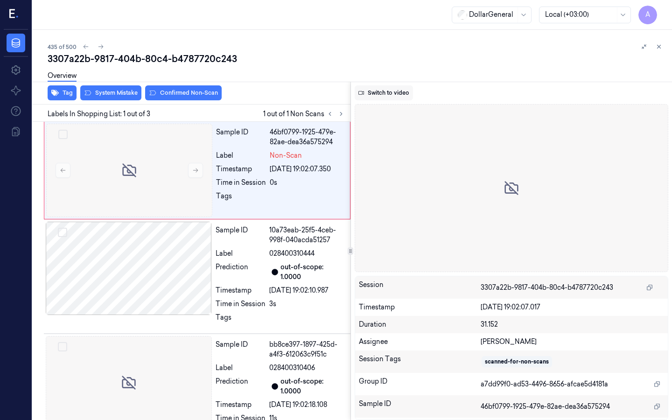
click at [398, 88] on button "Switch to video" at bounding box center [384, 92] width 58 height 15
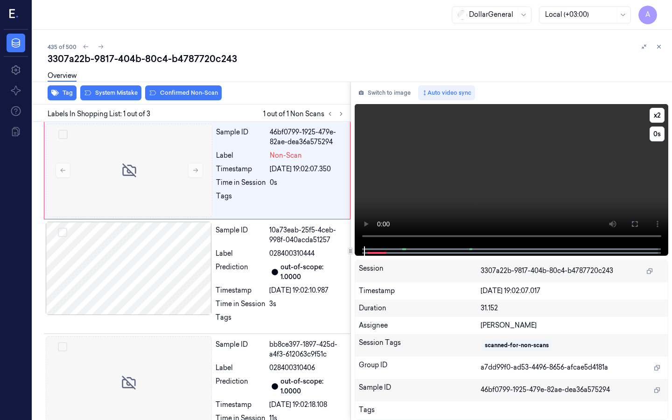
click at [390, 181] on video at bounding box center [512, 175] width 314 height 142
click at [468, 151] on video at bounding box center [512, 175] width 314 height 142
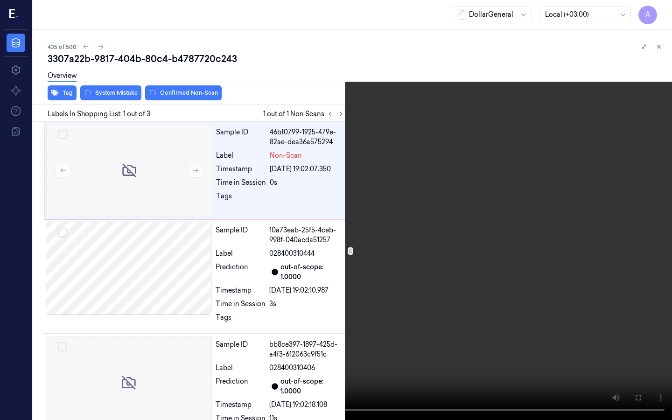
click at [326, 140] on video at bounding box center [336, 210] width 672 height 420
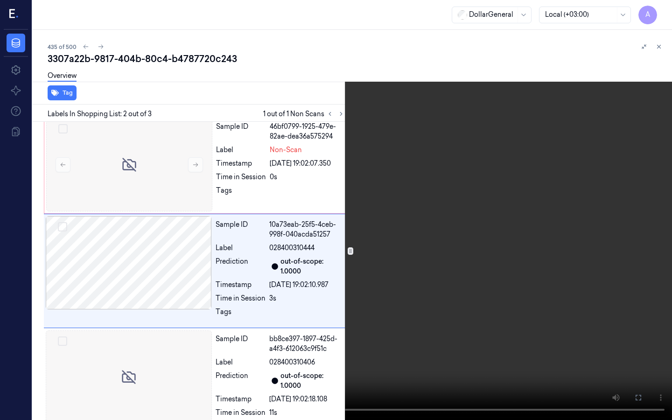
click at [326, 140] on video at bounding box center [336, 210] width 672 height 420
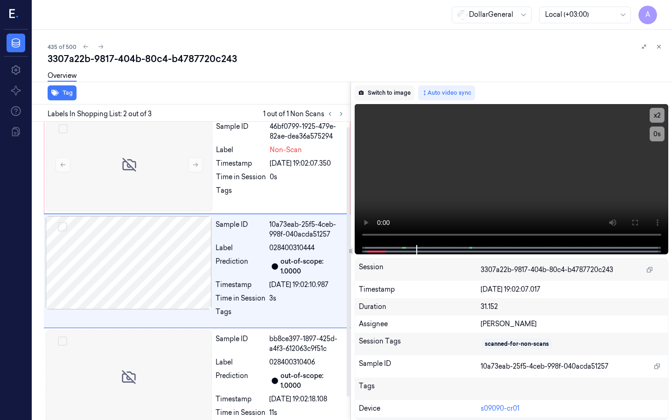
click at [385, 95] on button "Switch to image" at bounding box center [385, 92] width 60 height 15
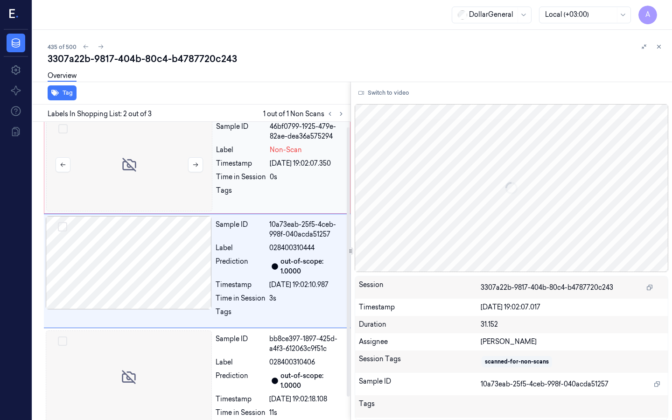
click at [122, 160] on div at bounding box center [129, 164] width 166 height 93
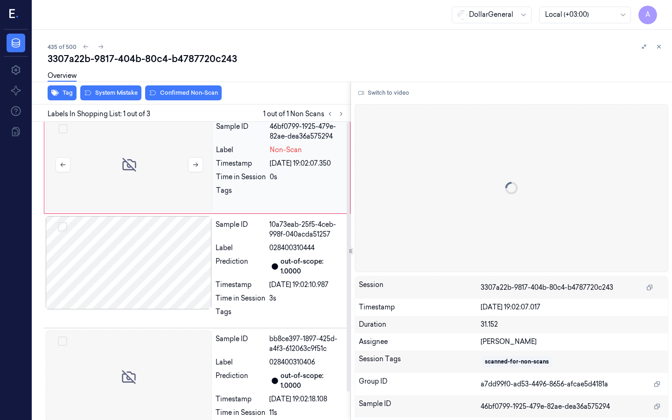
scroll to position [0, 0]
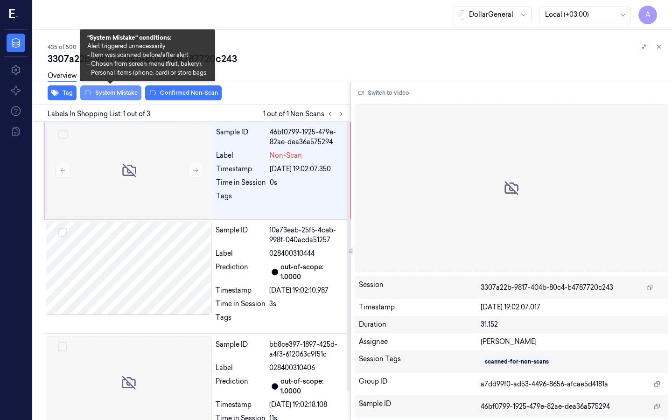
click at [114, 93] on button "System Mistake" at bounding box center [110, 92] width 61 height 15
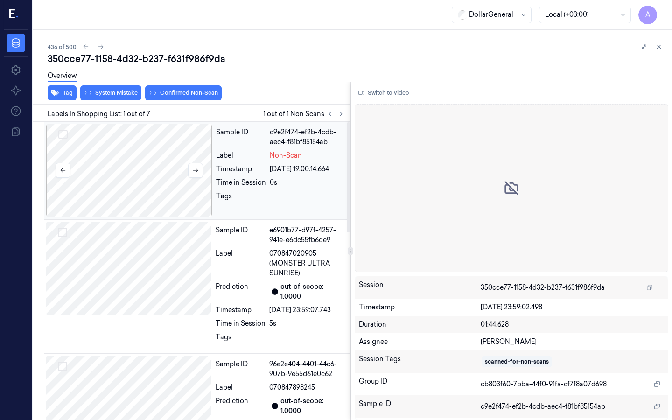
click at [134, 166] on div at bounding box center [129, 170] width 166 height 93
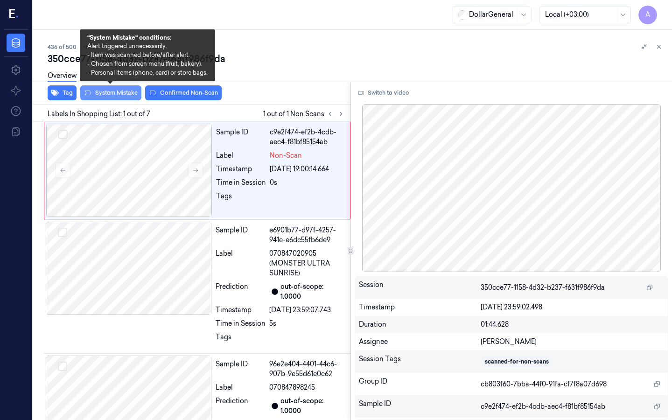
click at [125, 97] on button "System Mistake" at bounding box center [110, 92] width 61 height 15
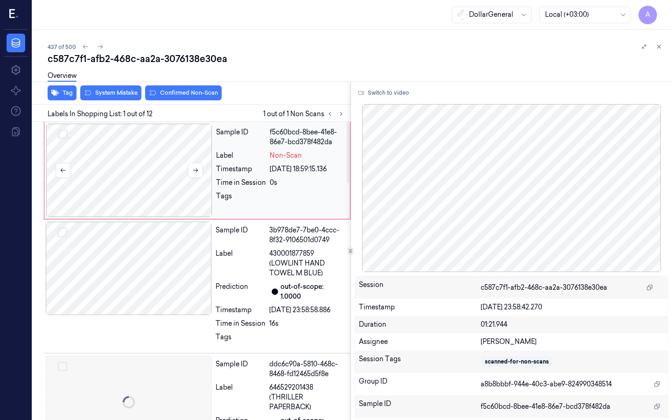
click at [108, 173] on div at bounding box center [129, 170] width 166 height 93
click at [198, 167] on icon at bounding box center [195, 170] width 7 height 7
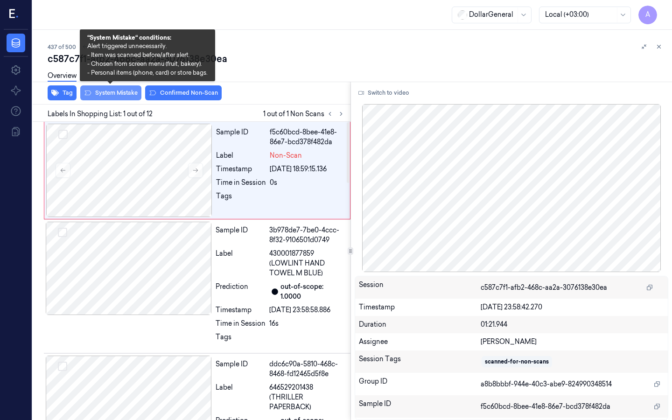
click at [128, 97] on button "System Mistake" at bounding box center [110, 92] width 61 height 15
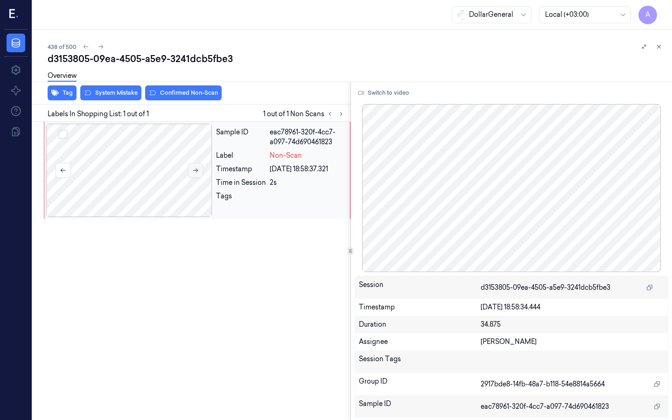
click at [197, 167] on button at bounding box center [195, 170] width 15 height 15
click at [200, 169] on button at bounding box center [195, 170] width 15 height 15
click at [383, 88] on button "Switch to video" at bounding box center [384, 92] width 58 height 15
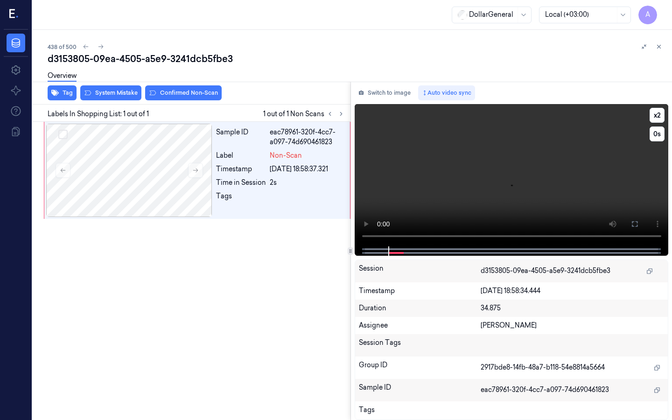
click at [372, 237] on video at bounding box center [512, 175] width 314 height 142
click at [462, 155] on video at bounding box center [512, 175] width 314 height 142
click at [157, 146] on div at bounding box center [129, 170] width 166 height 93
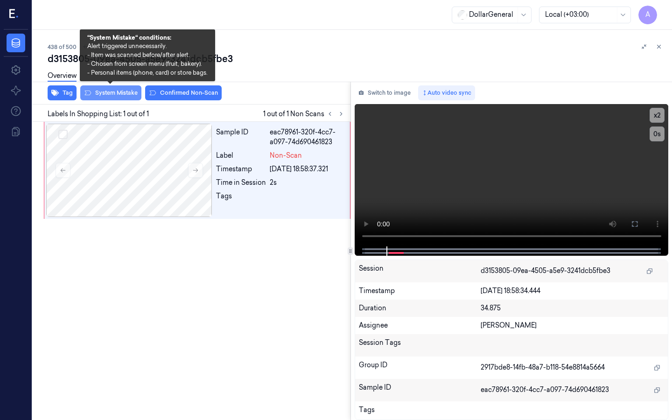
click at [113, 91] on button "System Mistake" at bounding box center [110, 92] width 61 height 15
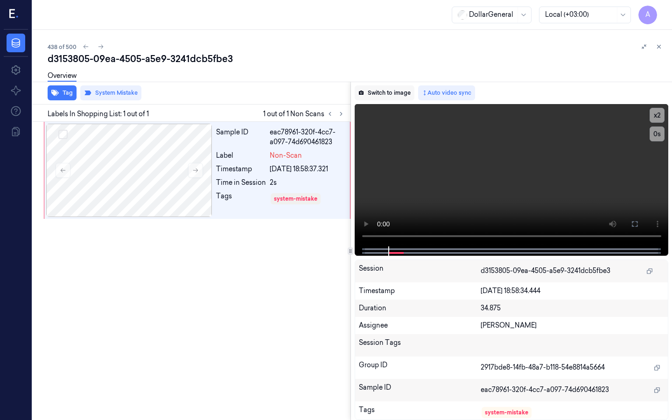
click at [386, 91] on button "Switch to image" at bounding box center [385, 92] width 60 height 15
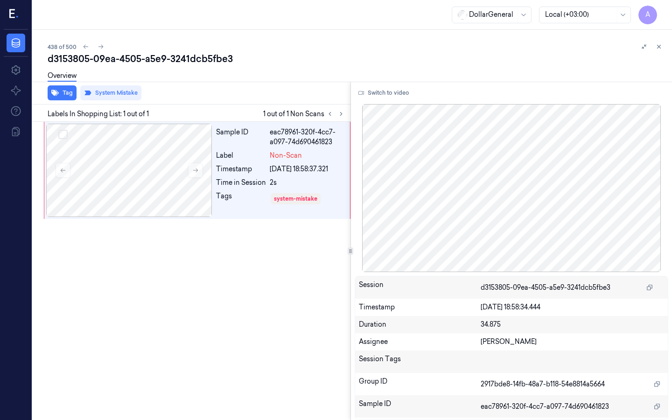
click at [286, 93] on div "Tag System Mistake" at bounding box center [190, 93] width 322 height 23
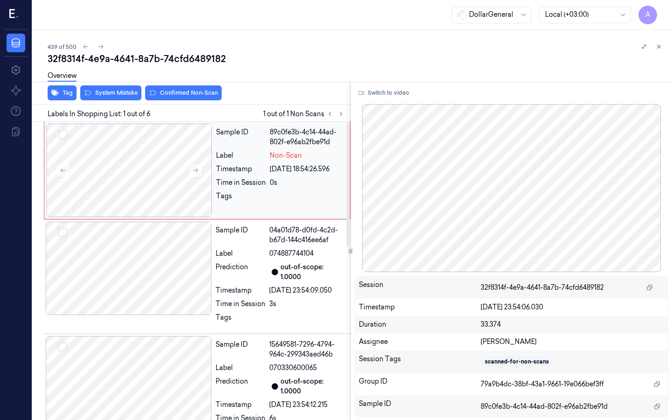
click at [213, 149] on div "Sample ID 89c0fe3b-4c14-44ad-802f-e96ab2fbe91d Label Non-Scan Timestamp 01/09/2…" at bounding box center [280, 170] width 136 height 93
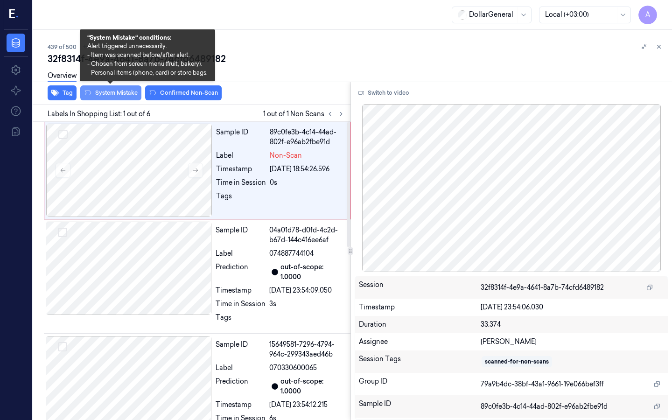
click at [119, 90] on button "System Mistake" at bounding box center [110, 92] width 61 height 15
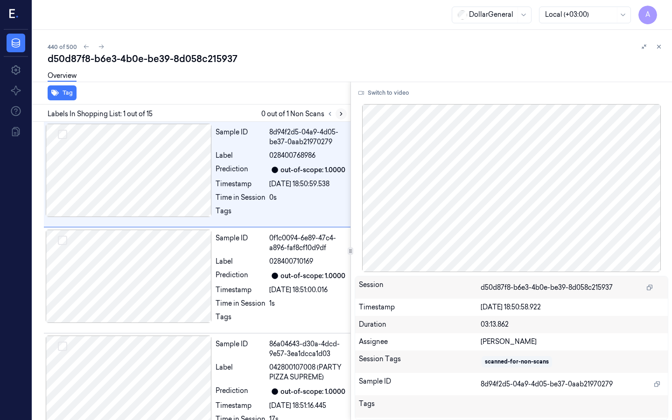
click at [339, 115] on icon at bounding box center [341, 114] width 7 height 7
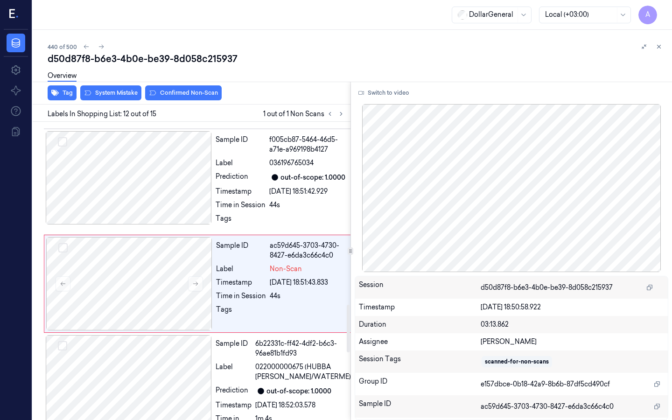
scroll to position [1327, 0]
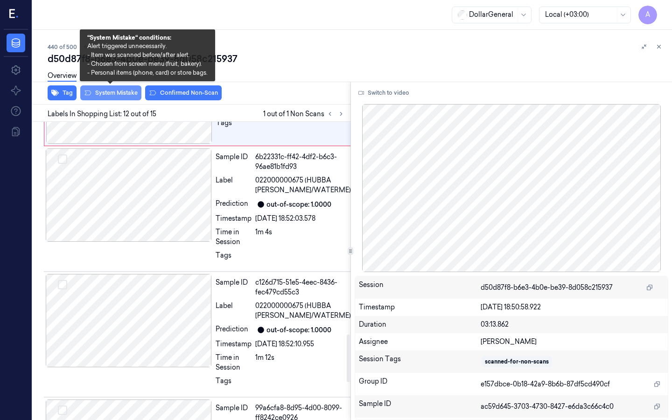
click at [118, 94] on button "System Mistake" at bounding box center [110, 92] width 61 height 15
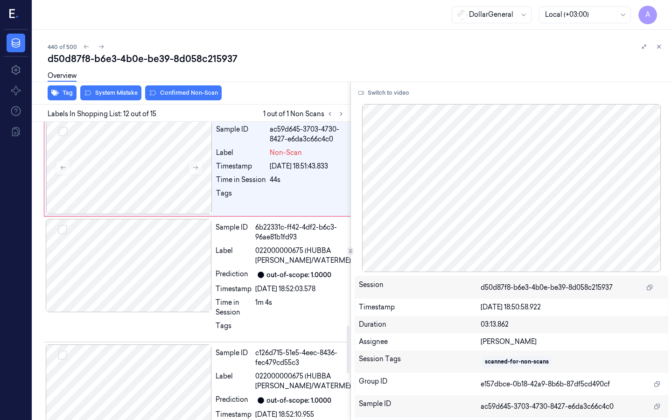
scroll to position [1255, 0]
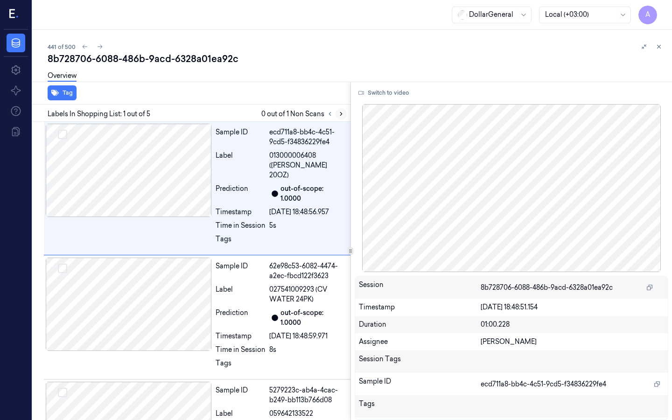
click at [341, 112] on icon at bounding box center [341, 113] width 2 height 3
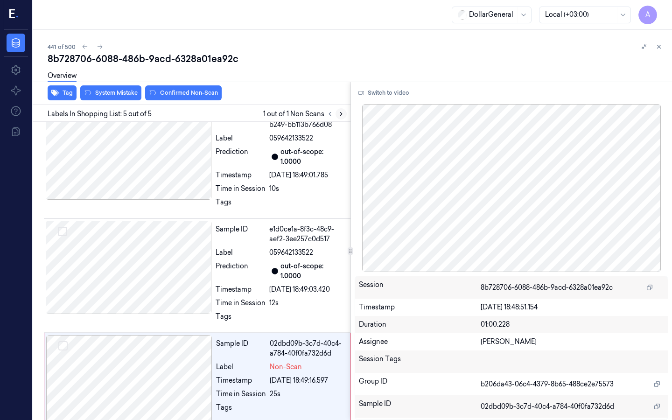
scroll to position [280, 0]
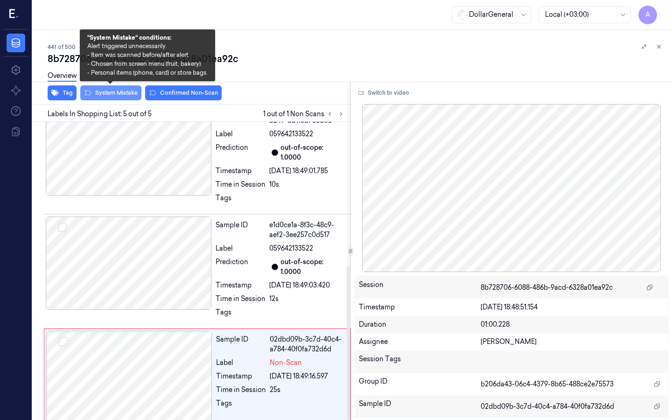
click at [109, 93] on button "System Mistake" at bounding box center [110, 92] width 61 height 15
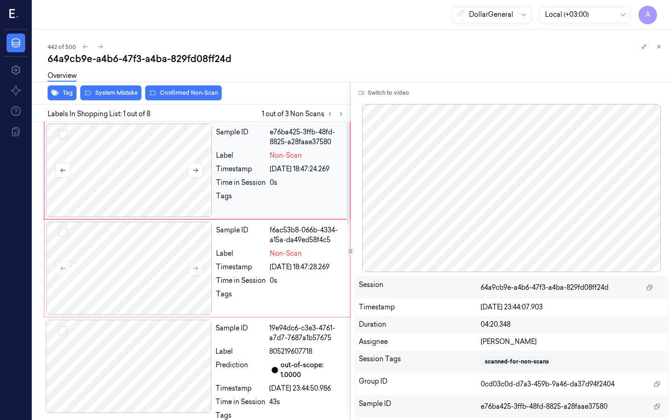
click at [148, 173] on div at bounding box center [129, 170] width 166 height 93
click at [141, 175] on div at bounding box center [129, 170] width 166 height 93
click at [161, 166] on div at bounding box center [129, 170] width 166 height 93
click at [161, 253] on div at bounding box center [129, 268] width 166 height 93
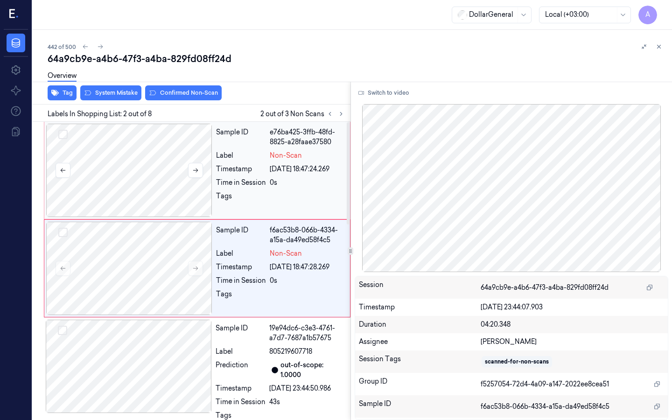
click at [154, 177] on div at bounding box center [129, 170] width 166 height 93
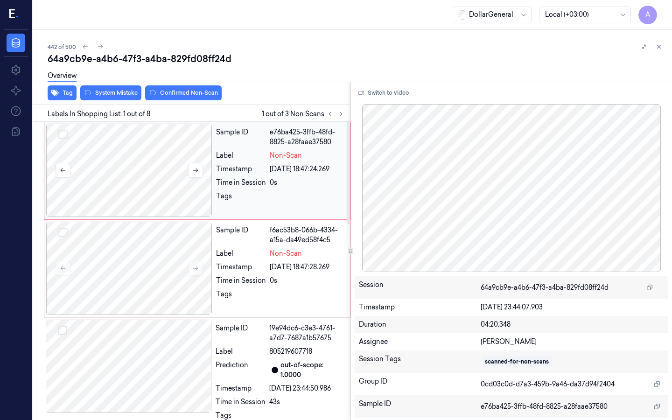
click at [154, 177] on div at bounding box center [129, 170] width 166 height 93
click at [148, 280] on div at bounding box center [129, 268] width 166 height 93
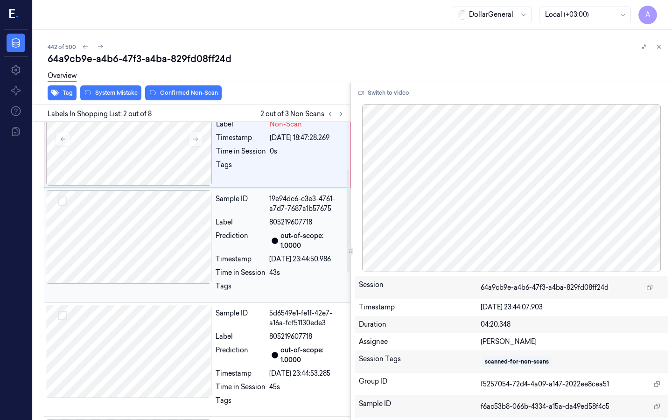
scroll to position [140, 0]
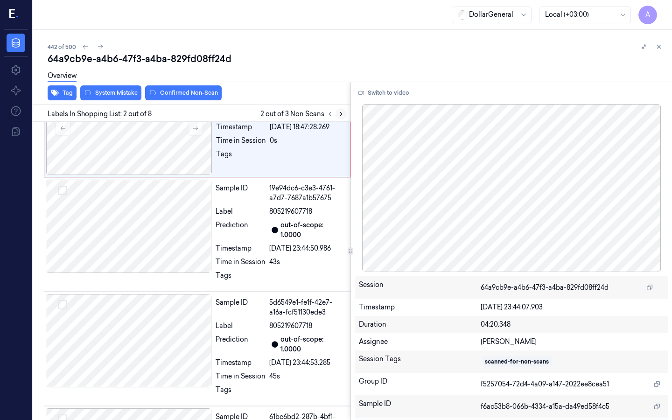
click at [342, 109] on button at bounding box center [341, 113] width 11 height 11
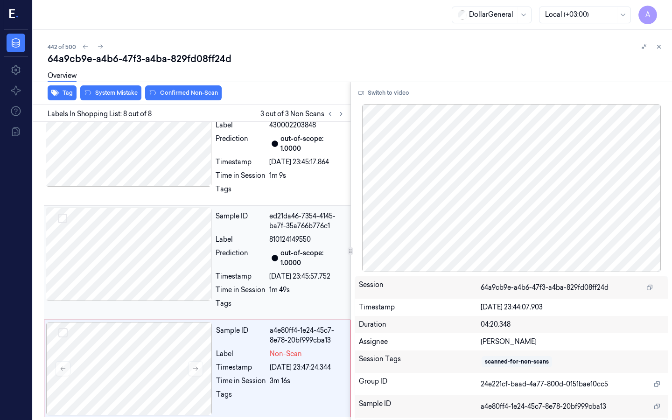
scroll to position [570, 0]
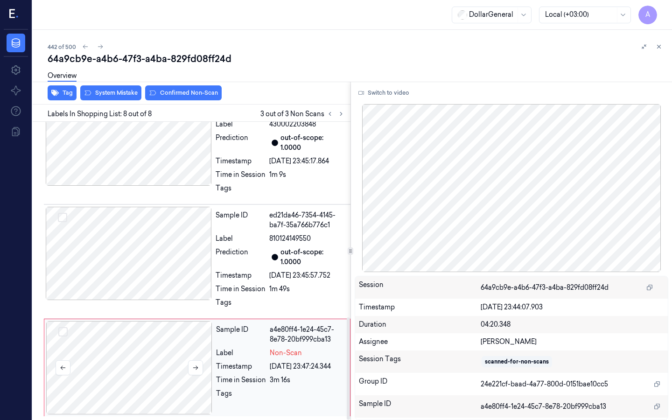
click at [139, 357] on div at bounding box center [129, 367] width 166 height 93
click at [394, 96] on button "Switch to video" at bounding box center [384, 92] width 58 height 15
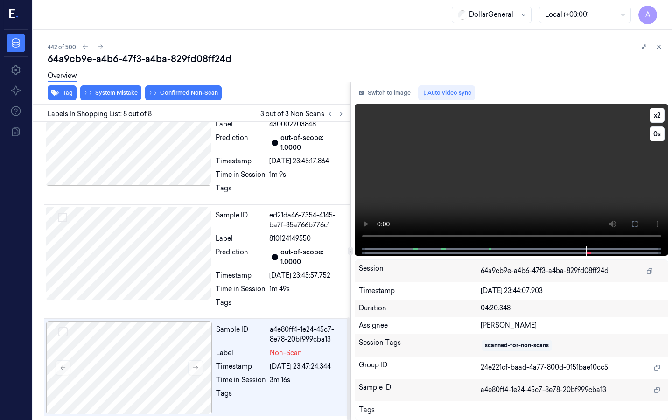
click at [484, 128] on video at bounding box center [512, 175] width 314 height 142
click at [482, 153] on video at bounding box center [512, 175] width 314 height 142
click at [428, 183] on video at bounding box center [512, 175] width 314 height 142
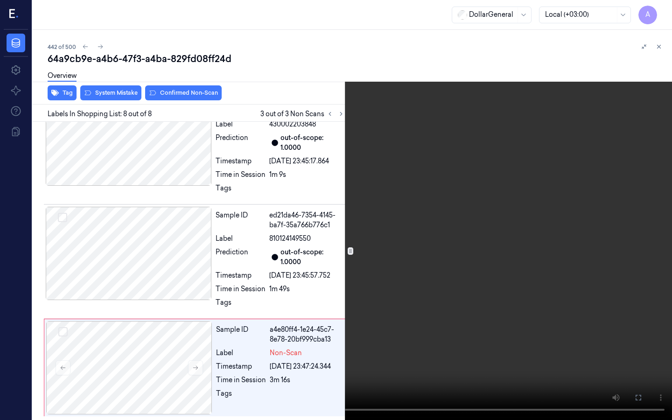
click at [428, 183] on video at bounding box center [336, 210] width 672 height 420
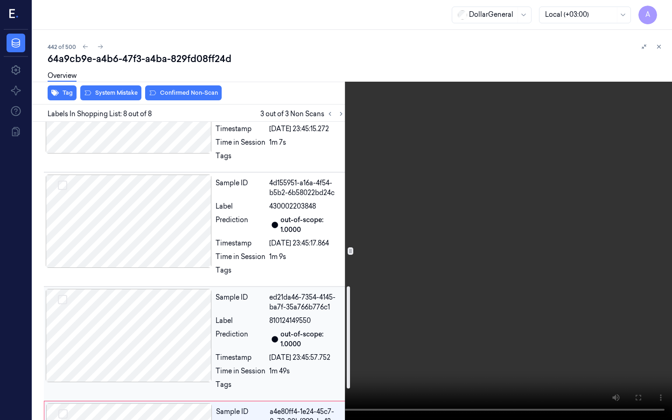
scroll to position [477, 0]
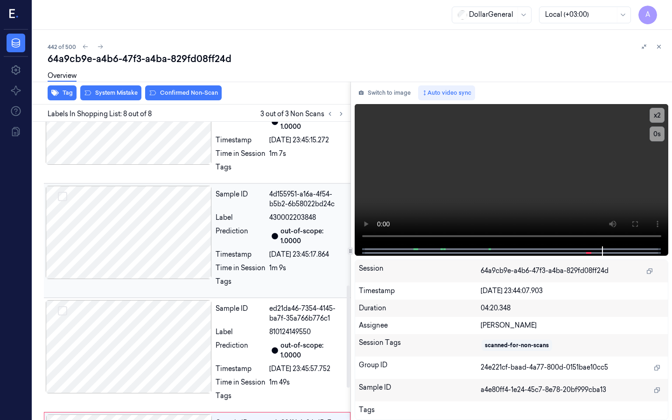
click at [136, 239] on div at bounding box center [129, 232] width 166 height 93
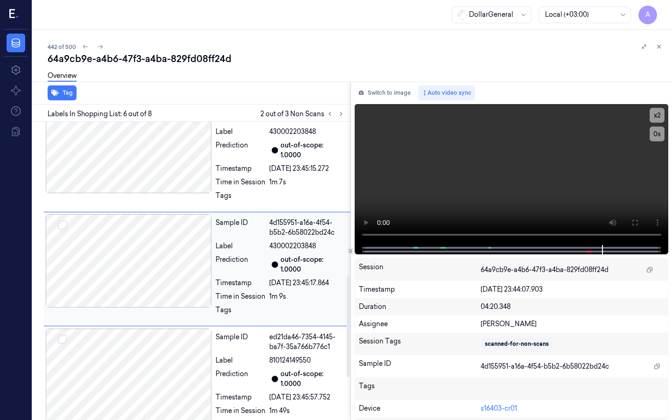
scroll to position [447, 0]
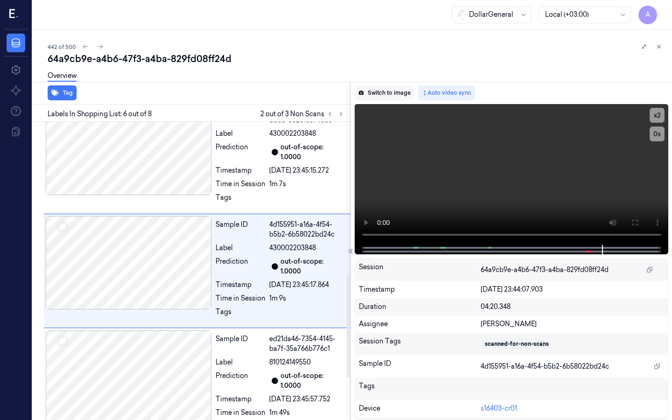
click at [401, 96] on button "Switch to image" at bounding box center [385, 92] width 60 height 15
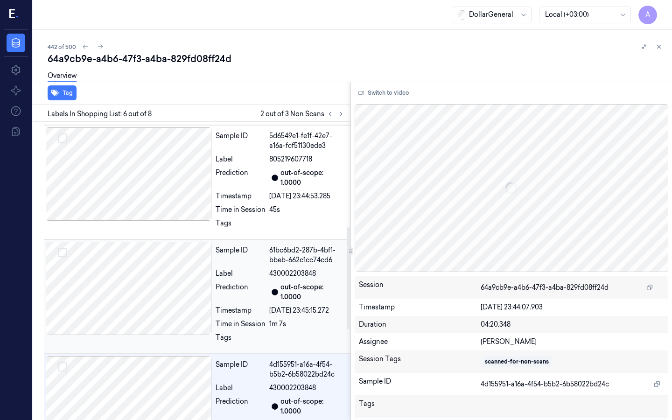
click at [151, 269] on div at bounding box center [129, 288] width 166 height 93
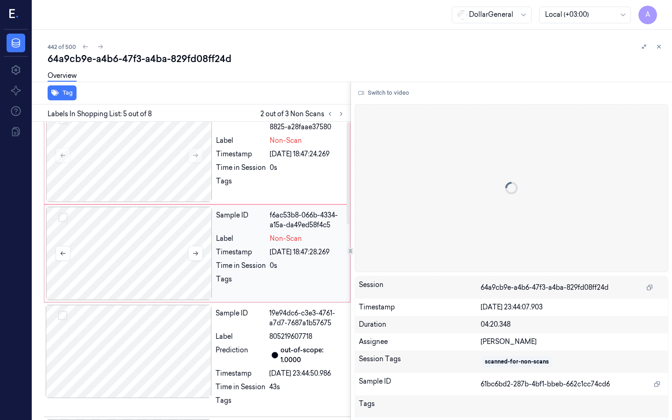
scroll to position [0, 0]
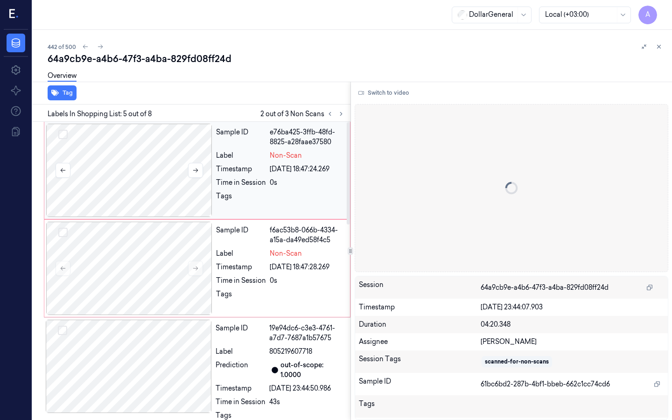
click at [136, 162] on div at bounding box center [129, 170] width 166 height 93
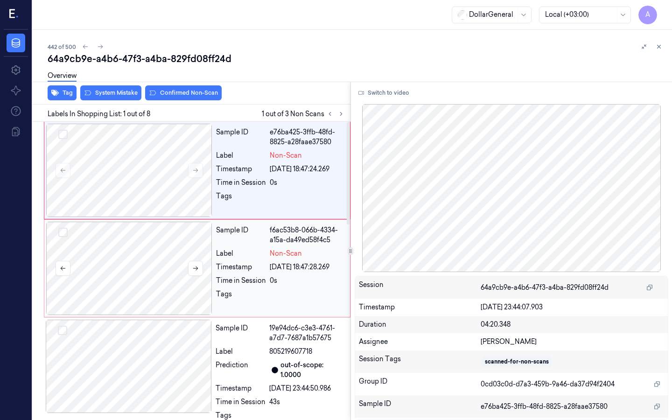
click at [147, 251] on div at bounding box center [129, 268] width 166 height 93
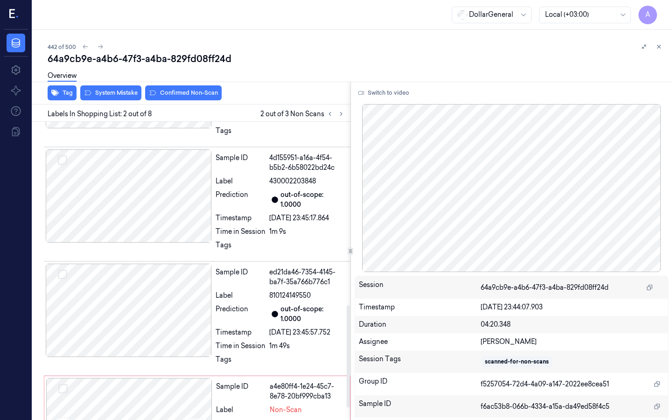
scroll to position [570, 0]
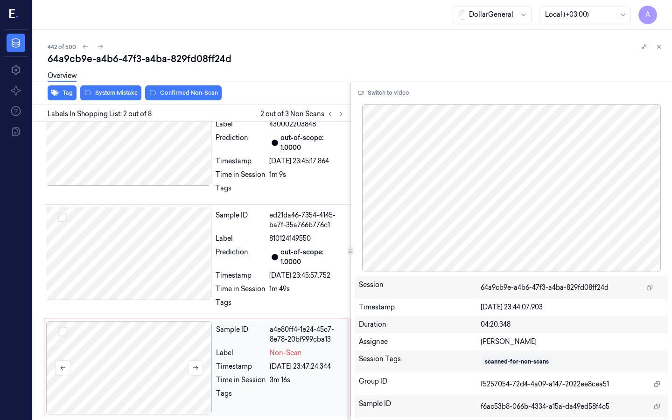
click at [67, 330] on button "Select row" at bounding box center [62, 331] width 9 height 9
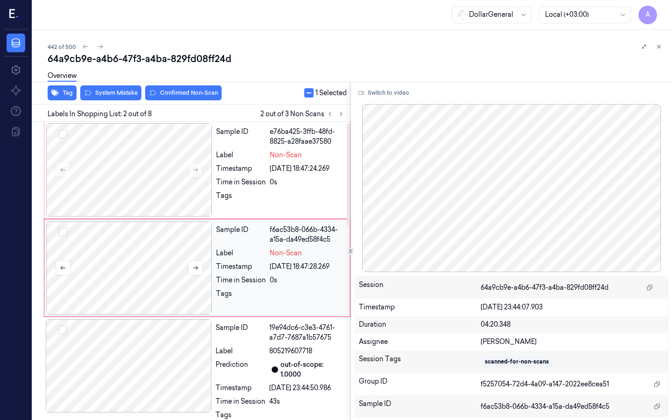
scroll to position [0, 0]
click at [65, 233] on button "Select row" at bounding box center [62, 232] width 9 height 9
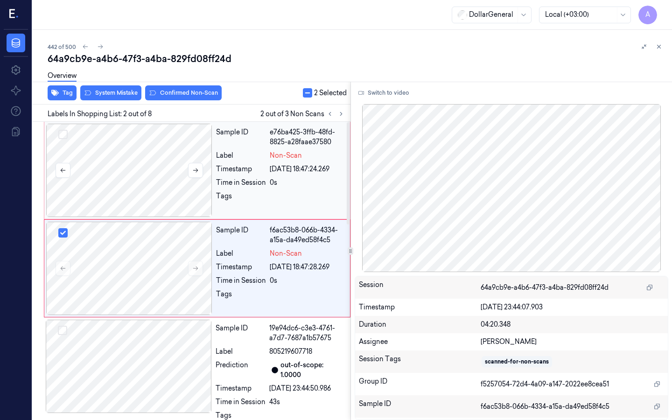
click at [63, 134] on button "Select row" at bounding box center [62, 134] width 9 height 9
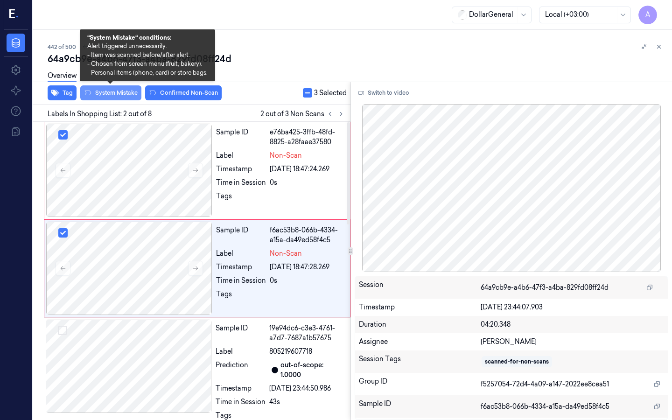
click at [126, 91] on button "System Mistake" at bounding box center [110, 92] width 61 height 15
click at [113, 95] on button "System Mistake" at bounding box center [110, 92] width 61 height 15
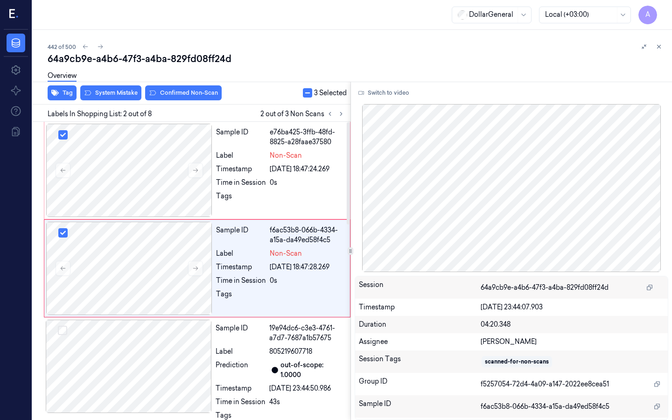
click at [287, 82] on div at bounding box center [350, 82] width 643 height 0
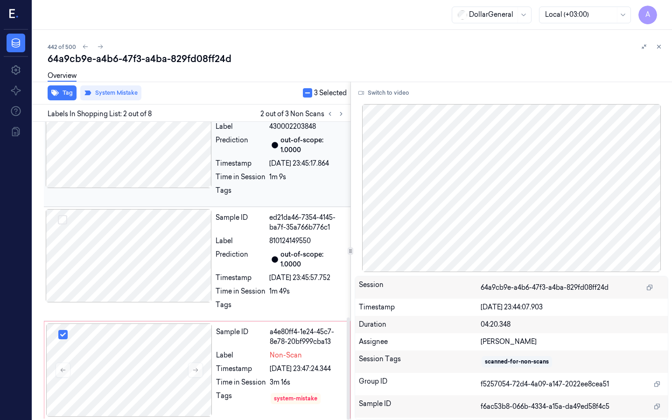
scroll to position [570, 0]
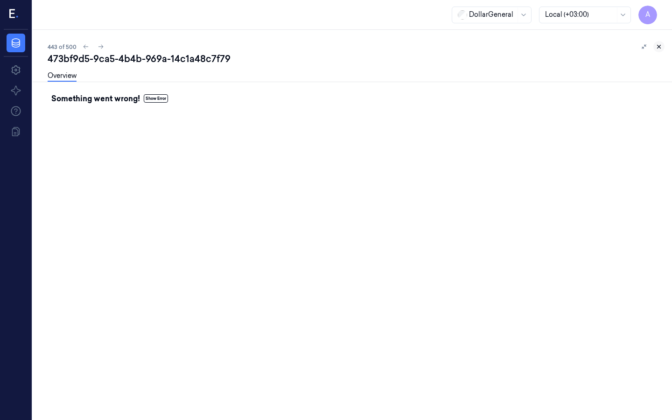
click at [657, 46] on icon at bounding box center [659, 46] width 7 height 7
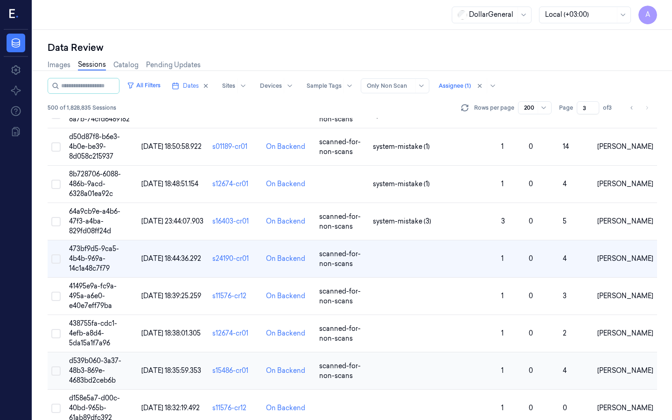
scroll to position [1369, 0]
click at [171, 254] on span "01/09/2025 18:44:36.292" at bounding box center [171, 258] width 60 height 8
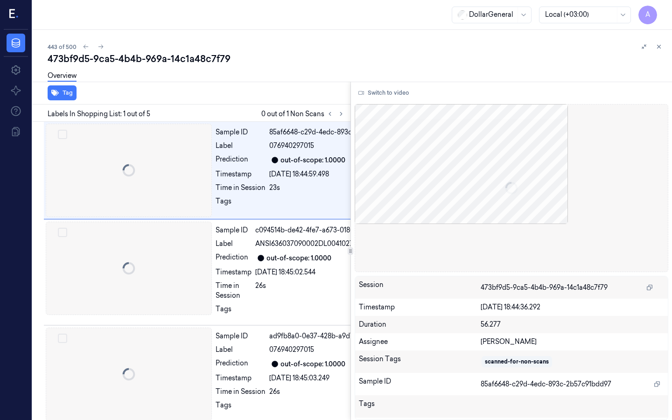
scroll to position [0, 15]
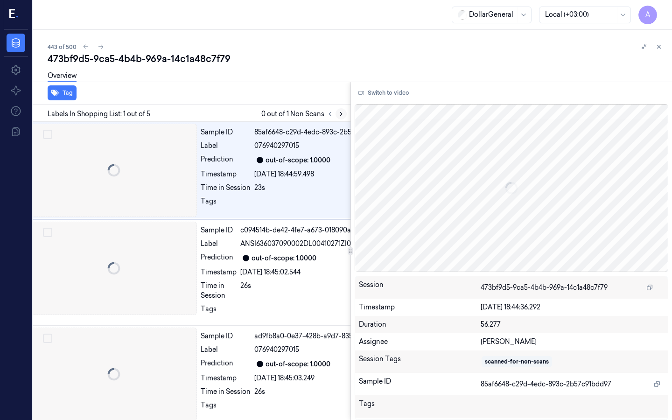
click at [343, 114] on icon at bounding box center [341, 114] width 7 height 7
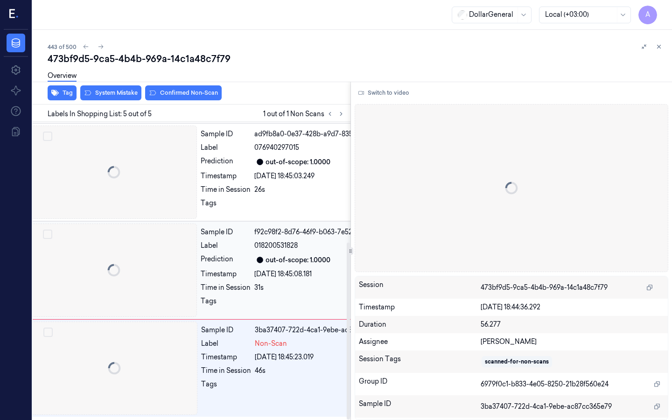
scroll to position [203, 15]
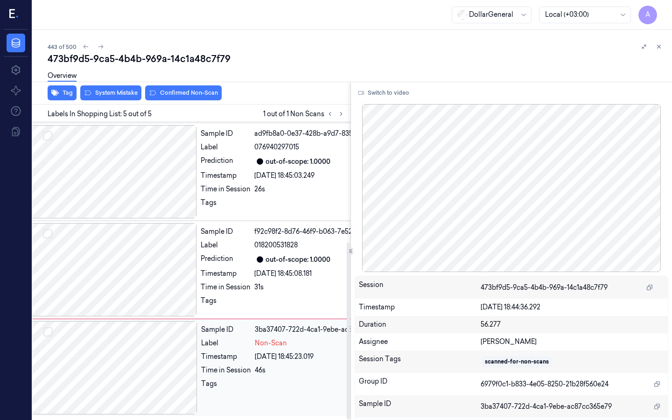
click at [161, 348] on div at bounding box center [114, 367] width 166 height 93
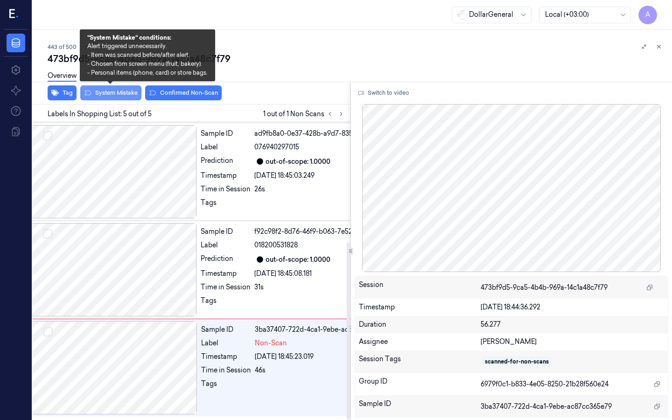
click at [120, 94] on button "System Mistake" at bounding box center [110, 92] width 61 height 15
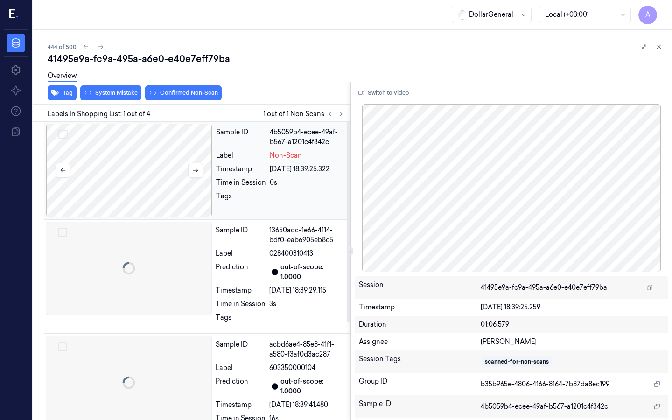
click at [155, 162] on div at bounding box center [129, 170] width 166 height 93
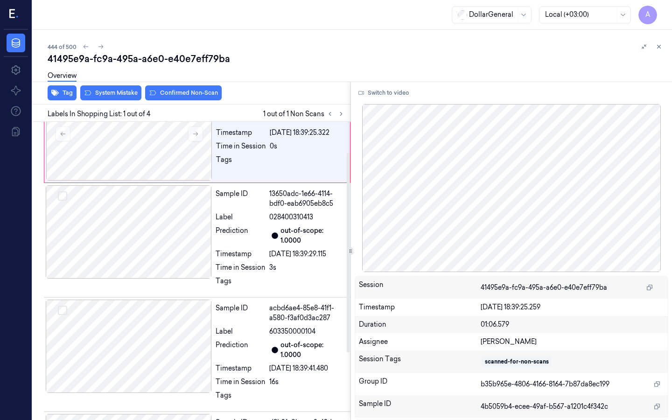
scroll to position [47, 0]
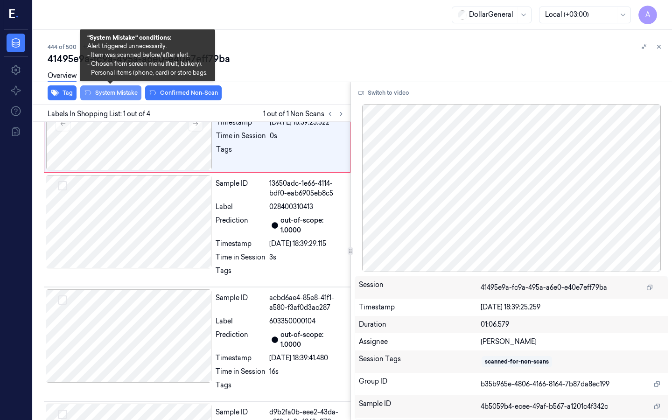
click at [119, 89] on button "System Mistake" at bounding box center [110, 92] width 61 height 15
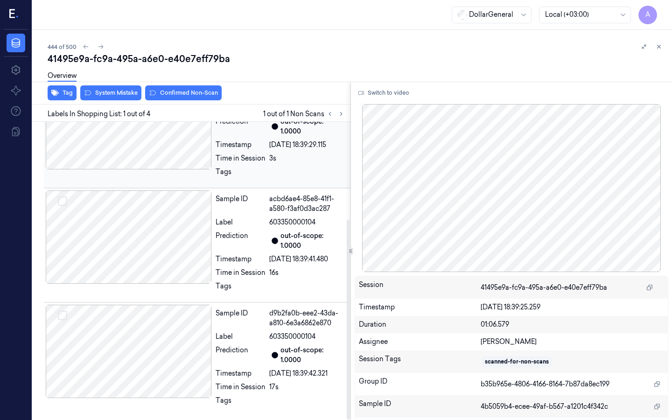
scroll to position [0, 0]
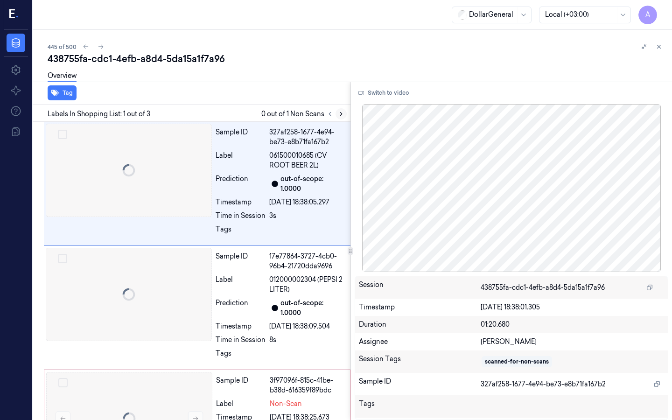
click at [343, 113] on icon at bounding box center [341, 114] width 7 height 7
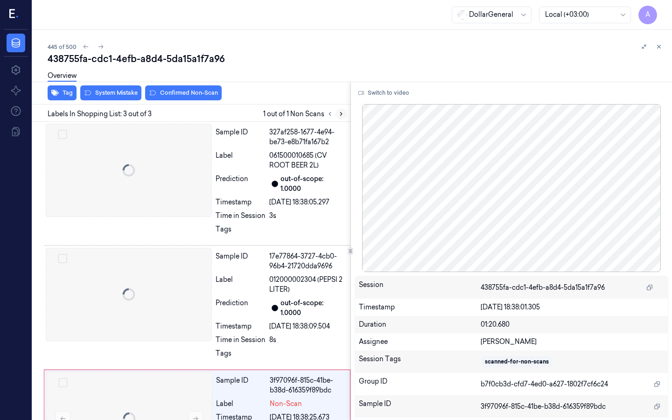
scroll to position [51, 0]
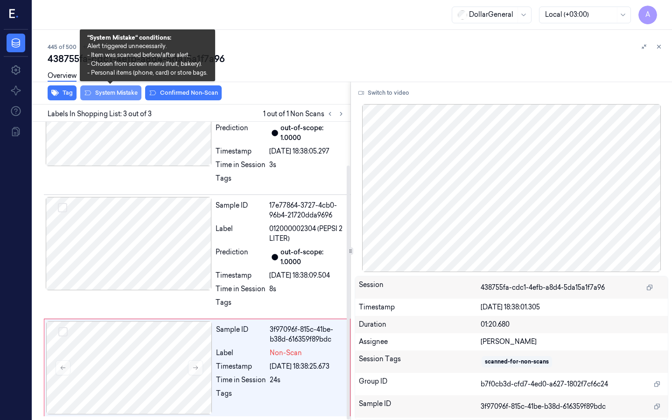
click at [107, 90] on button "System Mistake" at bounding box center [110, 92] width 61 height 15
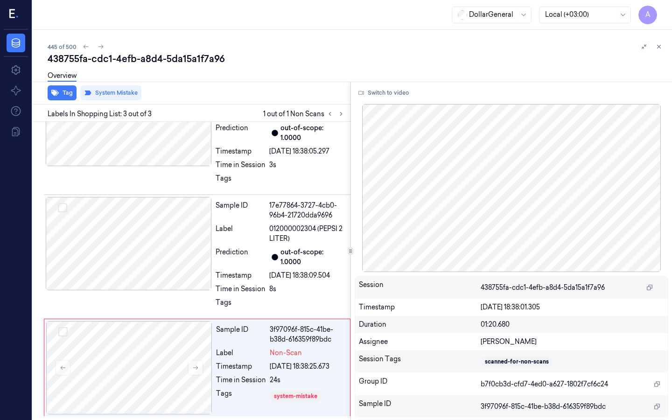
click at [0, 287] on div "Data Settings About Support Documentation" at bounding box center [16, 225] width 32 height 390
click at [343, 65] on div "438755fa-cdc1-4efb-a8d4-5da15a1f7a96" at bounding box center [356, 58] width 617 height 13
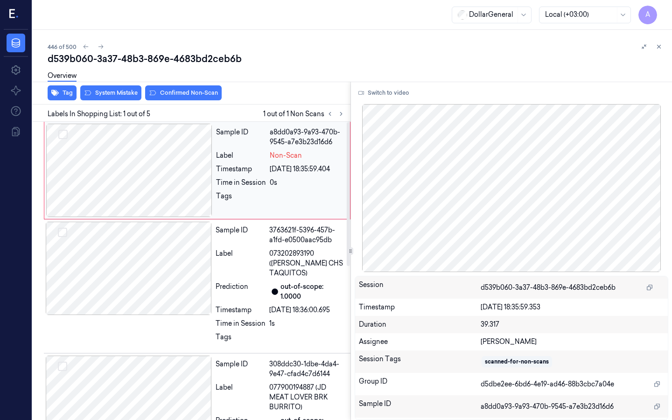
click at [150, 174] on div at bounding box center [129, 170] width 166 height 93
click at [113, 89] on div "Overview" at bounding box center [356, 77] width 617 height 24
click at [115, 93] on button "System Mistake" at bounding box center [110, 92] width 61 height 15
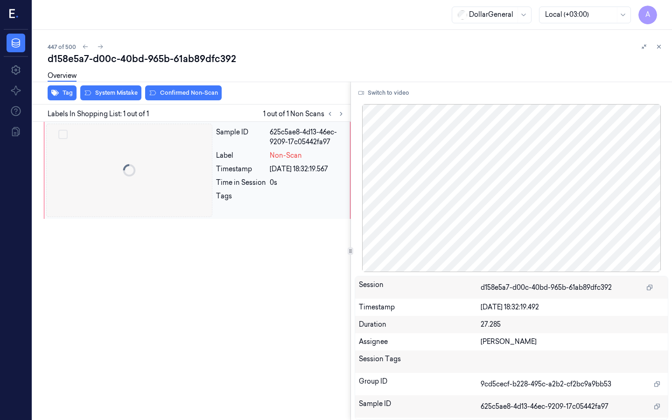
click at [148, 170] on div at bounding box center [129, 170] width 166 height 93
click at [117, 100] on button "System Mistake" at bounding box center [110, 92] width 61 height 15
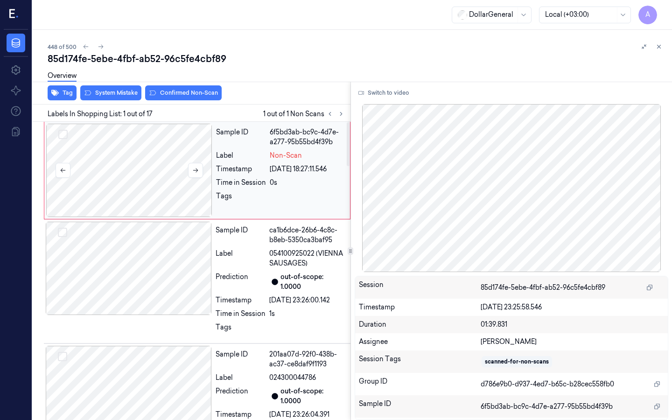
click at [162, 140] on div at bounding box center [129, 170] width 166 height 93
click at [194, 167] on button at bounding box center [195, 170] width 15 height 15
click at [197, 167] on icon at bounding box center [195, 170] width 7 height 7
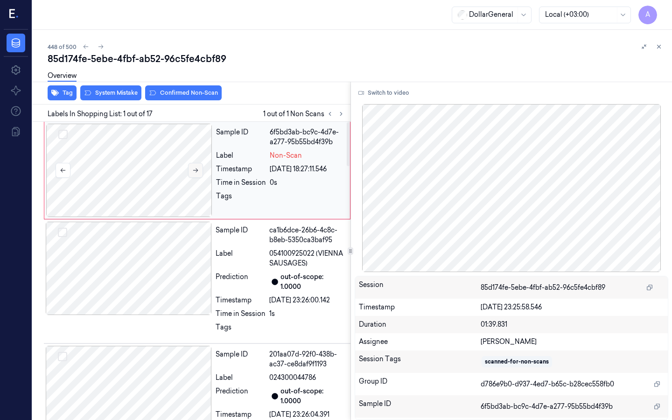
click at [197, 167] on icon at bounding box center [195, 170] width 7 height 7
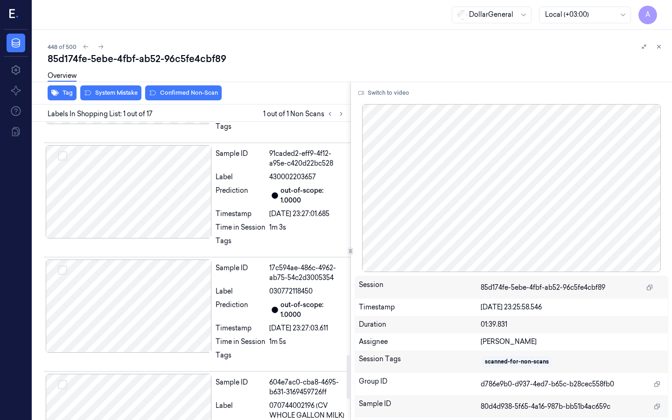
scroll to position [1580, 0]
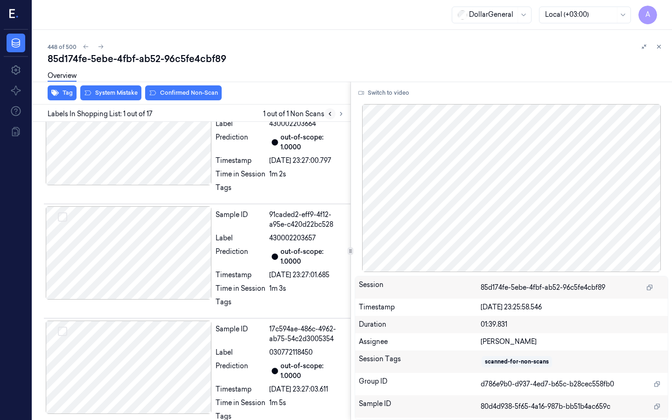
click at [329, 112] on icon at bounding box center [330, 114] width 7 height 7
click at [344, 110] on button at bounding box center [341, 113] width 11 height 11
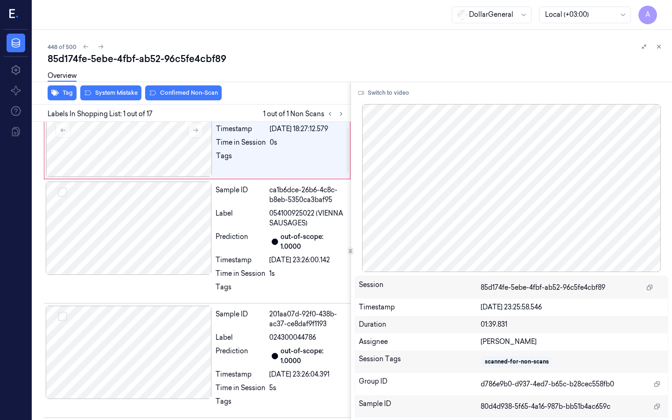
scroll to position [0, 0]
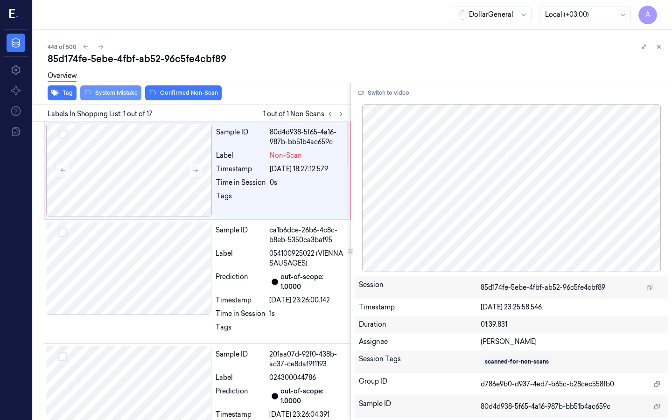
click at [126, 94] on button "System Mistake" at bounding box center [110, 92] width 61 height 15
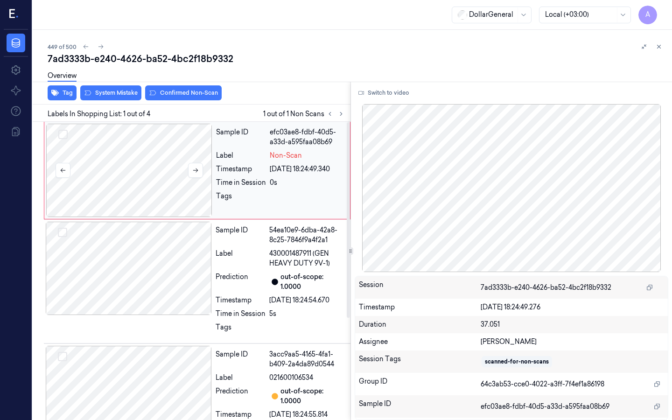
click at [133, 165] on div at bounding box center [129, 170] width 166 height 93
click at [198, 168] on icon at bounding box center [195, 170] width 7 height 7
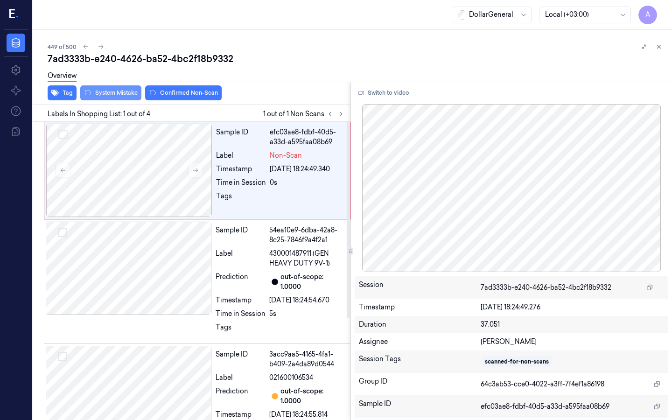
click at [121, 94] on button "System Mistake" at bounding box center [110, 92] width 61 height 15
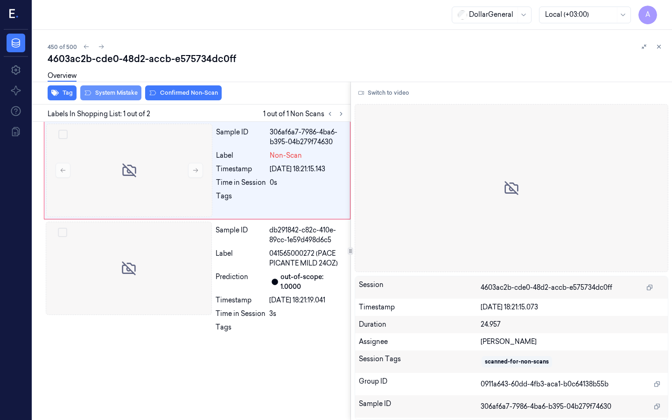
click at [121, 91] on button "System Mistake" at bounding box center [110, 92] width 61 height 15
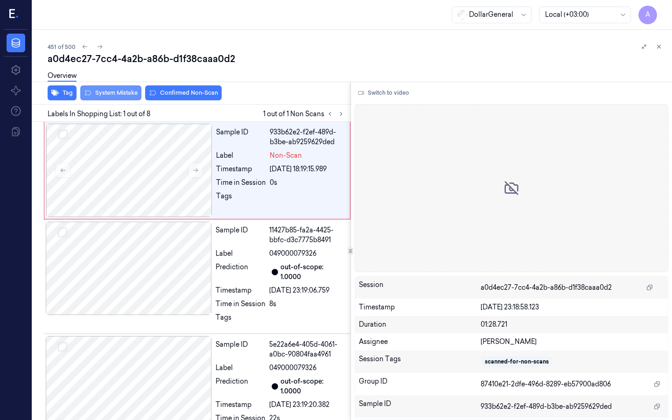
click at [117, 89] on div "Overview" at bounding box center [356, 77] width 617 height 24
click at [117, 91] on button "System Mistake" at bounding box center [110, 92] width 61 height 15
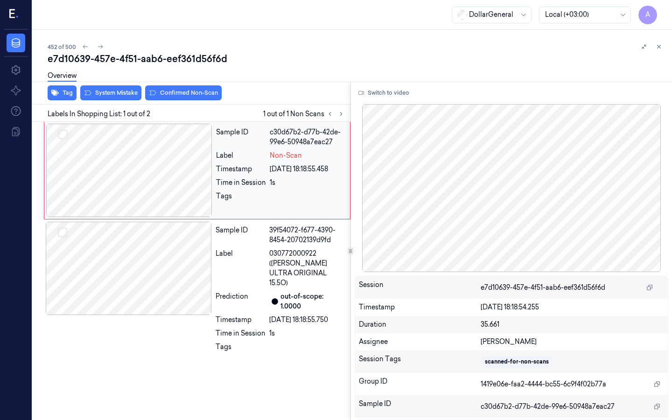
click at [139, 169] on div at bounding box center [129, 170] width 166 height 93
click at [131, 245] on div at bounding box center [129, 268] width 166 height 93
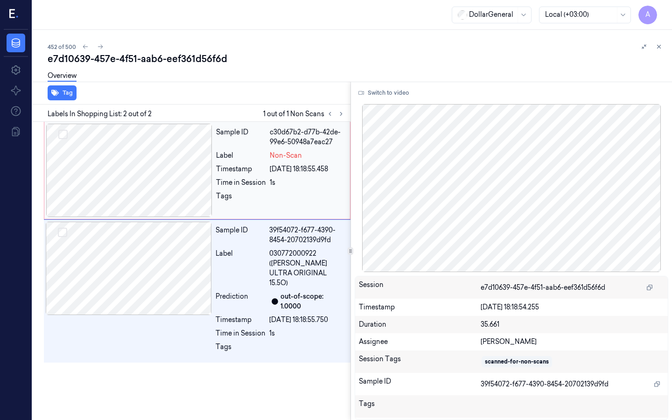
click at [120, 151] on div at bounding box center [129, 170] width 166 height 93
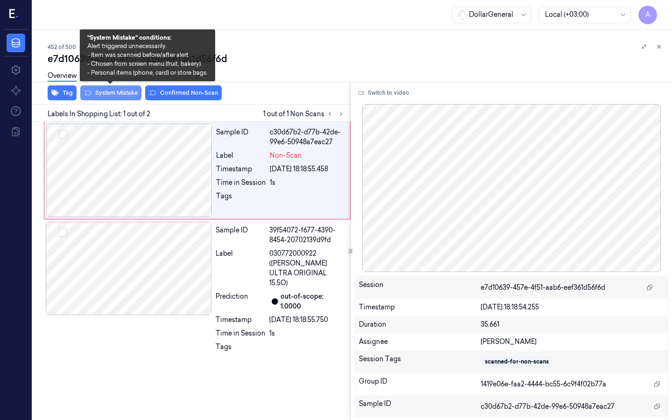
click at [104, 91] on button "System Mistake" at bounding box center [110, 92] width 61 height 15
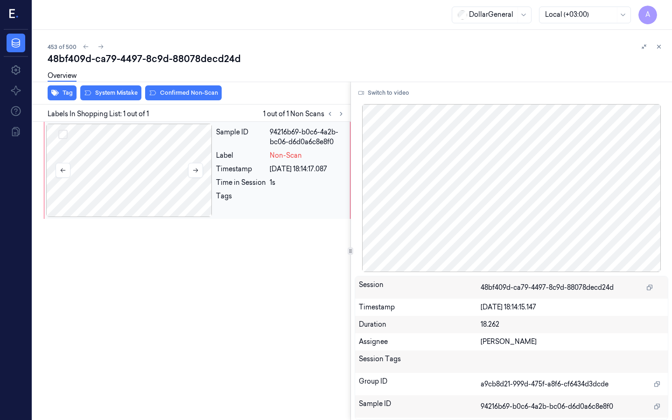
click at [144, 160] on div at bounding box center [129, 170] width 166 height 93
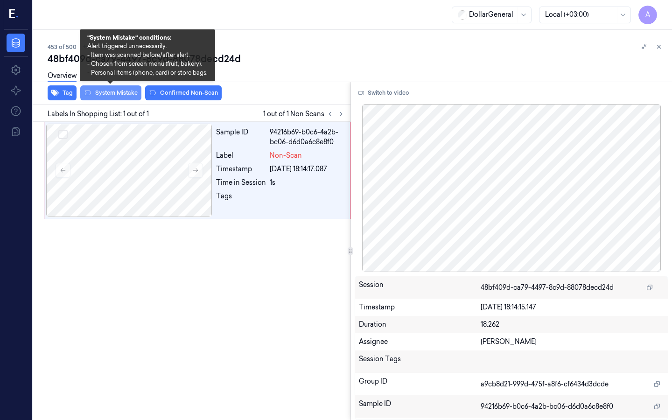
click at [118, 90] on button "System Mistake" at bounding box center [110, 92] width 61 height 15
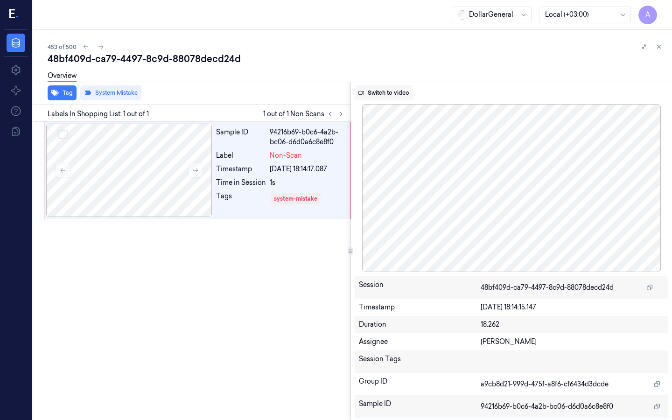
click at [372, 91] on button "Switch to video" at bounding box center [384, 92] width 58 height 15
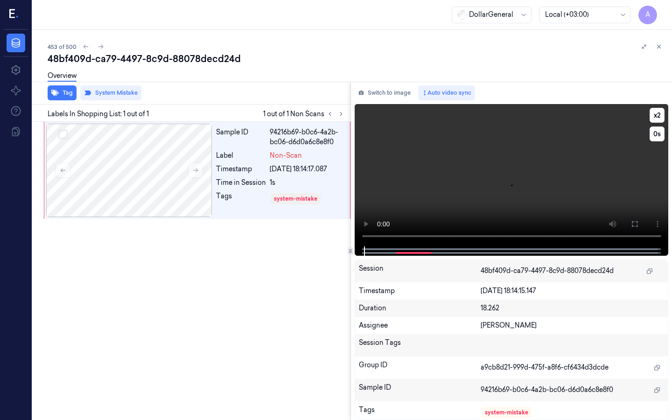
click at [451, 170] on video at bounding box center [512, 175] width 314 height 142
click at [157, 170] on div at bounding box center [129, 170] width 166 height 93
click at [105, 91] on button "System Mistake" at bounding box center [110, 92] width 61 height 15
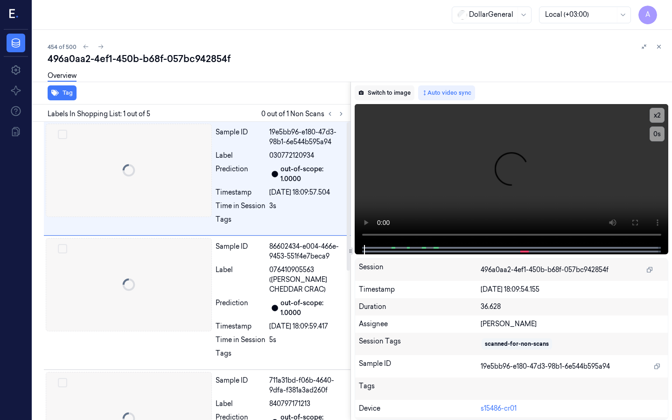
click at [383, 88] on button "Switch to image" at bounding box center [385, 92] width 60 height 15
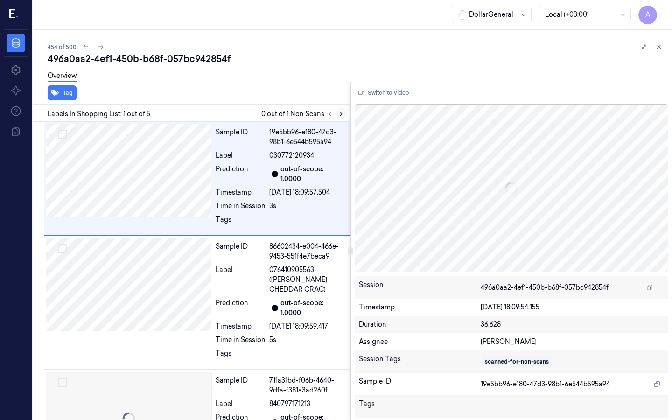
click at [343, 111] on icon at bounding box center [341, 114] width 7 height 7
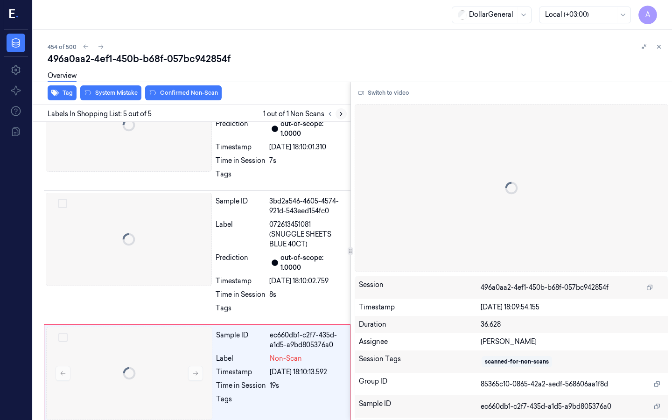
scroll to position [299, 0]
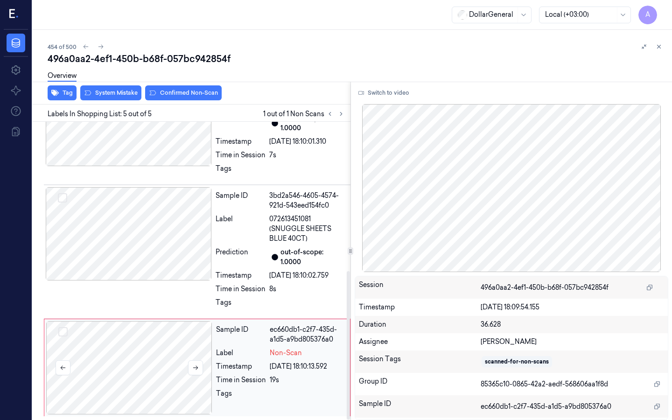
click at [157, 357] on div at bounding box center [129, 367] width 166 height 93
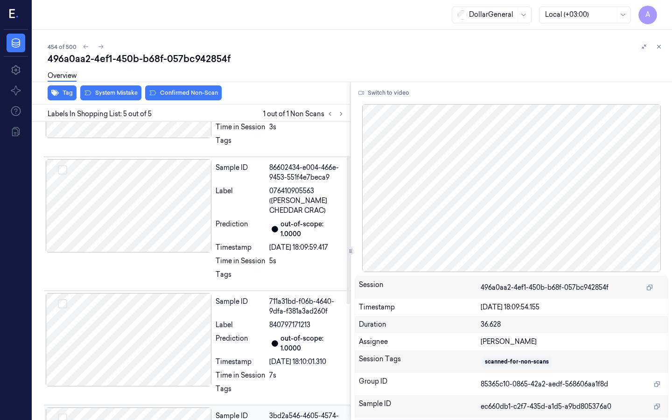
scroll to position [66, 0]
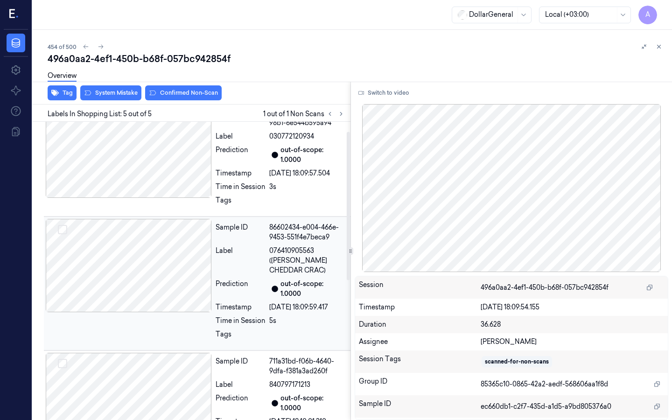
click at [152, 278] on div at bounding box center [129, 265] width 166 height 93
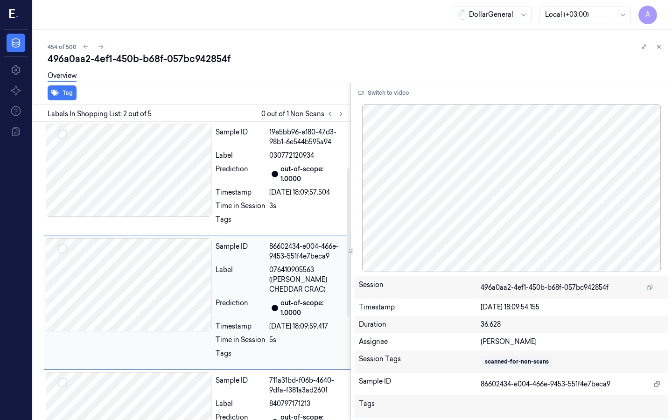
scroll to position [299, 0]
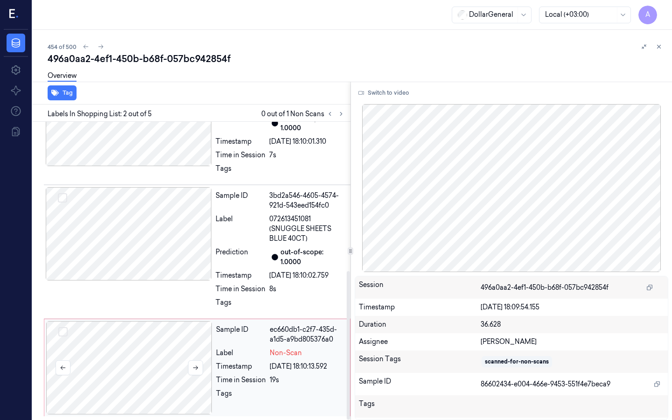
click at [159, 357] on div at bounding box center [129, 367] width 166 height 93
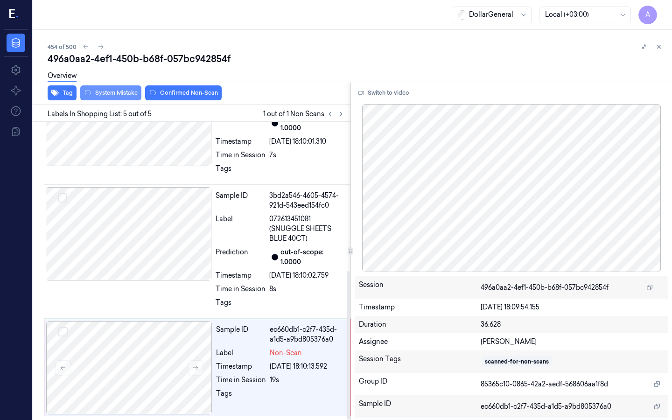
click at [113, 96] on button "System Mistake" at bounding box center [110, 92] width 61 height 15
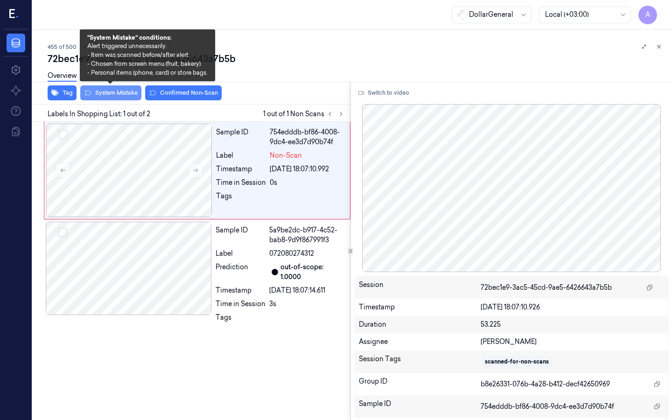
click at [121, 93] on button "System Mistake" at bounding box center [110, 92] width 61 height 15
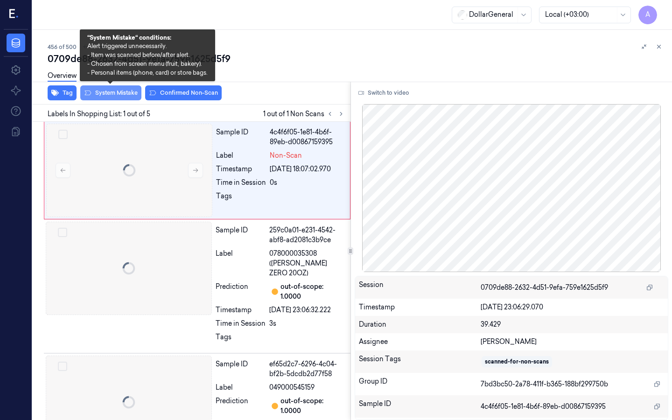
click at [124, 91] on button "System Mistake" at bounding box center [110, 92] width 61 height 15
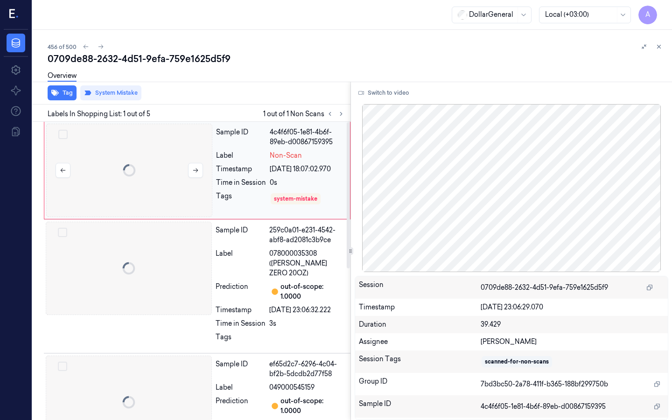
click at [130, 146] on div at bounding box center [129, 170] width 166 height 93
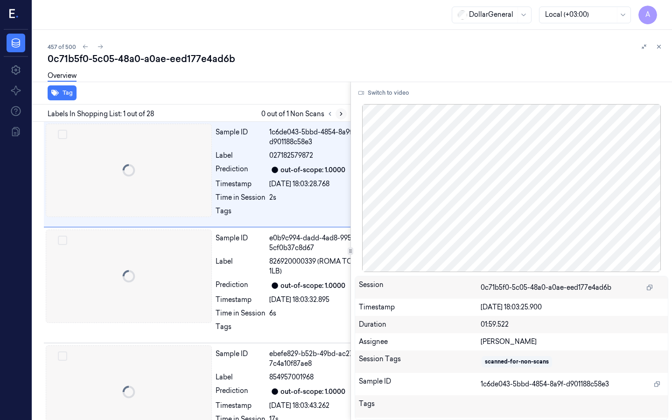
click at [338, 112] on icon at bounding box center [341, 114] width 7 height 7
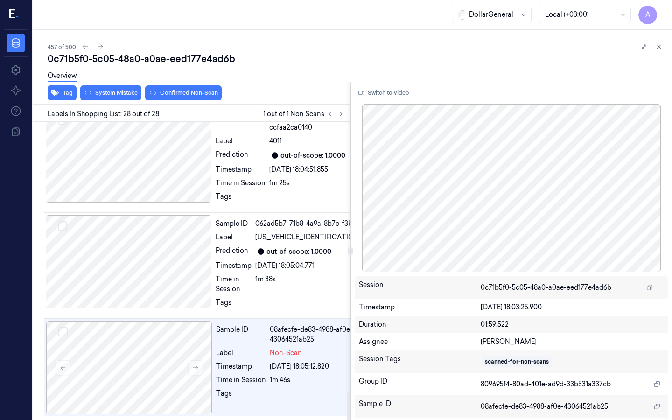
scroll to position [2988, 0]
click at [154, 258] on div at bounding box center [129, 261] width 166 height 93
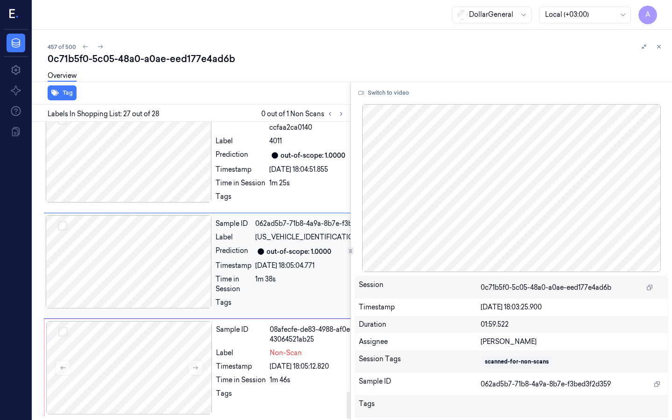
scroll to position [2979, 0]
click at [142, 256] on div at bounding box center [129, 261] width 166 height 93
click at [386, 90] on button "Switch to video" at bounding box center [384, 92] width 58 height 15
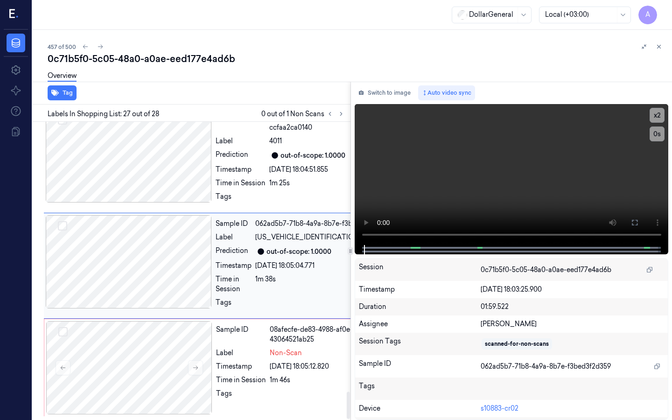
click at [98, 278] on div at bounding box center [129, 261] width 166 height 93
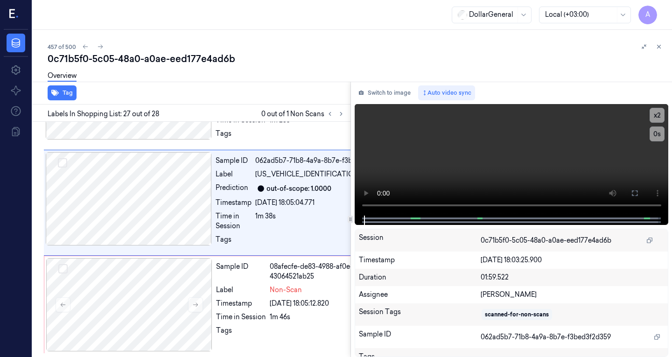
scroll to position [3010, 0]
click at [409, 149] on video at bounding box center [512, 160] width 314 height 112
click at [155, 315] on div at bounding box center [129, 304] width 166 height 93
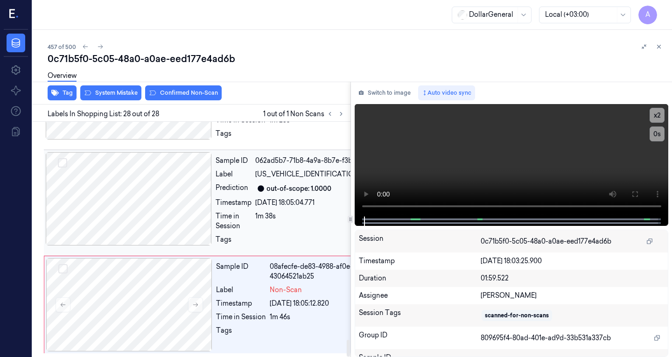
click at [158, 220] on div at bounding box center [129, 198] width 166 height 93
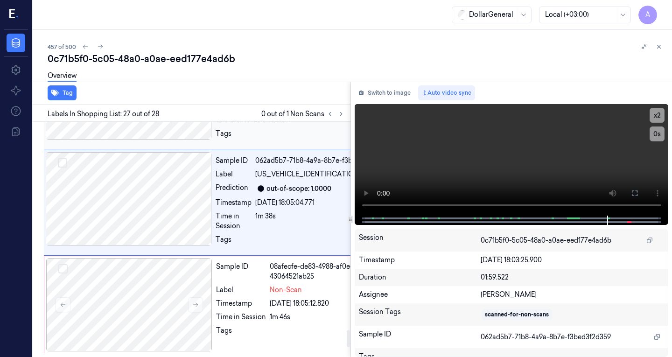
scroll to position [2917, 0]
click at [128, 140] on div at bounding box center [129, 92] width 166 height 93
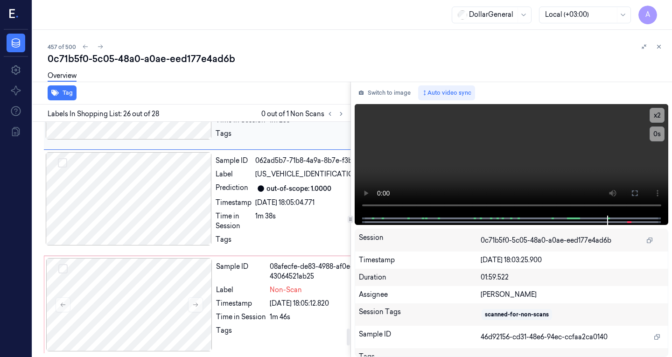
scroll to position [2896, 0]
click at [275, 83] on span "4011" at bounding box center [275, 78] width 13 height 10
click at [274, 83] on span "4011" at bounding box center [275, 78] width 13 height 10
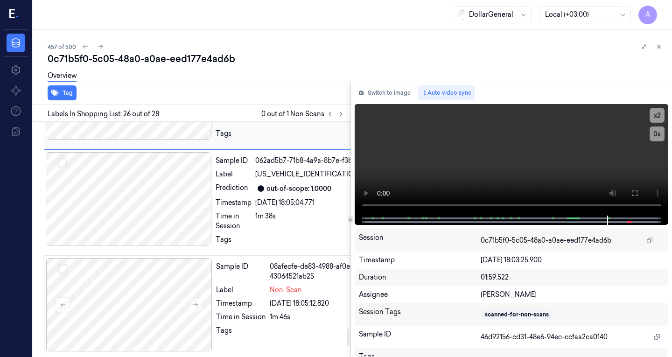
copy span "4011"
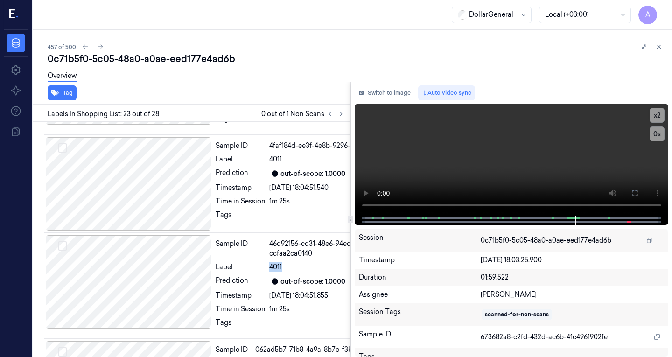
scroll to position [2553, 0]
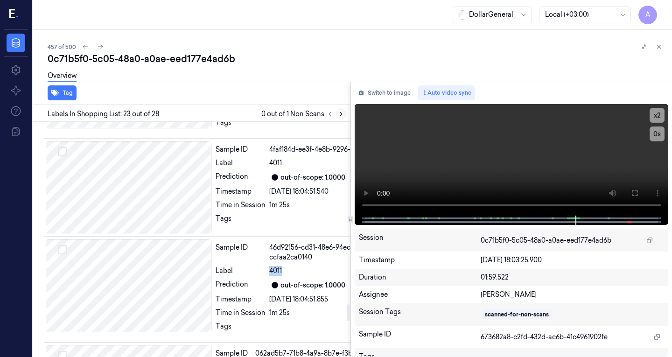
click at [338, 111] on icon at bounding box center [341, 114] width 7 height 7
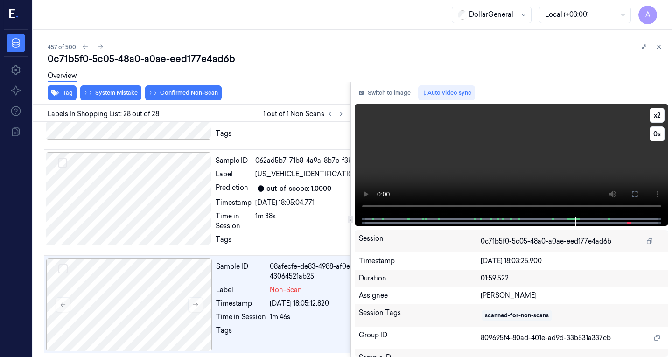
scroll to position [3051, 0]
click at [374, 93] on button "Switch to image" at bounding box center [385, 92] width 60 height 15
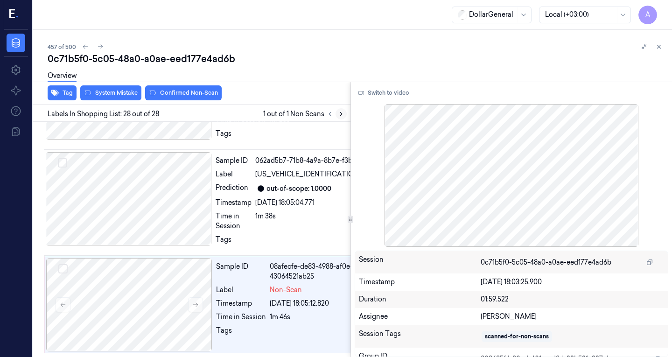
click at [338, 115] on icon at bounding box center [341, 114] width 7 height 7
click at [327, 117] on button at bounding box center [329, 113] width 11 height 11
click at [337, 114] on button at bounding box center [341, 113] width 11 height 11
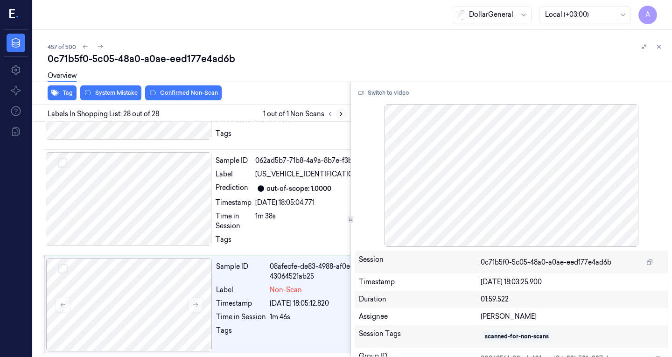
click at [337, 114] on button at bounding box center [341, 113] width 11 height 11
click at [176, 192] on div at bounding box center [129, 198] width 166 height 93
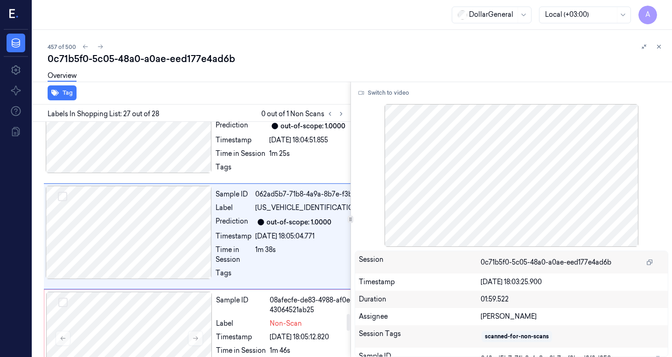
scroll to position [2683, 0]
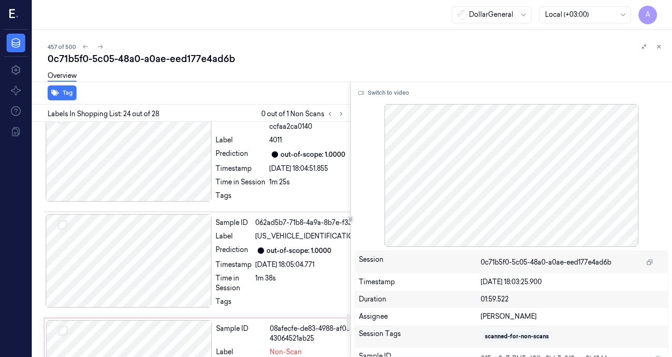
scroll to position [2667, 0]
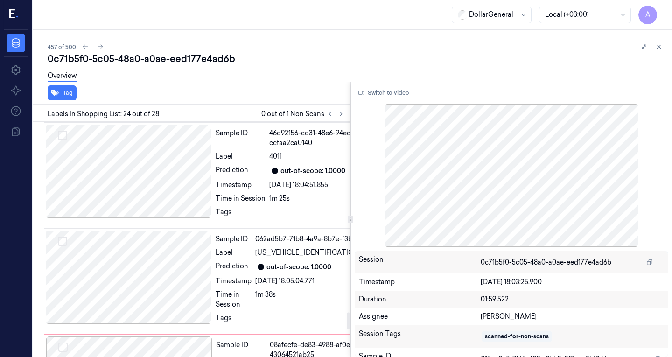
drag, startPoint x: 268, startPoint y: 193, endPoint x: 334, endPoint y: 200, distance: 65.8
copy div "015ec8e7-7165-48fb-9bb5-0f8eae2b1246"
click at [299, 93] on div "Tag" at bounding box center [190, 93] width 322 height 23
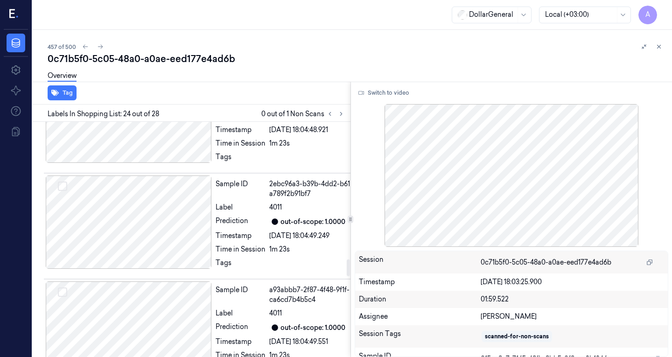
scroll to position [1594, 0]
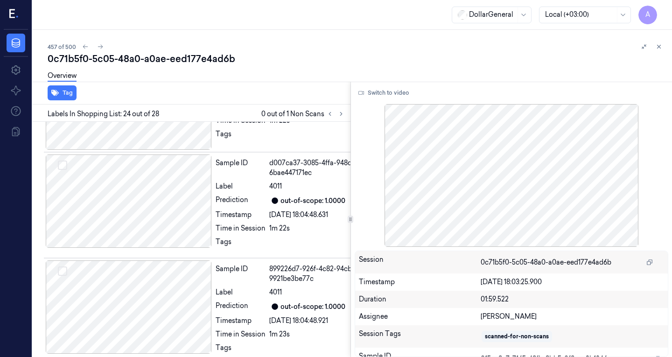
click at [400, 92] on button "Switch to video" at bounding box center [384, 92] width 58 height 15
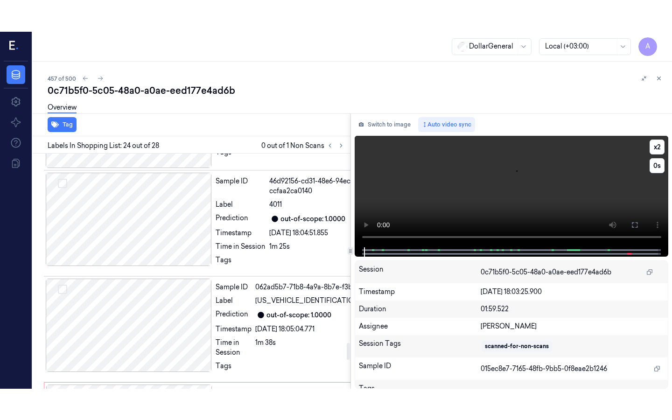
scroll to position [2667, 0]
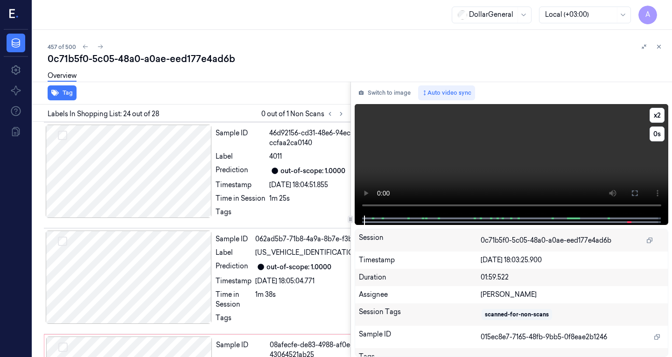
click at [366, 208] on video at bounding box center [512, 160] width 314 height 112
click at [435, 154] on video at bounding box center [512, 160] width 314 height 112
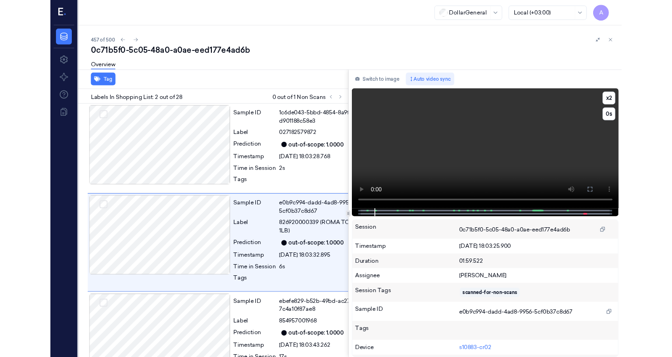
scroll to position [27, 0]
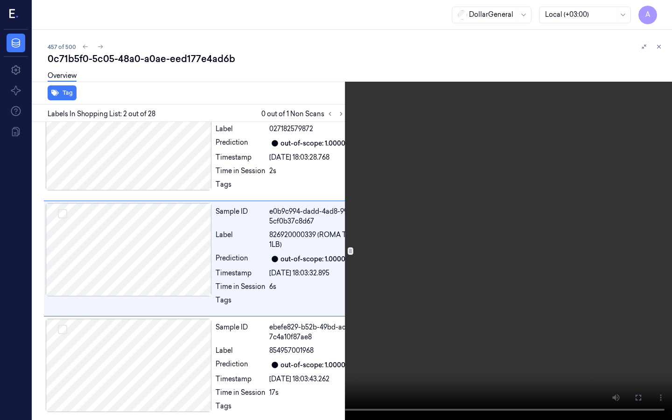
click at [268, 246] on video at bounding box center [336, 210] width 672 height 420
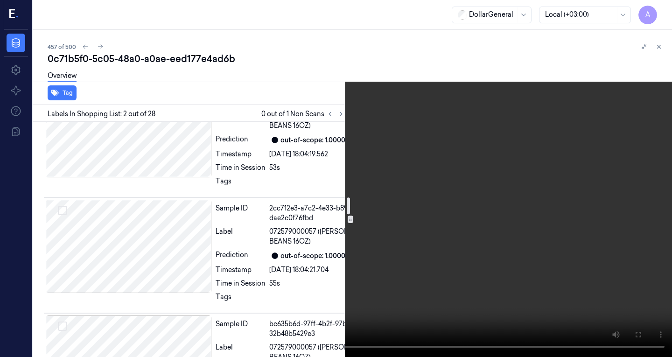
scroll to position [1074, 0]
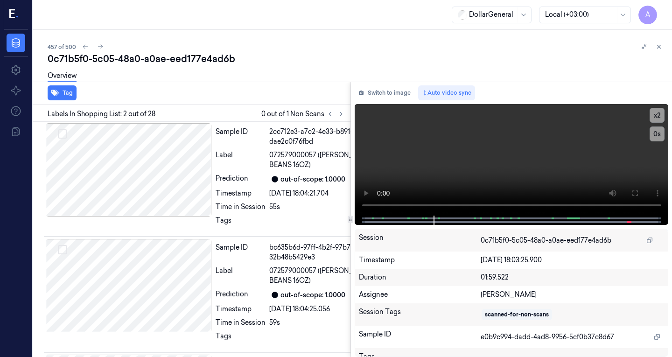
click at [221, 18] on div "DollarGeneral Local (+03:00) A" at bounding box center [352, 15] width 639 height 30
drag, startPoint x: 379, startPoint y: 93, endPoint x: 314, endPoint y: 108, distance: 66.6
click at [379, 92] on button "Switch to image" at bounding box center [385, 92] width 60 height 15
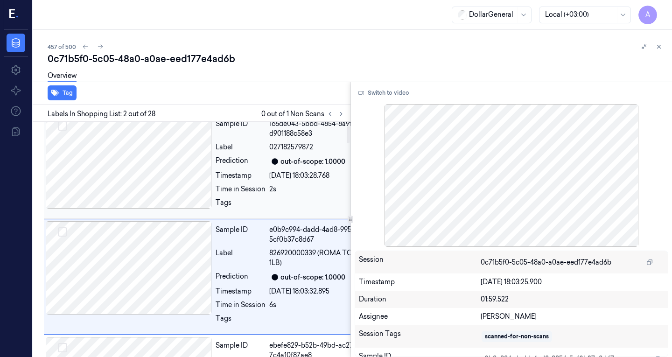
scroll to position [0, 0]
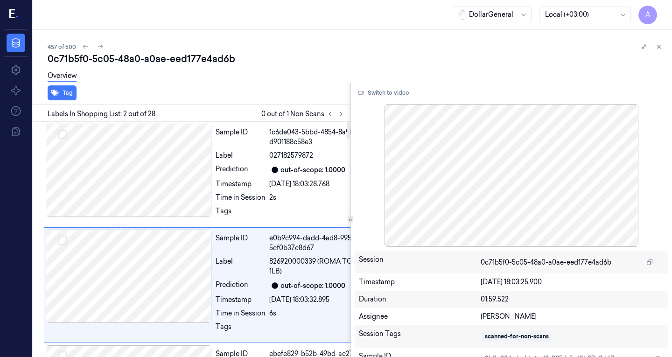
click at [250, 92] on div "Tag" at bounding box center [190, 93] width 322 height 23
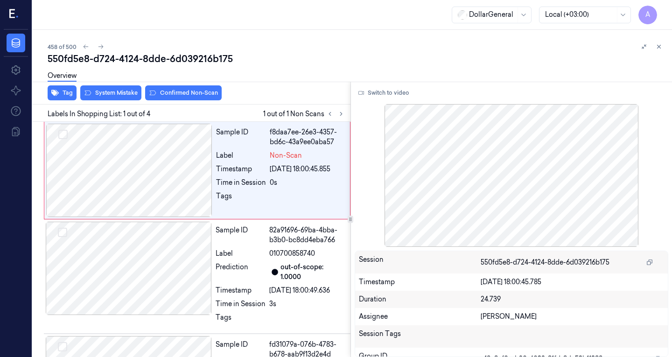
click at [627, 312] on div "[PERSON_NAME]" at bounding box center [572, 317] width 183 height 10
click at [198, 136] on div at bounding box center [129, 170] width 166 height 93
click at [163, 160] on div at bounding box center [129, 170] width 166 height 93
click at [141, 268] on div at bounding box center [129, 268] width 166 height 93
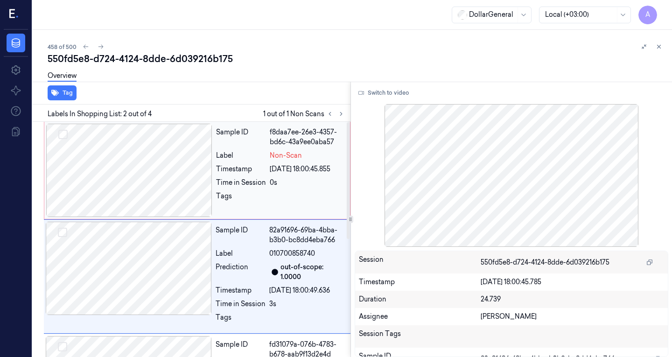
click at [133, 167] on div at bounding box center [129, 170] width 166 height 93
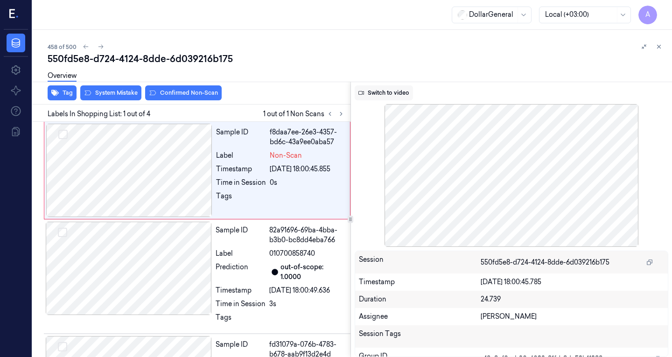
click at [381, 96] on button "Switch to video" at bounding box center [384, 92] width 58 height 15
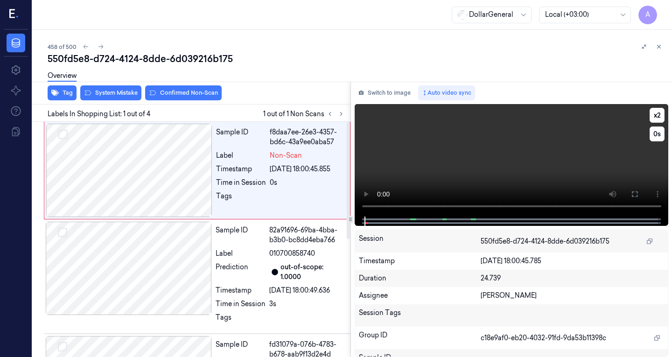
click at [437, 150] on video at bounding box center [512, 160] width 314 height 112
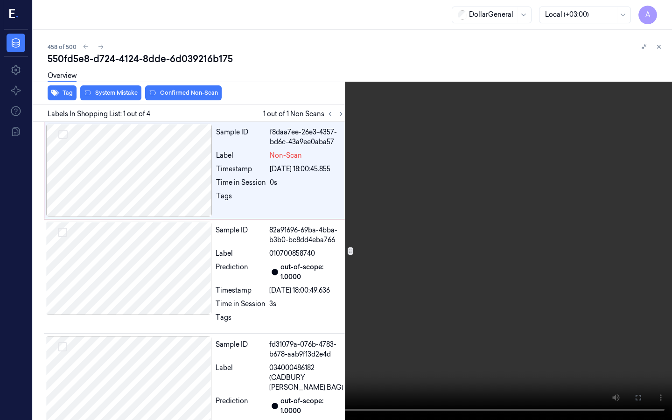
click at [158, 270] on video at bounding box center [336, 210] width 672 height 420
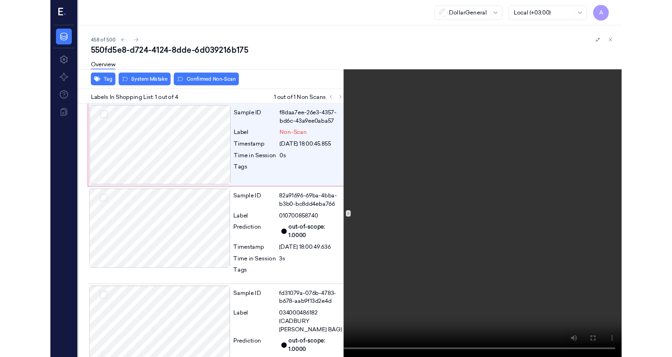
scroll to position [6, 0]
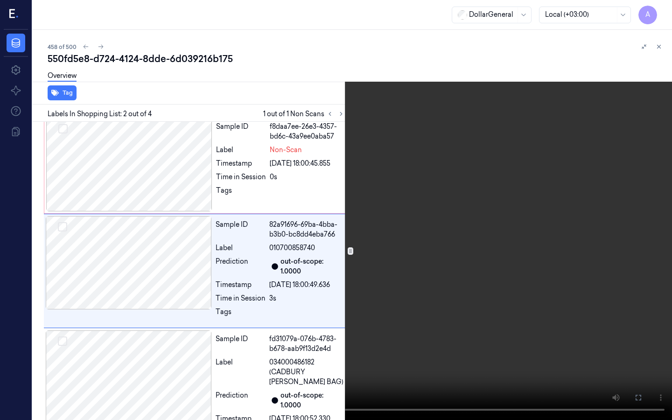
click at [239, 241] on video at bounding box center [336, 210] width 672 height 420
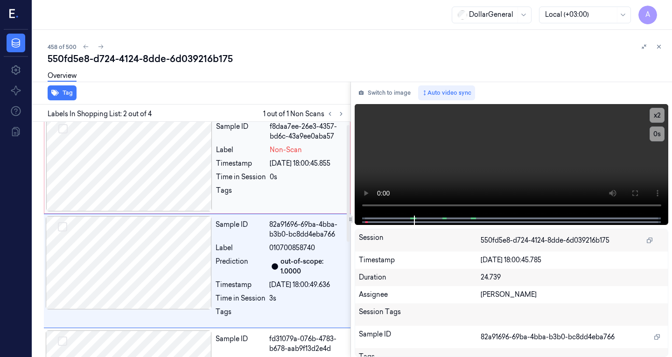
click at [148, 158] on div at bounding box center [129, 164] width 166 height 93
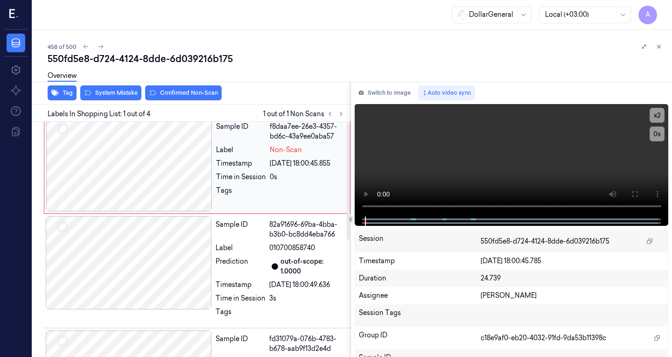
scroll to position [0, 0]
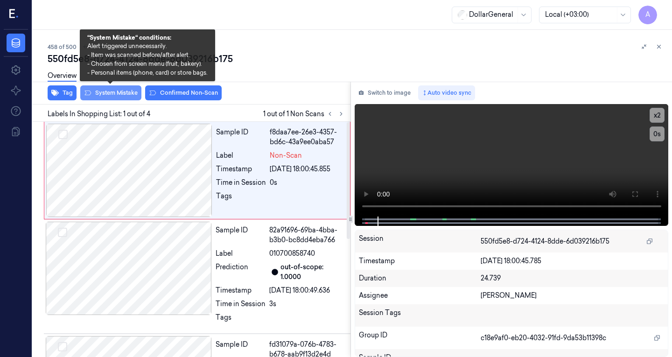
click at [112, 91] on button "System Mistake" at bounding box center [110, 92] width 61 height 15
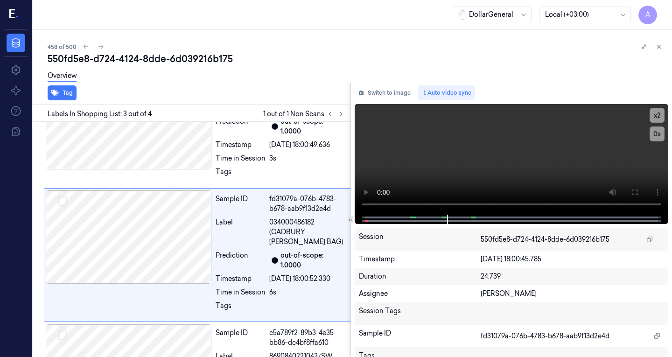
scroll to position [161, 0]
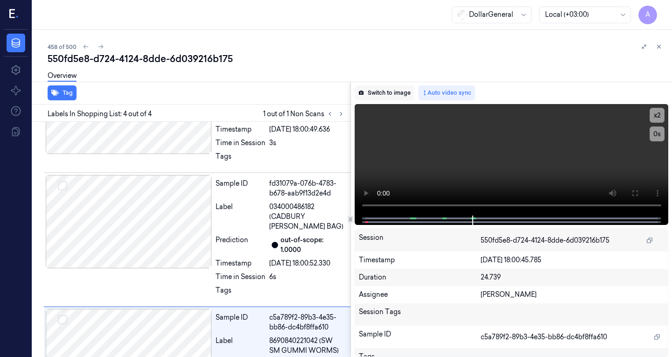
click at [373, 96] on button "Switch to image" at bounding box center [385, 92] width 60 height 15
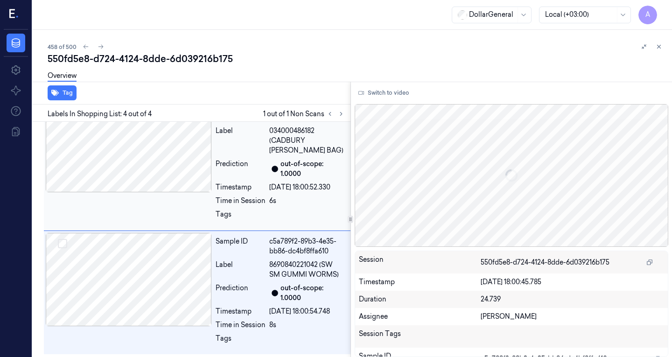
scroll to position [238, 0]
click at [342, 112] on icon at bounding box center [341, 114] width 7 height 7
click at [324, 115] on button at bounding box center [329, 113] width 11 height 11
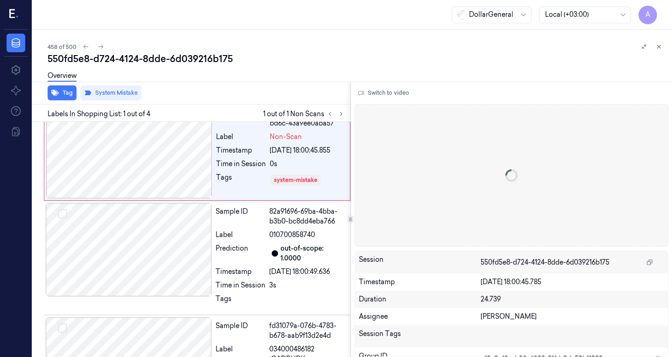
scroll to position [0, 0]
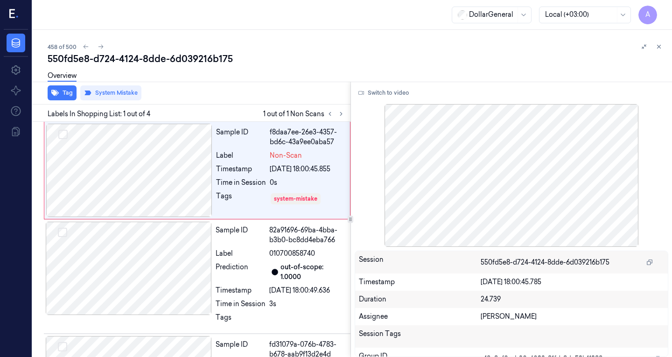
click at [322, 101] on div "Tag System Mistake" at bounding box center [190, 93] width 322 height 23
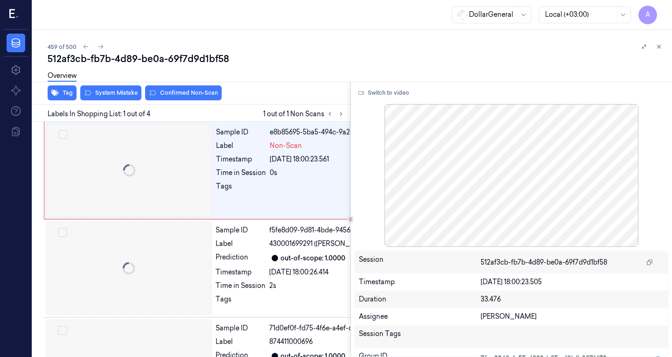
scroll to position [0, 15]
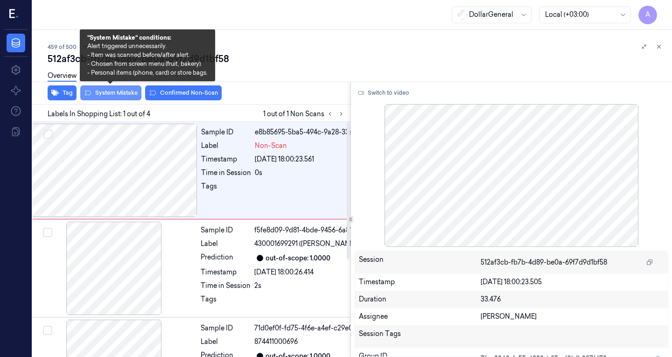
click at [128, 91] on button "System Mistake" at bounding box center [110, 92] width 61 height 15
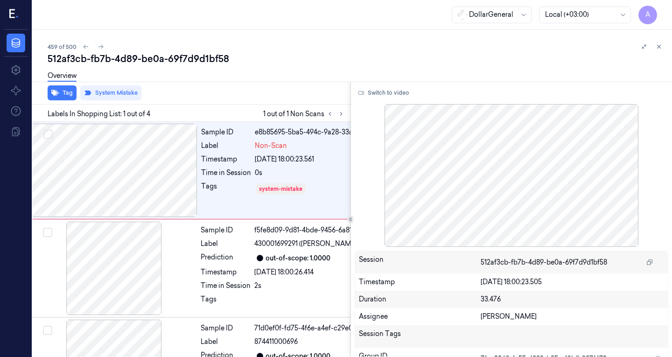
click at [292, 60] on div "512af3cb-fb7b-4d89-be0a-69f7d9d1bf58" at bounding box center [356, 58] width 617 height 13
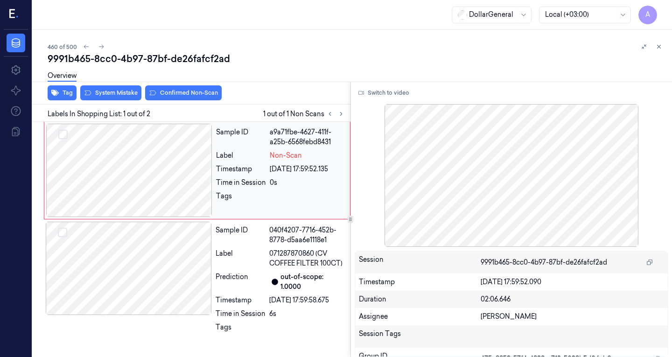
click at [171, 167] on div at bounding box center [129, 170] width 166 height 93
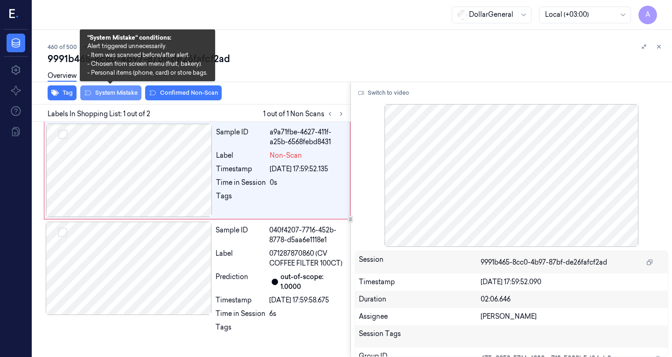
click at [118, 92] on button "System Mistake" at bounding box center [110, 92] width 61 height 15
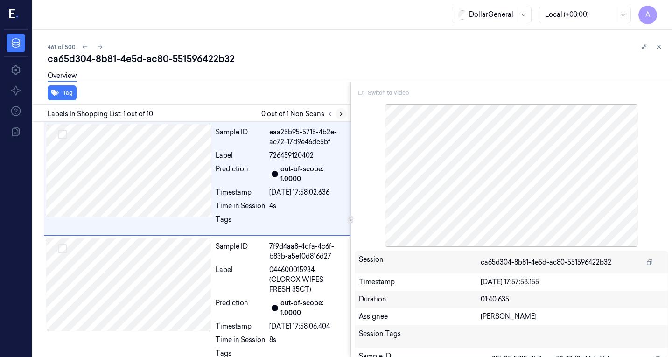
click at [339, 112] on icon at bounding box center [341, 114] width 7 height 7
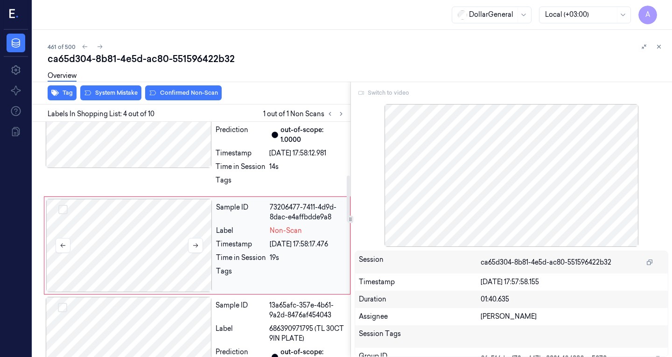
scroll to position [303, 0]
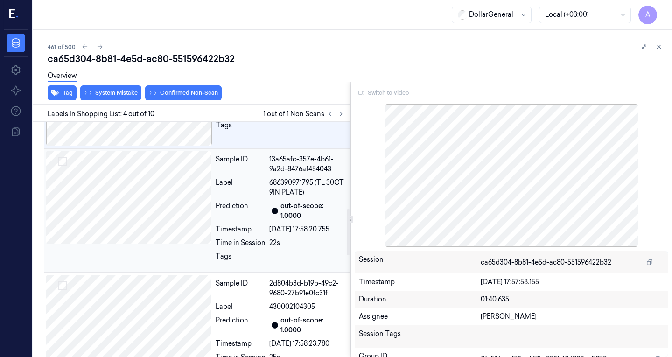
click at [132, 211] on div at bounding box center [129, 197] width 166 height 93
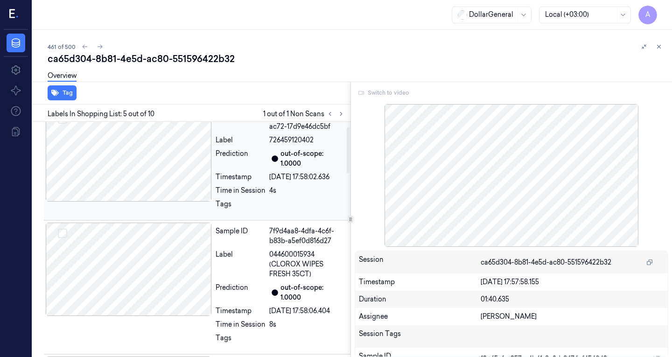
scroll to position [0, 0]
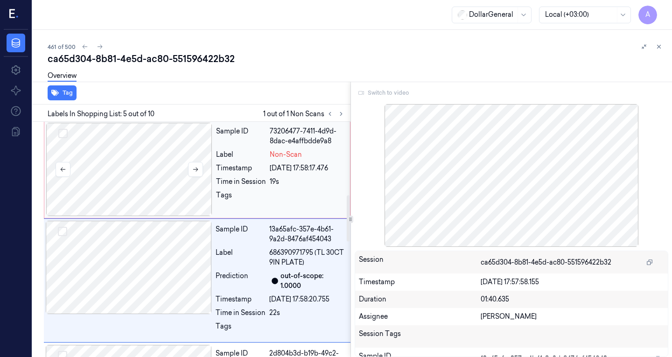
click at [136, 195] on div at bounding box center [129, 169] width 166 height 93
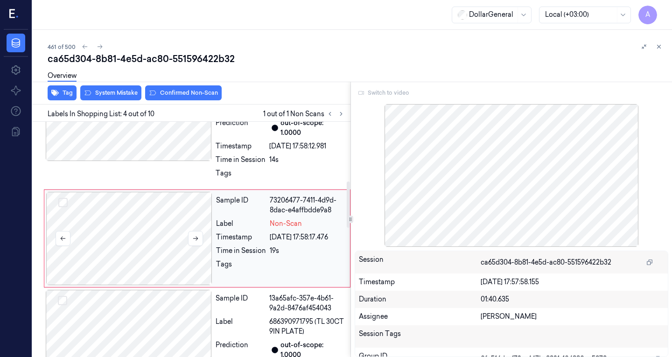
scroll to position [303, 0]
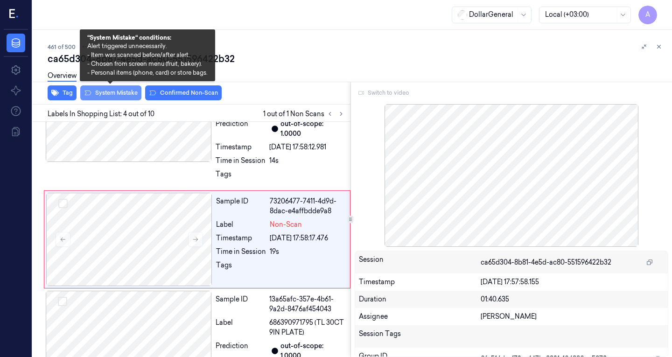
click at [114, 93] on button "System Mistake" at bounding box center [110, 92] width 61 height 15
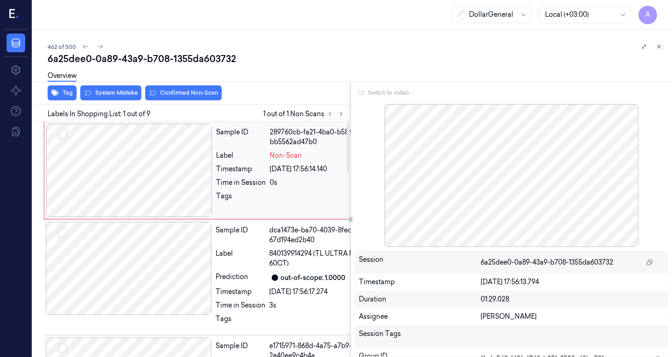
click at [126, 146] on div at bounding box center [129, 170] width 166 height 93
click at [105, 91] on button "System Mistake" at bounding box center [110, 92] width 61 height 15
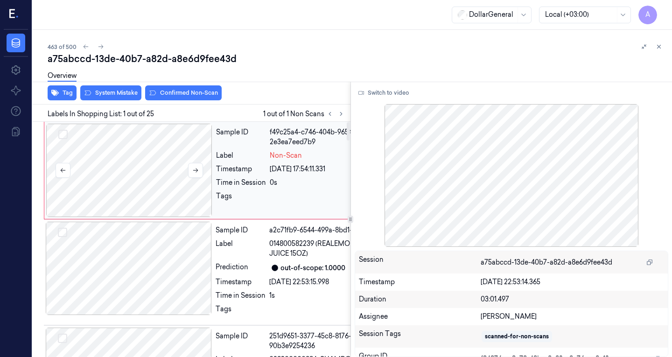
click at [129, 186] on div at bounding box center [129, 170] width 166 height 93
click at [121, 94] on button "System Mistake" at bounding box center [110, 92] width 61 height 15
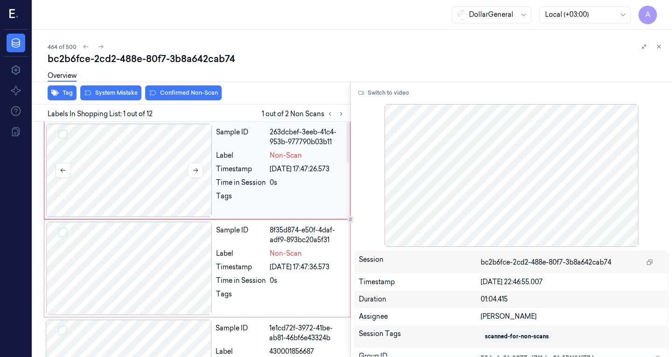
click at [123, 164] on div at bounding box center [129, 170] width 166 height 93
click at [114, 279] on div at bounding box center [129, 268] width 166 height 93
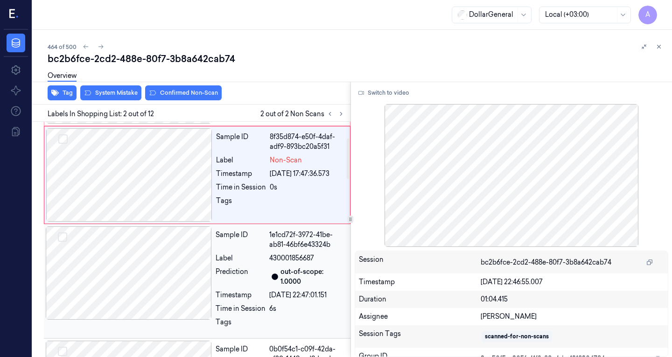
click at [146, 274] on div at bounding box center [129, 272] width 166 height 93
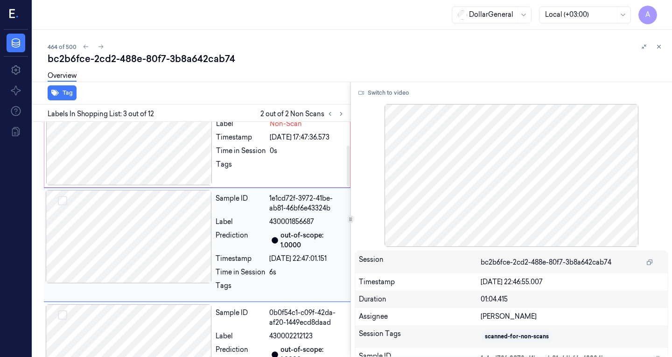
scroll to position [135, 0]
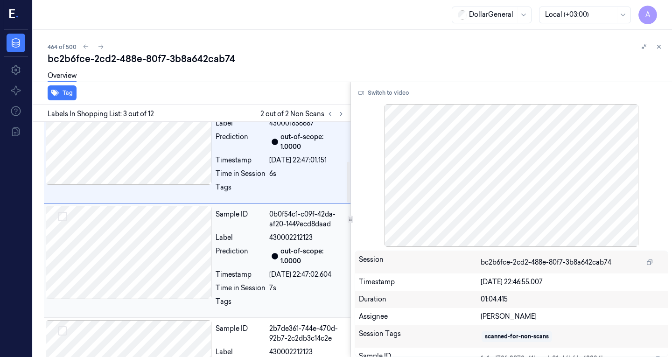
click at [149, 260] on div at bounding box center [129, 252] width 166 height 93
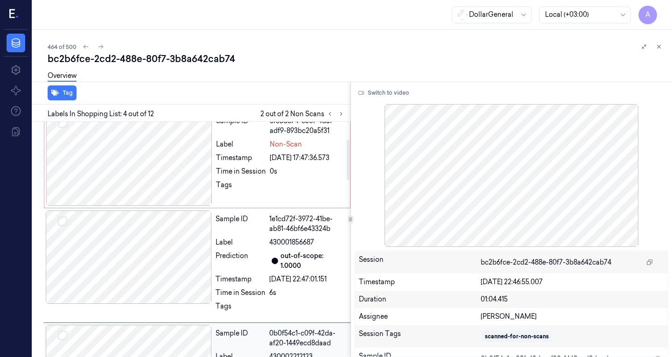
scroll to position [0, 0]
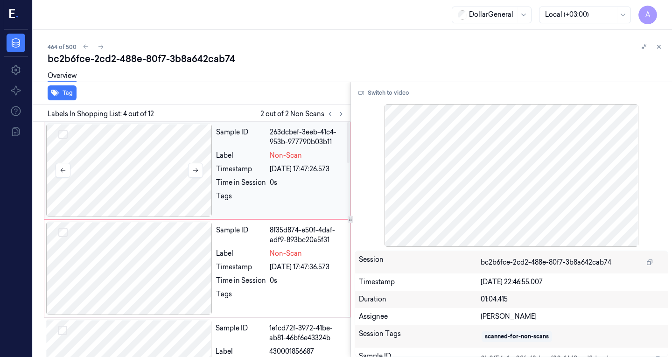
click at [156, 172] on div at bounding box center [129, 170] width 166 height 93
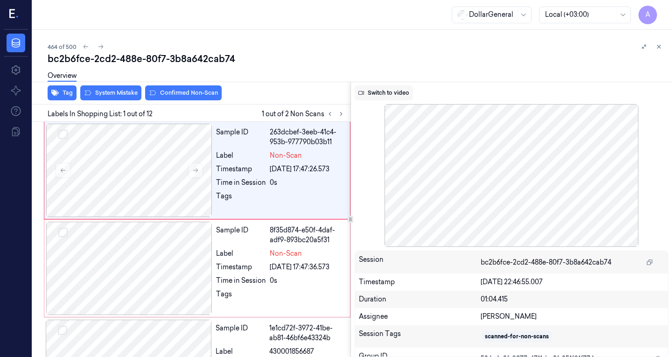
click at [389, 94] on button "Switch to video" at bounding box center [384, 92] width 58 height 15
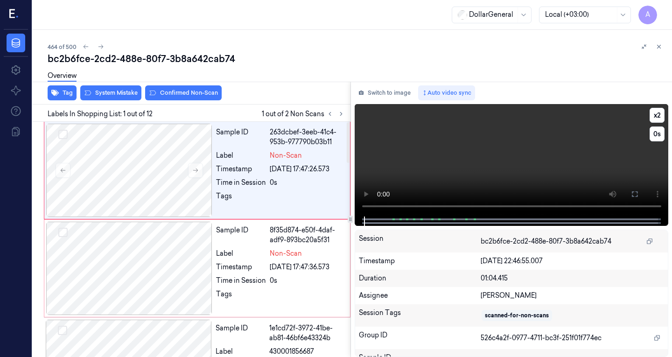
click at [413, 162] on video at bounding box center [512, 160] width 314 height 112
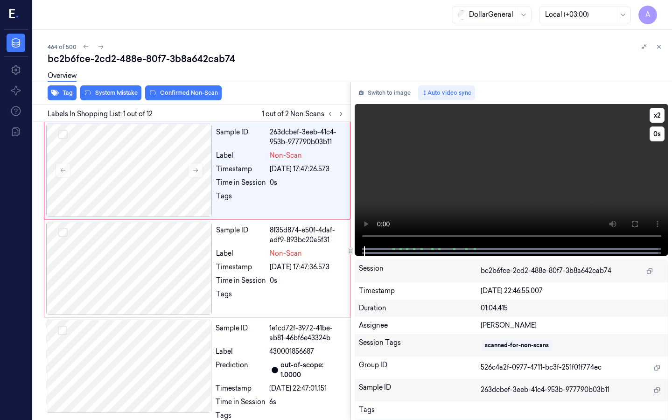
click at [355, 246] on video at bounding box center [512, 175] width 314 height 142
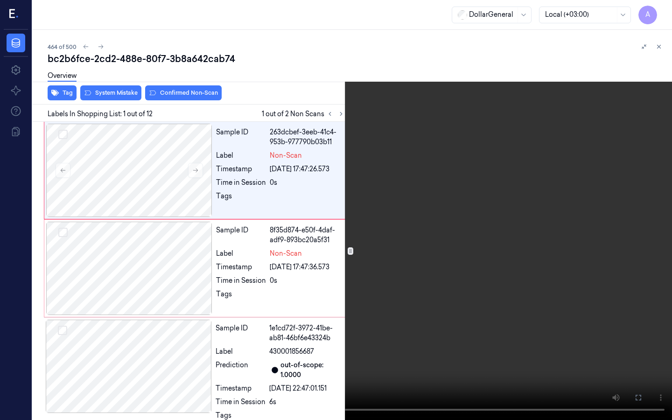
click at [123, 311] on video at bounding box center [336, 210] width 672 height 420
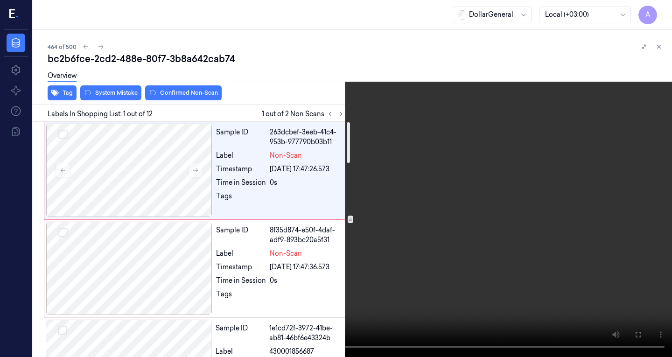
click at [462, 126] on video at bounding box center [336, 178] width 672 height 357
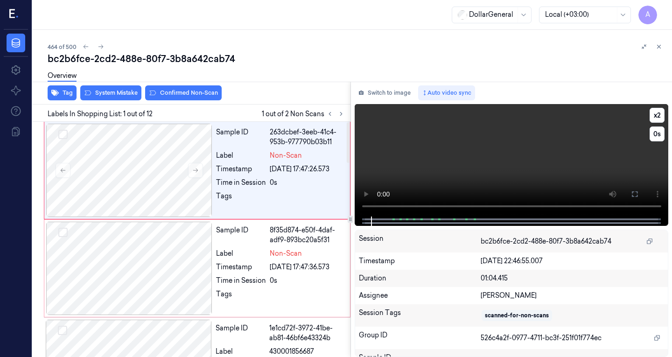
click at [462, 126] on video at bounding box center [512, 160] width 314 height 112
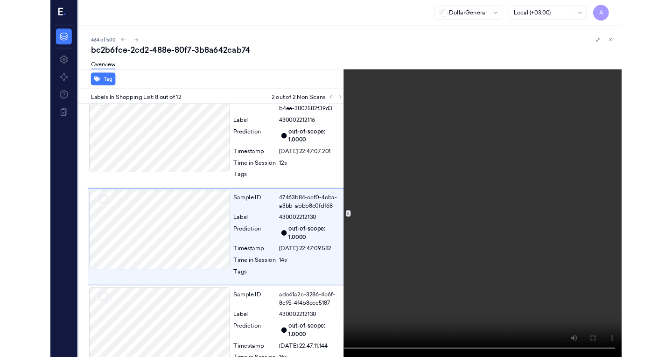
scroll to position [675, 0]
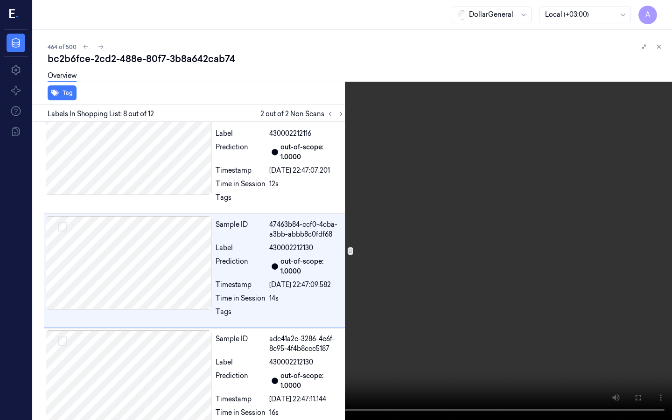
click at [207, 322] on video at bounding box center [336, 210] width 672 height 420
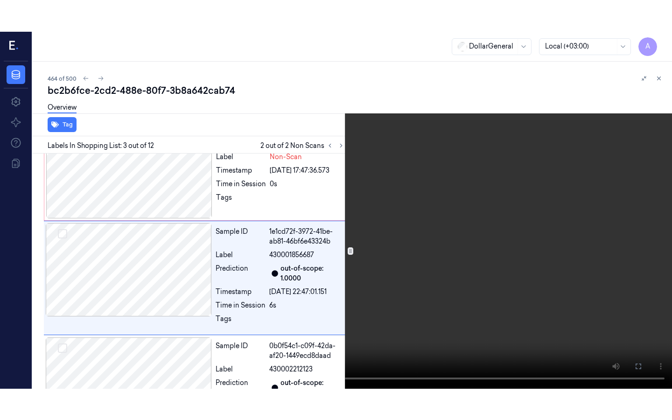
scroll to position [135, 0]
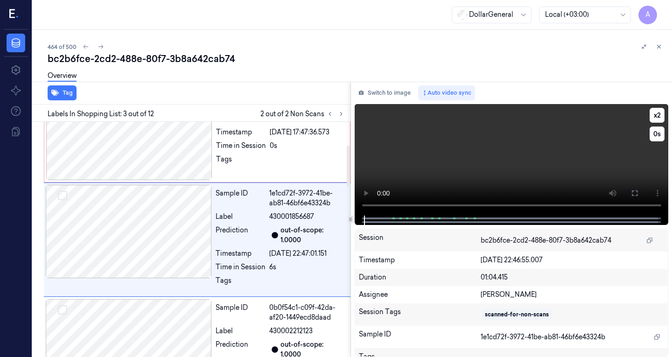
click at [435, 160] on video at bounding box center [512, 160] width 314 height 112
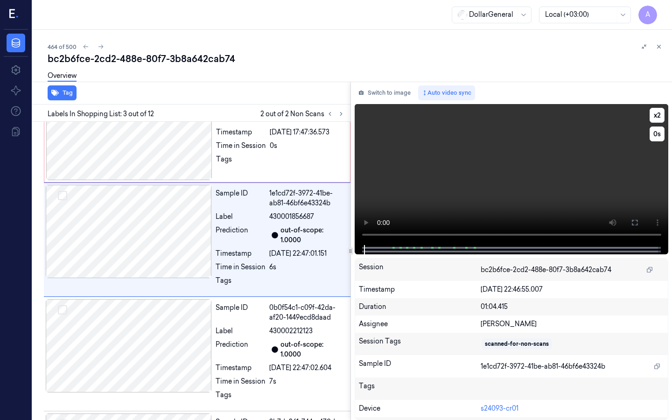
click at [355, 209] on video at bounding box center [512, 174] width 314 height 141
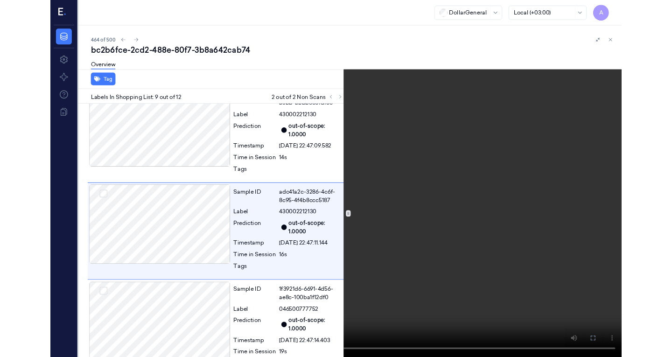
scroll to position [790, 0]
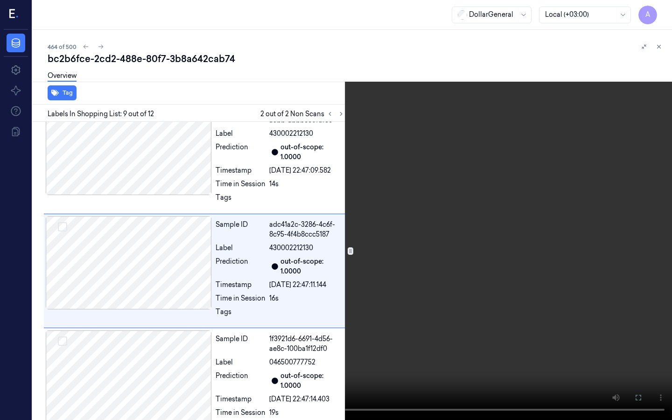
click at [271, 262] on video at bounding box center [336, 210] width 672 height 420
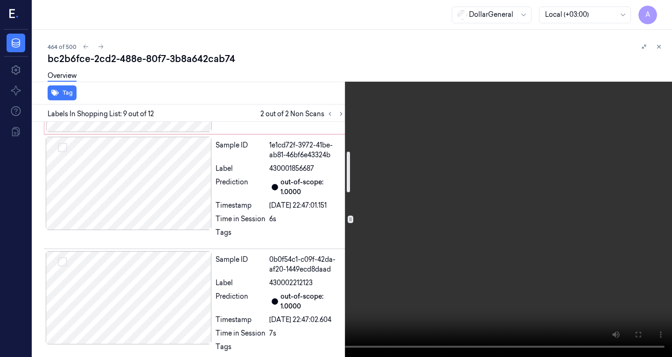
scroll to position [0, 0]
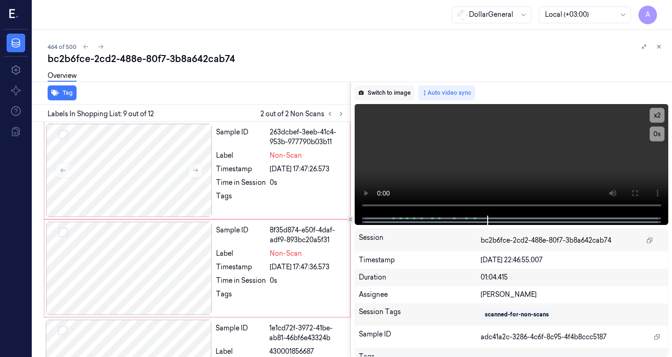
click at [393, 98] on button "Switch to image" at bounding box center [385, 92] width 60 height 15
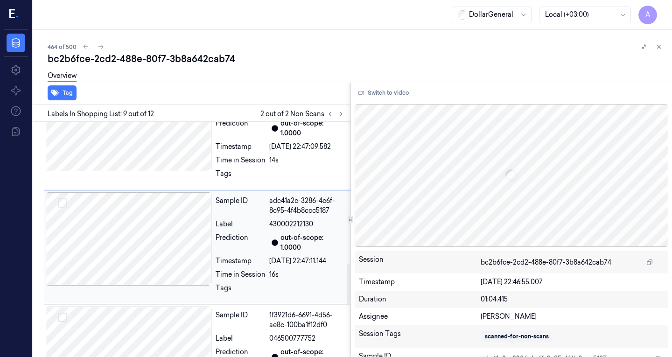
scroll to position [821, 0]
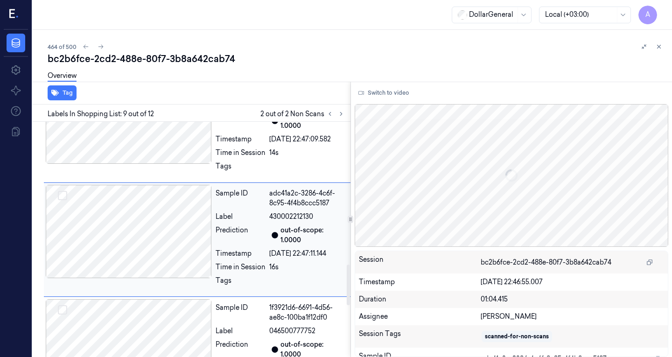
click at [133, 222] on div at bounding box center [129, 231] width 166 height 93
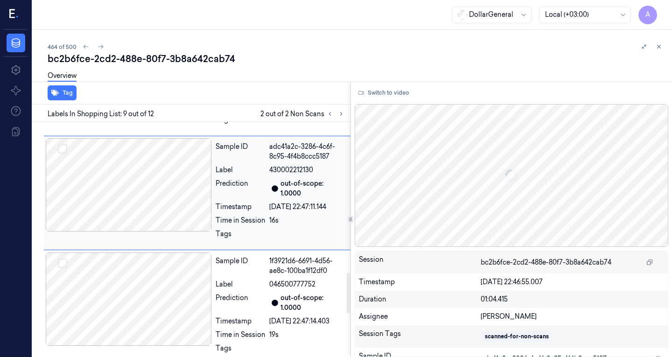
scroll to position [961, 0]
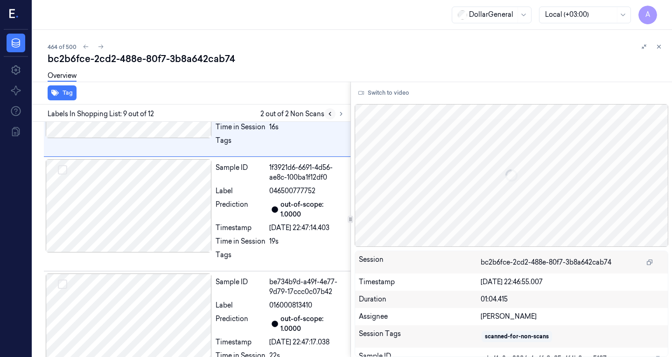
click at [330, 114] on icon at bounding box center [330, 113] width 2 height 3
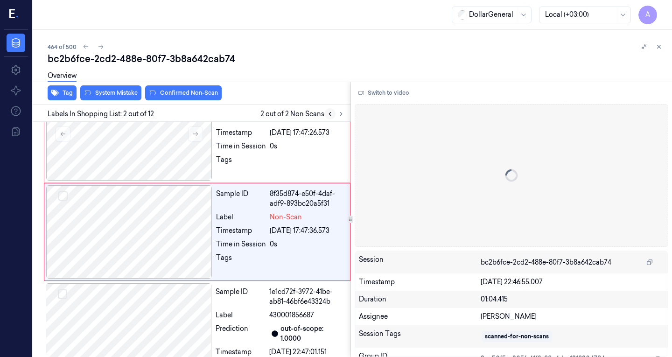
scroll to position [29, 0]
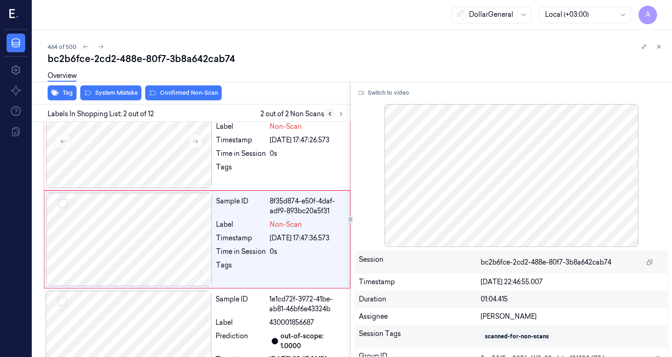
click at [330, 114] on icon at bounding box center [330, 113] width 2 height 3
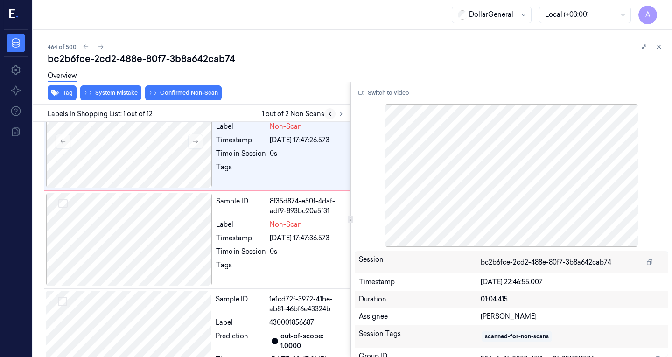
scroll to position [0, 0]
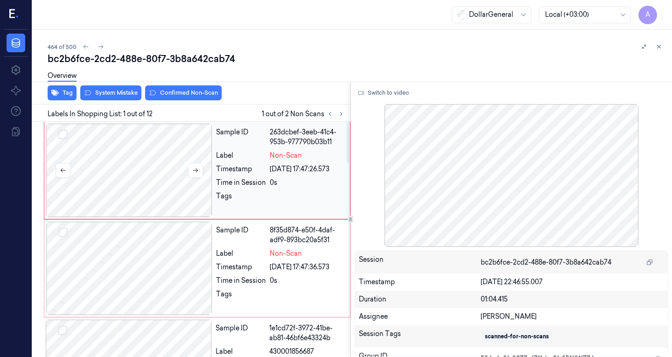
click at [153, 151] on div at bounding box center [129, 170] width 166 height 93
click at [168, 245] on div at bounding box center [129, 268] width 166 height 93
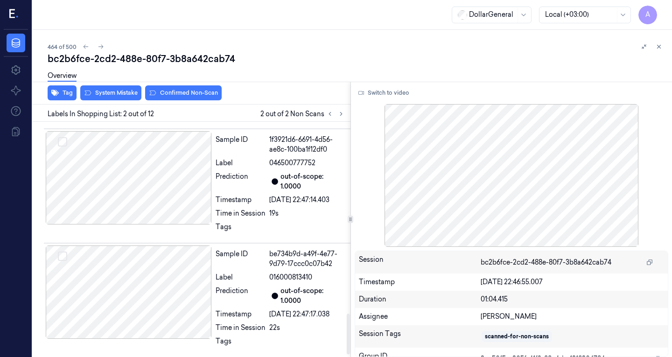
scroll to position [1117, 0]
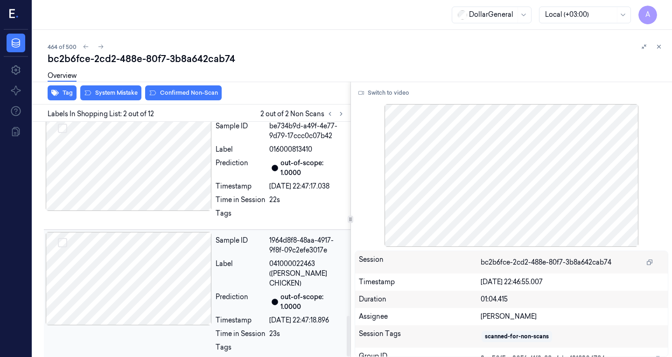
click at [185, 260] on div at bounding box center [129, 278] width 166 height 93
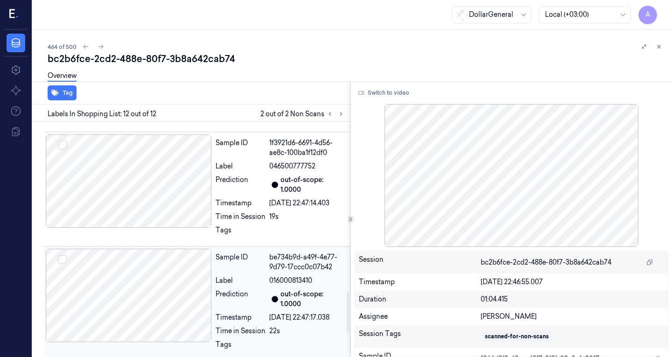
scroll to position [977, 0]
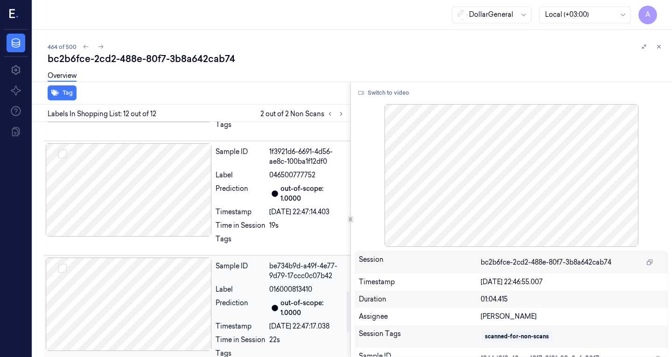
click at [140, 278] on div at bounding box center [129, 304] width 166 height 93
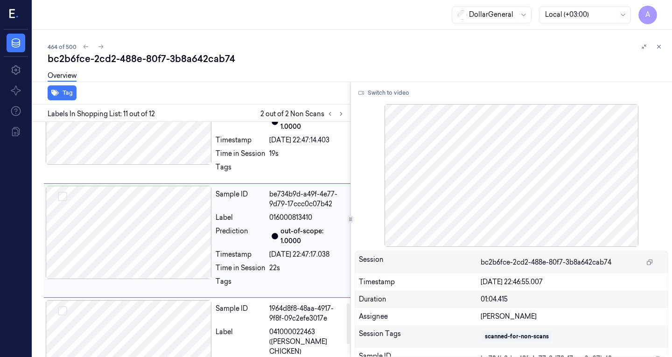
scroll to position [1050, 0]
click at [151, 226] on div at bounding box center [129, 231] width 166 height 93
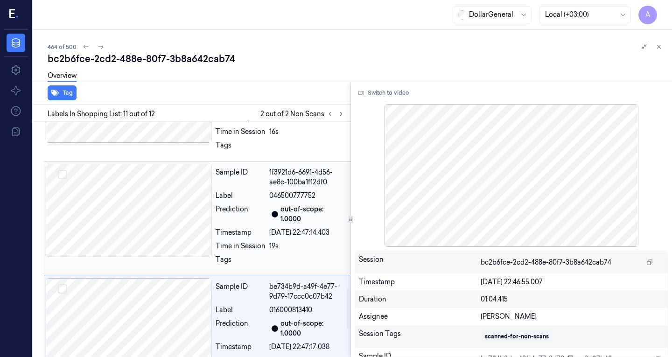
click at [157, 227] on div at bounding box center [129, 210] width 166 height 93
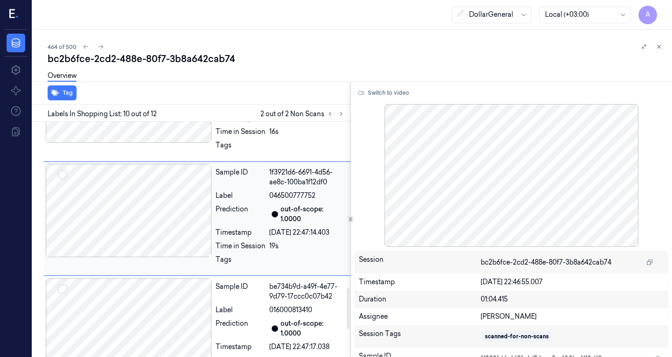
scroll to position [935, 0]
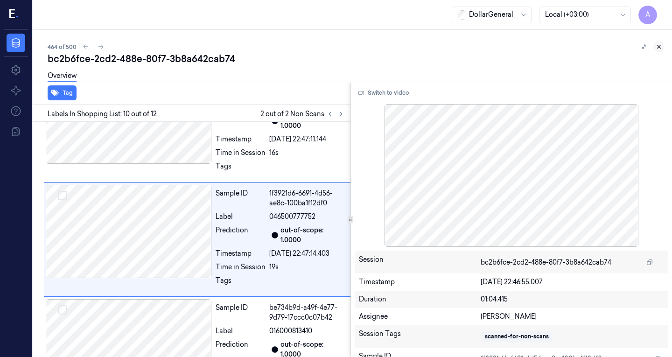
click at [661, 44] on icon at bounding box center [659, 46] width 7 height 7
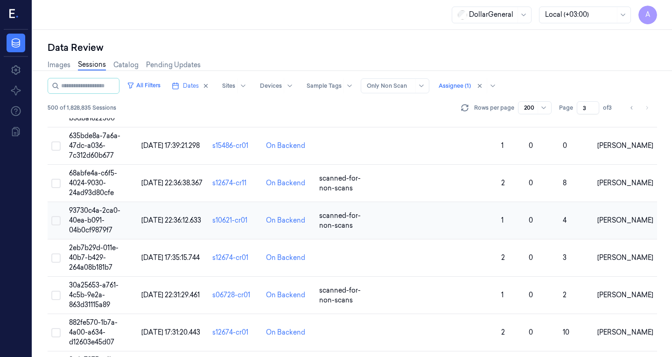
scroll to position [2184, 0]
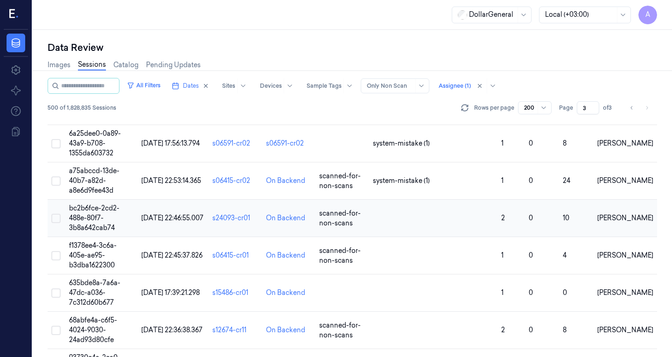
click at [99, 204] on span "bc2b6fce-2cd2-488e-80f7-3b8a642cab74" at bounding box center [94, 218] width 50 height 28
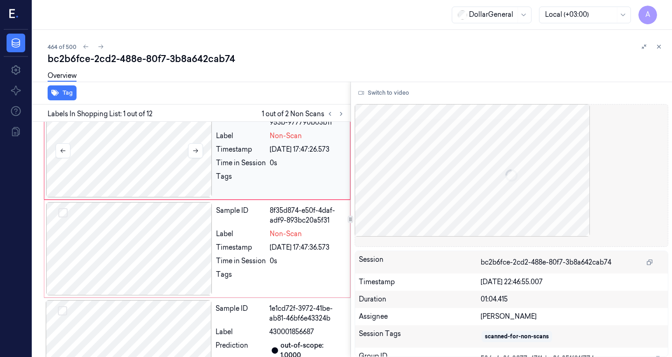
scroll to position [20, 0]
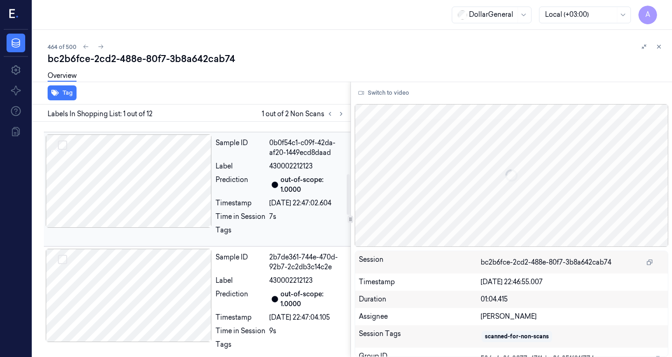
click at [136, 197] on div at bounding box center [129, 180] width 166 height 93
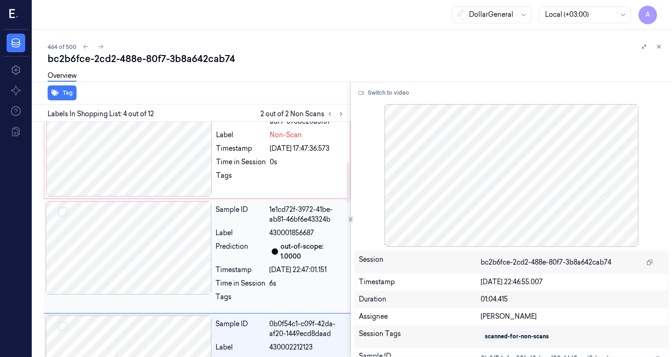
scroll to position [0, 0]
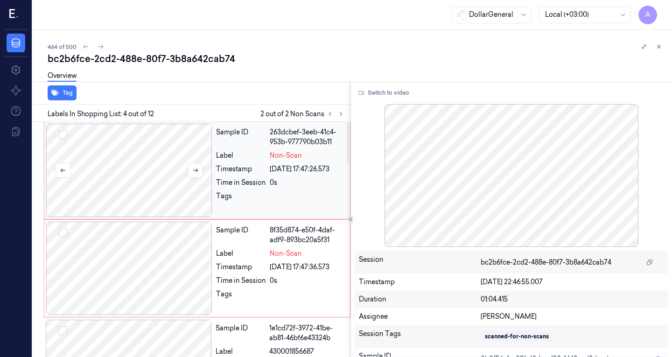
click at [138, 173] on div at bounding box center [129, 170] width 166 height 93
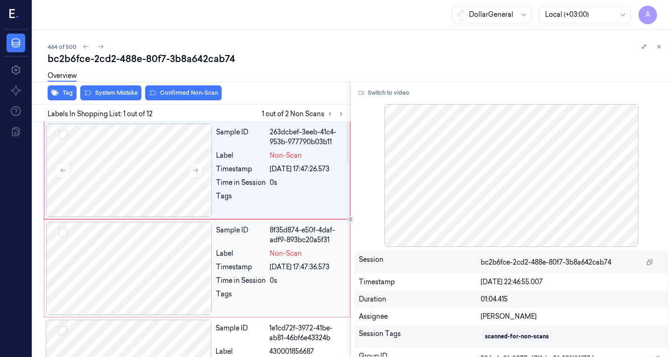
click at [152, 253] on div at bounding box center [129, 268] width 166 height 93
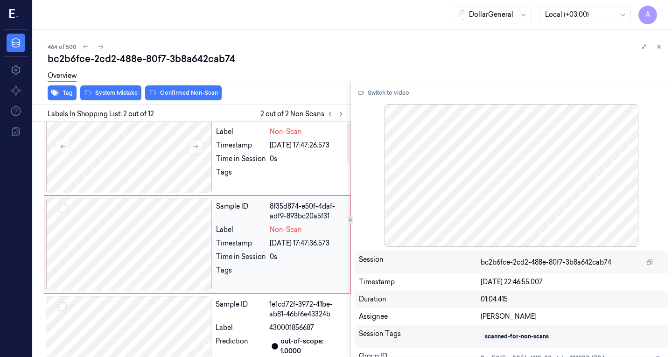
scroll to position [29, 0]
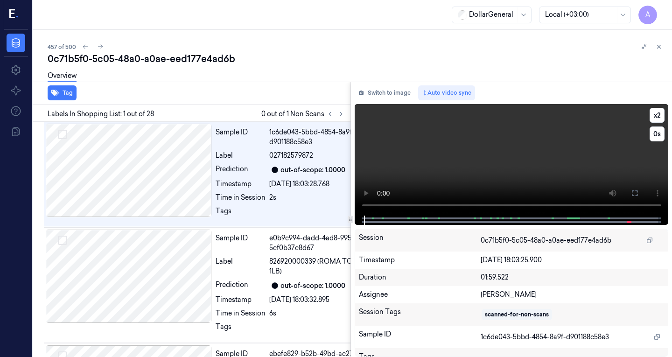
click at [469, 147] on video at bounding box center [512, 160] width 314 height 112
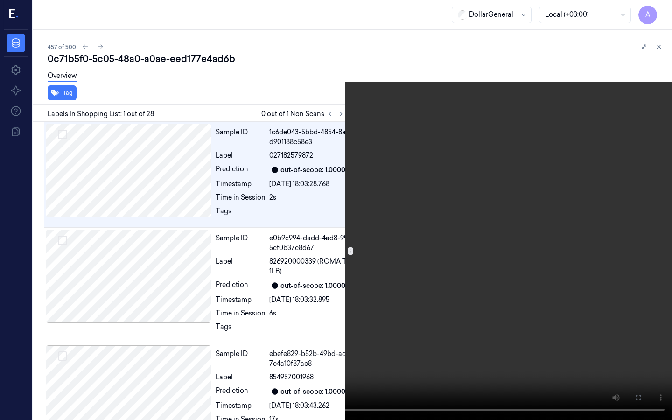
click at [261, 198] on video at bounding box center [336, 210] width 672 height 420
click at [319, 178] on video at bounding box center [336, 210] width 672 height 420
click at [258, 200] on video at bounding box center [336, 210] width 672 height 420
click at [258, 199] on video at bounding box center [336, 210] width 672 height 420
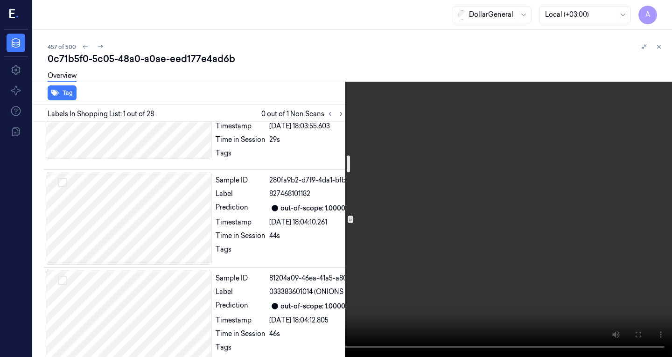
scroll to position [700, 0]
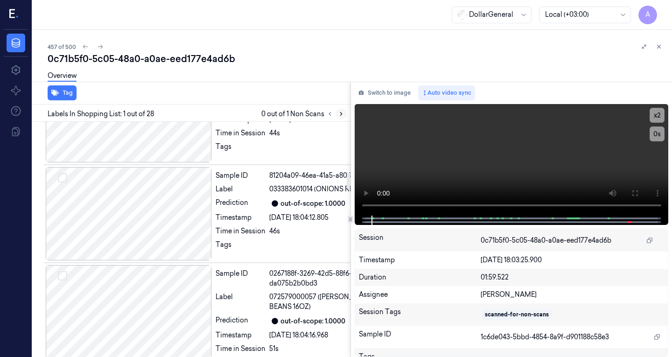
click at [343, 112] on icon at bounding box center [341, 114] width 7 height 7
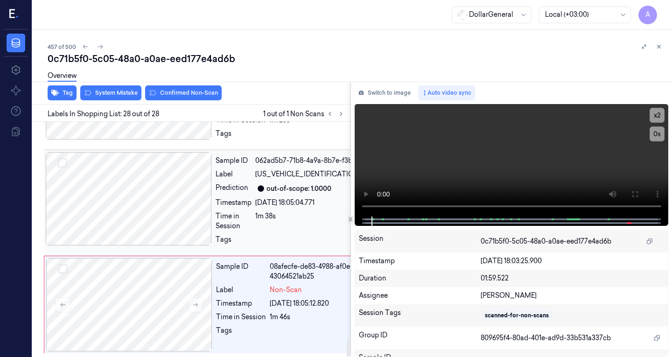
click at [176, 189] on div at bounding box center [129, 198] width 166 height 93
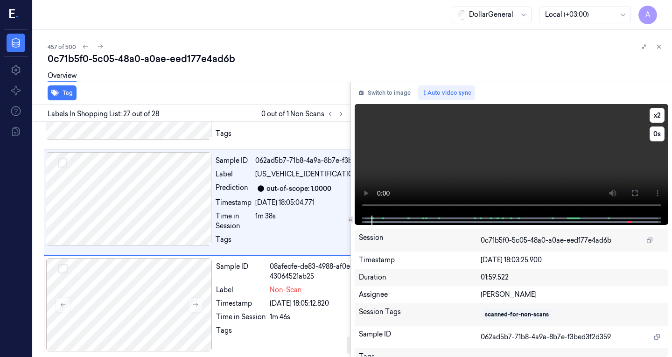
scroll to position [3010, 0]
click at [456, 144] on video at bounding box center [512, 160] width 314 height 112
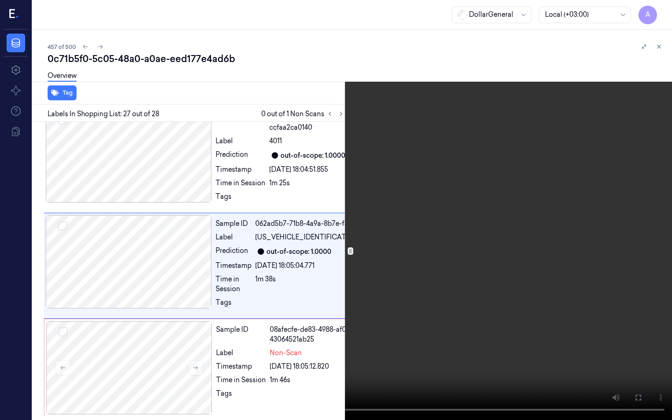
click at [257, 280] on video at bounding box center [336, 210] width 672 height 420
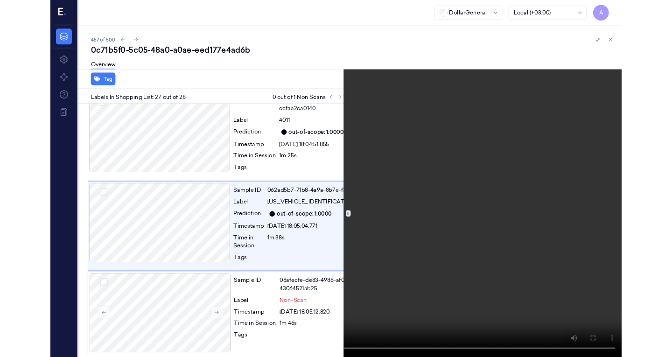
scroll to position [2979, 0]
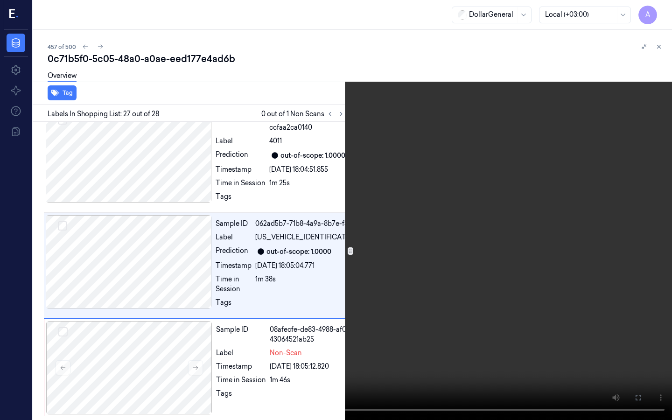
click at [340, 220] on video at bounding box center [336, 210] width 672 height 420
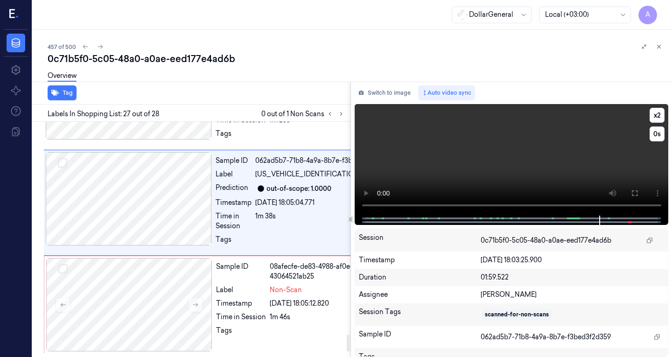
click at [575, 141] on video at bounding box center [512, 160] width 314 height 112
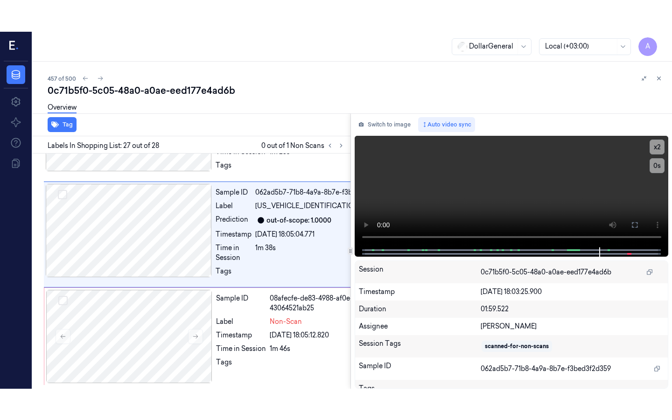
scroll to position [3010, 0]
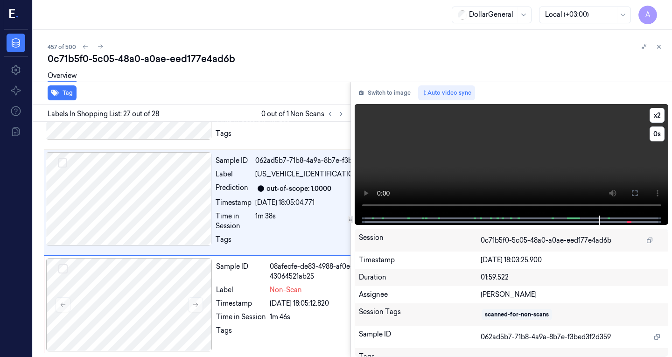
click at [493, 152] on video at bounding box center [512, 160] width 314 height 112
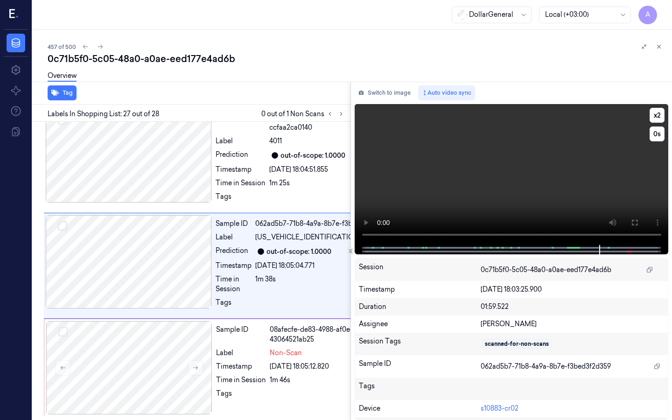
click at [355, 245] on video at bounding box center [512, 174] width 314 height 141
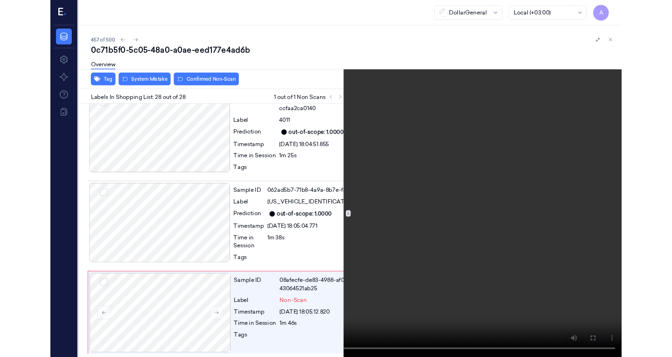
scroll to position [2988, 0]
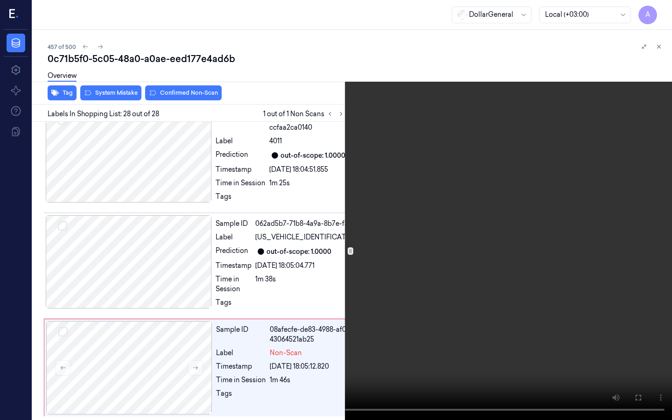
click at [380, 283] on video at bounding box center [336, 210] width 672 height 420
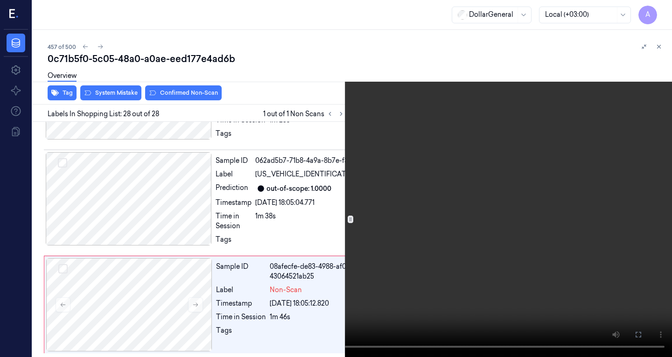
click at [407, 152] on video at bounding box center [336, 178] width 672 height 357
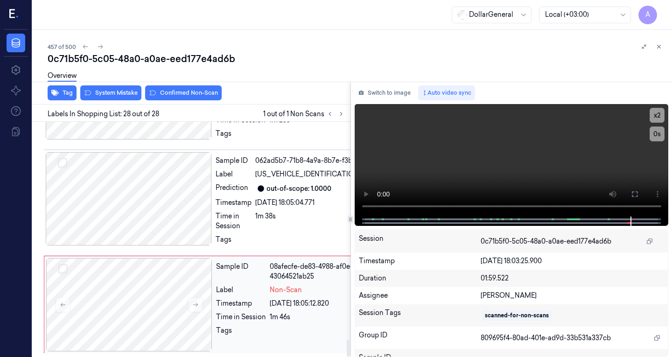
scroll to position [3051, 0]
drag, startPoint x: 267, startPoint y: 176, endPoint x: 312, endPoint y: 172, distance: 45.0
click at [333, 175] on div "Label X6930523138808081" at bounding box center [306, 174] width 180 height 10
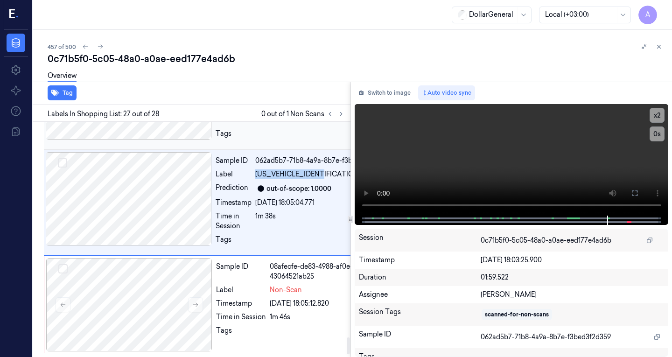
scroll to position [3010, 0]
drag, startPoint x: 310, startPoint y: 173, endPoint x: 282, endPoint y: 216, distance: 51.1
click at [282, 179] on span "[US_VEHICLE_IDENTIFICATION_NUMBER]" at bounding box center [325, 174] width 140 height 10
copy span "[US_VEHICLE_IDENTIFICATION_NUMBER]"
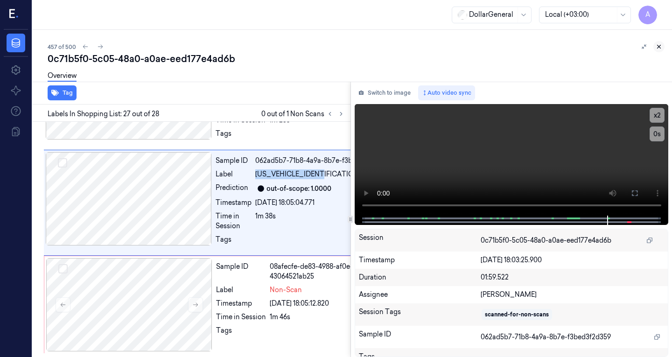
click at [661, 51] on button at bounding box center [658, 46] width 11 height 11
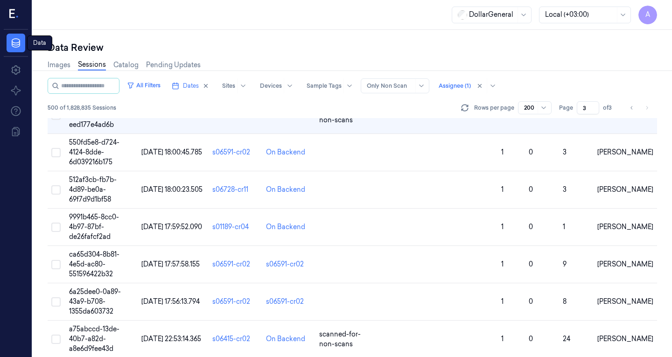
scroll to position [1878, 0]
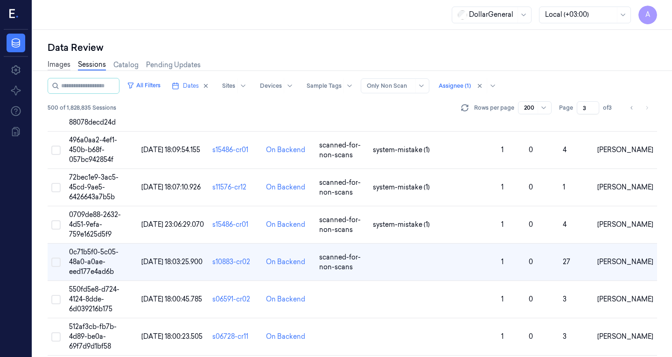
click at [58, 69] on link "Images" at bounding box center [59, 65] width 23 height 11
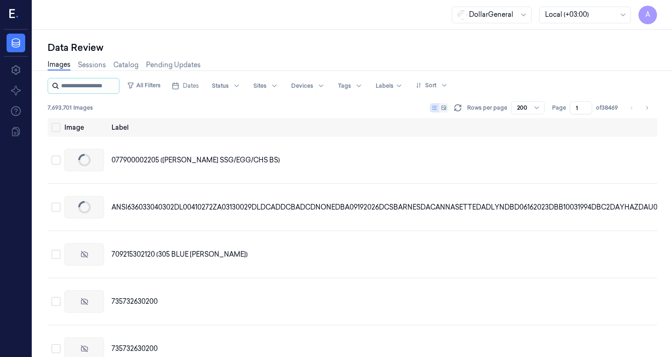
click at [79, 88] on input "string" at bounding box center [89, 85] width 56 height 15
paste input "**********"
type input "**********"
click at [390, 87] on div at bounding box center [385, 86] width 18 height 8
drag, startPoint x: 390, startPoint y: 84, endPoint x: 380, endPoint y: 84, distance: 9.3
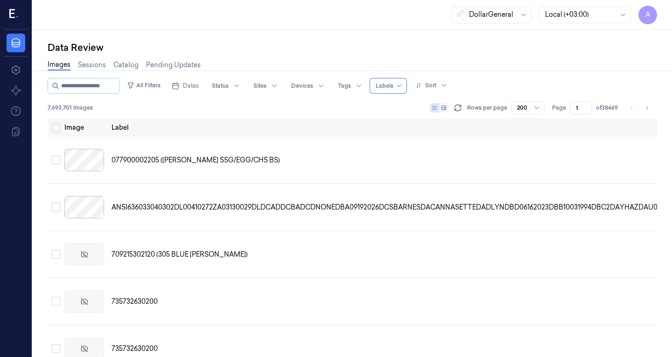
click at [380, 84] on div "Dates Status Sites Devices Tags Labels" at bounding box center [287, 86] width 239 height 16
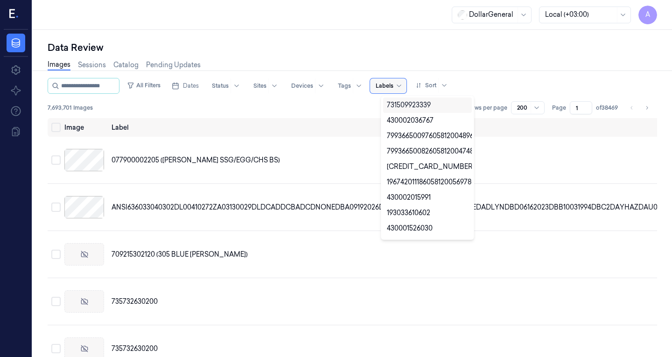
click at [384, 85] on div "Labels" at bounding box center [388, 85] width 36 height 15
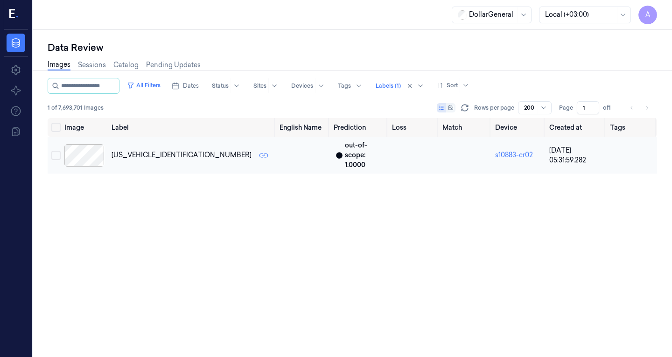
click at [72, 153] on div at bounding box center [84, 155] width 40 height 22
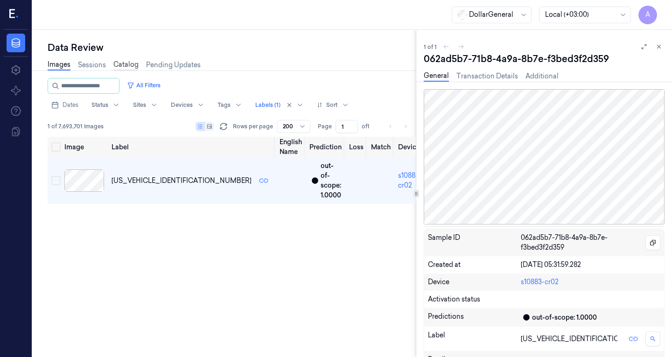
click at [128, 66] on link "Catalog" at bounding box center [125, 65] width 25 height 11
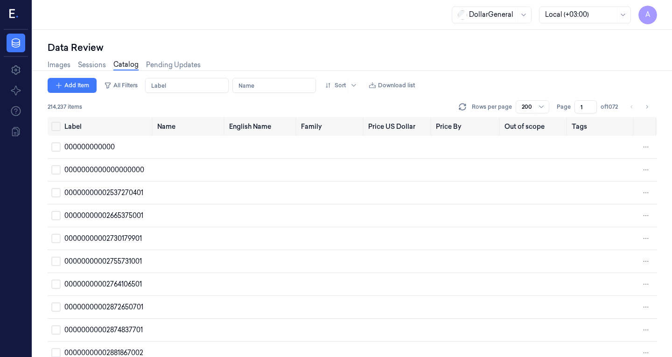
click at [170, 89] on input "Label" at bounding box center [187, 85] width 84 height 15
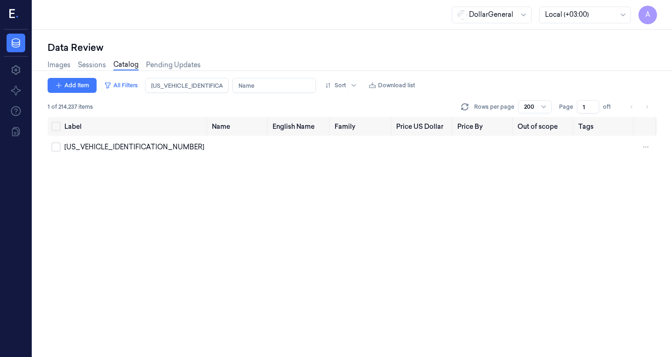
type input "[US_VEHICLE_IDENTIFICATION_NUMBER]"
click at [16, 46] on icon at bounding box center [15, 42] width 11 height 11
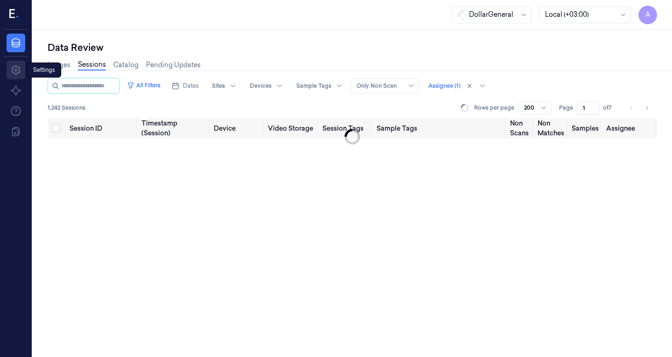
click at [14, 74] on icon at bounding box center [15, 69] width 11 height 11
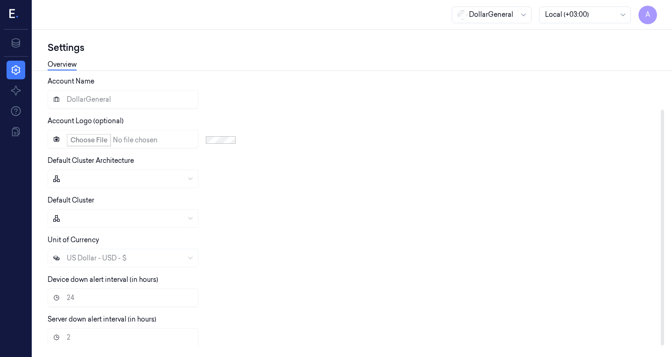
scroll to position [45, 0]
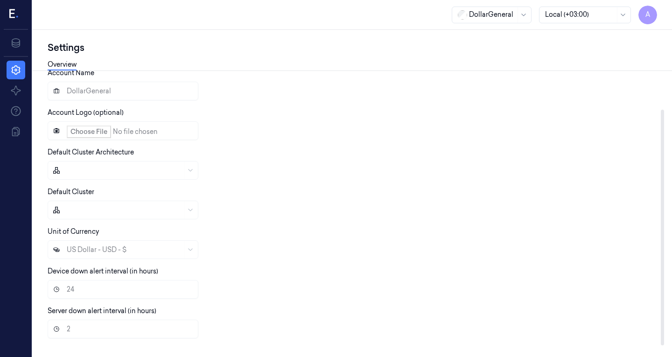
click at [57, 63] on link "Overview" at bounding box center [62, 65] width 29 height 11
click at [13, 49] on link "Data" at bounding box center [16, 43] width 19 height 19
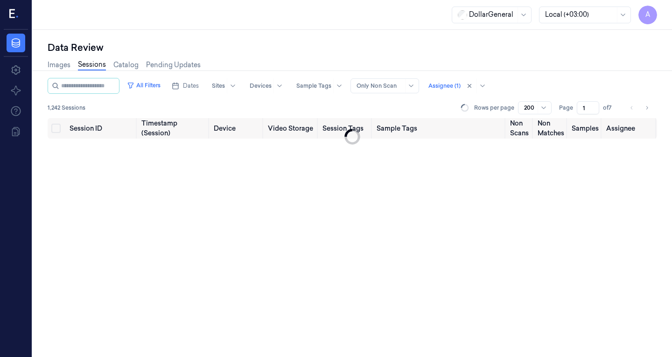
click at [46, 70] on div at bounding box center [352, 70] width 647 height 0
click at [54, 68] on link "Images" at bounding box center [59, 65] width 23 height 11
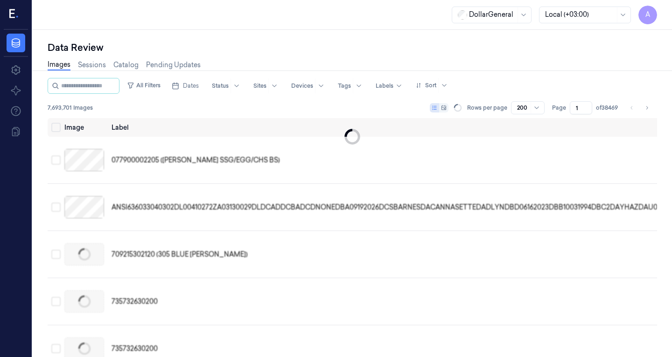
click at [130, 61] on link "Catalog" at bounding box center [125, 65] width 25 height 10
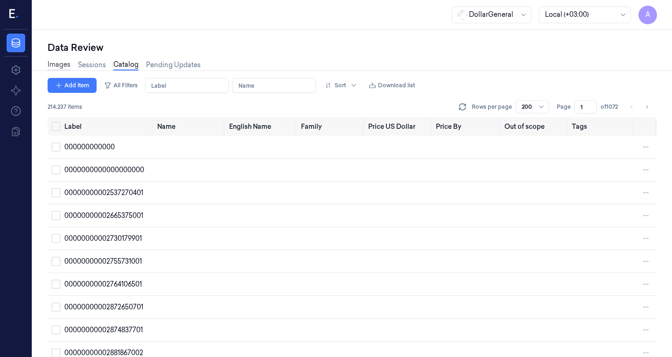
click at [51, 68] on link "Images" at bounding box center [59, 65] width 23 height 11
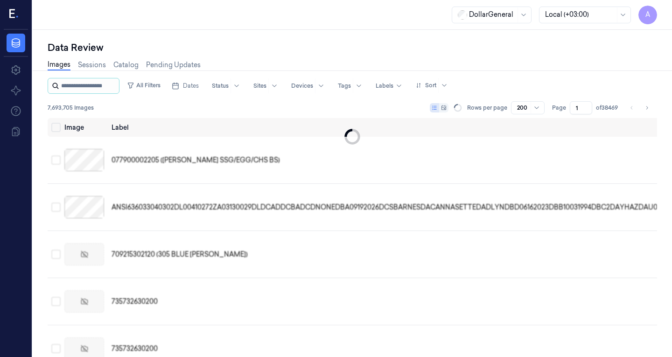
click at [69, 87] on input "string" at bounding box center [89, 85] width 56 height 15
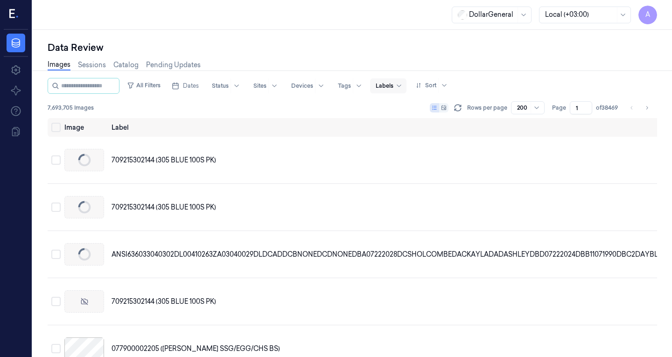
click at [393, 82] on div at bounding box center [385, 86] width 18 height 8
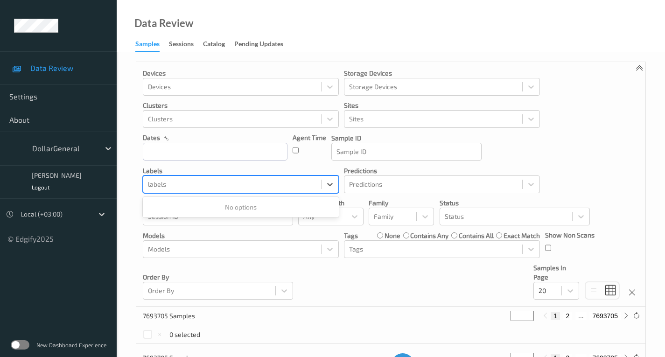
click at [162, 184] on div at bounding box center [232, 184] width 169 height 11
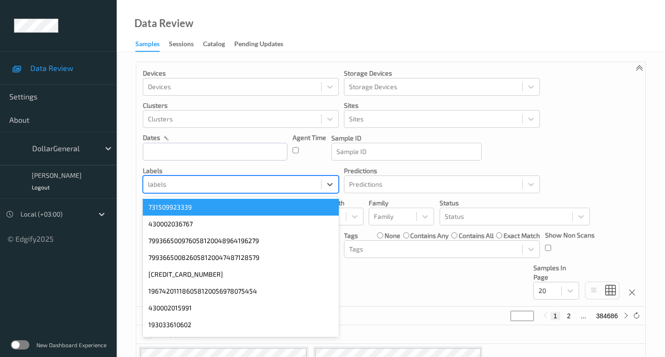
paste input "[US_VEHICLE_IDENTIFICATION_NUMBER]"
type input "[US_VEHICLE_IDENTIFICATION_NUMBER]"
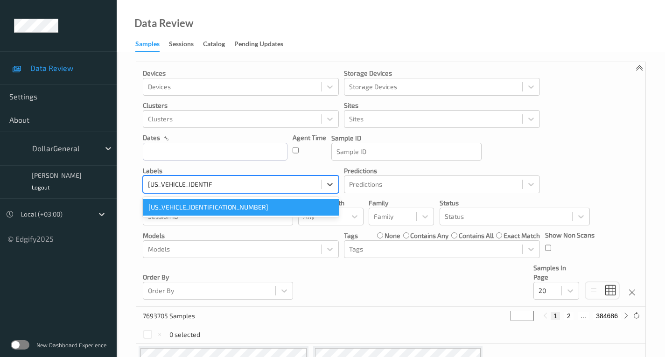
click at [180, 209] on div "[US_VEHICLE_IDENTIFICATION_NUMBER]" at bounding box center [241, 207] width 196 height 17
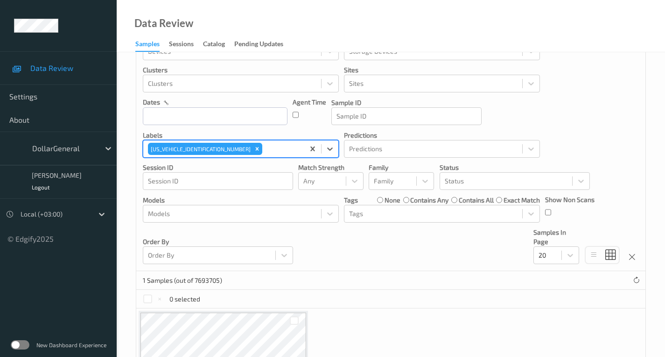
scroll to position [34, 0]
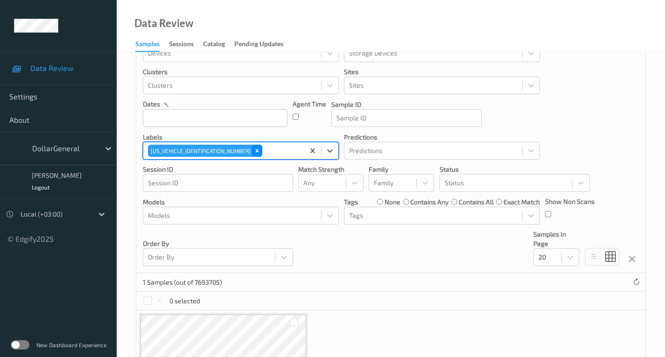
click at [254, 151] on icon "Remove X6930523138808081" at bounding box center [257, 150] width 7 height 7
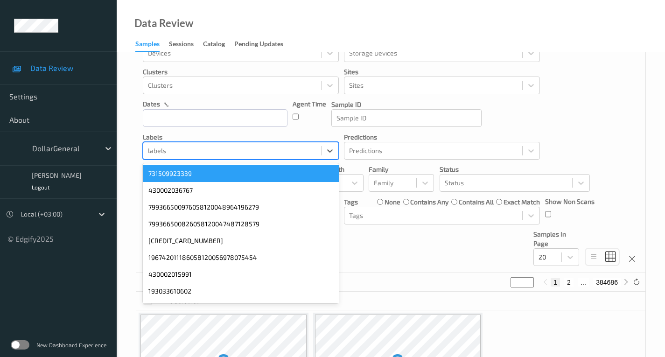
drag, startPoint x: 211, startPoint y: 151, endPoint x: 158, endPoint y: 147, distance: 52.9
click at [158, 147] on div at bounding box center [232, 150] width 169 height 11
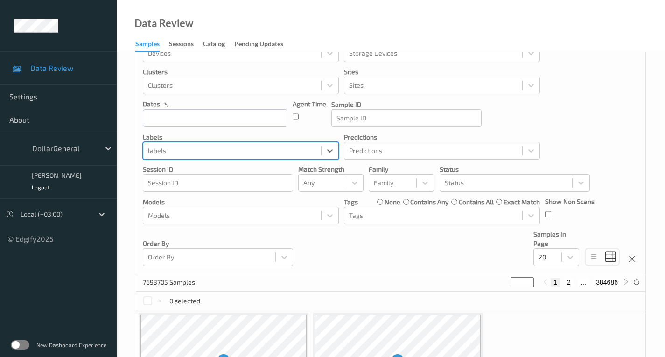
click at [151, 148] on div at bounding box center [232, 150] width 169 height 11
click at [150, 148] on div at bounding box center [232, 150] width 169 height 11
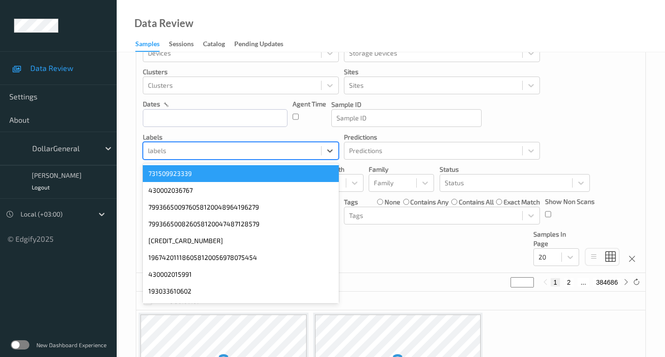
paste input "4011"
type input "4011"
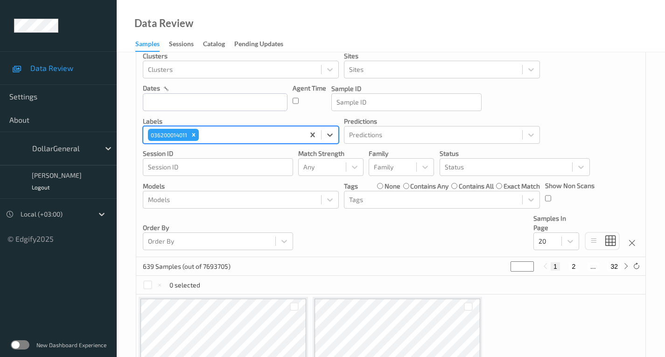
scroll to position [0, 0]
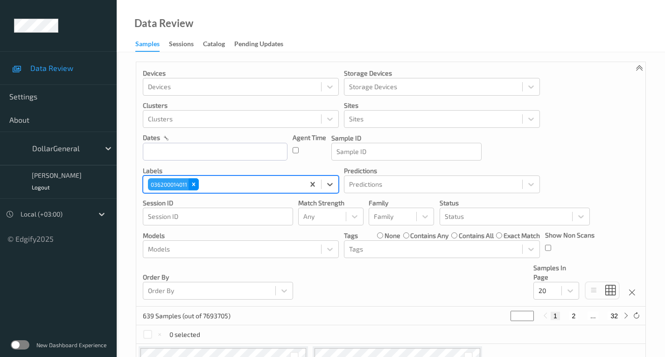
click at [196, 183] on icon "Remove 036200014011" at bounding box center [193, 184] width 7 height 7
paste input "4011"
type input "4011"
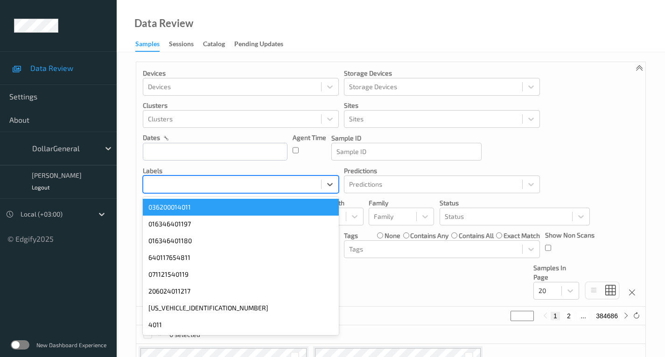
click at [209, 180] on div at bounding box center [232, 184] width 169 height 11
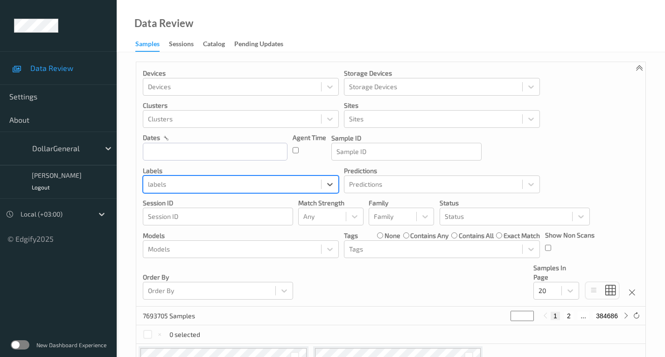
click at [162, 187] on div at bounding box center [232, 184] width 169 height 11
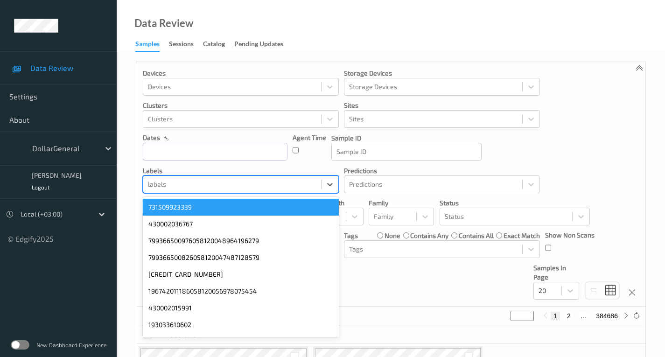
paste input "4011"
type input "4011"
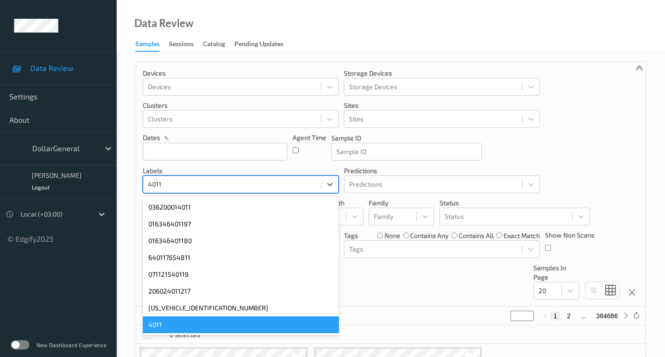
click at [162, 328] on div "4011" at bounding box center [241, 324] width 196 height 17
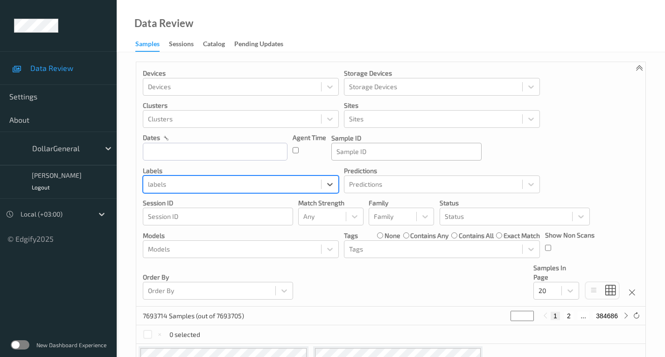
click at [347, 154] on div at bounding box center [407, 151] width 140 height 11
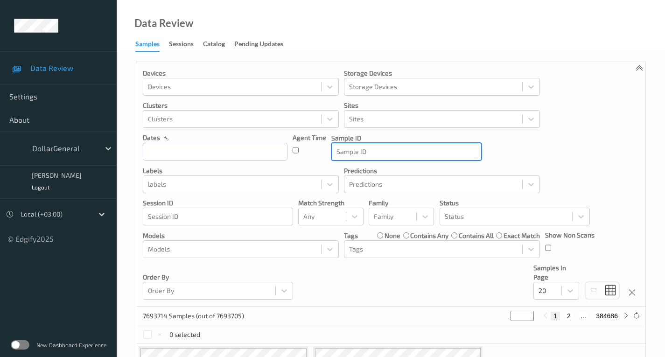
drag, startPoint x: 347, startPoint y: 154, endPoint x: 342, endPoint y: 152, distance: 6.3
click at [342, 152] on div at bounding box center [407, 151] width 140 height 11
